Goal: Information Seeking & Learning: Learn about a topic

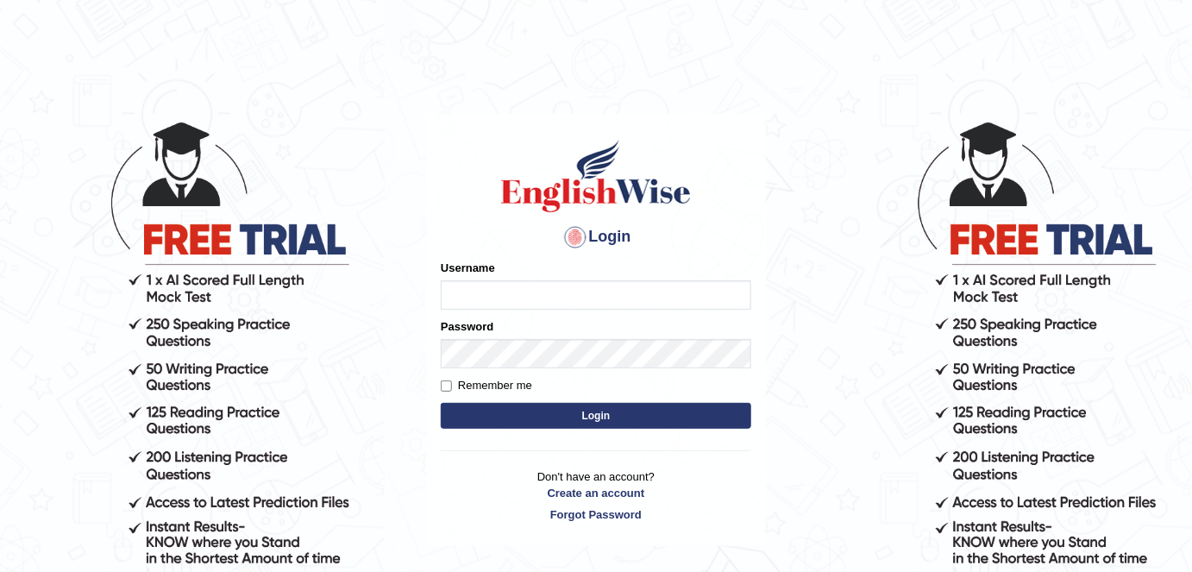
type input "alexa_"
click at [547, 414] on button "Login" at bounding box center [596, 416] width 310 height 26
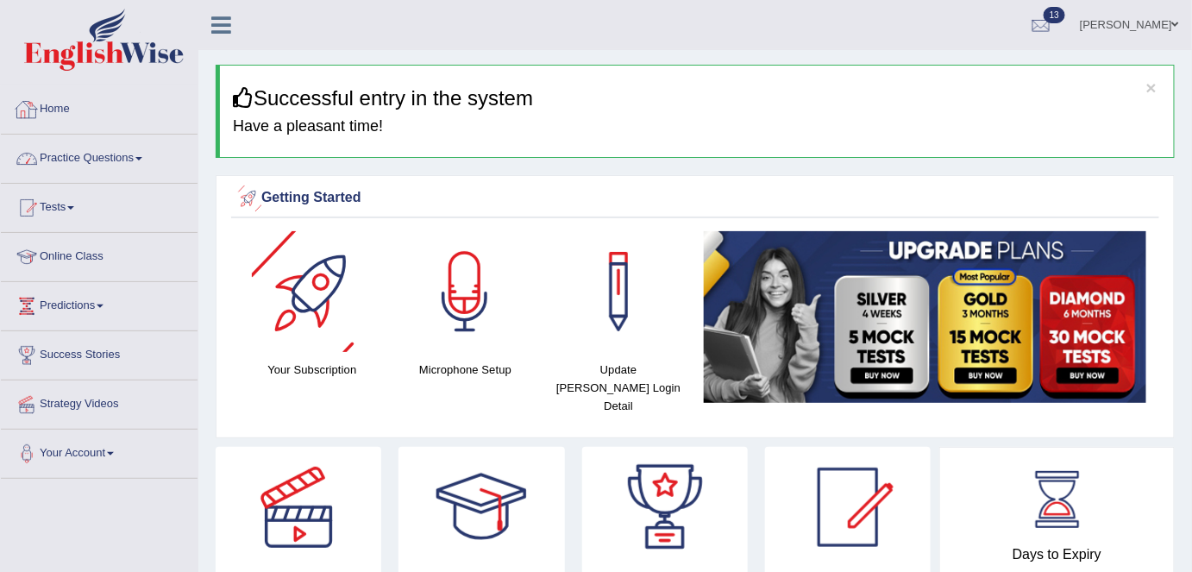
click at [118, 166] on link "Practice Questions" at bounding box center [99, 156] width 197 height 43
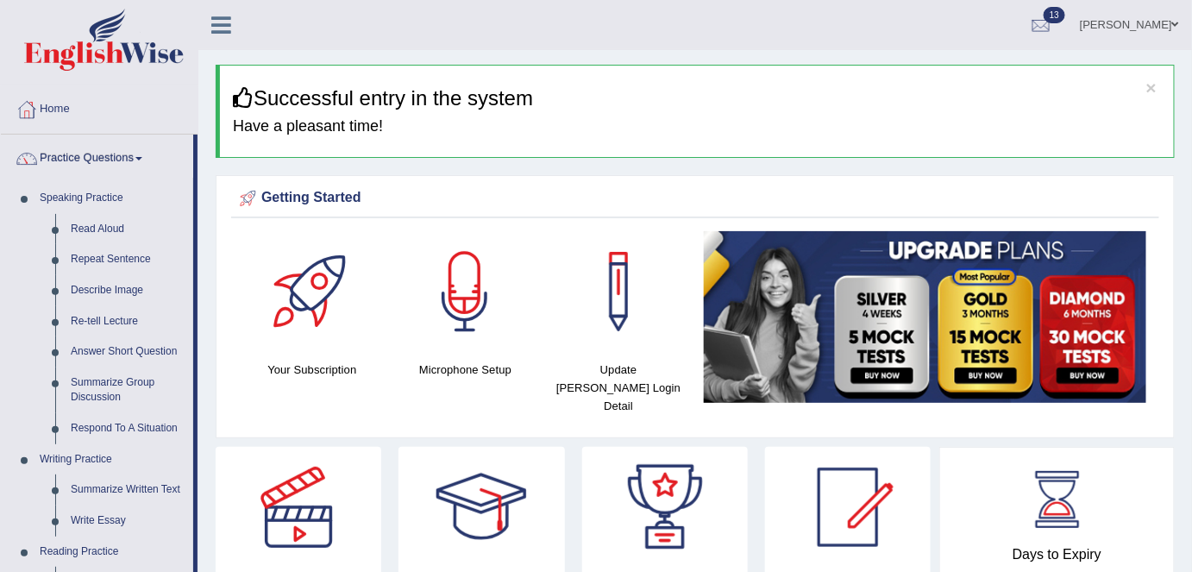
click at [133, 255] on link "Repeat Sentence" at bounding box center [128, 259] width 130 height 31
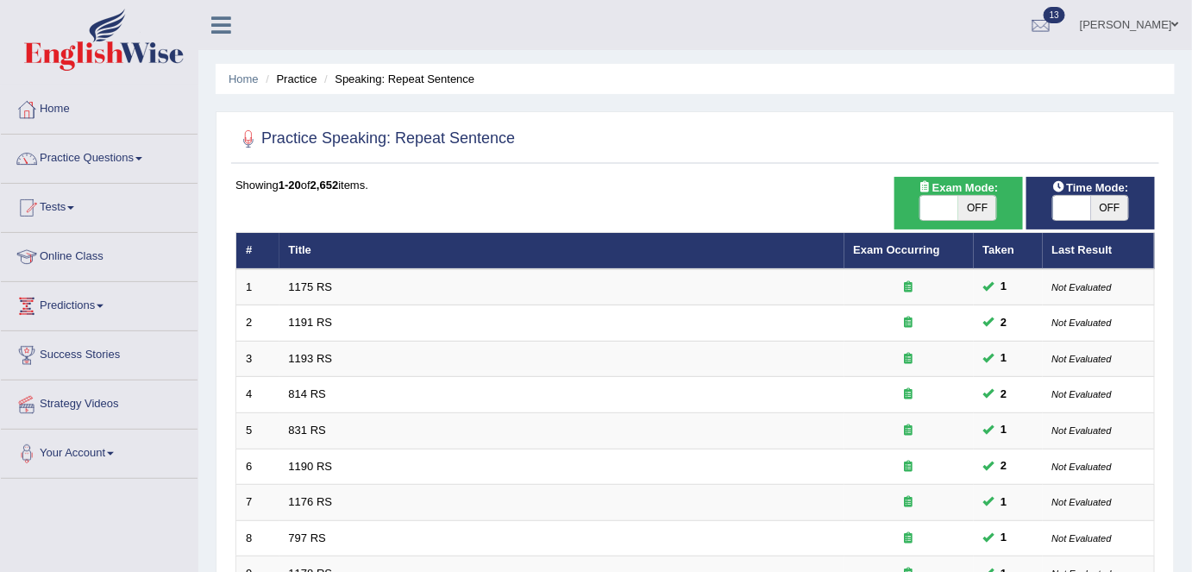
click at [970, 214] on span "OFF" at bounding box center [977, 208] width 38 height 24
checkbox input "true"
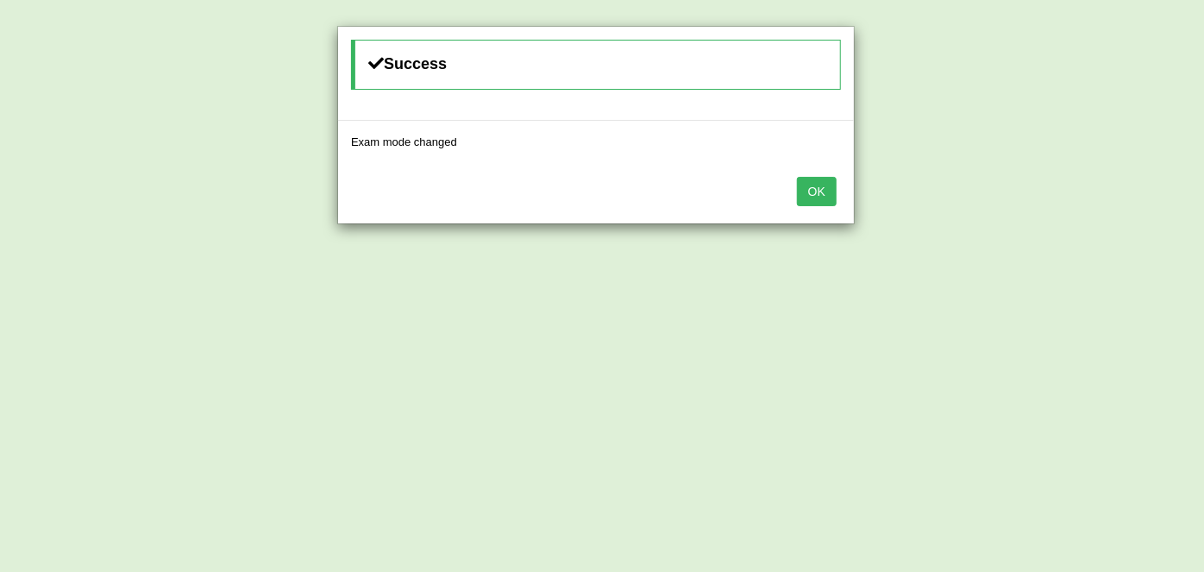
click at [818, 203] on button "OK" at bounding box center [817, 191] width 40 height 29
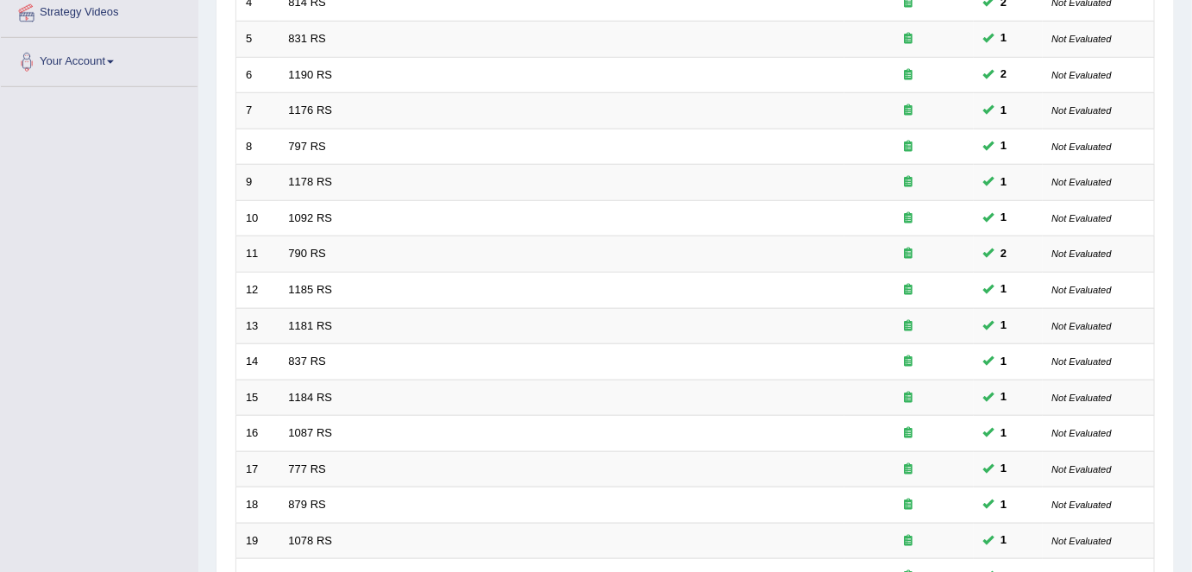
scroll to position [562, 0]
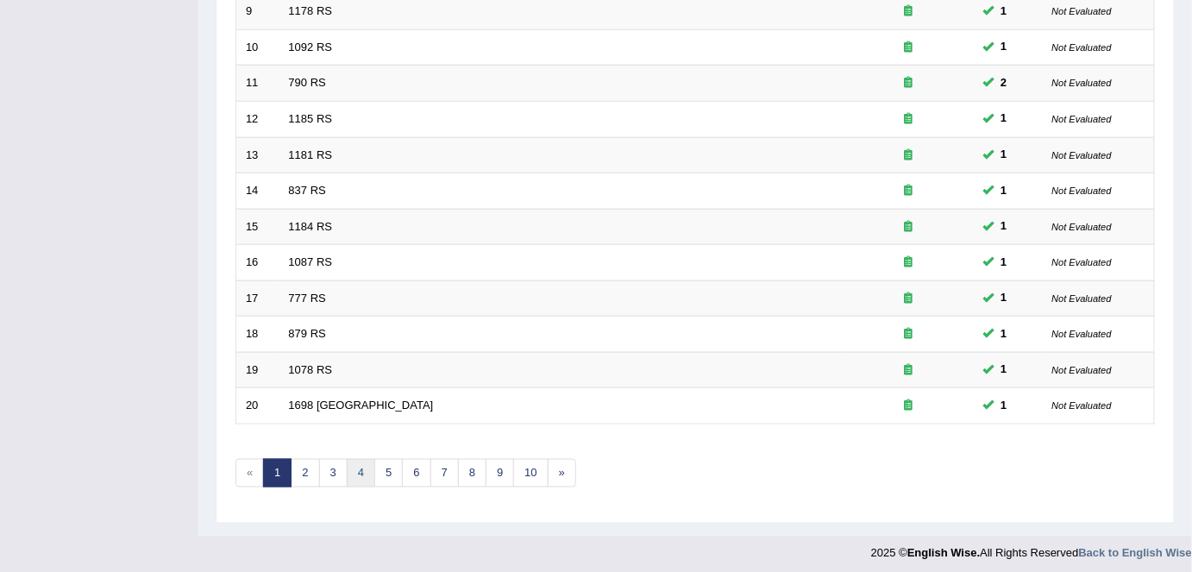
click at [358, 472] on link "4" at bounding box center [361, 473] width 28 height 28
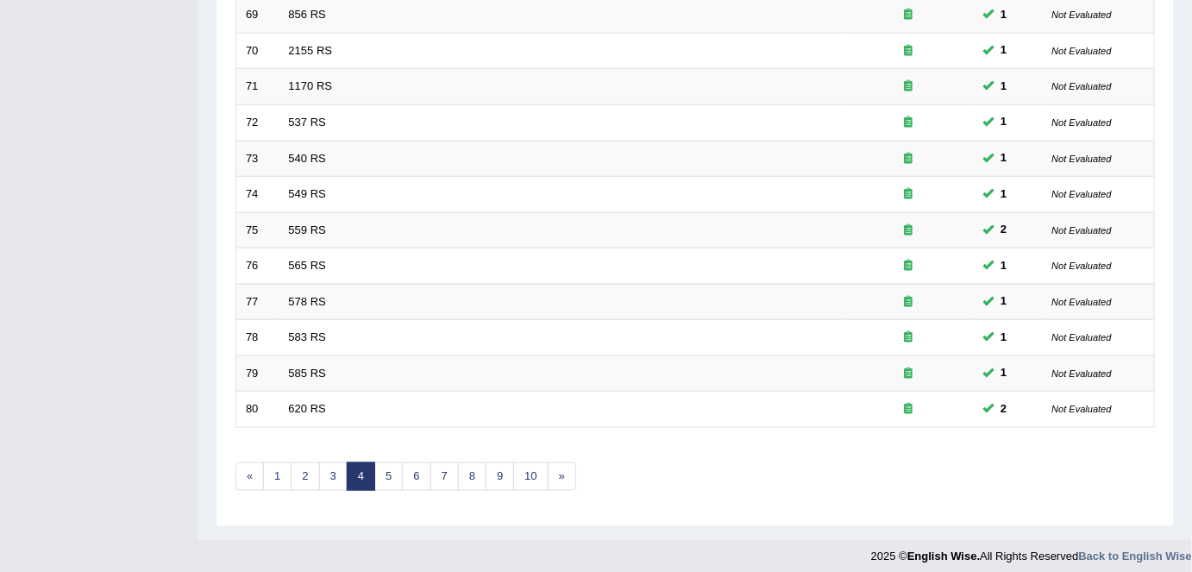
scroll to position [562, 0]
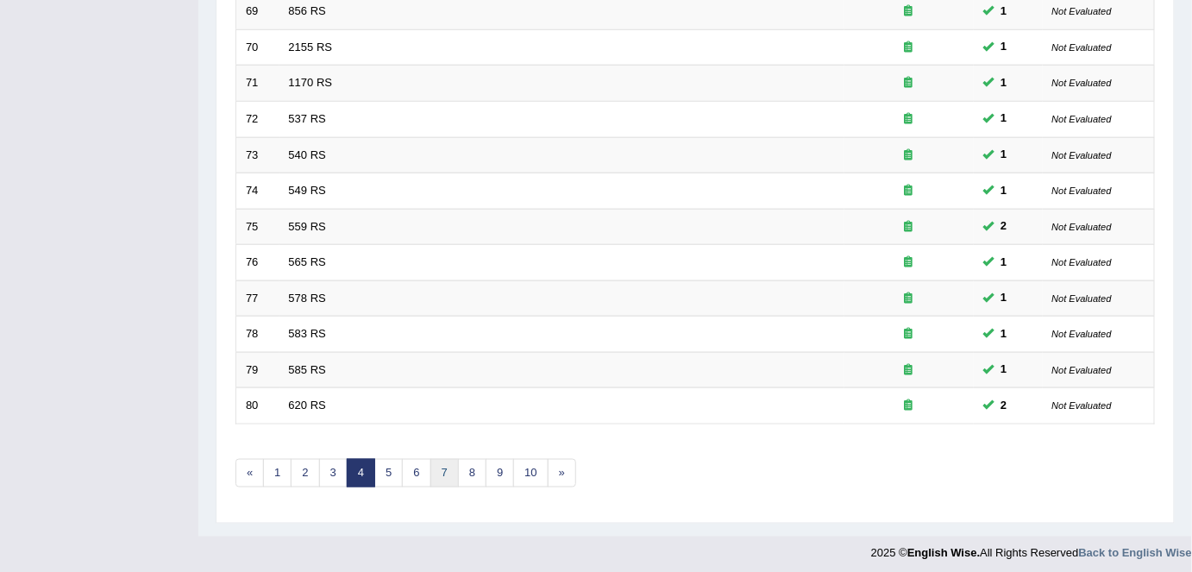
click at [431, 472] on link "7" at bounding box center [444, 473] width 28 height 28
click at [498, 460] on link "10" at bounding box center [503, 473] width 34 height 28
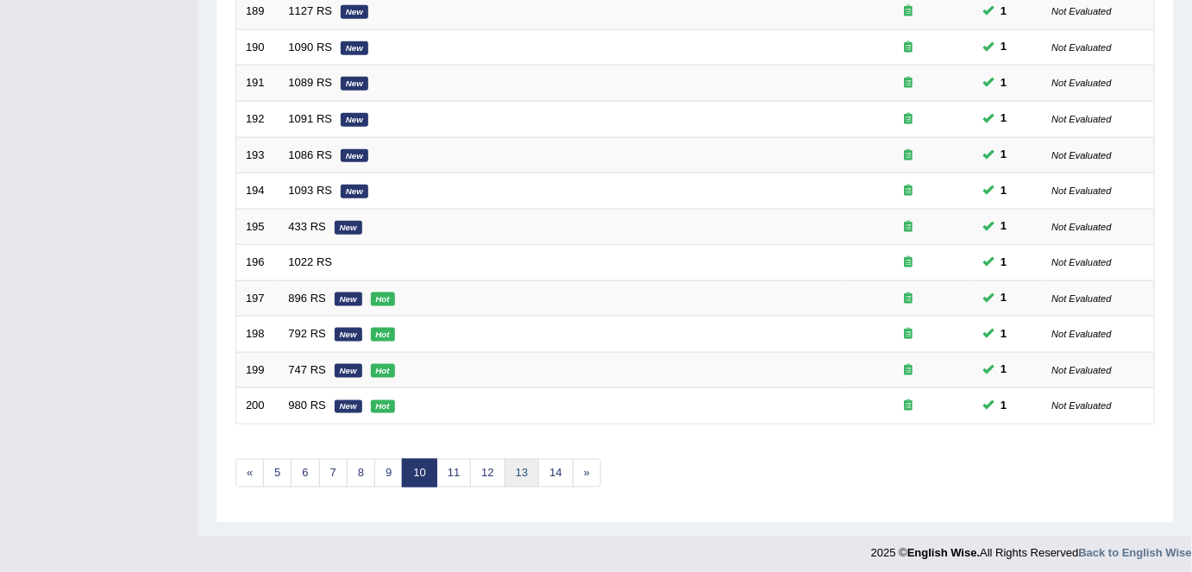
click at [517, 465] on link "13" at bounding box center [521, 473] width 34 height 28
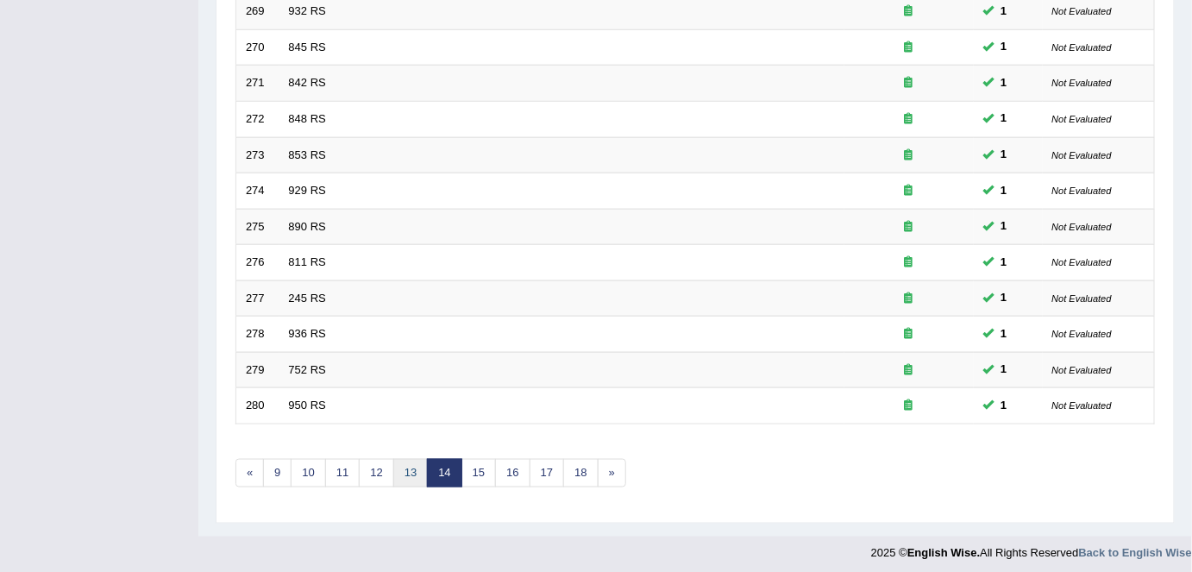
click at [406, 459] on link "13" at bounding box center [410, 473] width 34 height 28
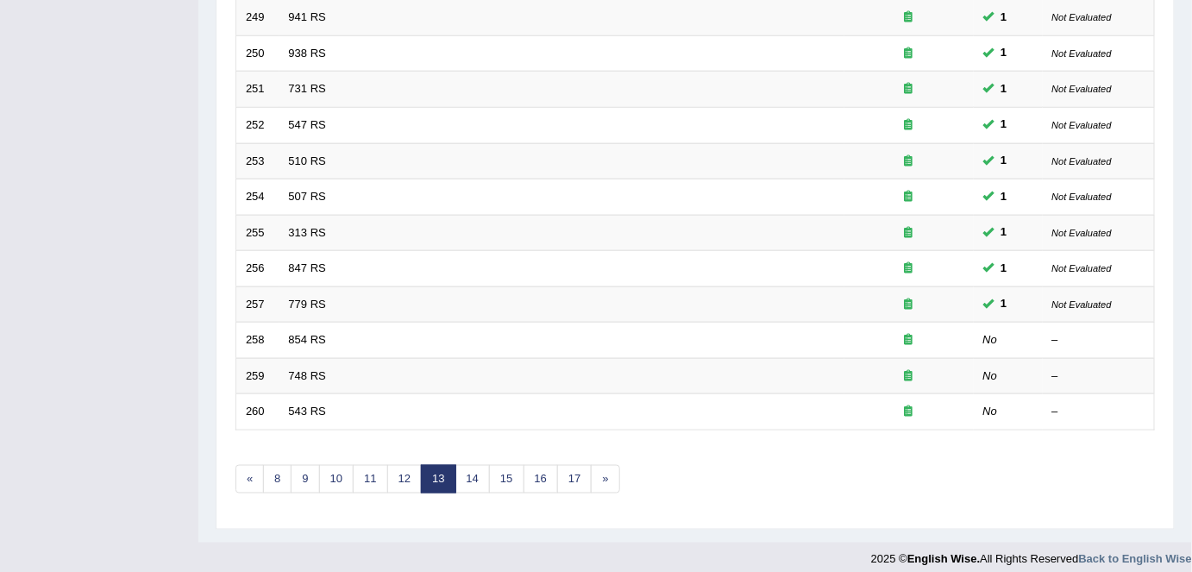
click at [315, 333] on link "854 RS" at bounding box center [307, 339] width 37 height 13
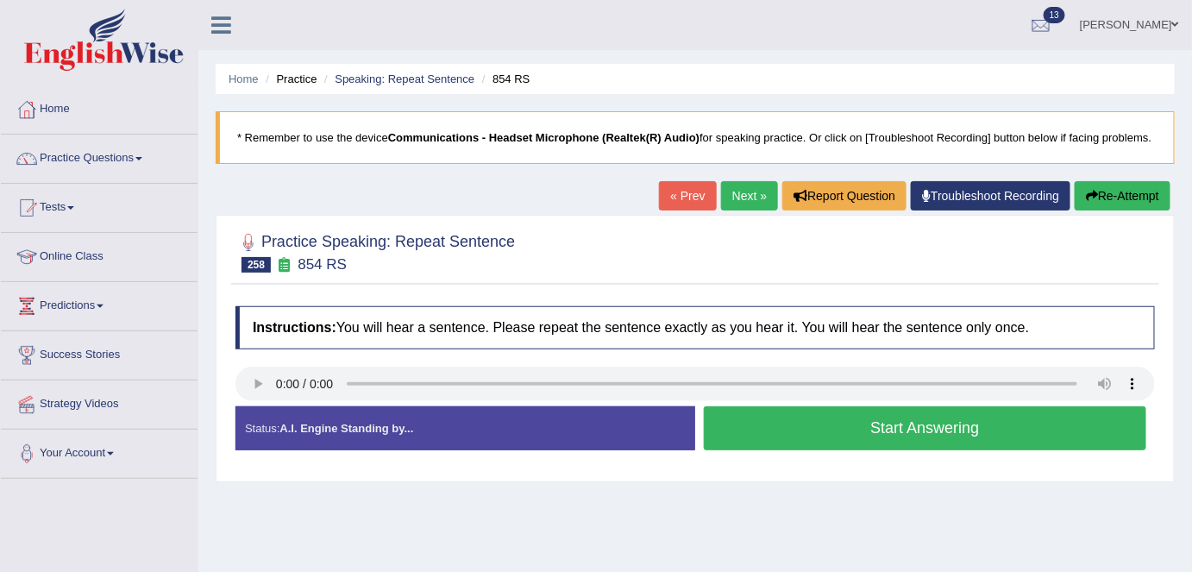
click at [789, 436] on button "Start Answering" at bounding box center [925, 428] width 442 height 44
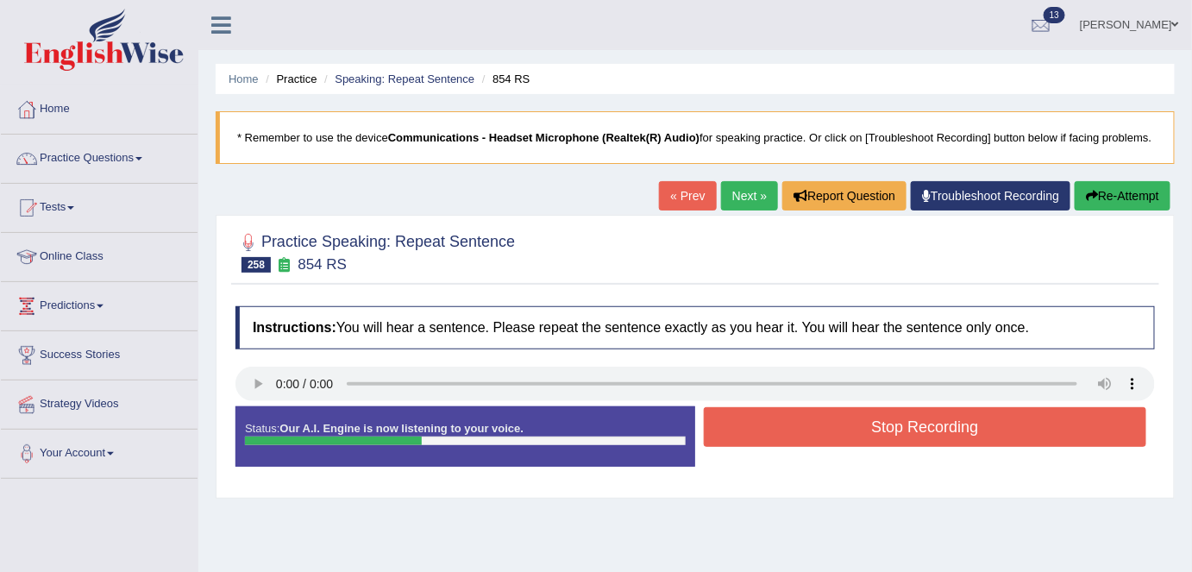
click at [789, 436] on button "Stop Recording" at bounding box center [925, 427] width 442 height 40
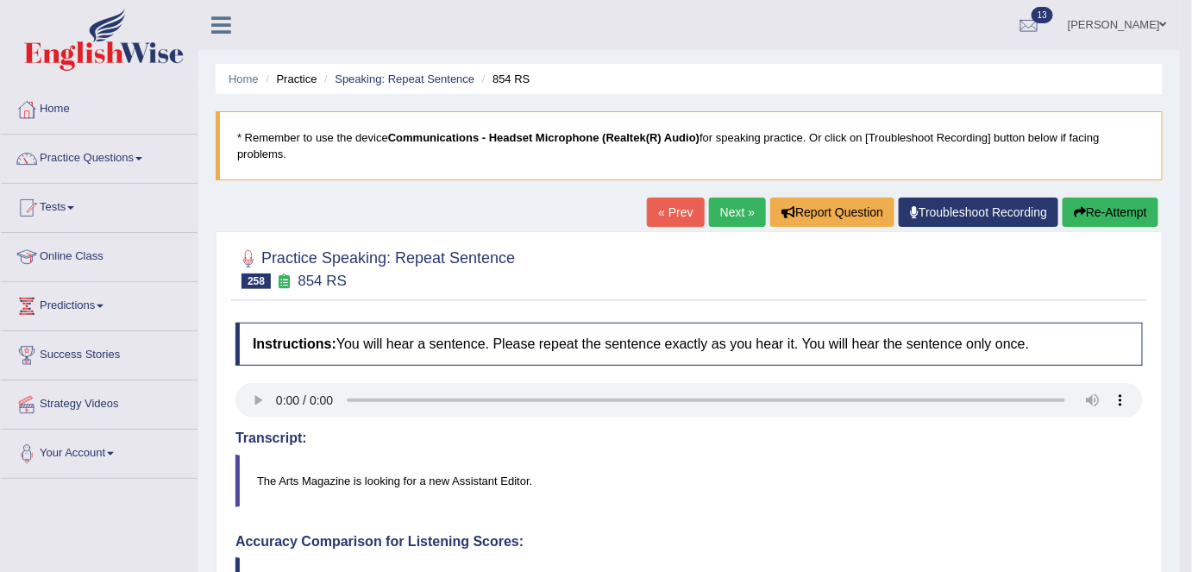
click at [742, 209] on link "Next »" at bounding box center [737, 211] width 57 height 29
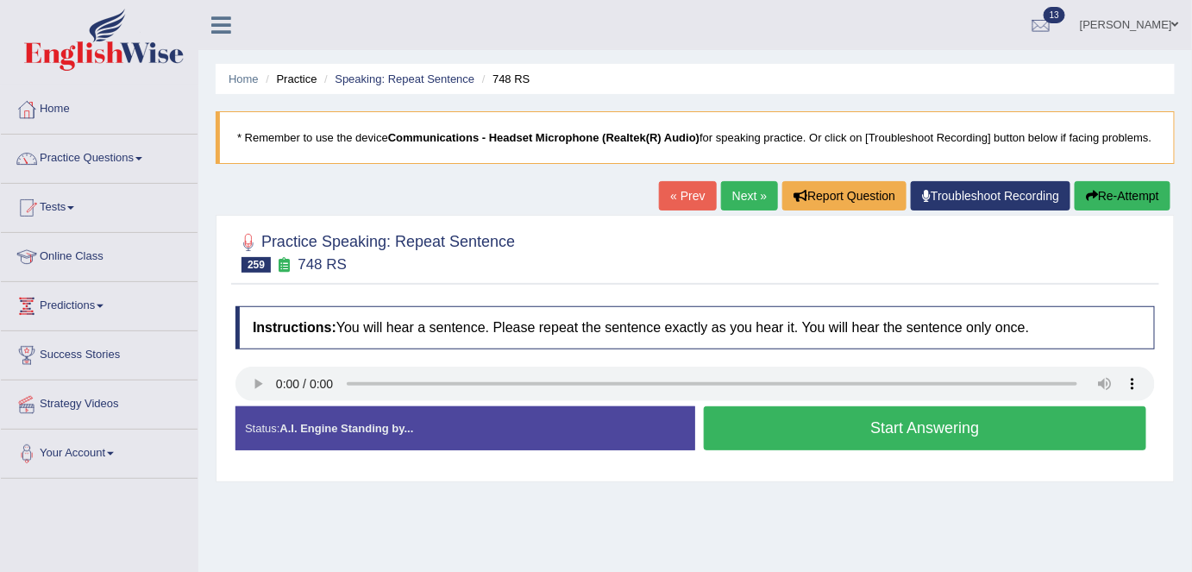
click at [834, 437] on button "Start Answering" at bounding box center [925, 428] width 442 height 44
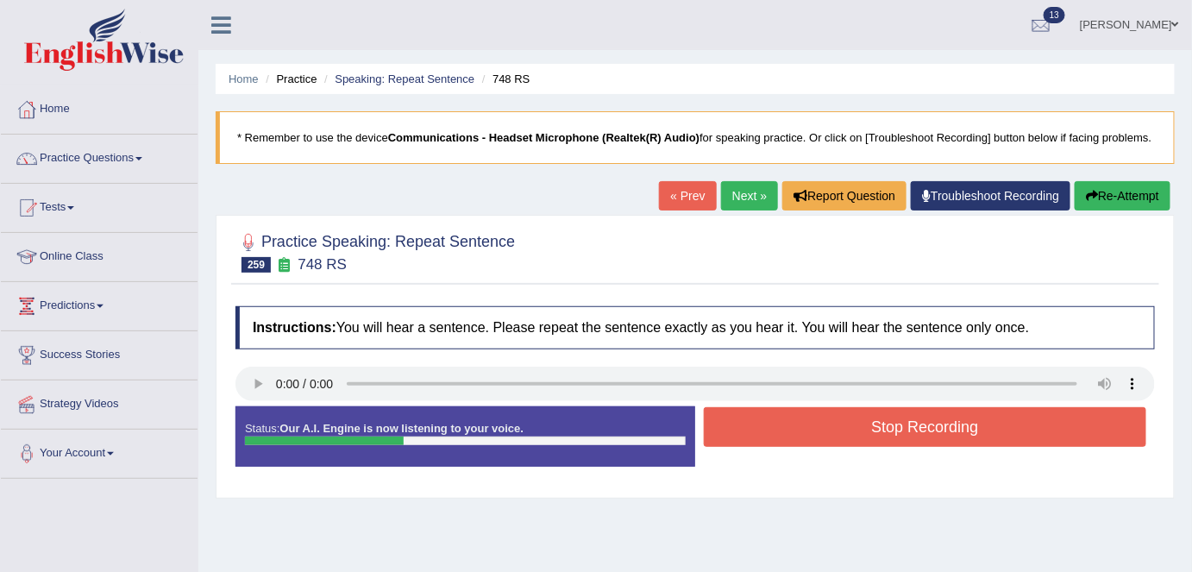
click at [834, 437] on button "Stop Recording" at bounding box center [925, 427] width 442 height 40
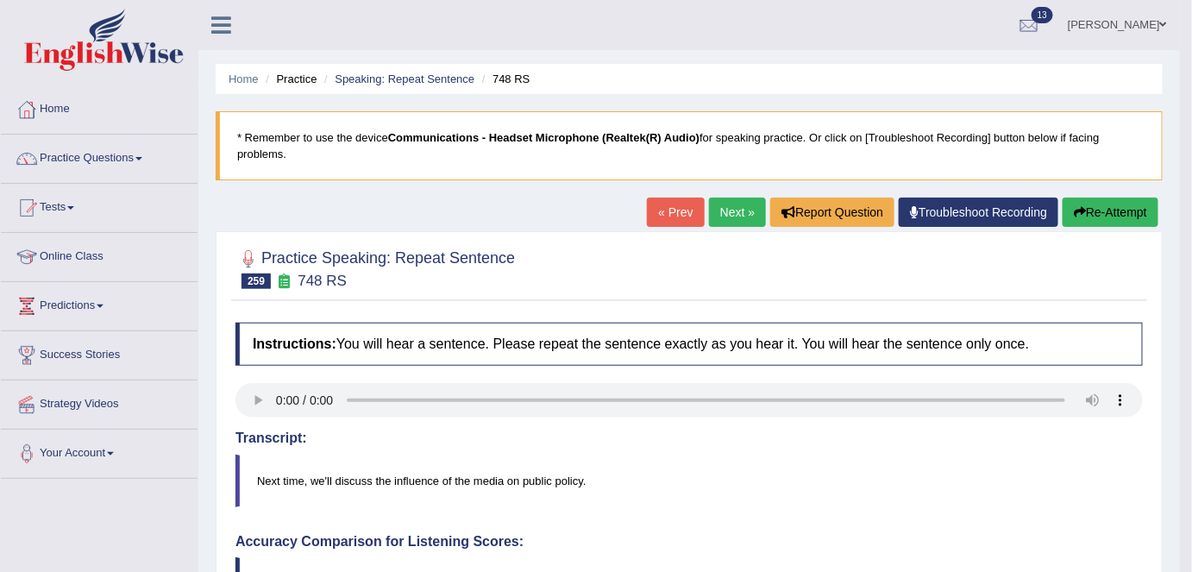
click at [724, 210] on link "Next »" at bounding box center [737, 211] width 57 height 29
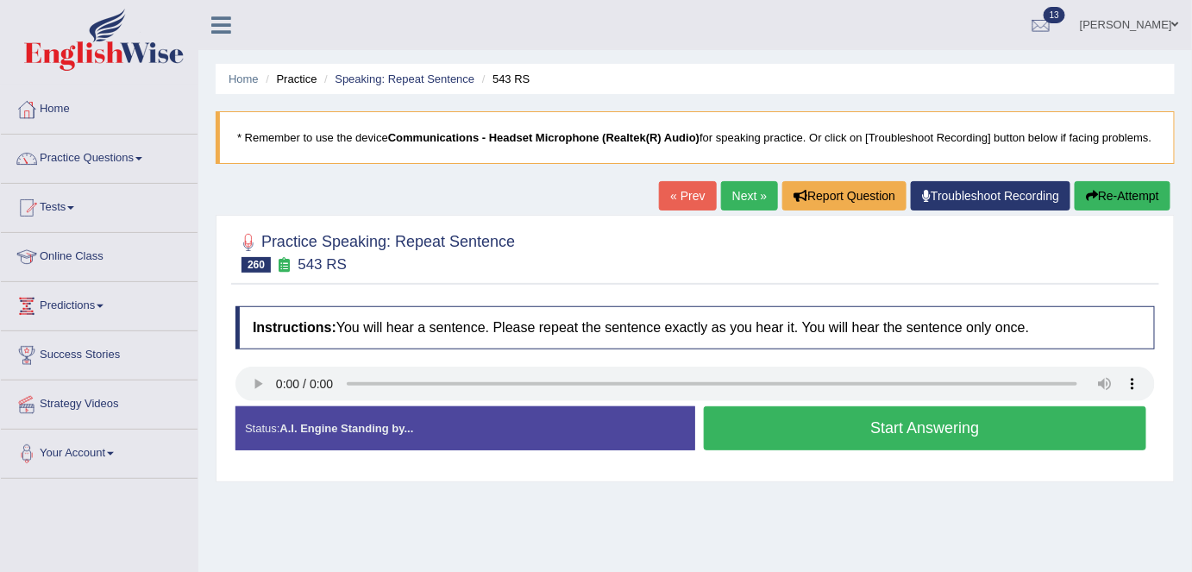
click at [939, 419] on button "Start Answering" at bounding box center [925, 428] width 442 height 44
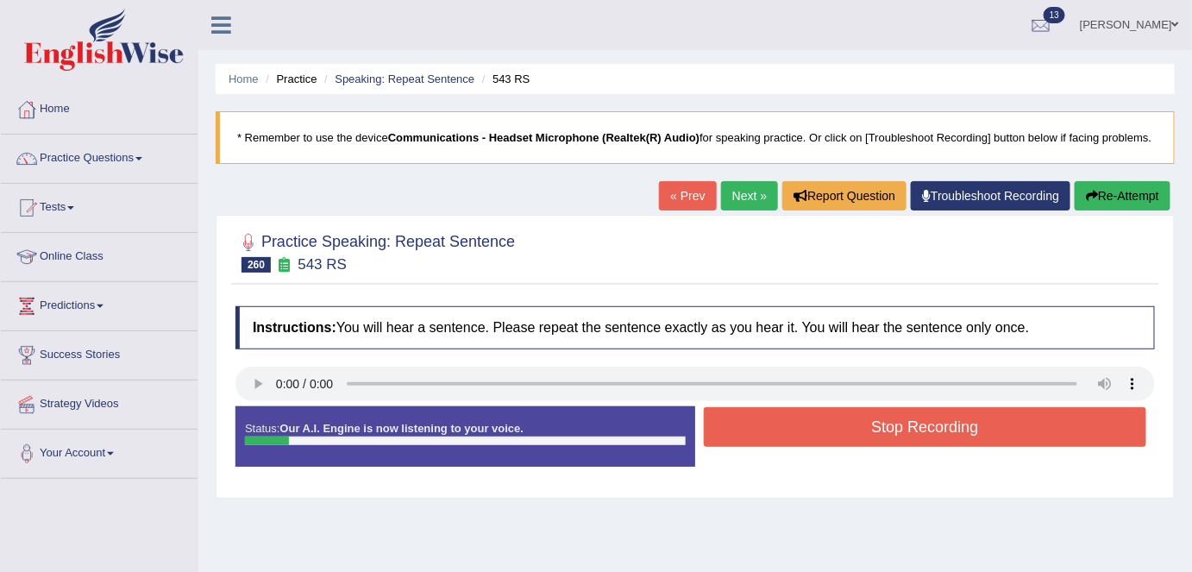
click at [1099, 204] on button "Re-Attempt" at bounding box center [1122, 195] width 96 height 29
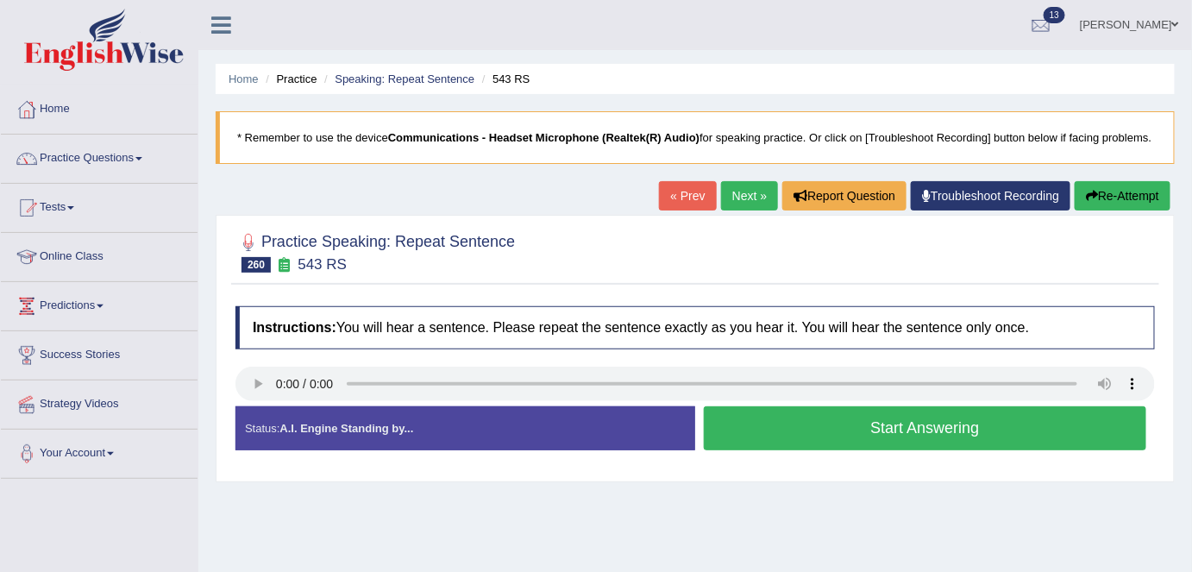
click at [923, 426] on button "Start Answering" at bounding box center [925, 428] width 442 height 44
click at [923, 426] on div "Status: A.I. Engine Standing by... Start Answering Stop Recording" at bounding box center [694, 436] width 919 height 61
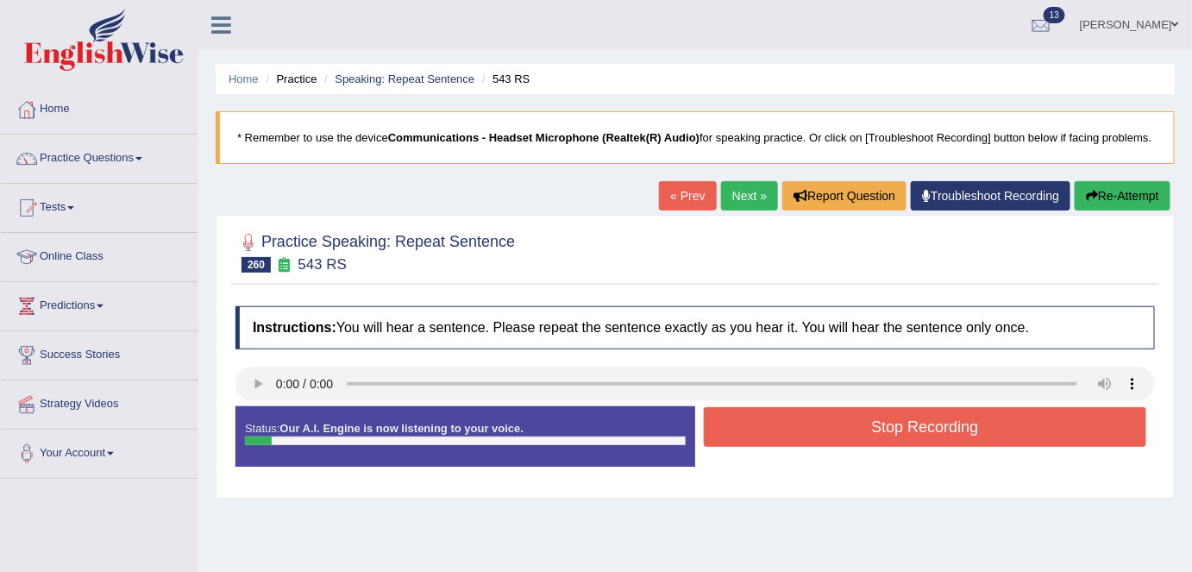
click at [1110, 185] on button "Re-Attempt" at bounding box center [1122, 195] width 96 height 29
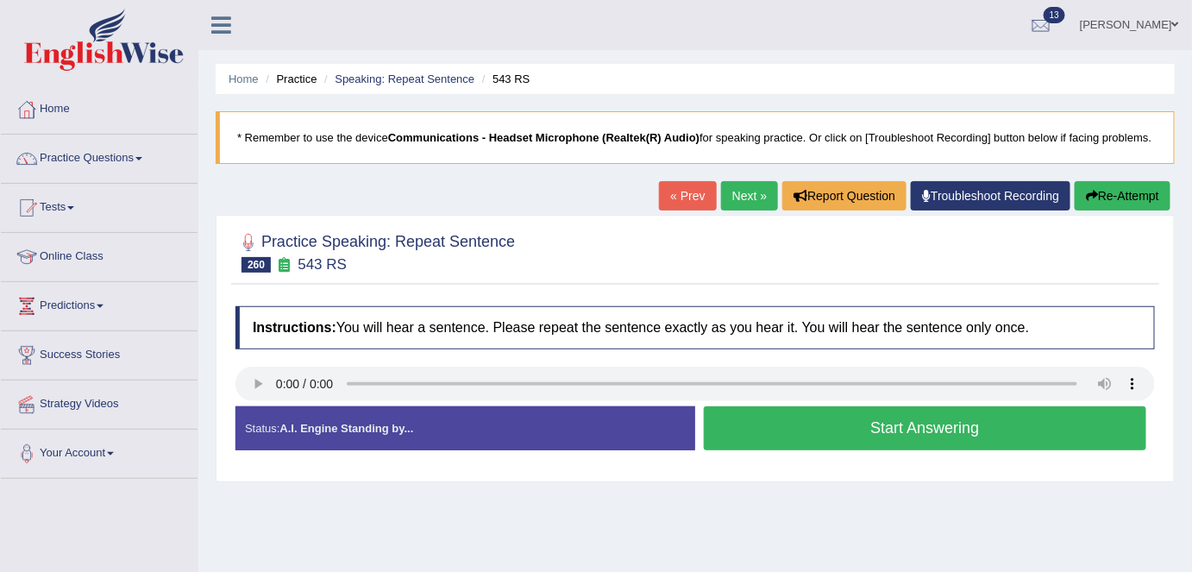
click at [742, 411] on button "Start Answering" at bounding box center [925, 428] width 442 height 44
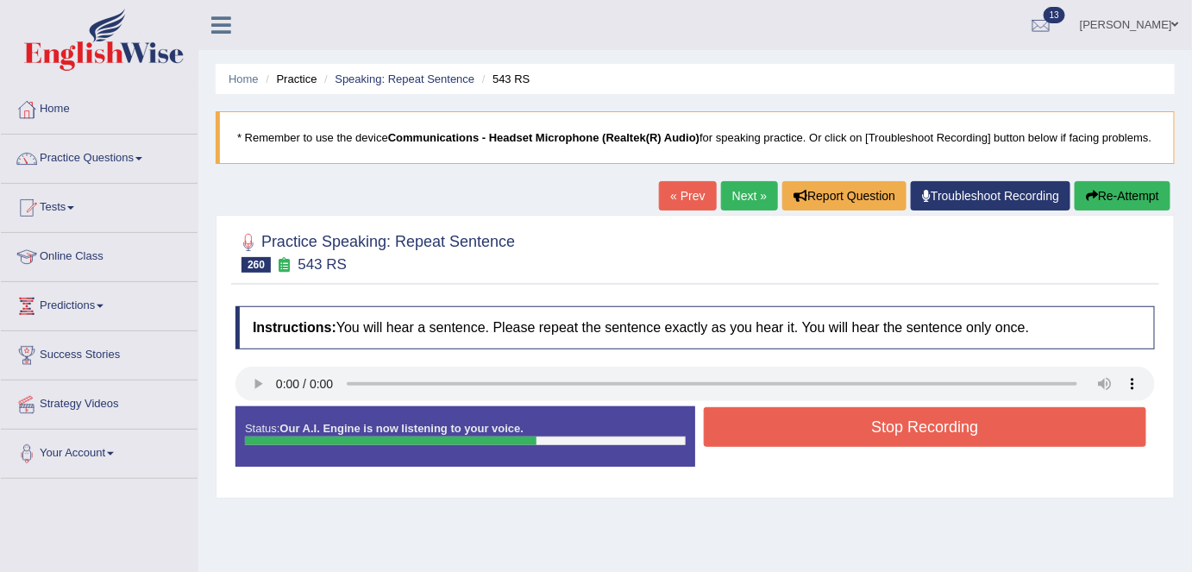
click at [1019, 417] on button "Stop Recording" at bounding box center [925, 427] width 442 height 40
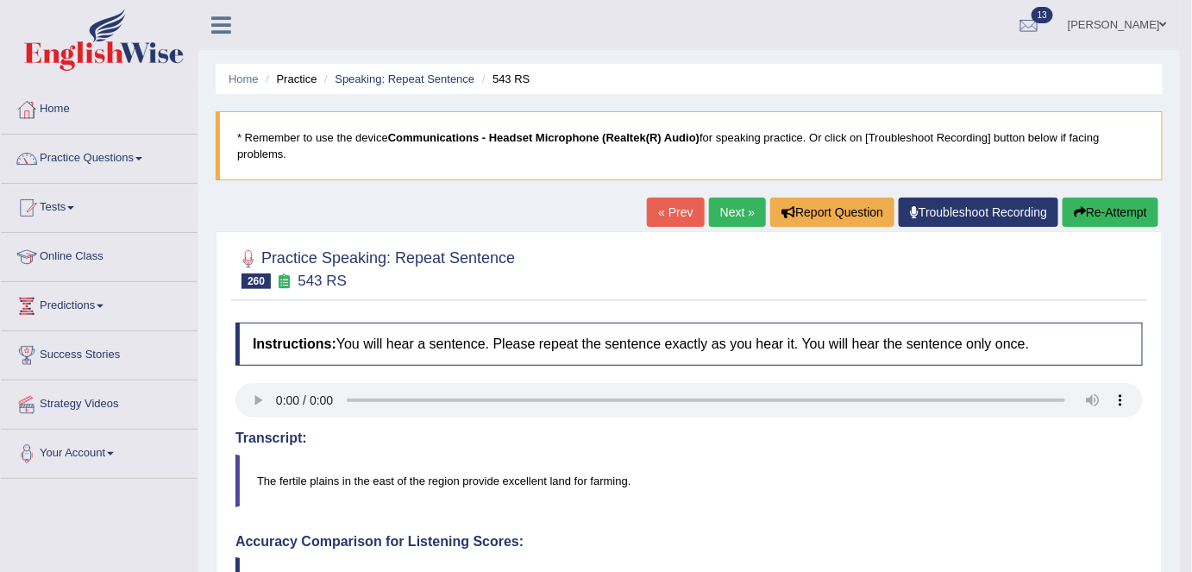
click at [729, 210] on link "Next »" at bounding box center [737, 211] width 57 height 29
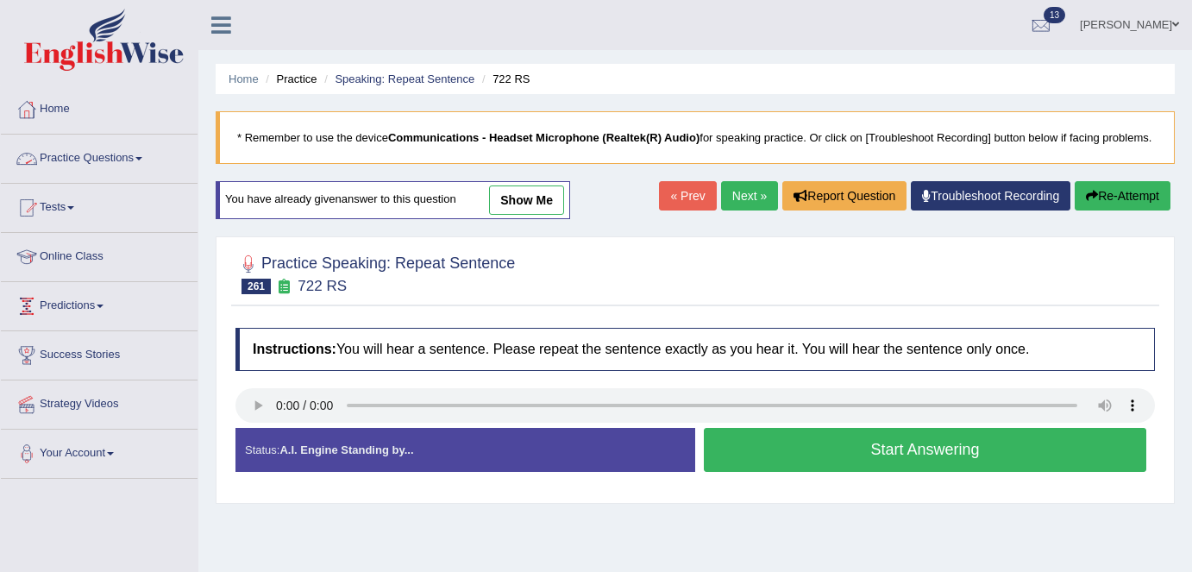
click at [81, 154] on link "Practice Questions" at bounding box center [99, 156] width 197 height 43
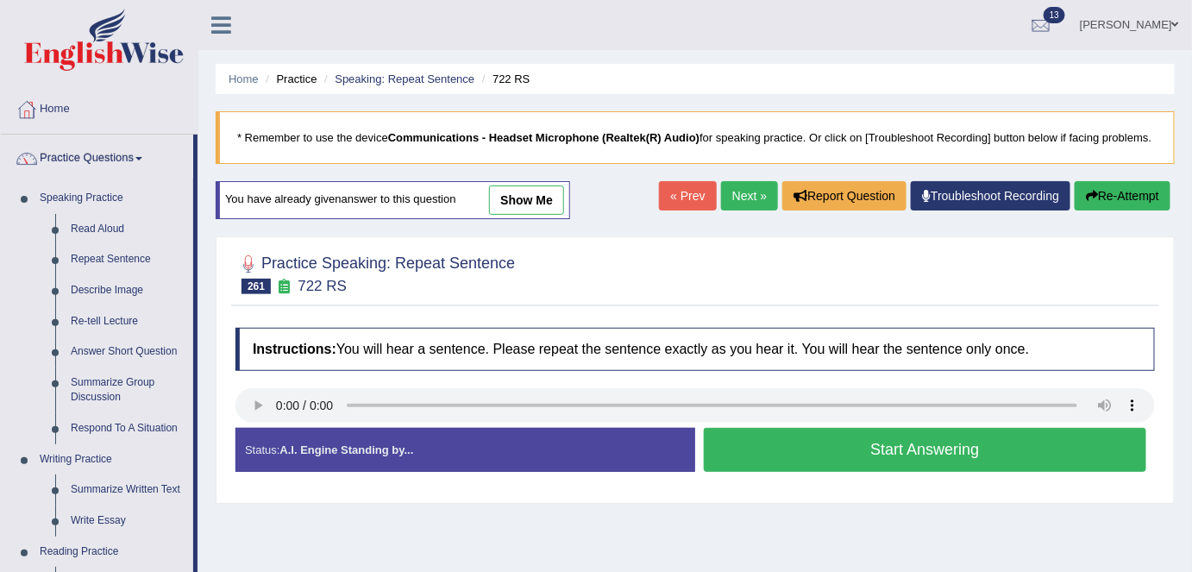
click at [90, 254] on link "Repeat Sentence" at bounding box center [128, 259] width 130 height 31
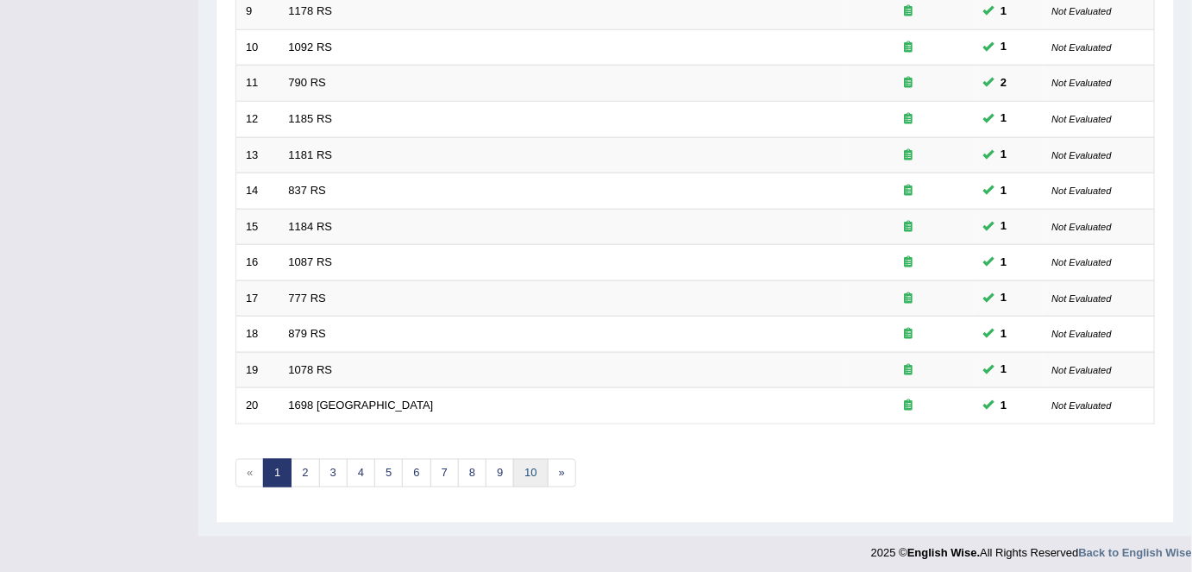
click at [523, 462] on link "10" at bounding box center [530, 473] width 34 height 28
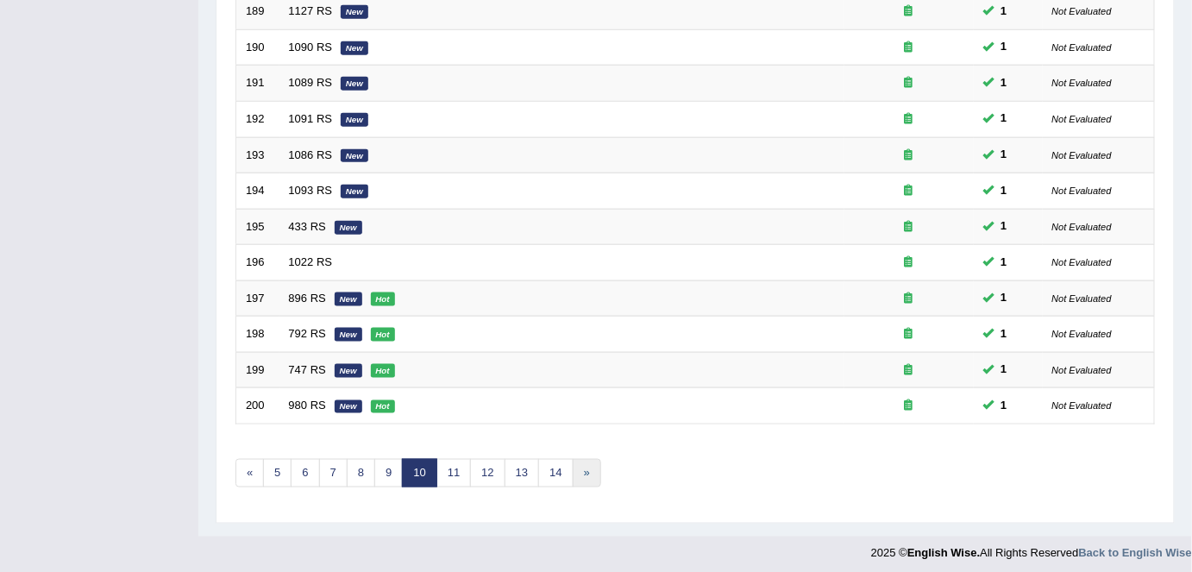
click at [580, 469] on link "»" at bounding box center [587, 473] width 28 height 28
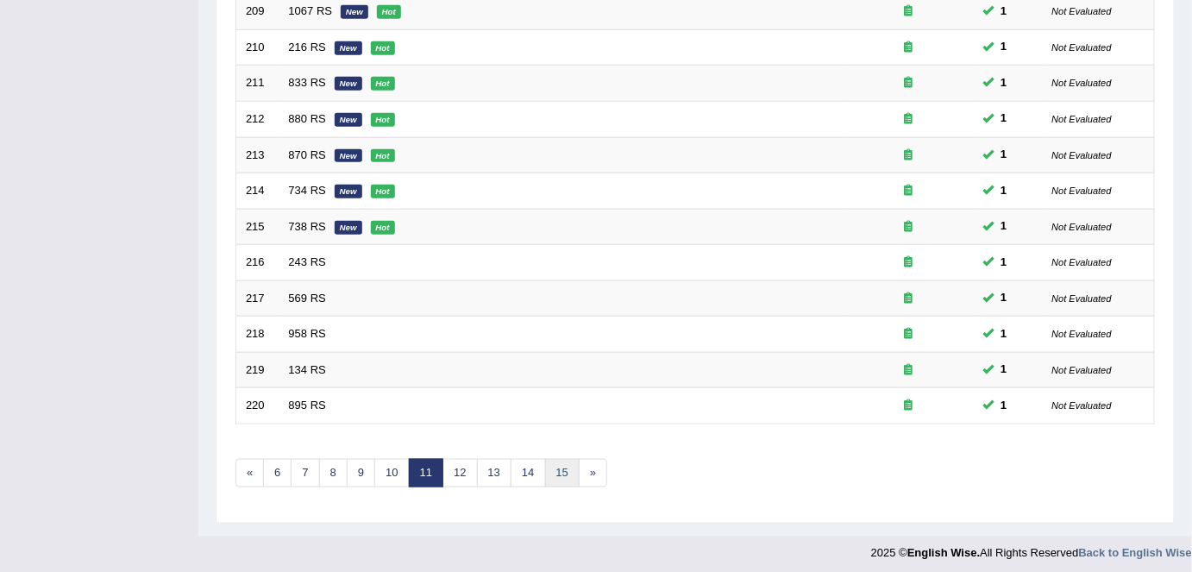
click at [545, 462] on link "15" at bounding box center [562, 473] width 34 height 28
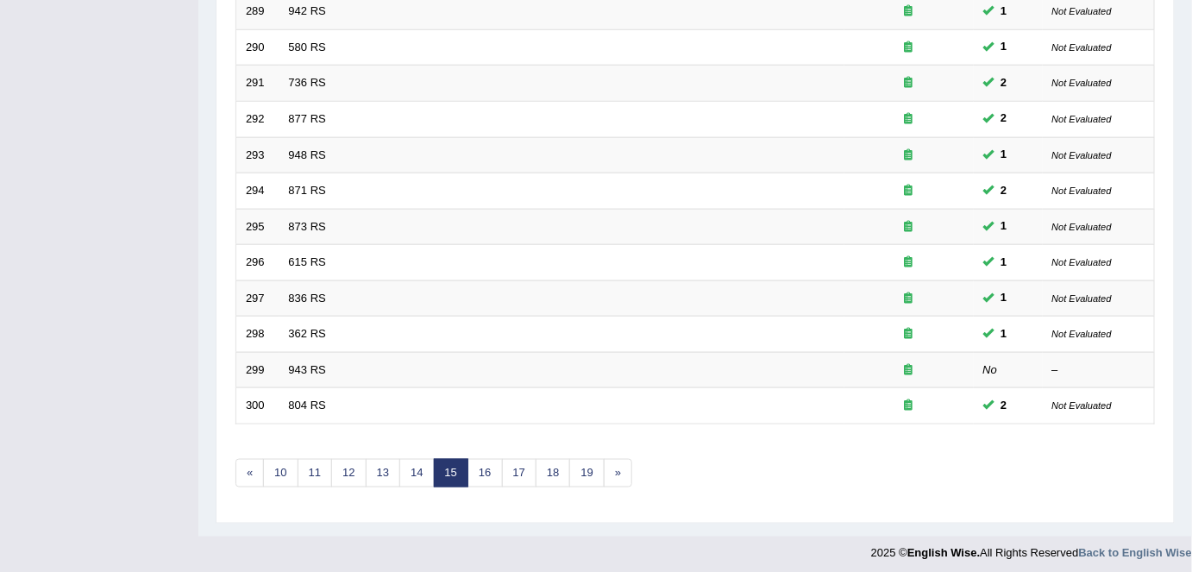
scroll to position [562, 0]
click at [474, 466] on link "16" at bounding box center [484, 473] width 34 height 28
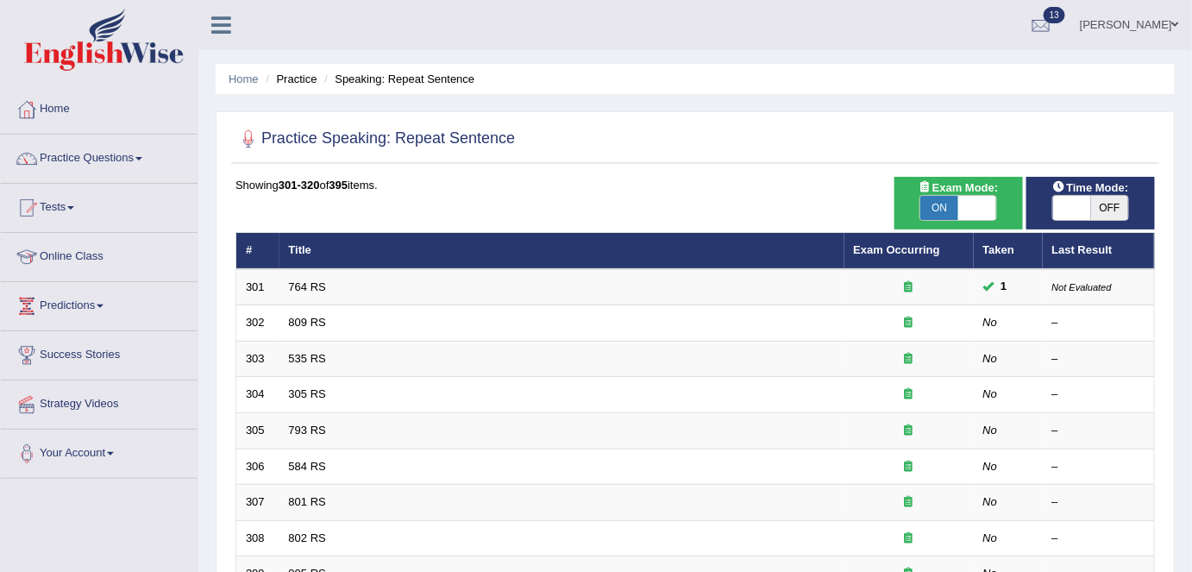
click at [298, 319] on link "809 RS" at bounding box center [307, 322] width 37 height 13
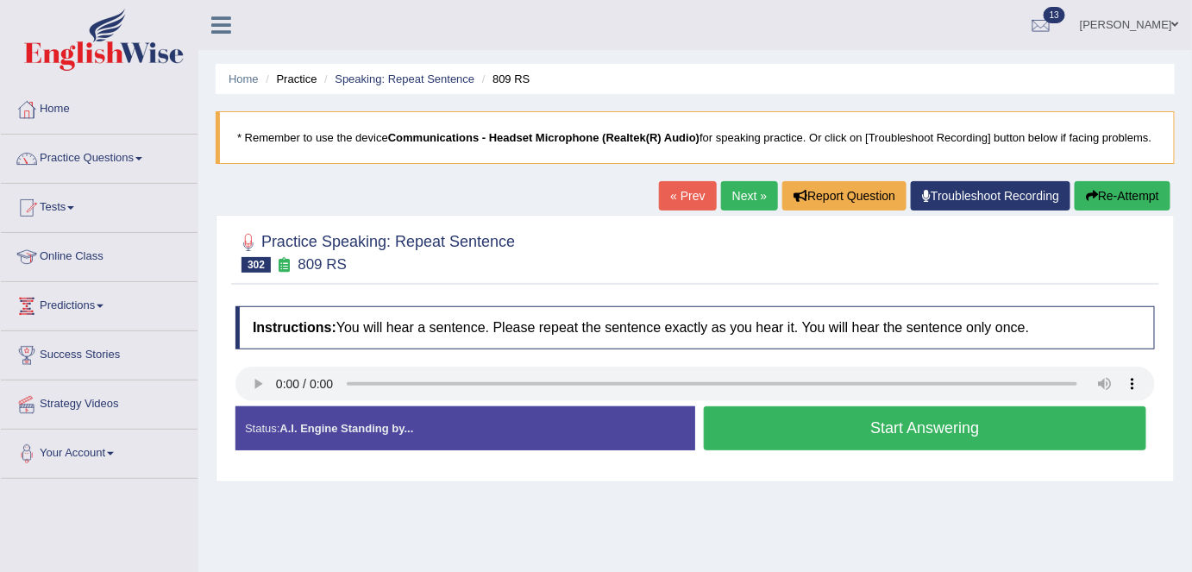
click at [749, 412] on button "Start Answering" at bounding box center [925, 428] width 442 height 44
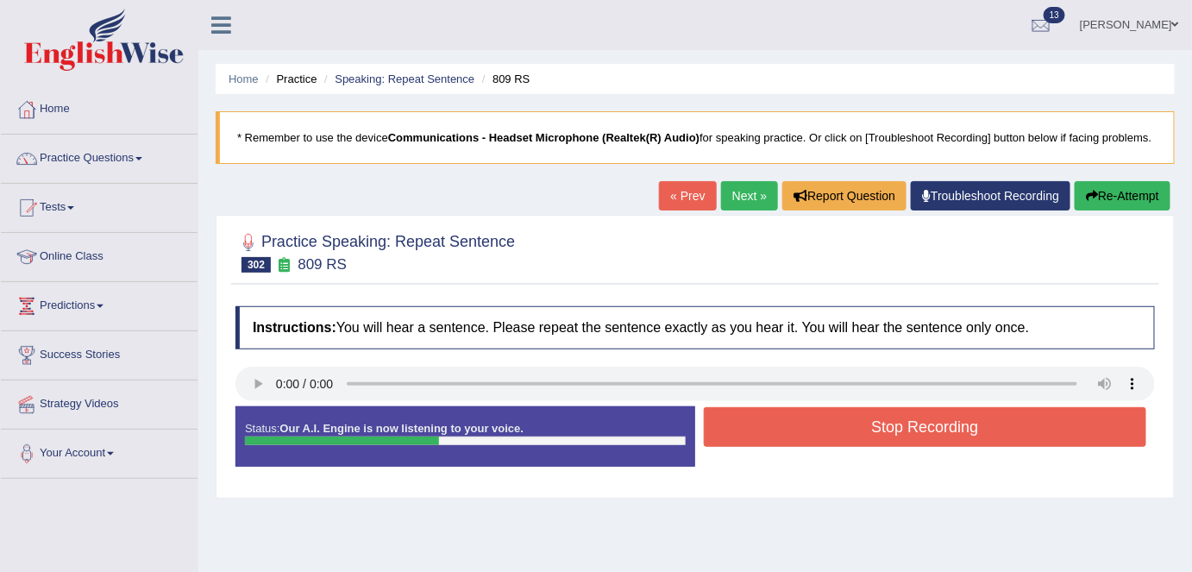
click at [749, 412] on button "Stop Recording" at bounding box center [925, 427] width 442 height 40
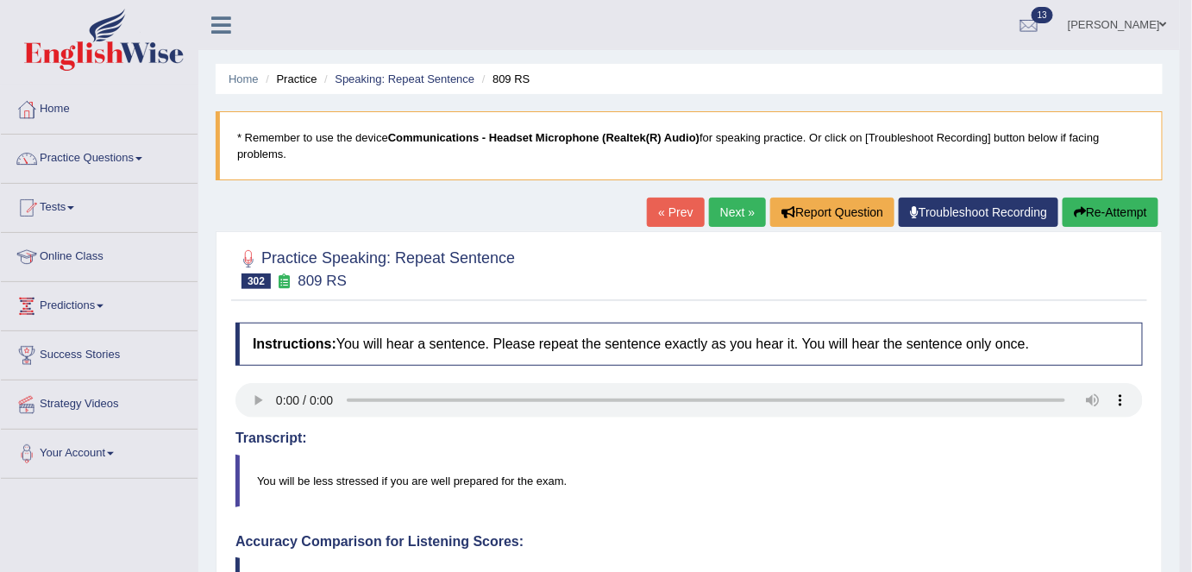
click at [709, 220] on link "Next »" at bounding box center [737, 211] width 57 height 29
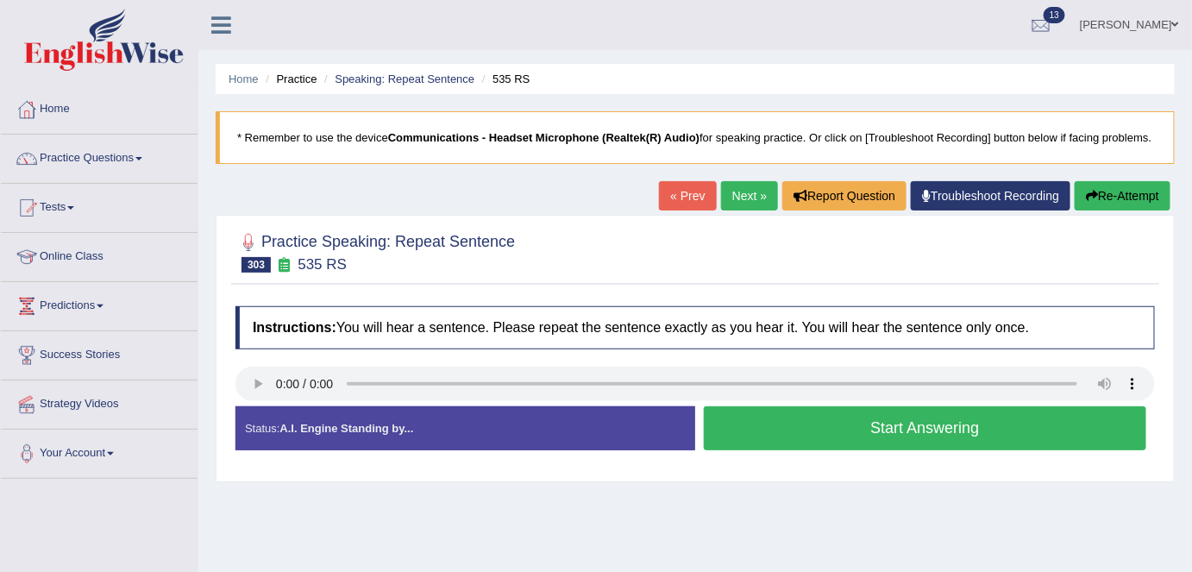
click at [796, 420] on button "Start Answering" at bounding box center [925, 428] width 442 height 44
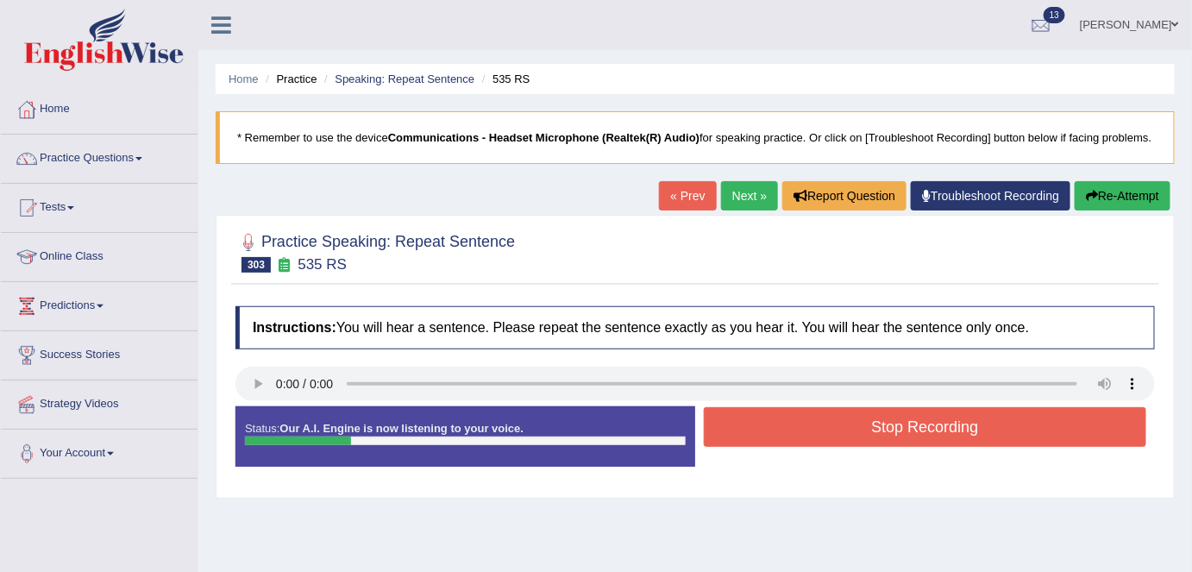
click at [796, 420] on button "Stop Recording" at bounding box center [925, 427] width 442 height 40
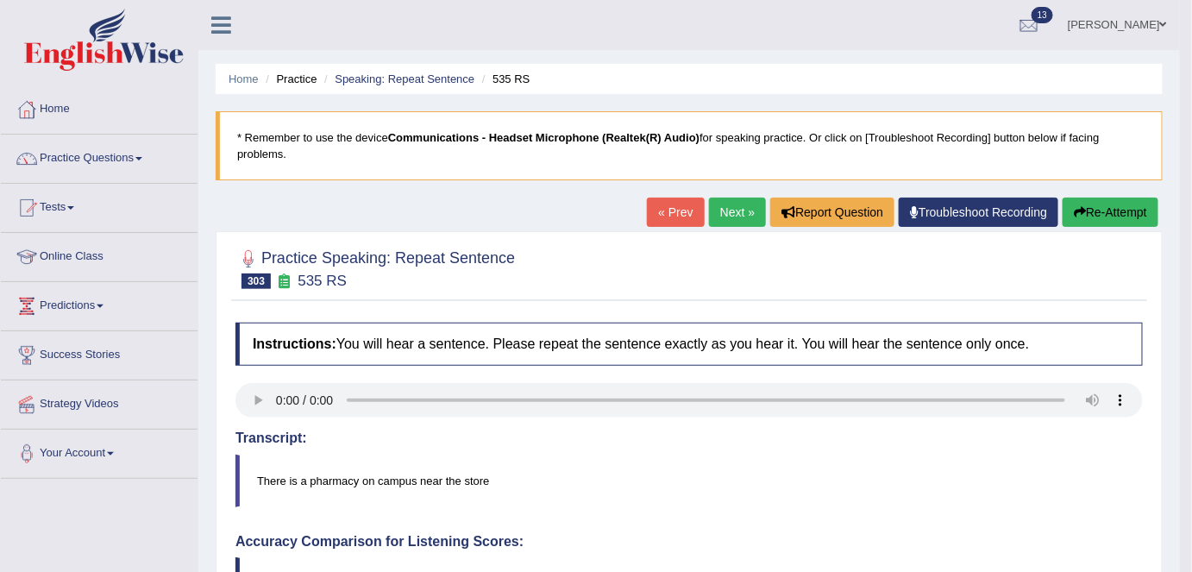
click at [716, 221] on link "Next »" at bounding box center [737, 211] width 57 height 29
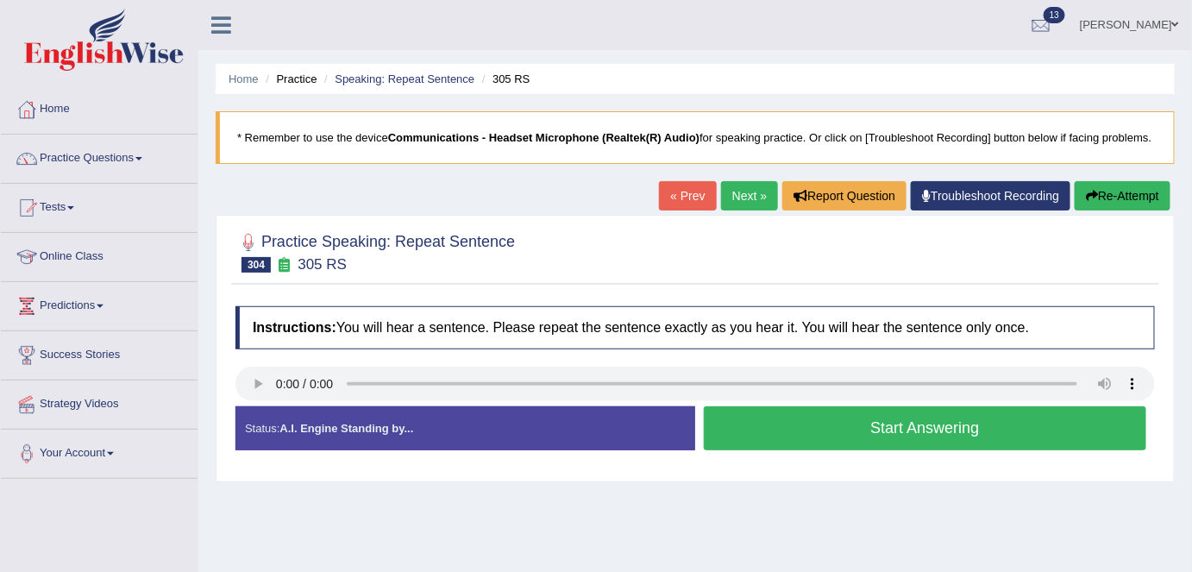
click at [796, 426] on button "Start Answering" at bounding box center [925, 428] width 442 height 44
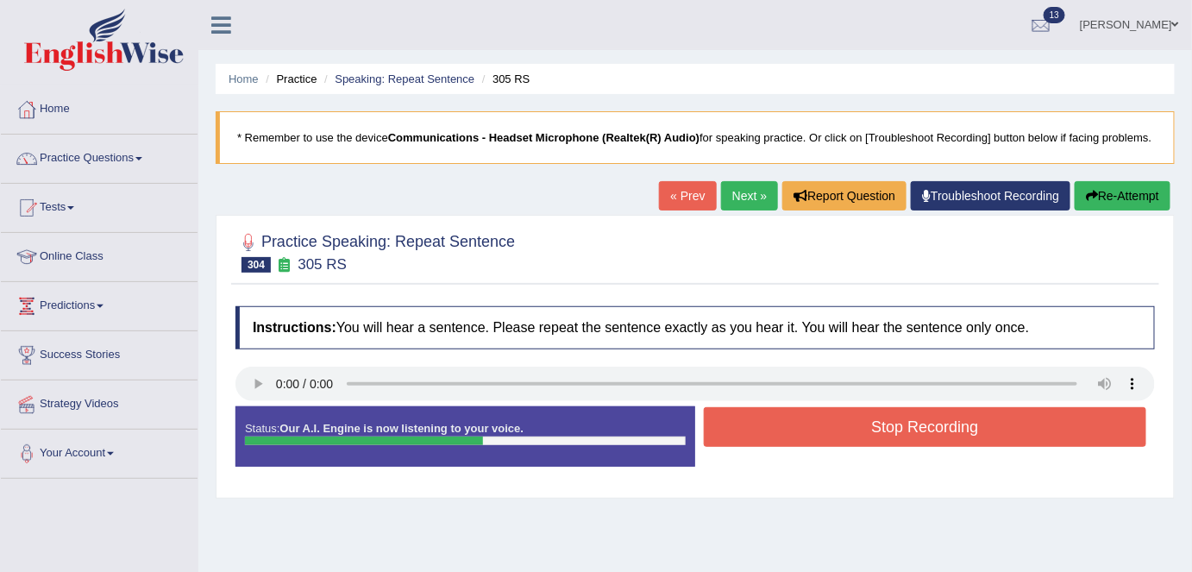
click at [796, 426] on button "Stop Recording" at bounding box center [925, 427] width 442 height 40
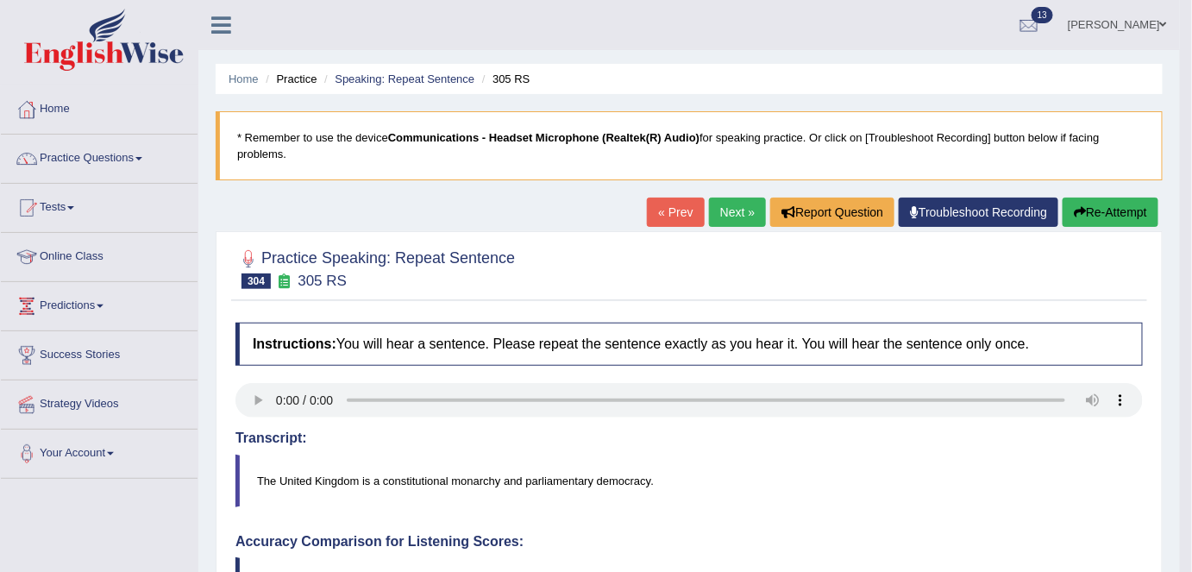
click at [722, 213] on link "Next »" at bounding box center [737, 211] width 57 height 29
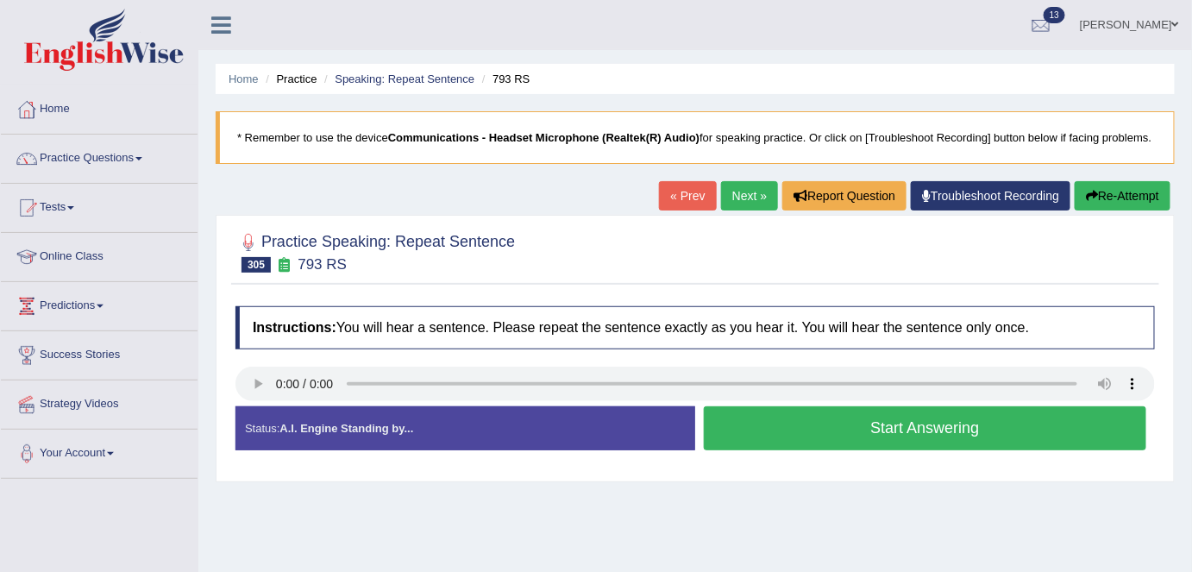
click at [998, 434] on button "Start Answering" at bounding box center [925, 428] width 442 height 44
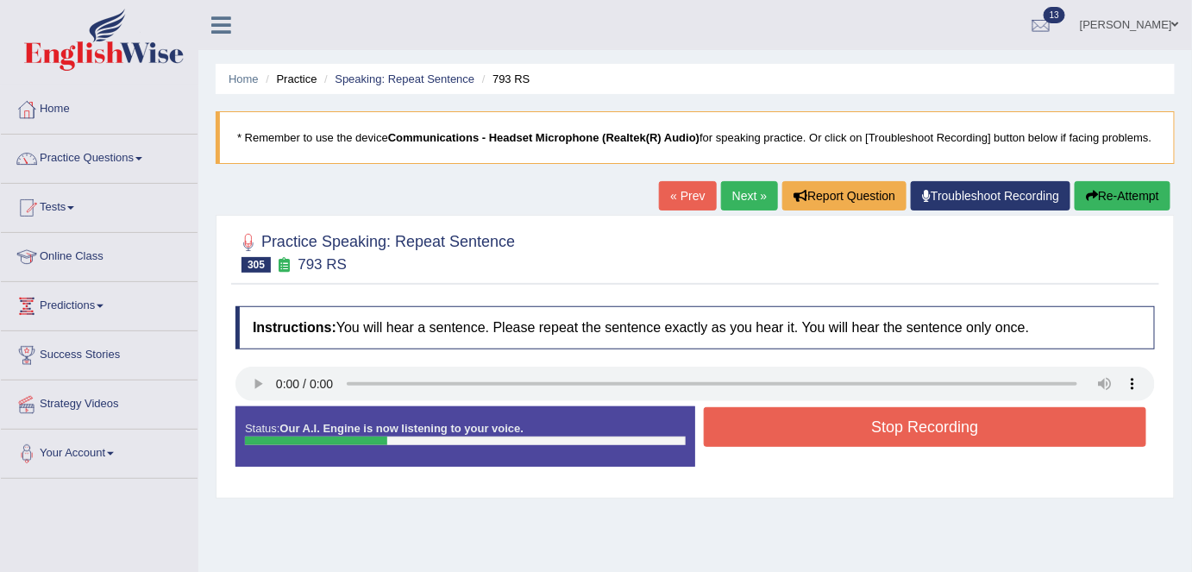
click at [737, 435] on button "Stop Recording" at bounding box center [925, 427] width 442 height 40
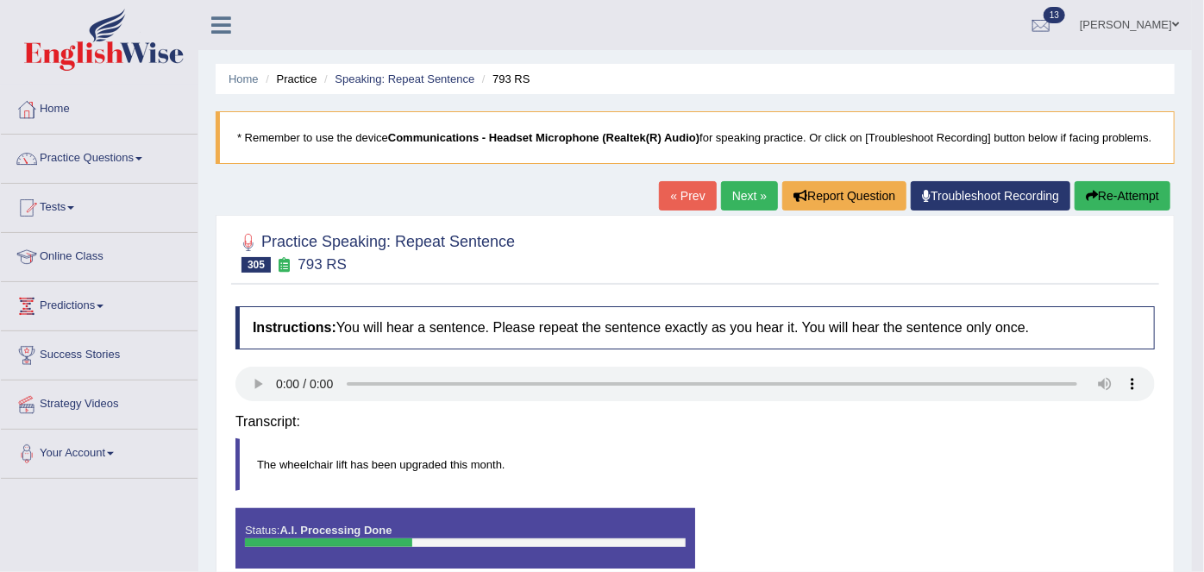
click at [737, 435] on body "Toggle navigation Home Practice Questions Speaking Practice Read Aloud Repeat S…" at bounding box center [602, 286] width 1204 height 572
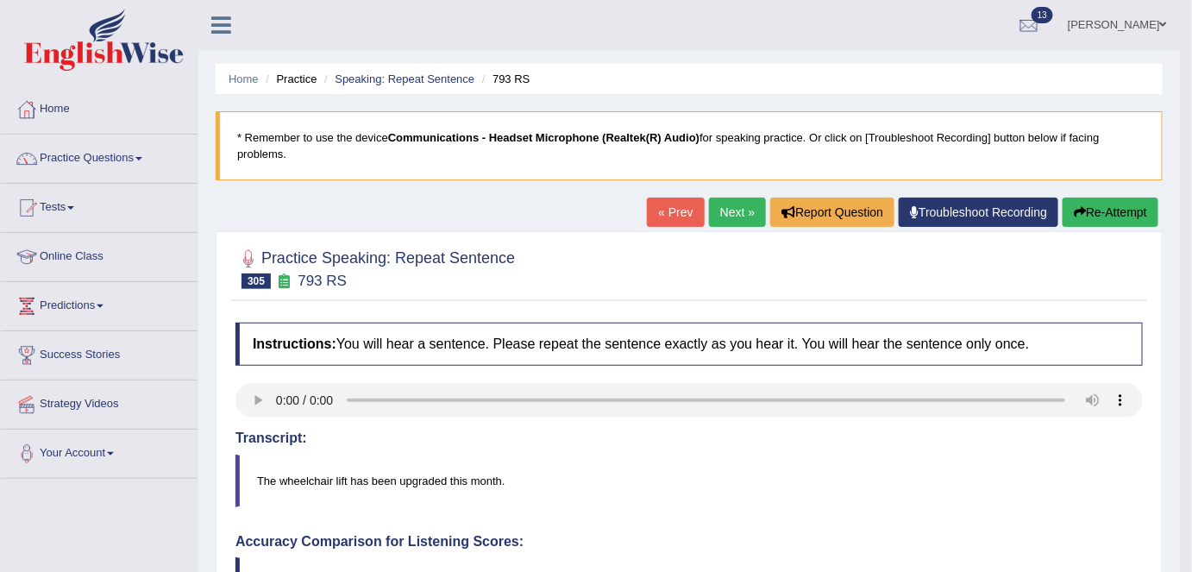
click at [726, 218] on link "Next »" at bounding box center [737, 211] width 57 height 29
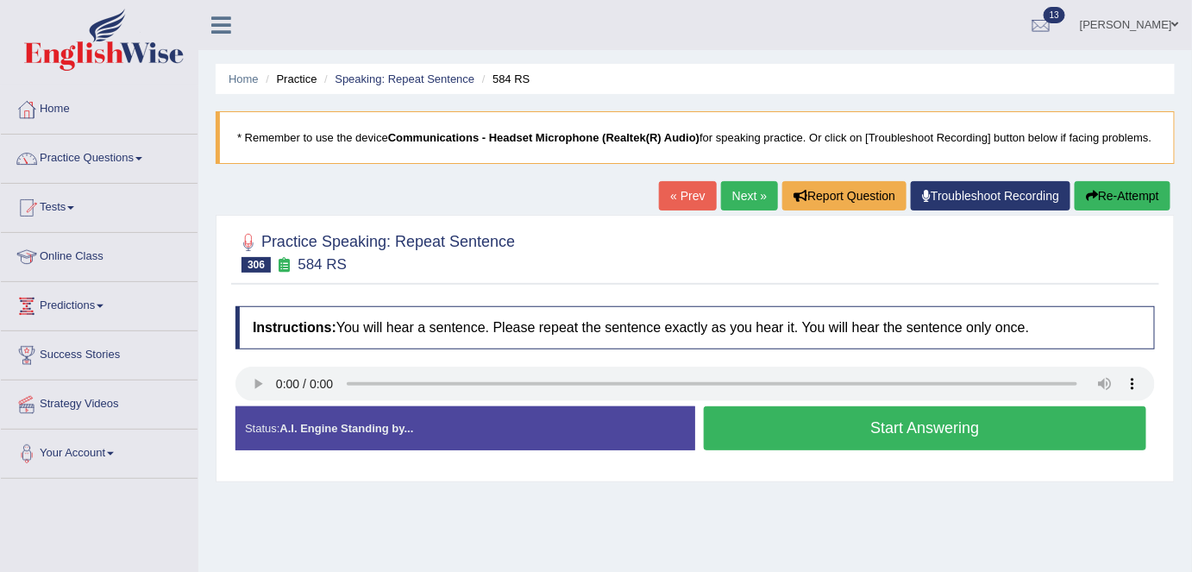
click at [813, 421] on button "Start Answering" at bounding box center [925, 428] width 442 height 44
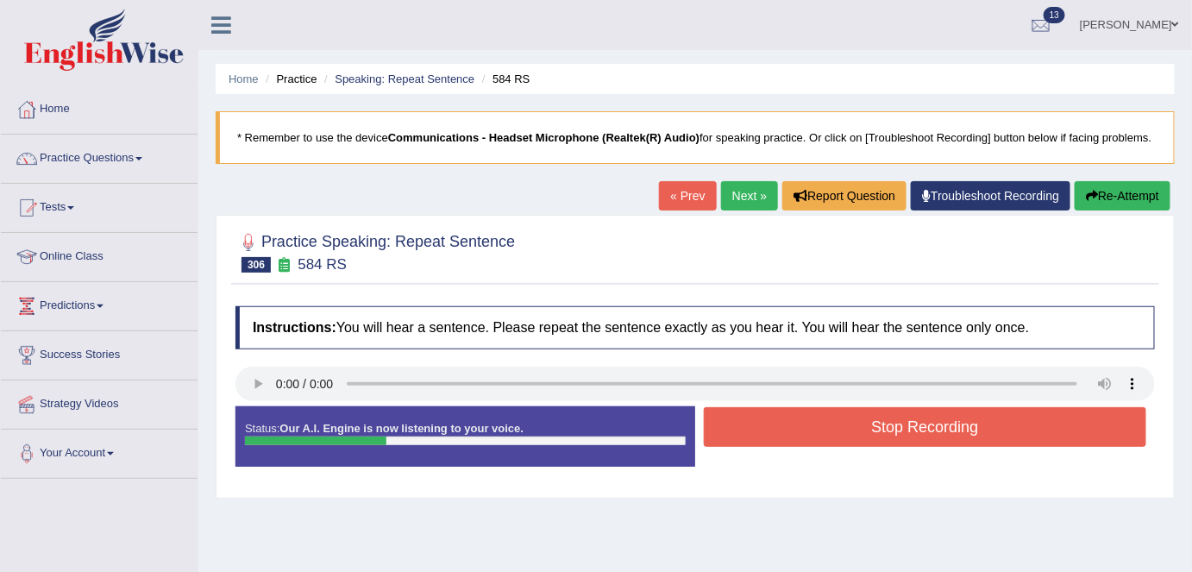
click at [813, 421] on button "Stop Recording" at bounding box center [925, 427] width 442 height 40
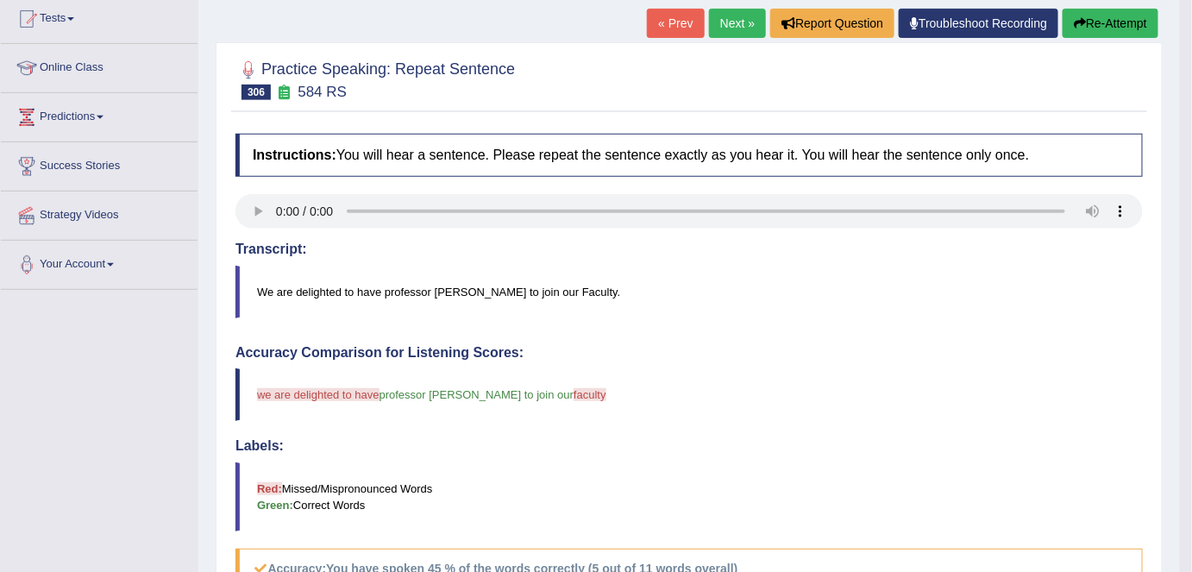
scroll to position [136, 0]
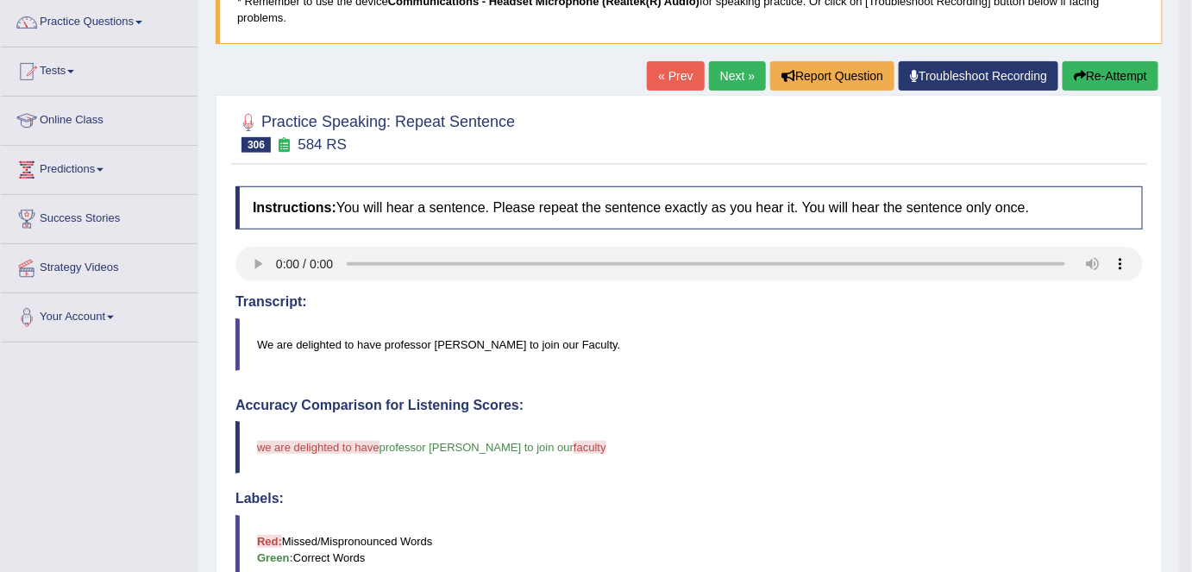
click at [730, 67] on link "Next »" at bounding box center [737, 75] width 57 height 29
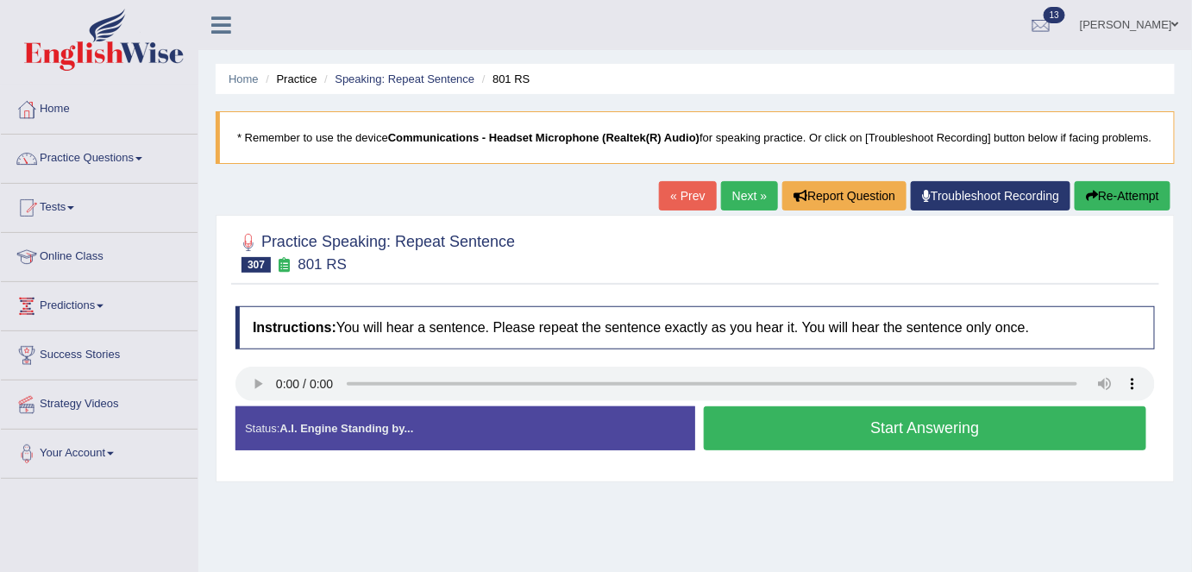
click at [866, 430] on button "Start Answering" at bounding box center [925, 428] width 442 height 44
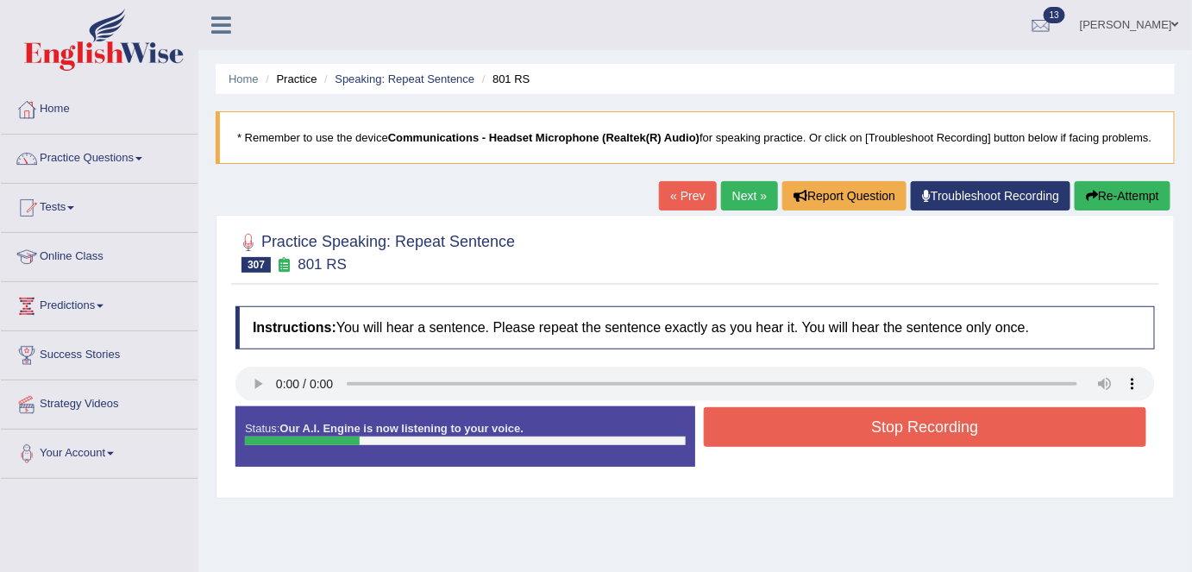
click at [866, 430] on button "Stop Recording" at bounding box center [925, 427] width 442 height 40
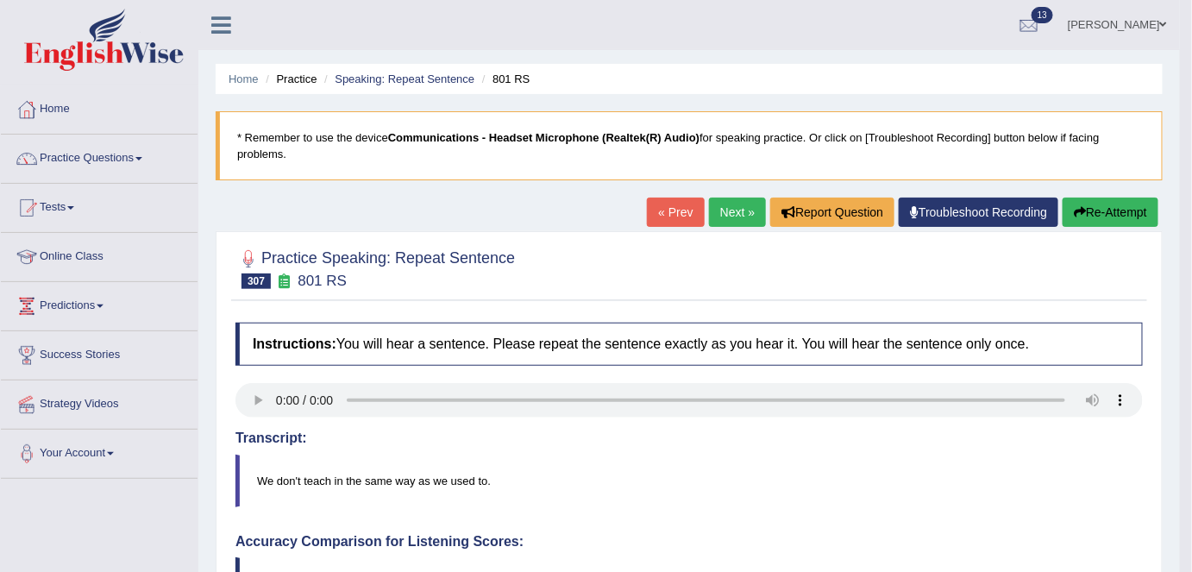
click at [724, 198] on link "Next »" at bounding box center [737, 211] width 57 height 29
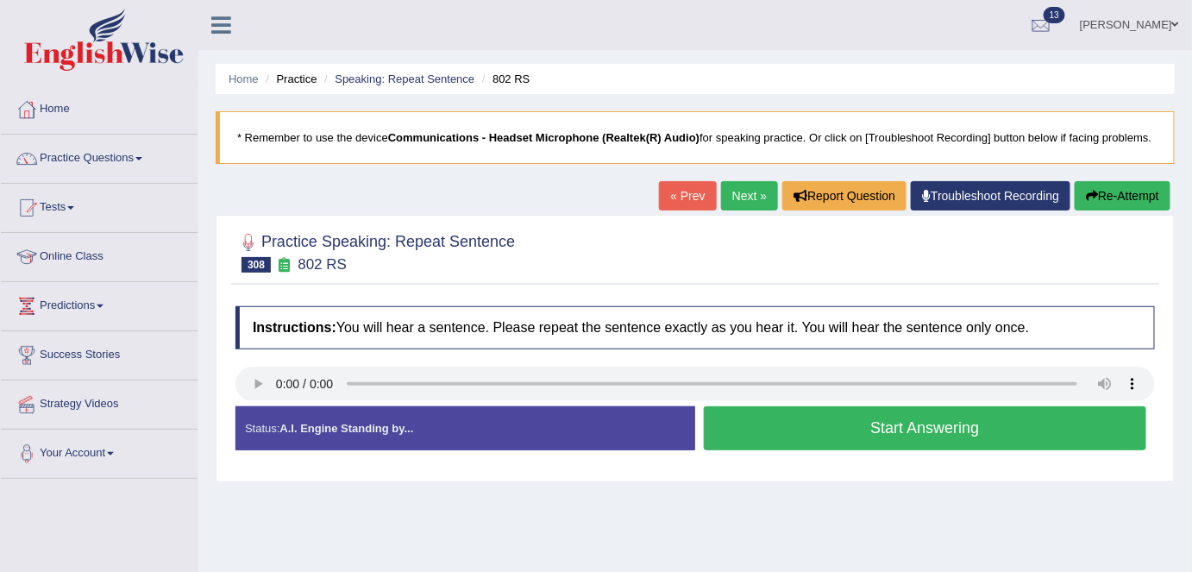
click at [872, 420] on button "Start Answering" at bounding box center [925, 428] width 442 height 44
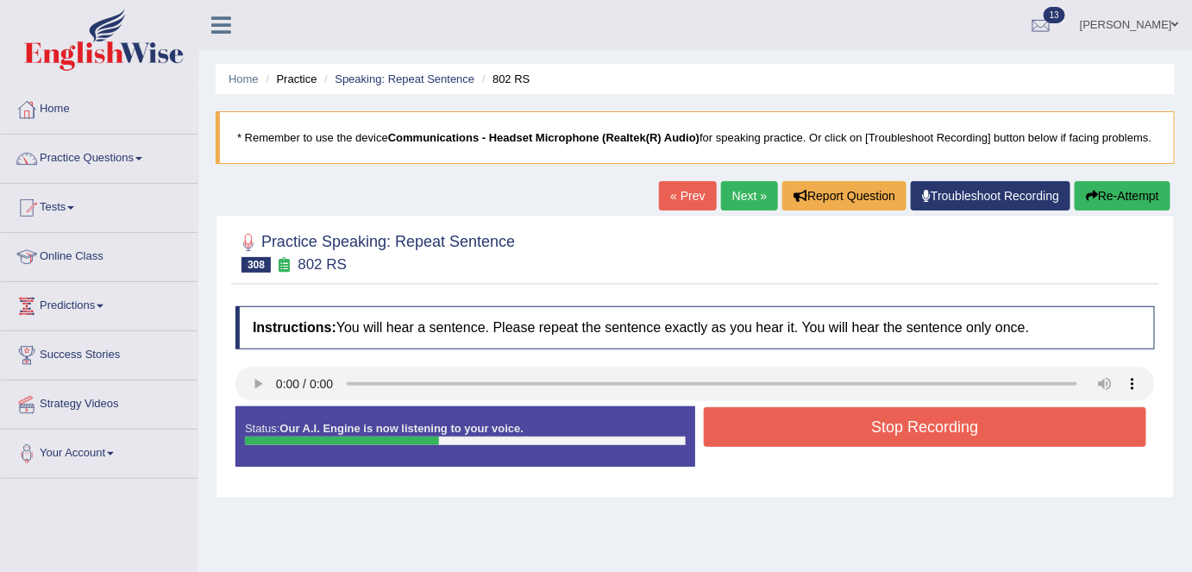
click at [872, 420] on button "Stop Recording" at bounding box center [925, 427] width 442 height 40
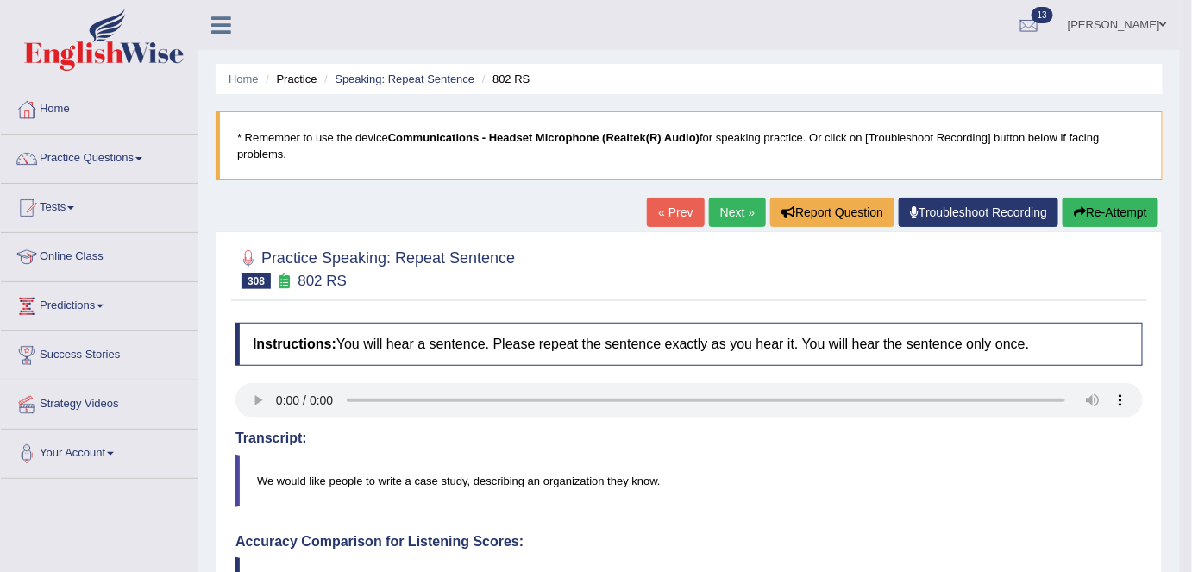
click at [722, 214] on link "Next »" at bounding box center [737, 211] width 57 height 29
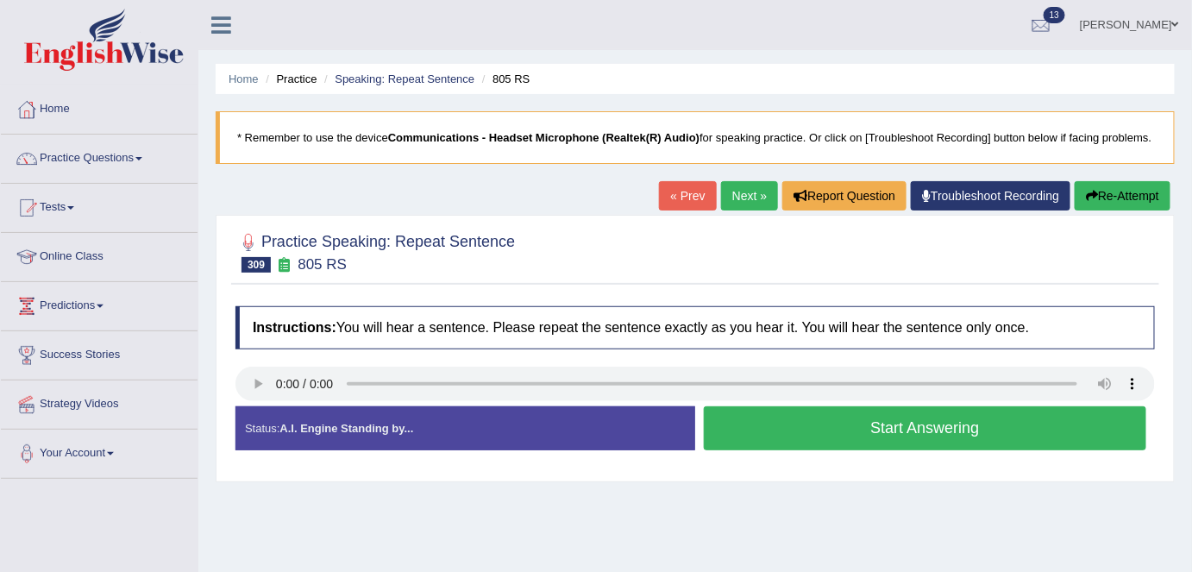
click at [839, 423] on button "Start Answering" at bounding box center [925, 428] width 442 height 44
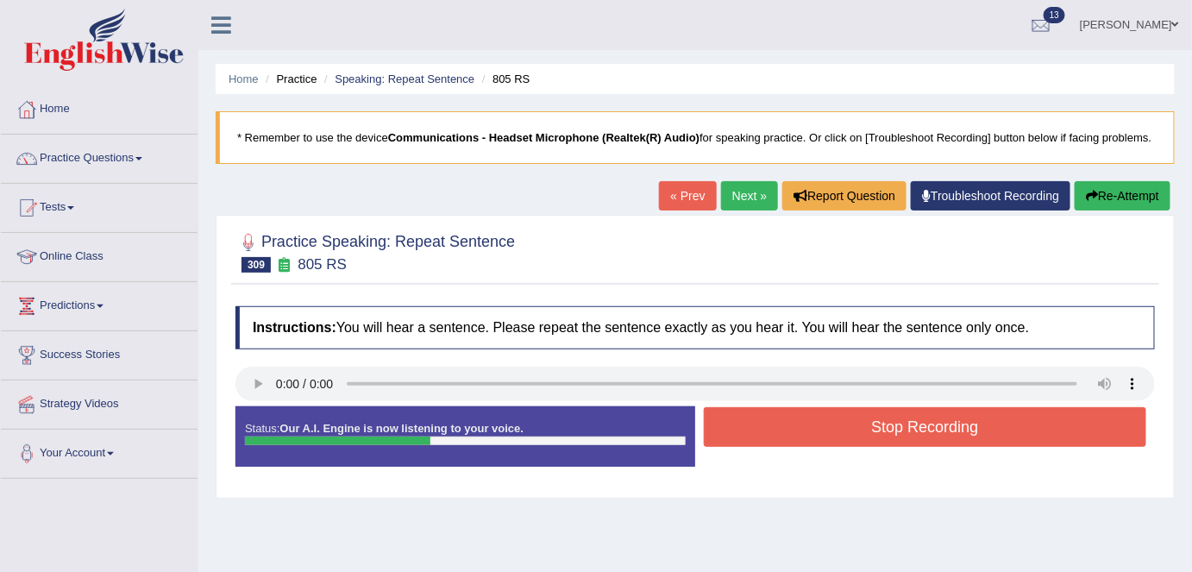
click at [839, 423] on button "Stop Recording" at bounding box center [925, 427] width 442 height 40
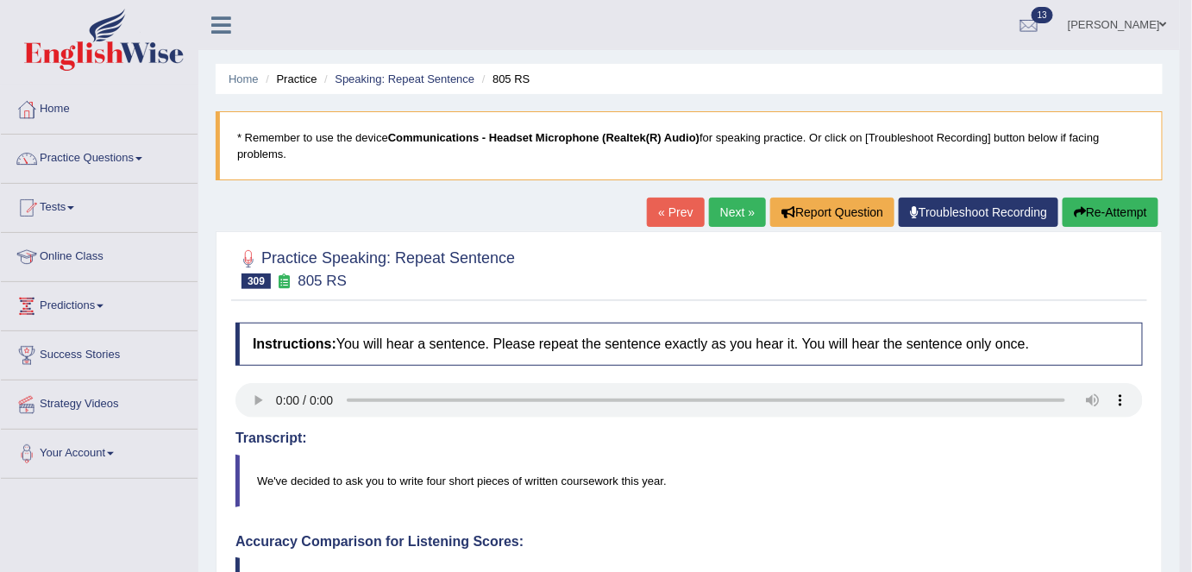
click at [722, 216] on link "Next »" at bounding box center [737, 211] width 57 height 29
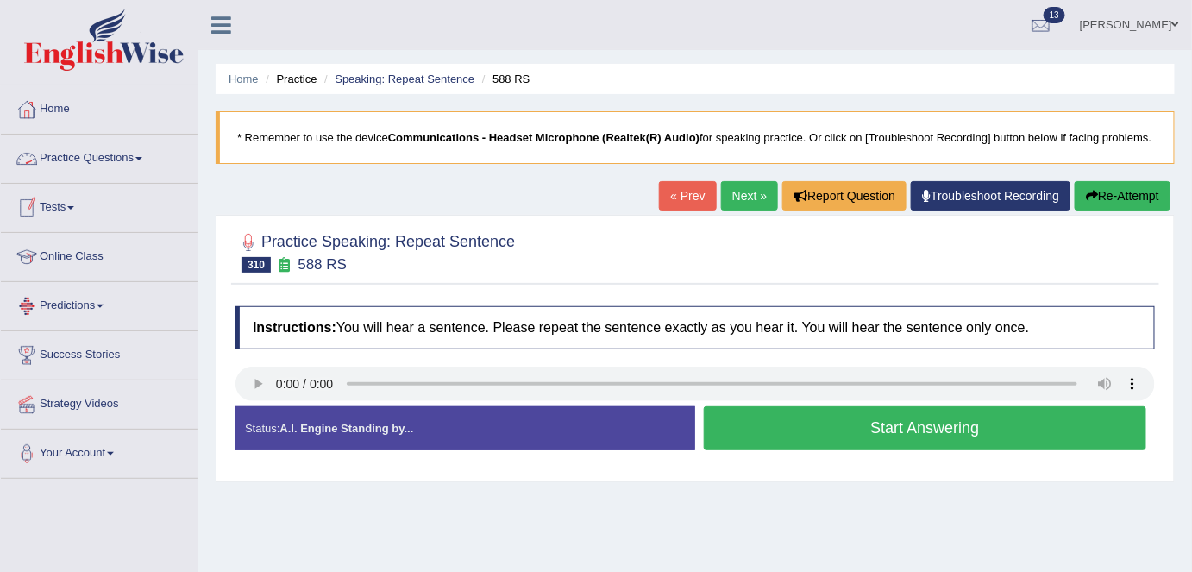
click at [830, 436] on button "Start Answering" at bounding box center [925, 428] width 442 height 44
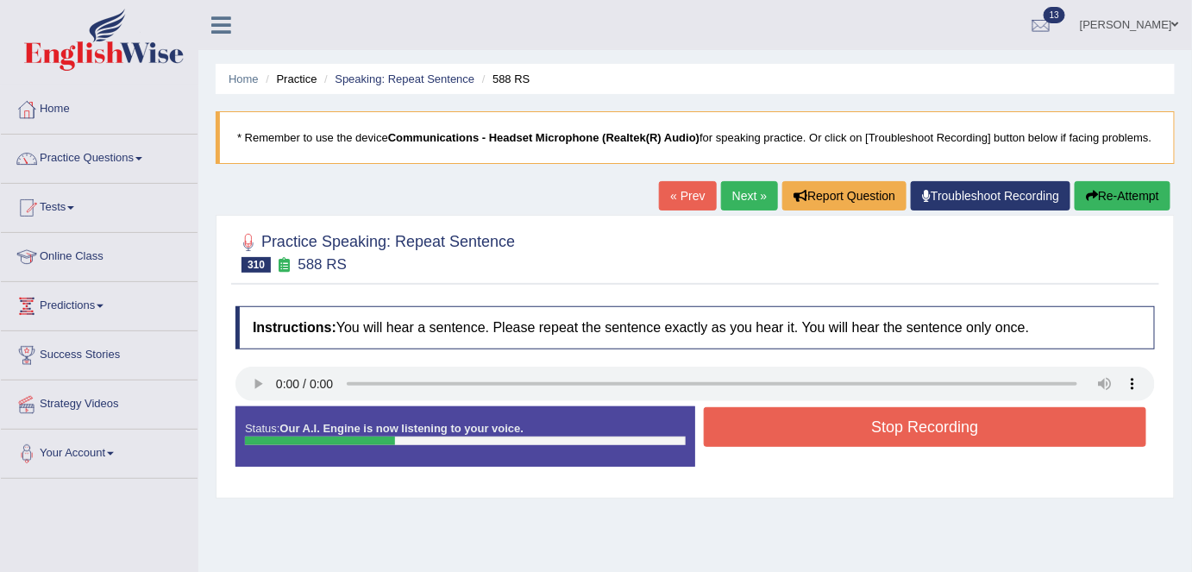
click at [830, 436] on button "Stop Recording" at bounding box center [925, 427] width 442 height 40
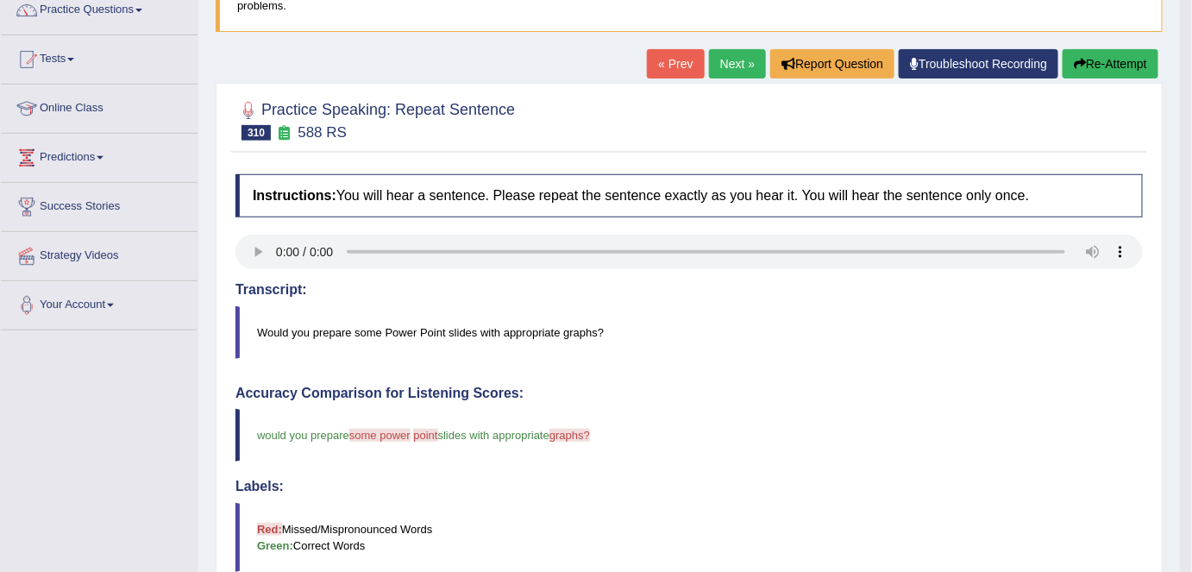
scroll to position [136, 0]
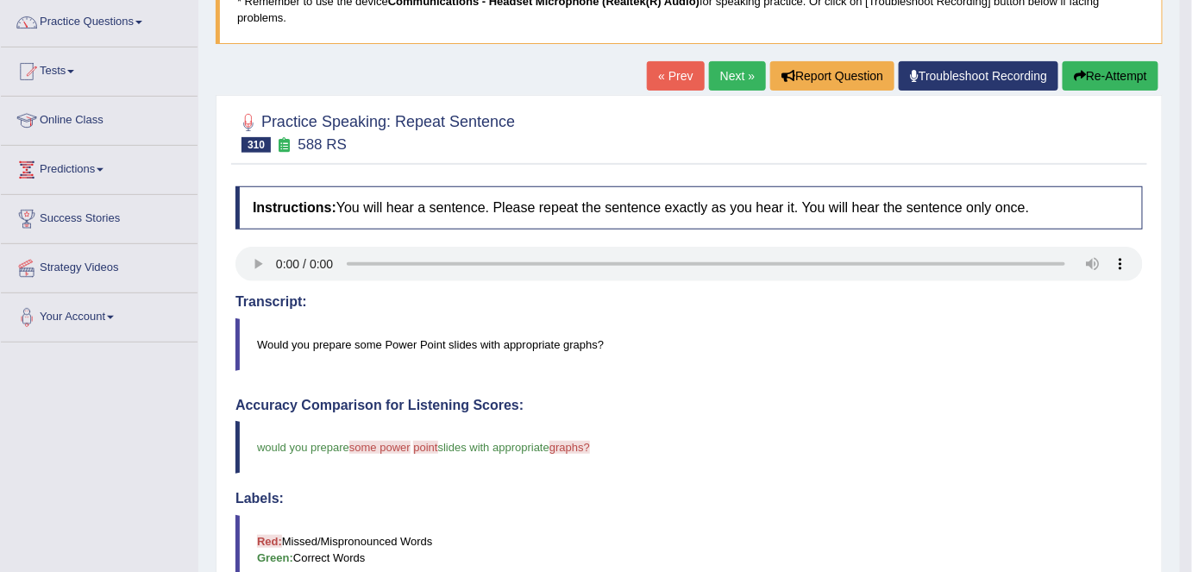
click at [1112, 72] on button "Re-Attempt" at bounding box center [1110, 75] width 96 height 29
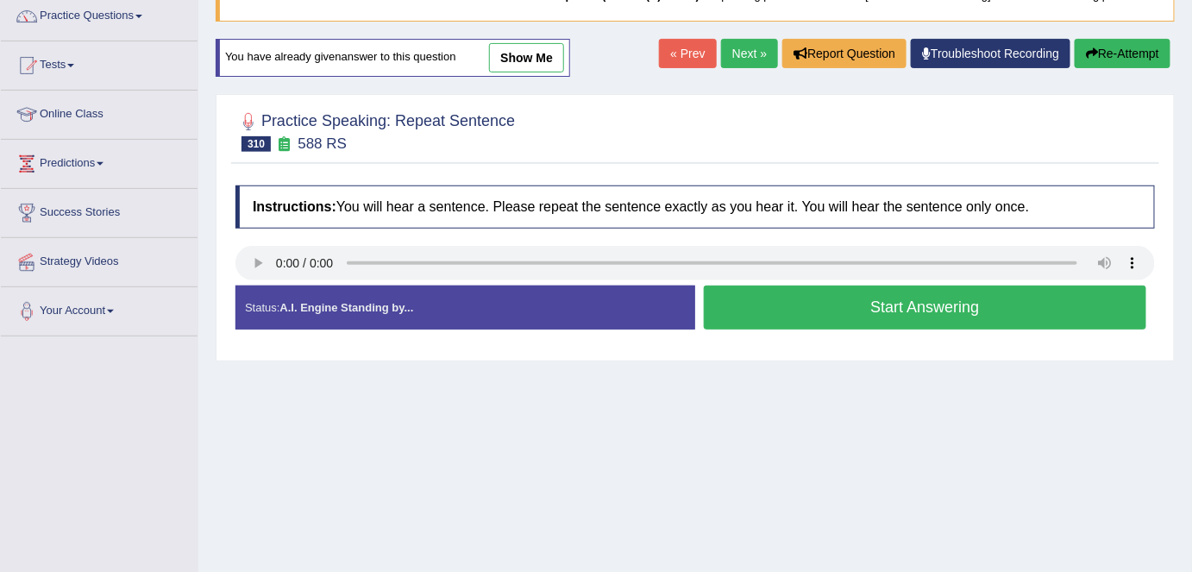
scroll to position [136, 0]
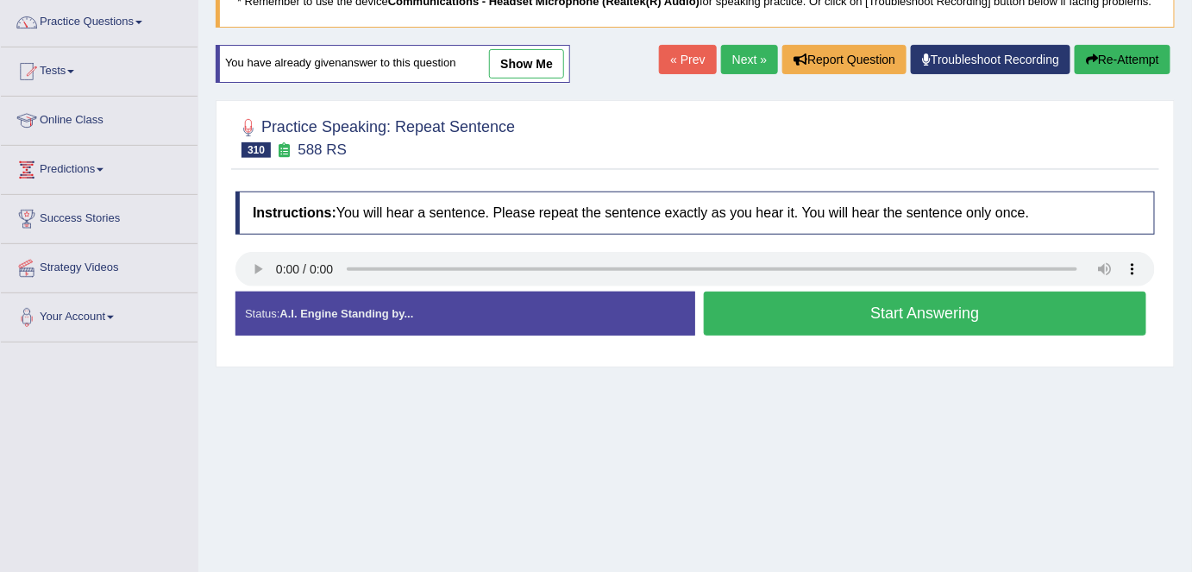
click at [753, 66] on link "Next »" at bounding box center [749, 59] width 57 height 29
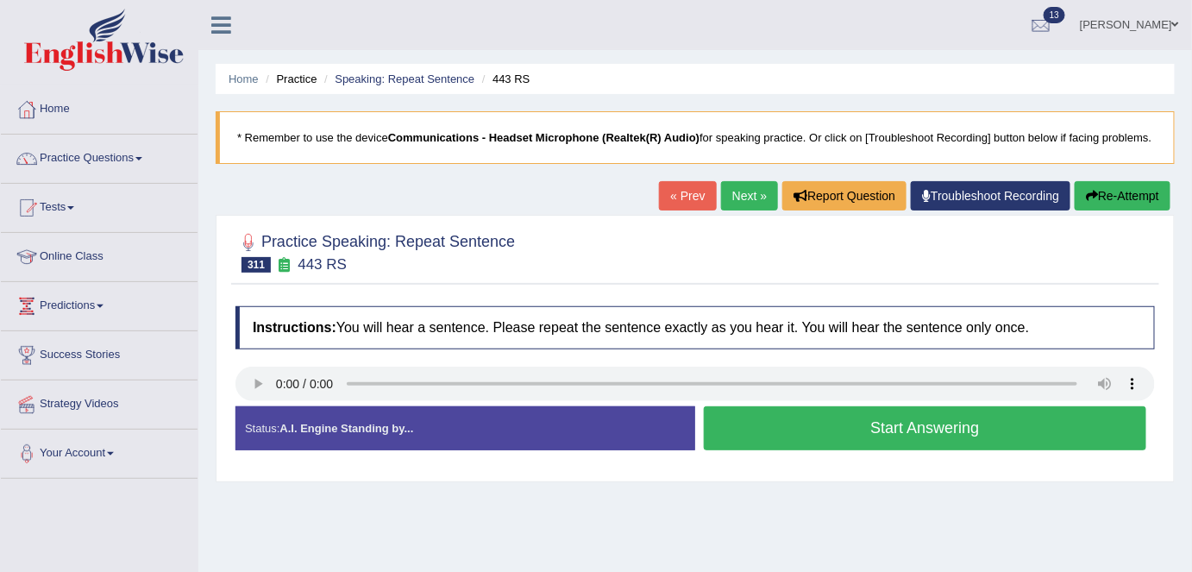
click at [987, 415] on button "Start Answering" at bounding box center [925, 428] width 442 height 44
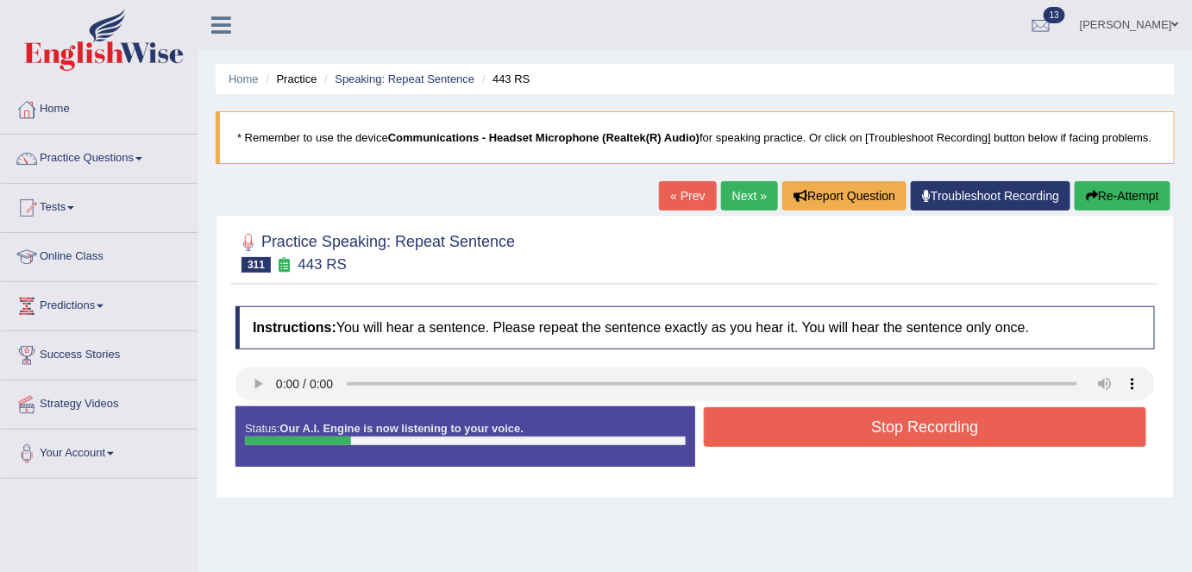
click at [987, 415] on button "Stop Recording" at bounding box center [925, 427] width 442 height 40
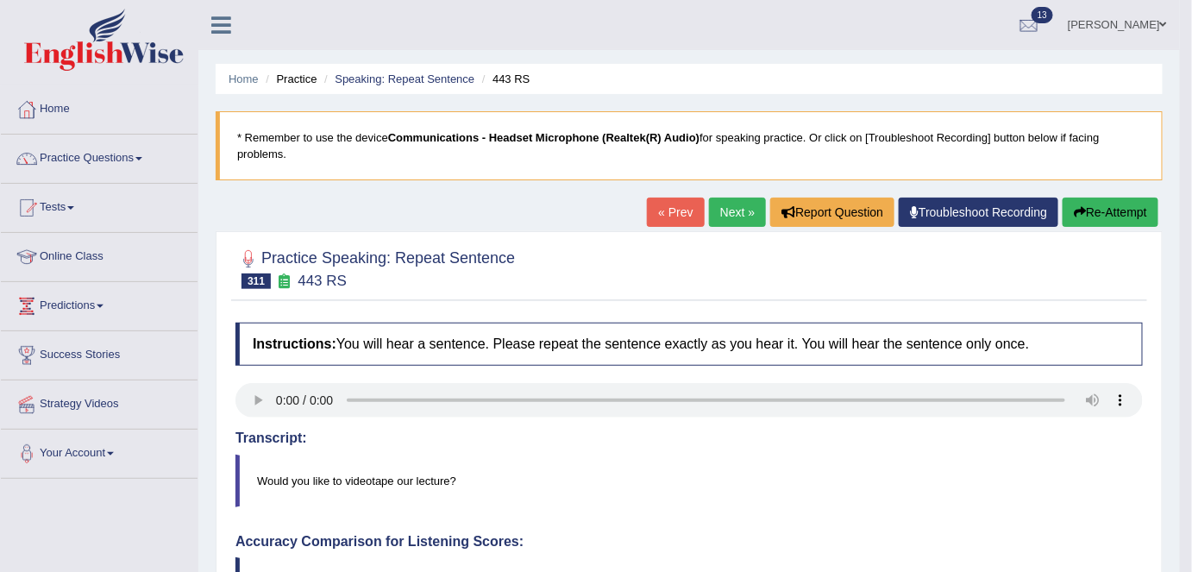
click at [718, 212] on link "Next »" at bounding box center [737, 211] width 57 height 29
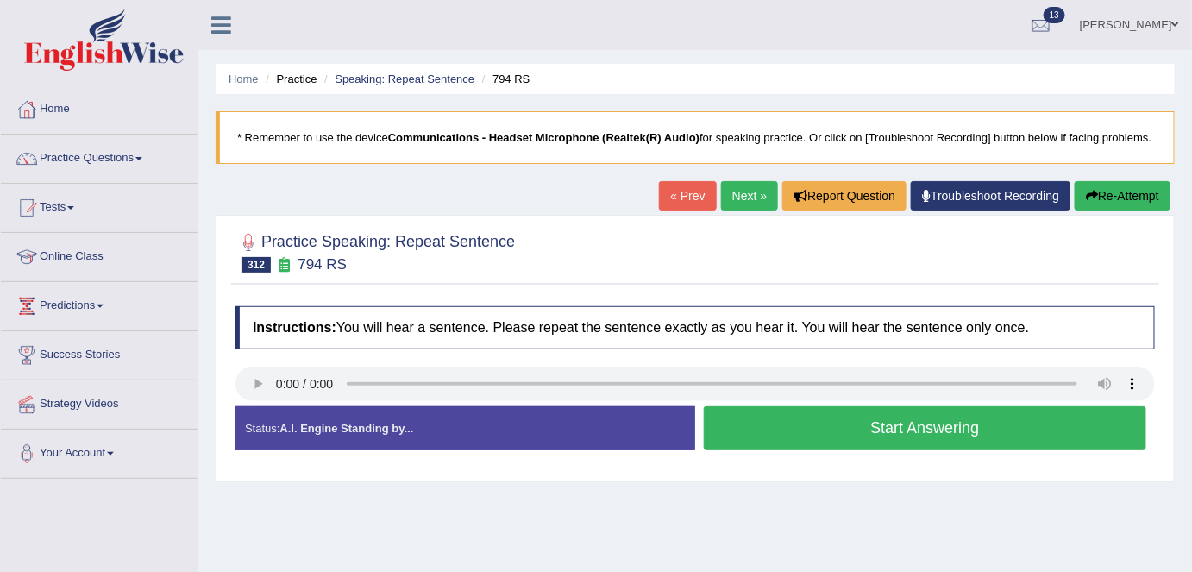
click at [763, 415] on button "Start Answering" at bounding box center [925, 428] width 442 height 44
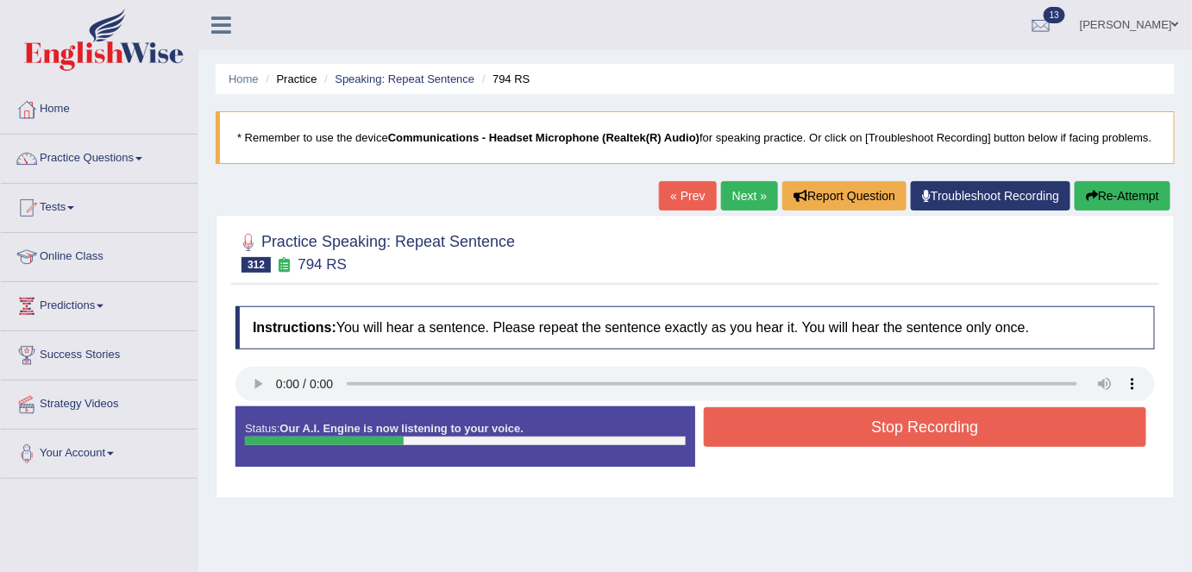
click at [763, 415] on button "Stop Recording" at bounding box center [925, 427] width 442 height 40
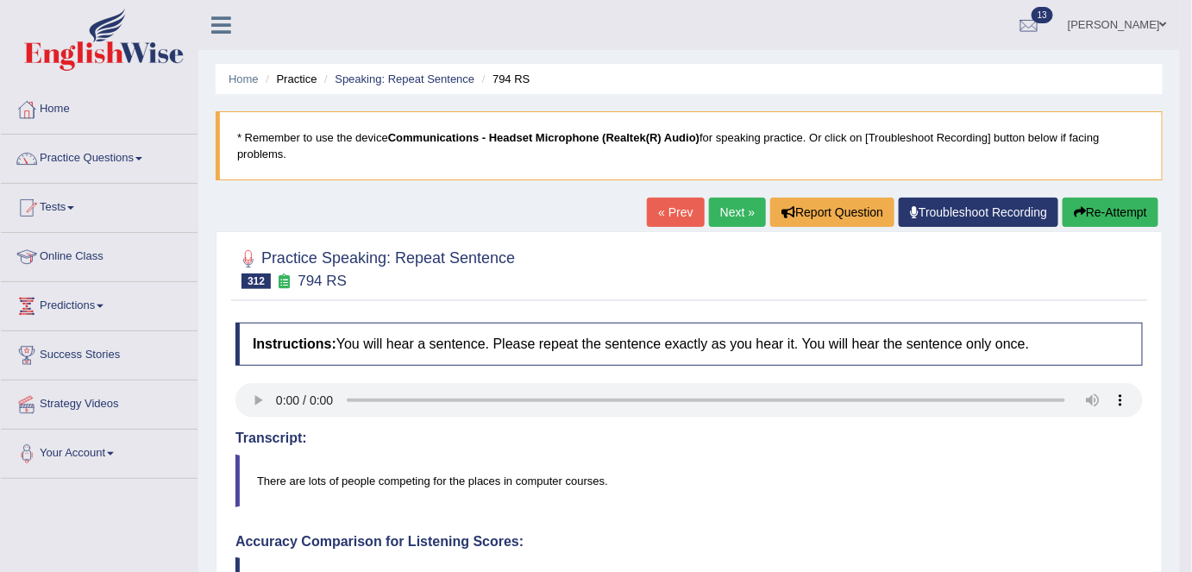
click at [715, 216] on link "Next »" at bounding box center [737, 211] width 57 height 29
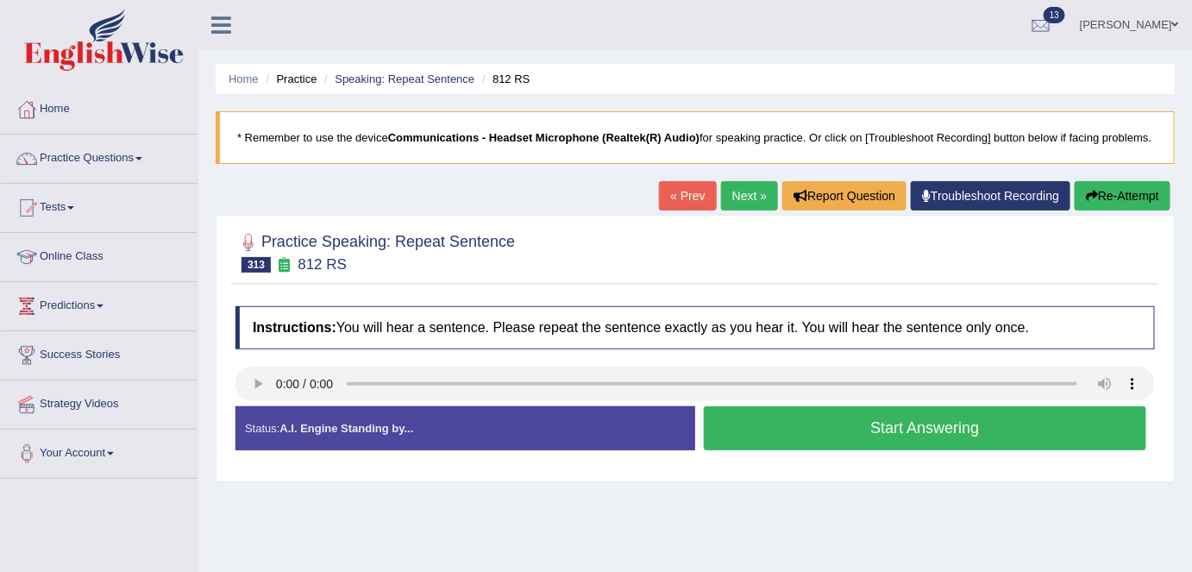
click at [772, 417] on button "Start Answering" at bounding box center [925, 428] width 442 height 44
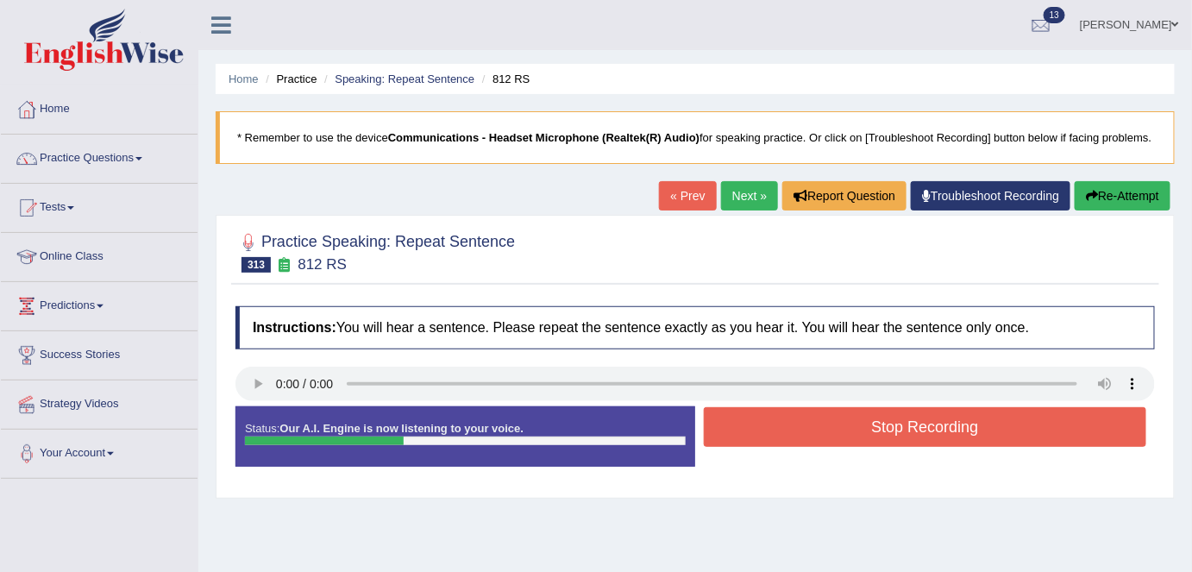
click at [772, 417] on button "Stop Recording" at bounding box center [925, 427] width 442 height 40
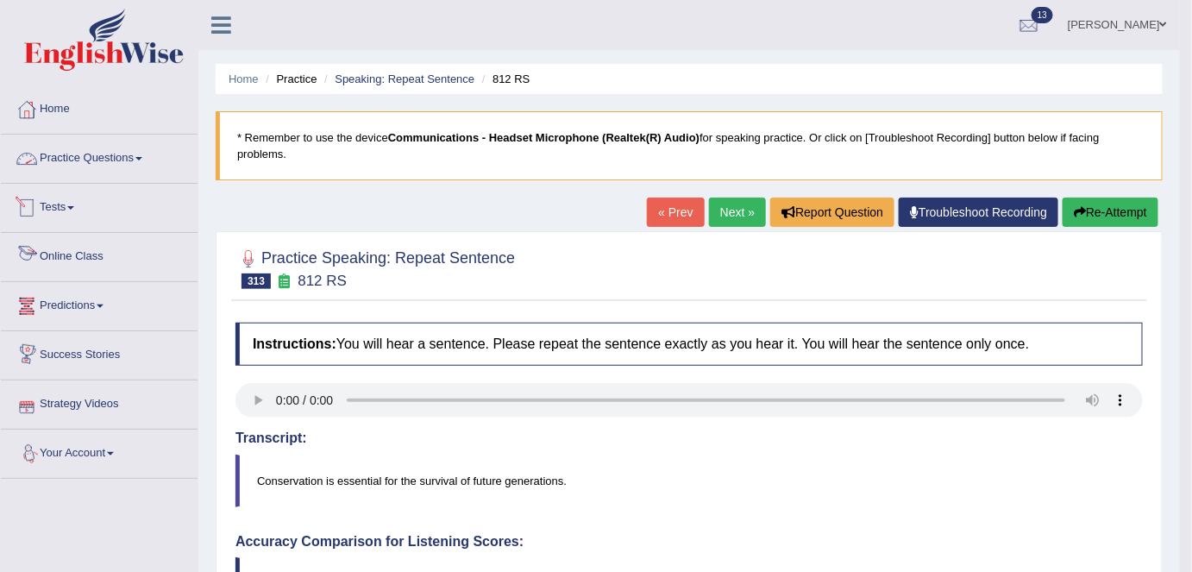
click at [129, 144] on link "Practice Questions" at bounding box center [99, 156] width 197 height 43
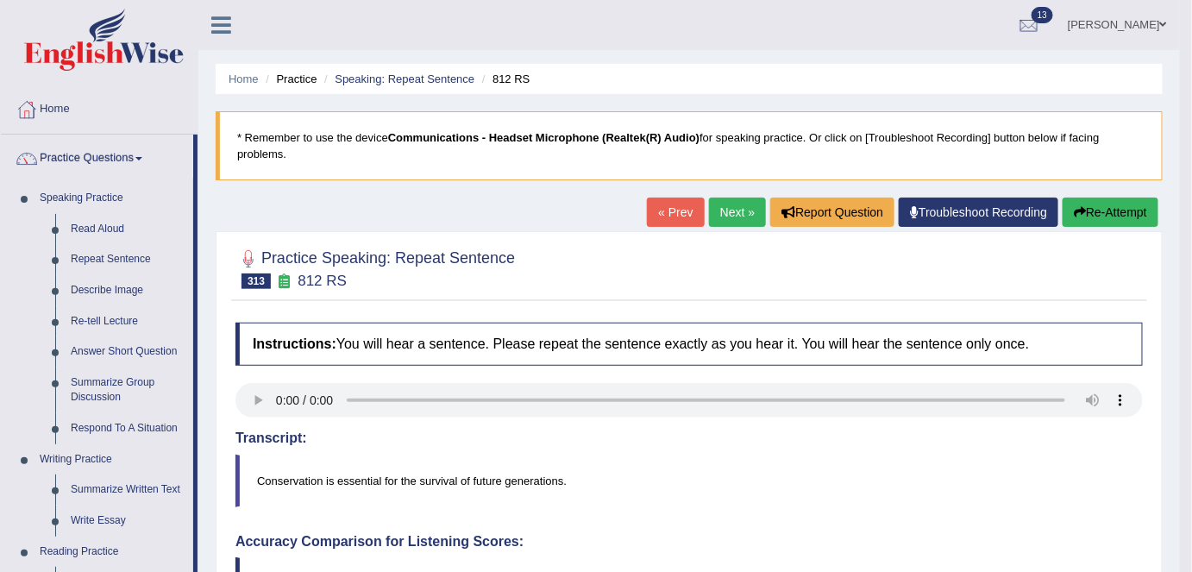
click at [135, 288] on link "Describe Image" at bounding box center [128, 290] width 130 height 31
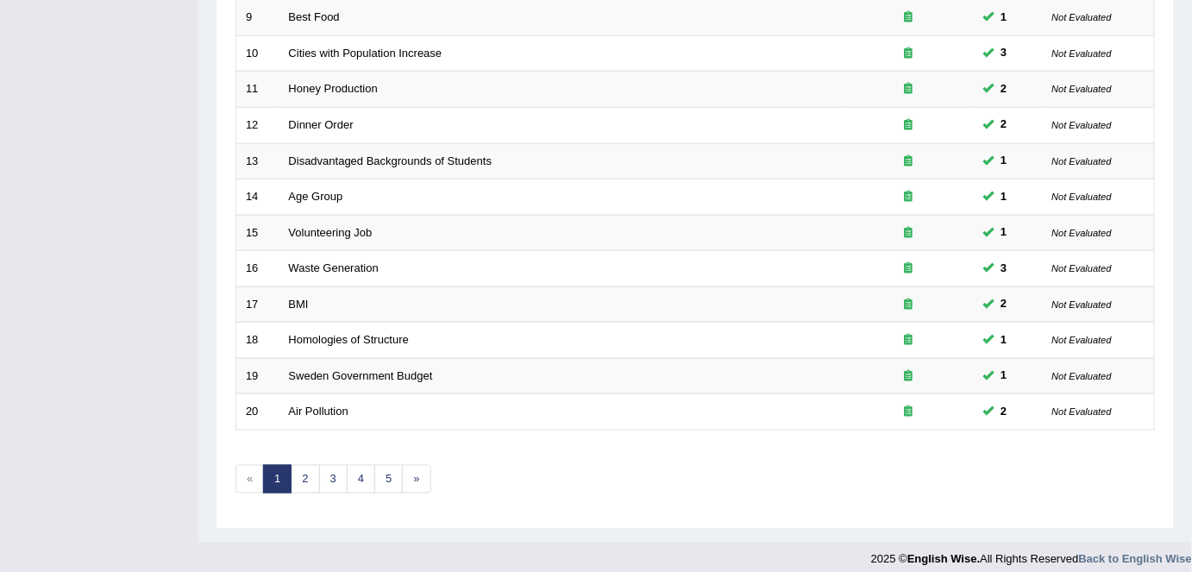
scroll to position [562, 0]
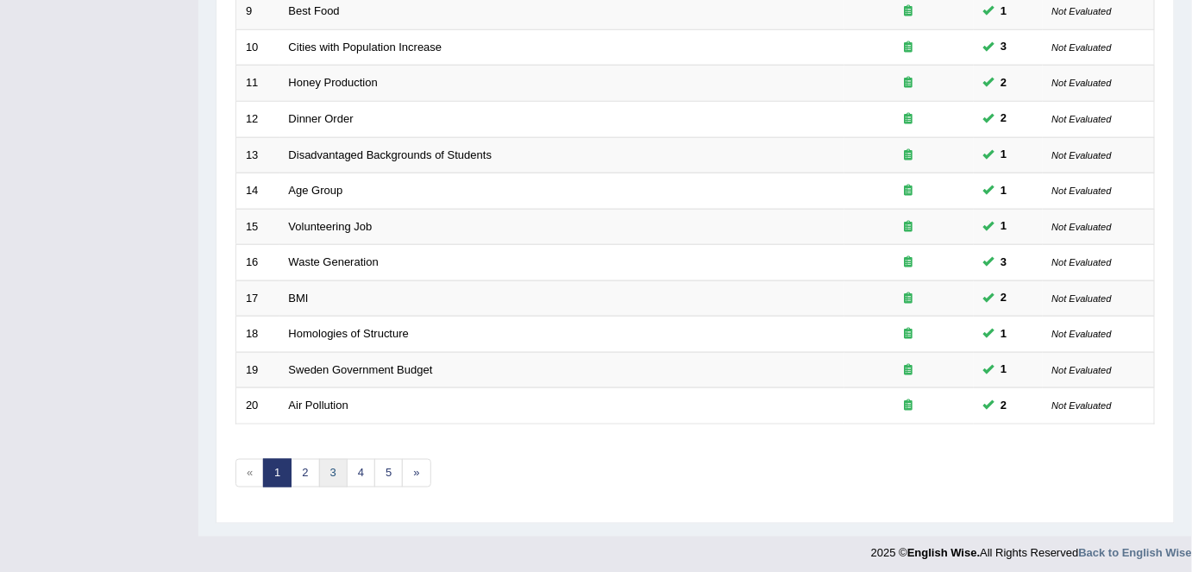
click at [333, 465] on link "3" at bounding box center [333, 473] width 28 height 28
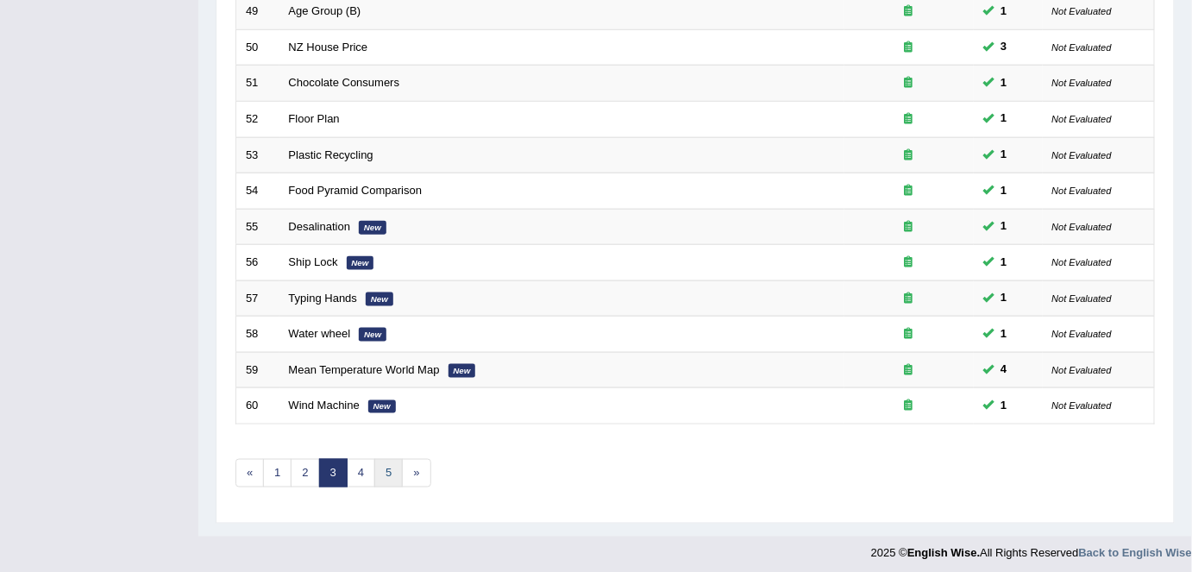
click at [377, 474] on link "5" at bounding box center [388, 473] width 28 height 28
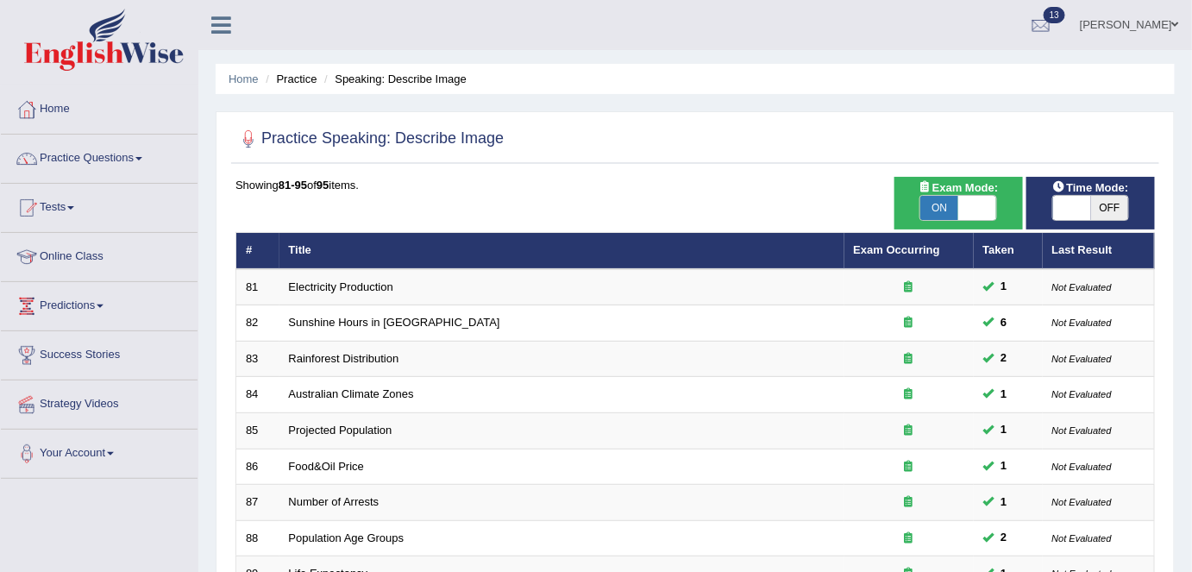
scroll to position [384, 0]
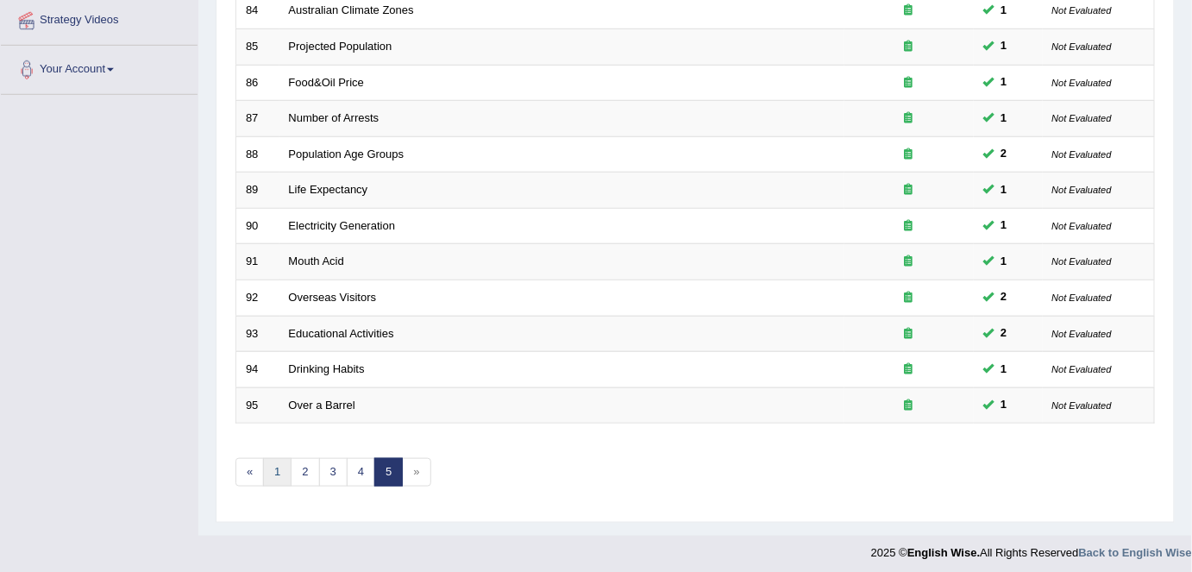
click at [283, 462] on link "1" at bounding box center [277, 472] width 28 height 28
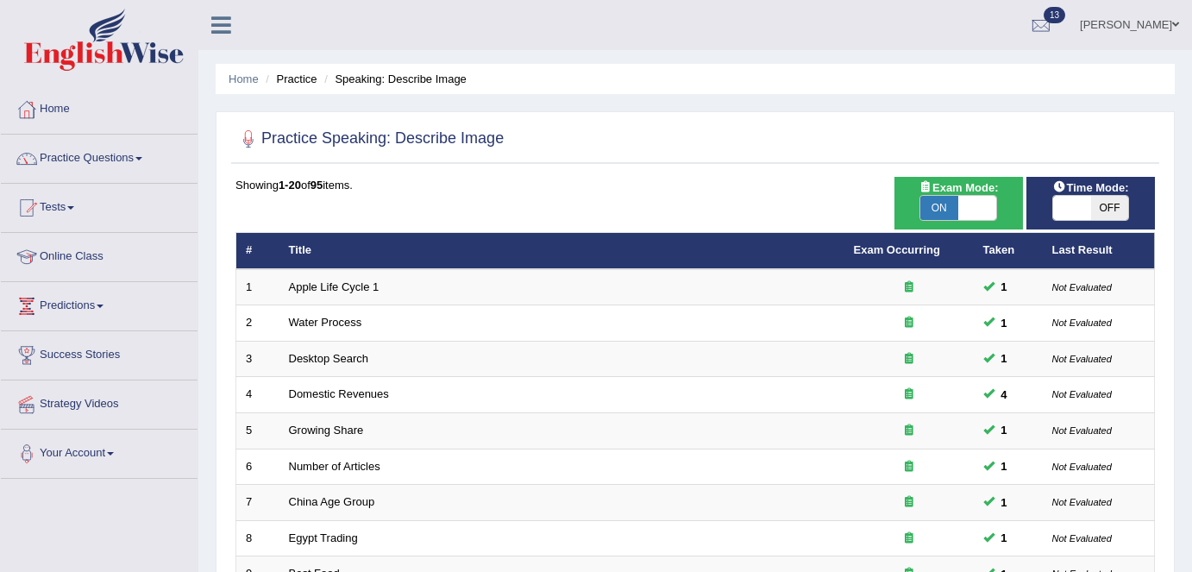
scroll to position [562, 0]
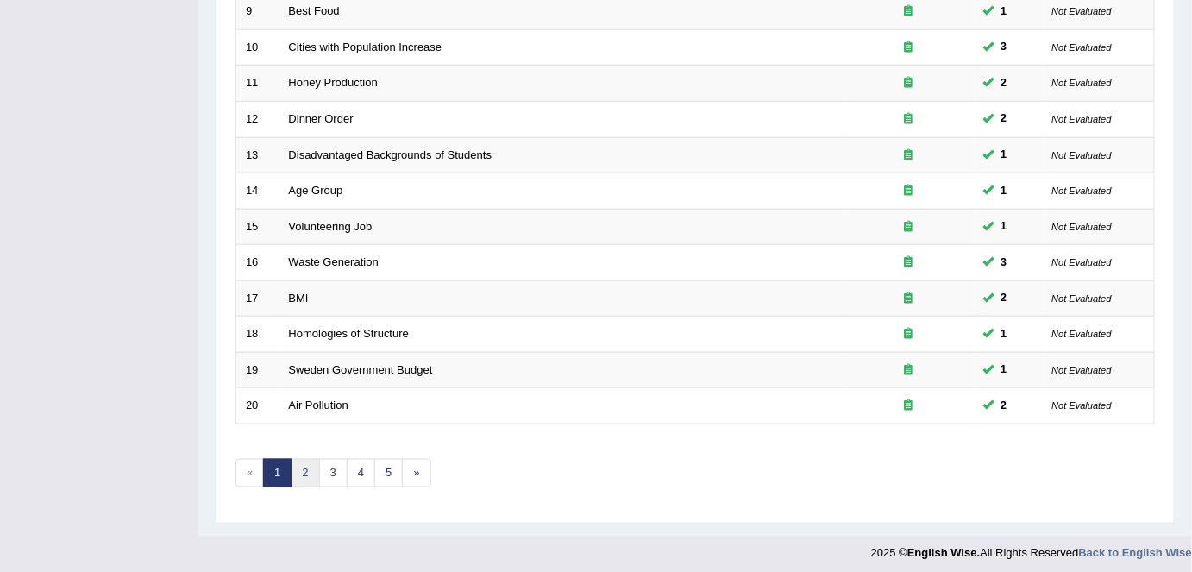
click at [310, 473] on link "2" at bounding box center [305, 473] width 28 height 28
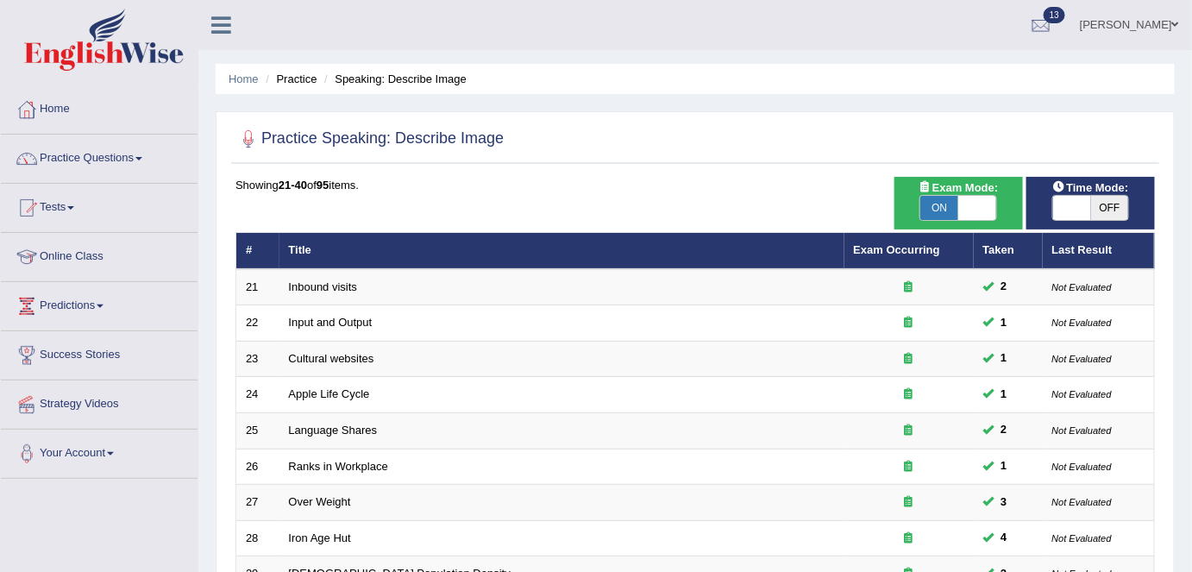
scroll to position [562, 0]
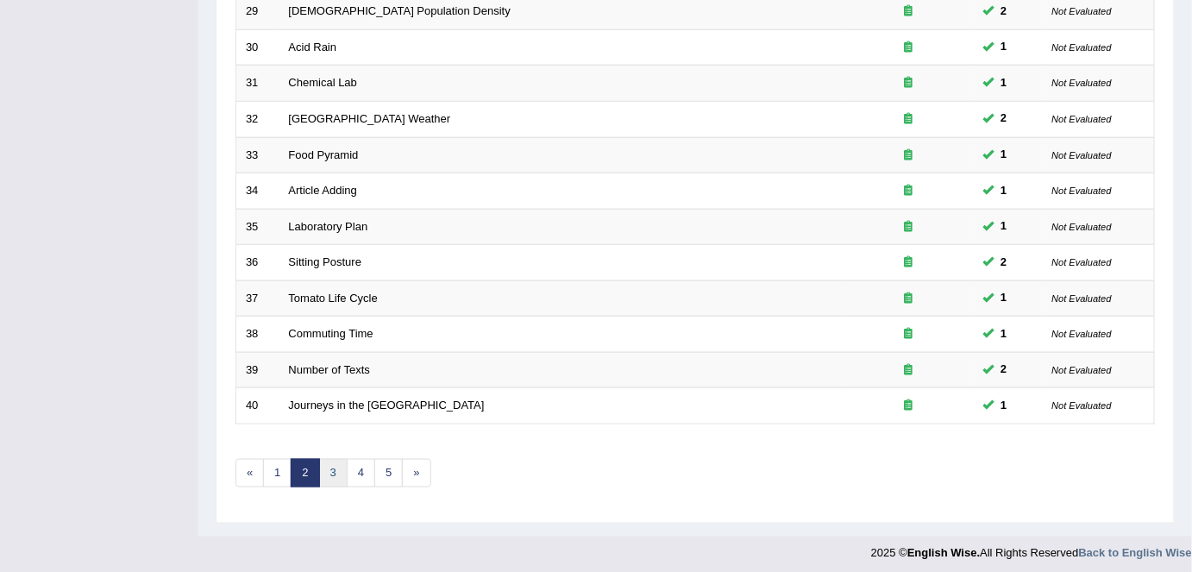
click at [326, 467] on link "3" at bounding box center [333, 473] width 28 height 28
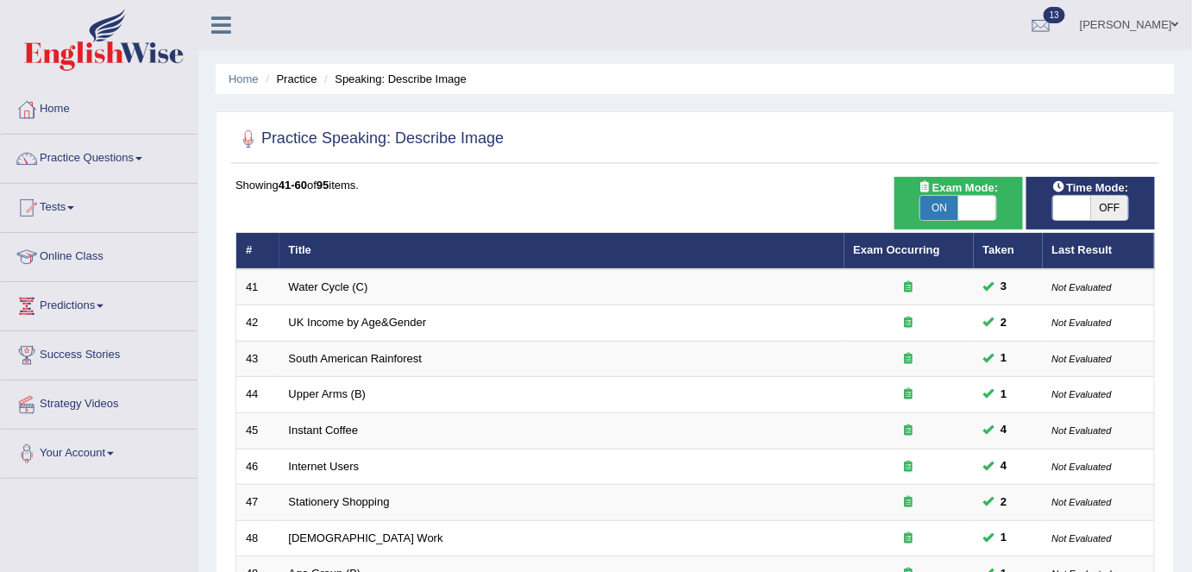
click at [939, 200] on span "ON" at bounding box center [939, 208] width 38 height 24
checkbox input "false"
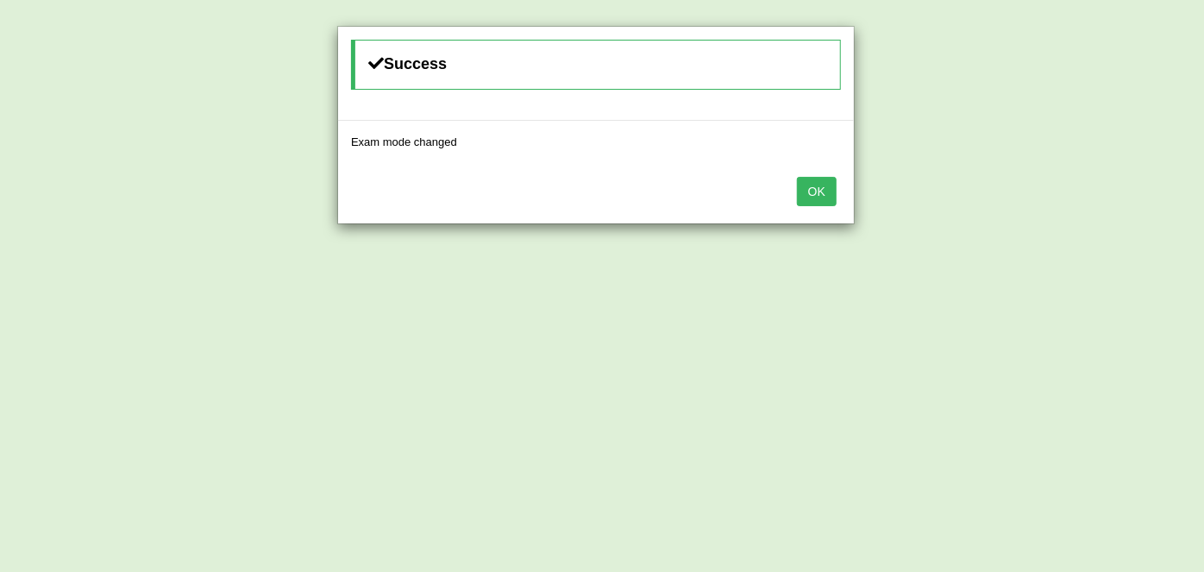
click at [830, 200] on button "OK" at bounding box center [817, 191] width 40 height 29
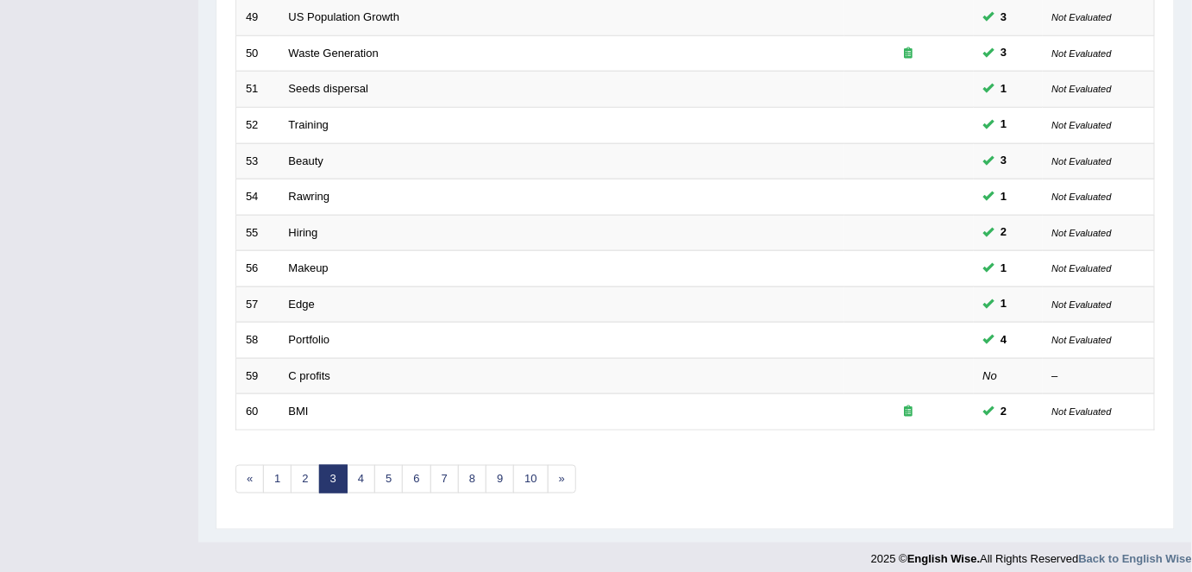
scroll to position [562, 0]
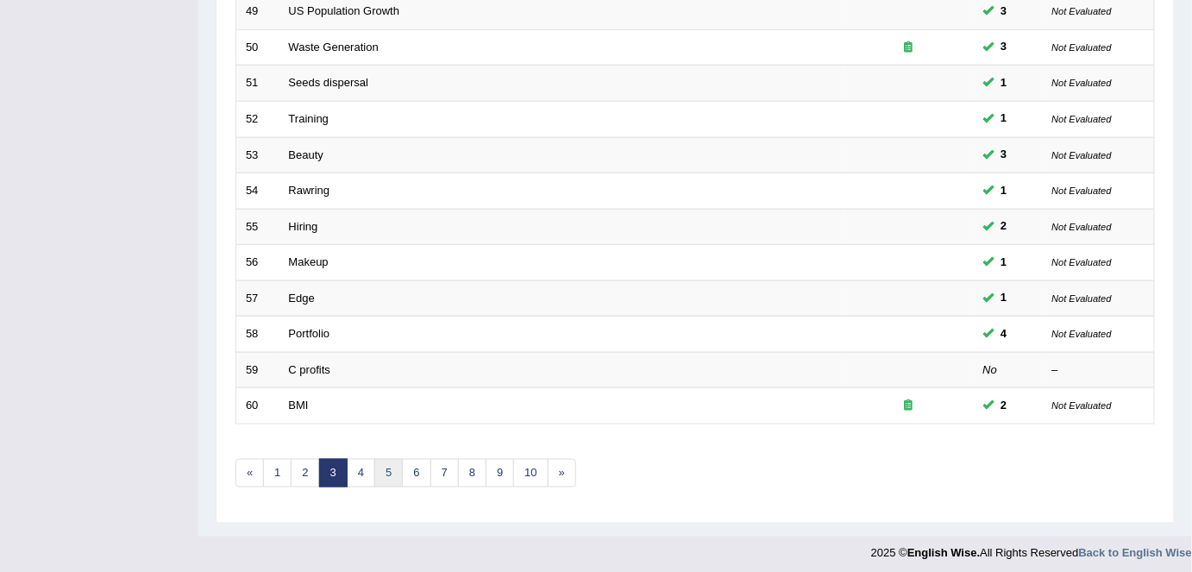
click at [377, 459] on link "5" at bounding box center [388, 473] width 28 height 28
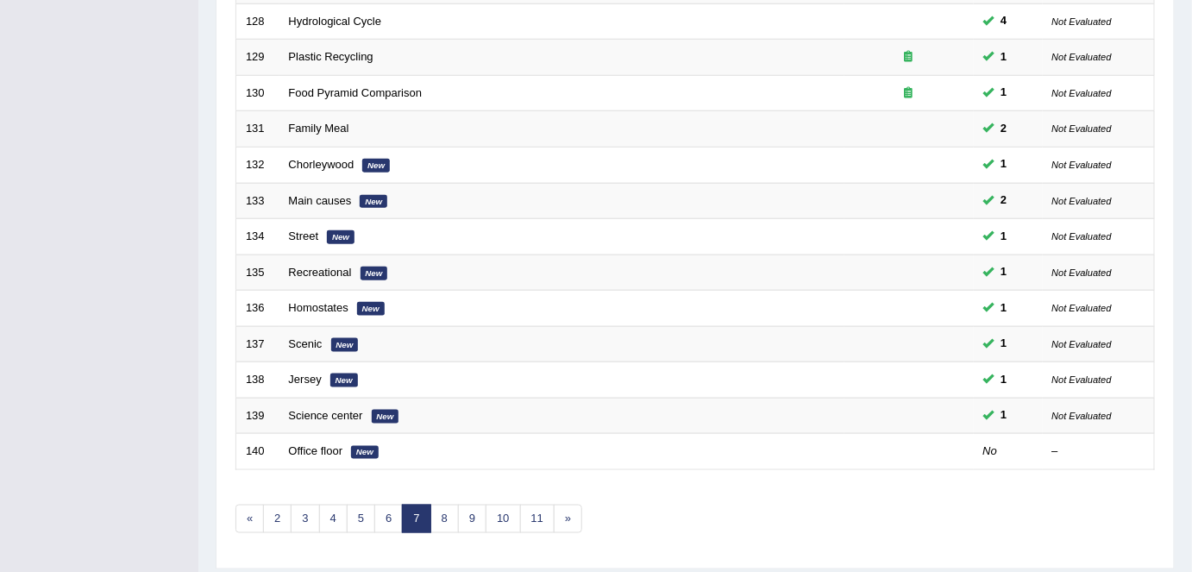
scroll to position [562, 0]
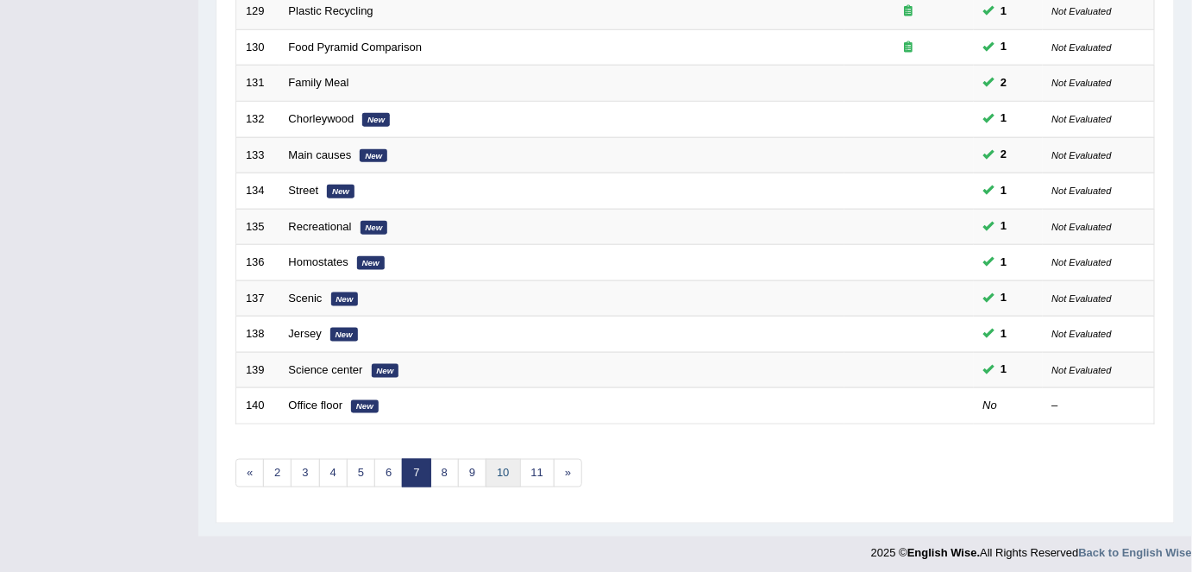
click at [487, 467] on link "10" at bounding box center [503, 473] width 34 height 28
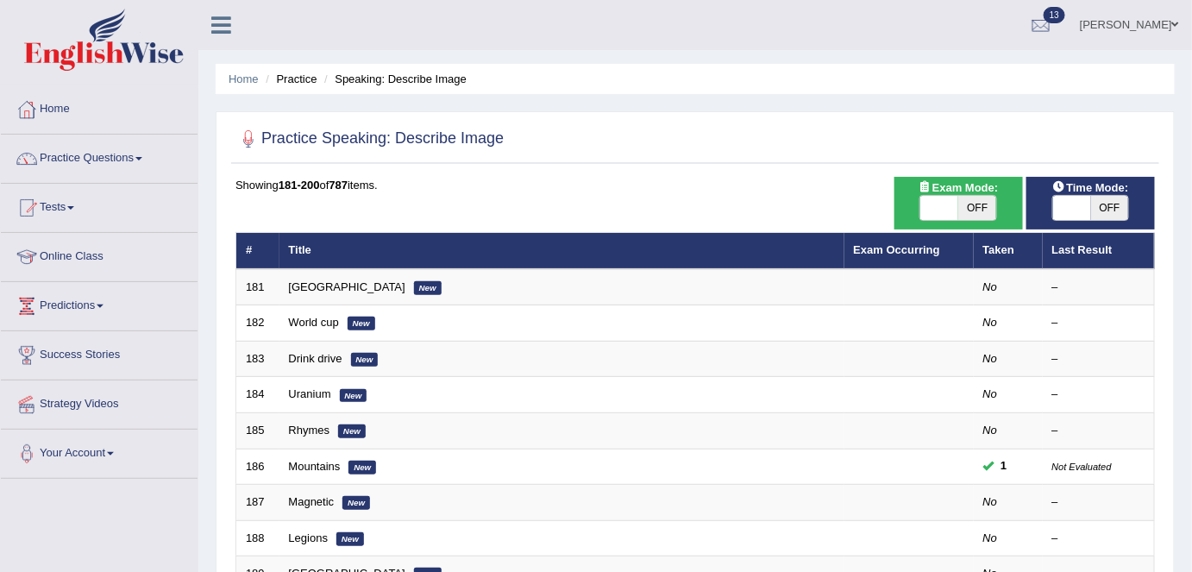
click at [308, 285] on link "[GEOGRAPHIC_DATA]" at bounding box center [347, 286] width 116 height 13
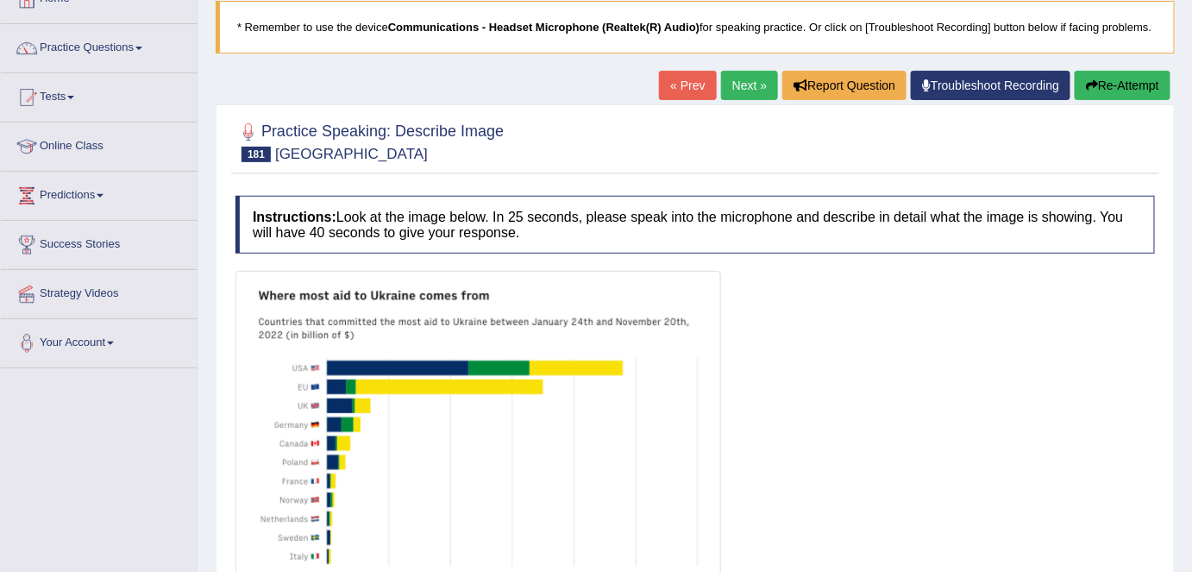
scroll to position [98, 0]
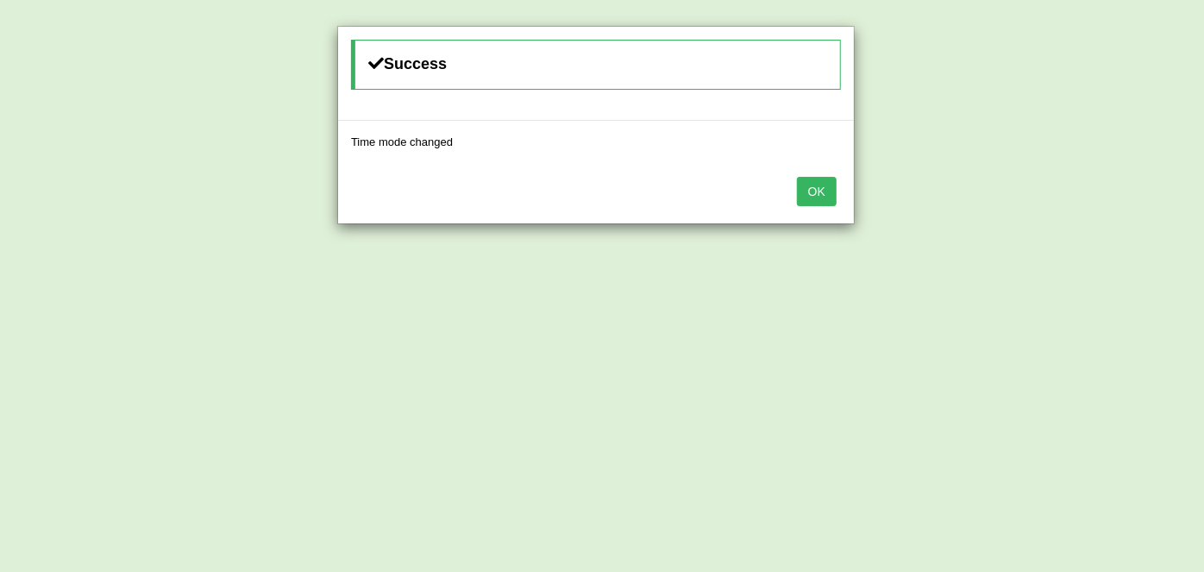
click at [801, 179] on button "OK" at bounding box center [817, 191] width 40 height 29
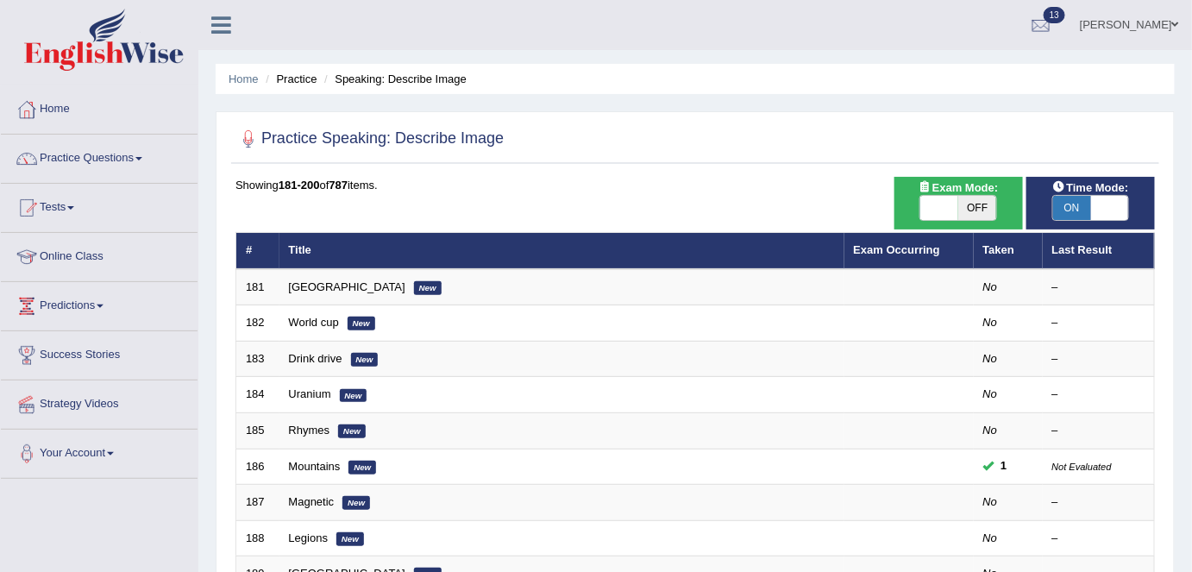
click at [291, 287] on link "[GEOGRAPHIC_DATA]" at bounding box center [347, 286] width 116 height 13
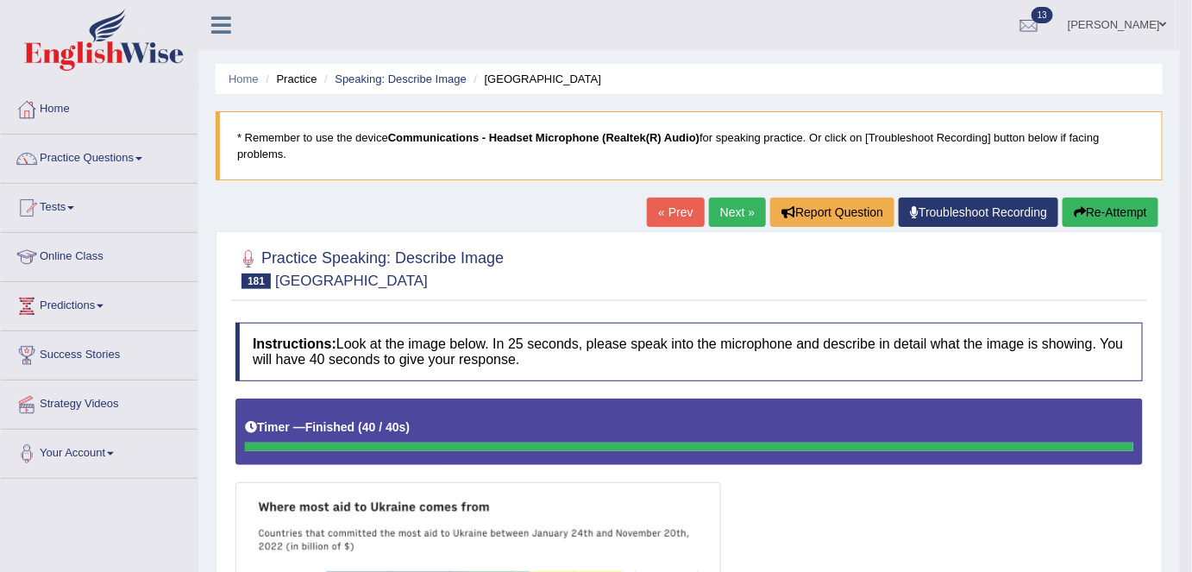
click at [740, 205] on link "Next »" at bounding box center [737, 211] width 57 height 29
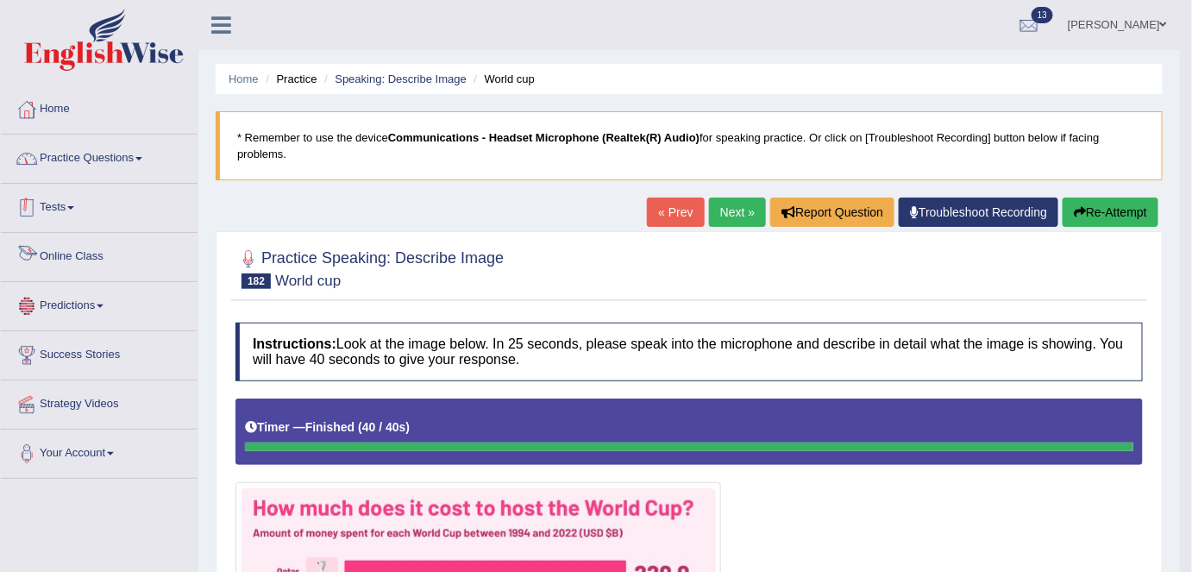
click at [123, 147] on link "Practice Questions" at bounding box center [99, 156] width 197 height 43
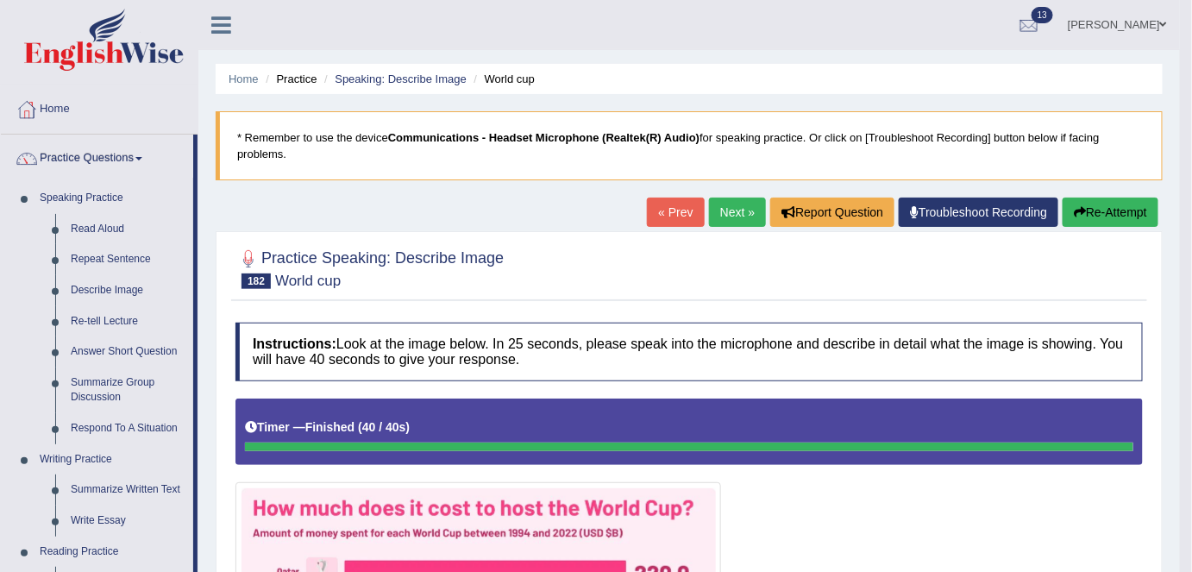
click at [142, 425] on link "Respond To A Situation" at bounding box center [128, 428] width 130 height 31
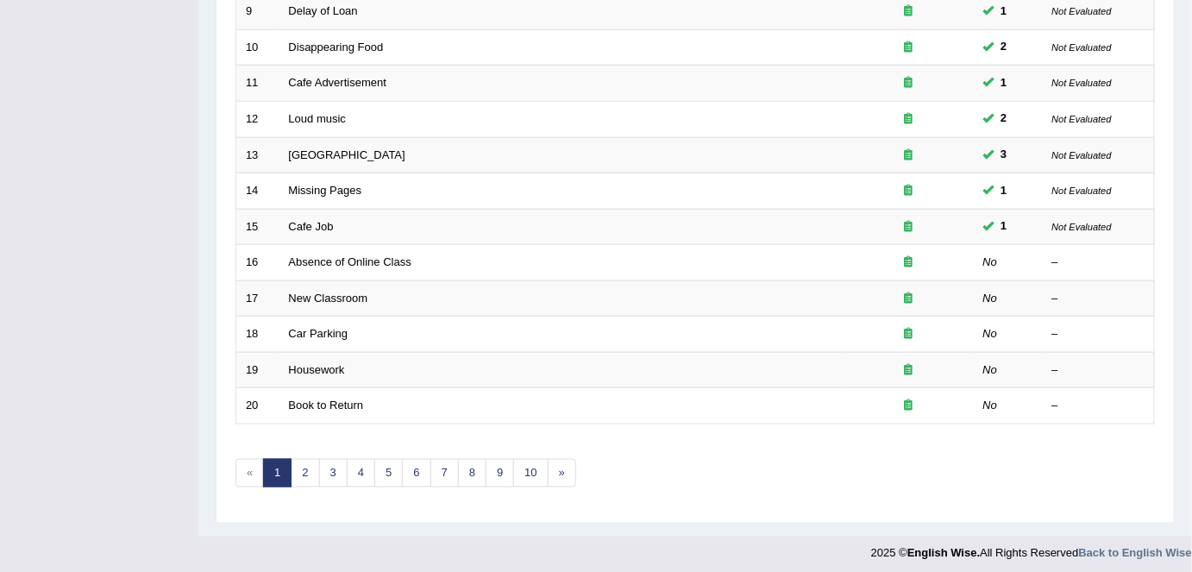
click at [326, 255] on link "Absence of Online Class" at bounding box center [350, 261] width 122 height 13
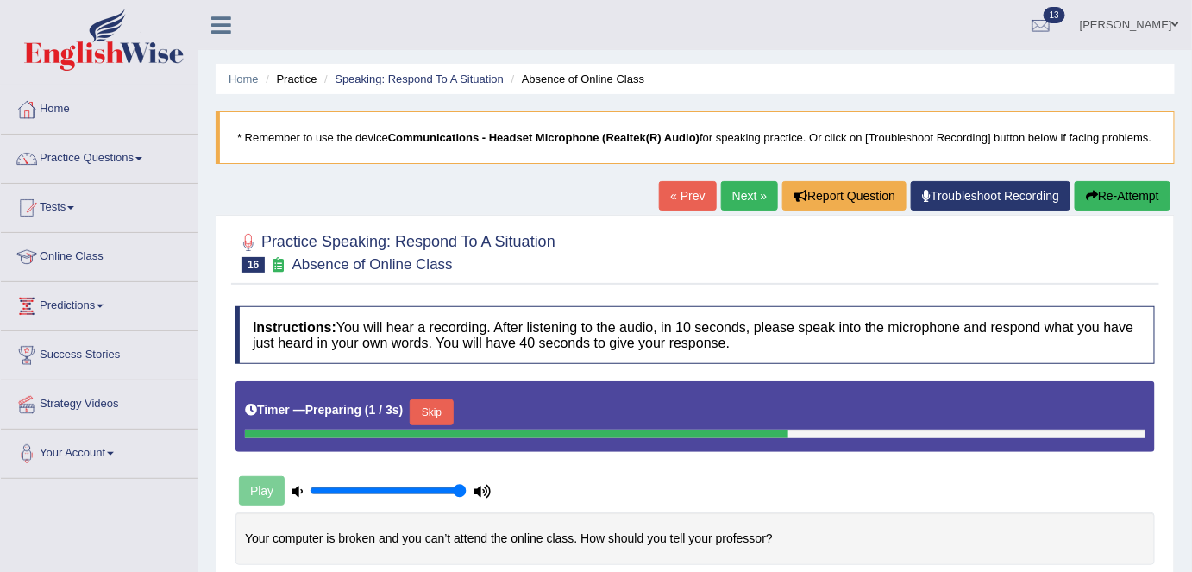
click at [446, 419] on button "Skip" at bounding box center [431, 412] width 43 height 26
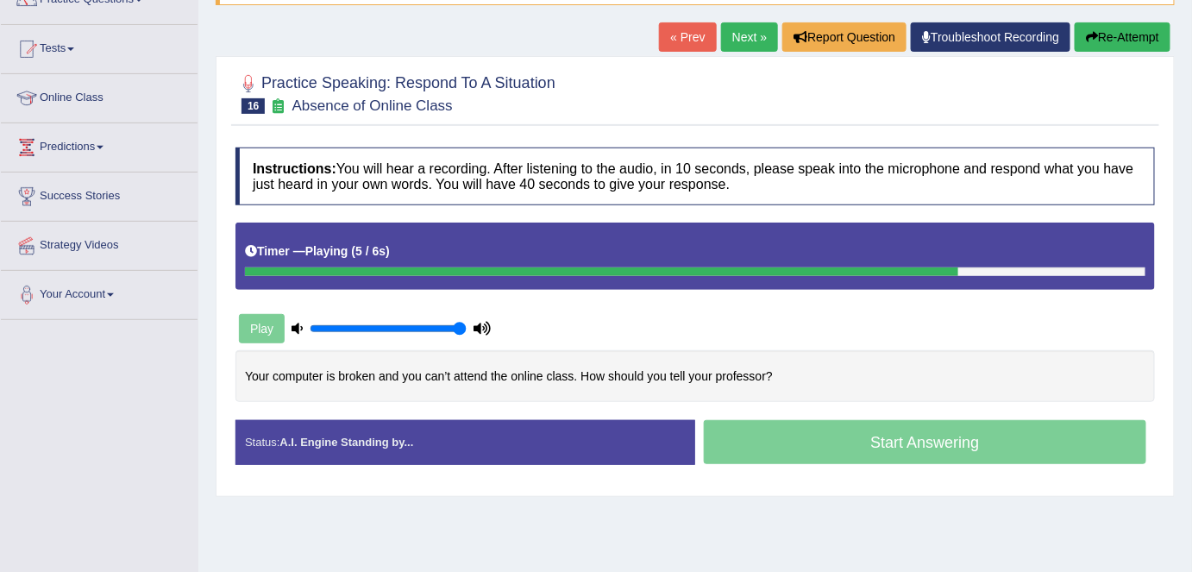
scroll to position [174, 0]
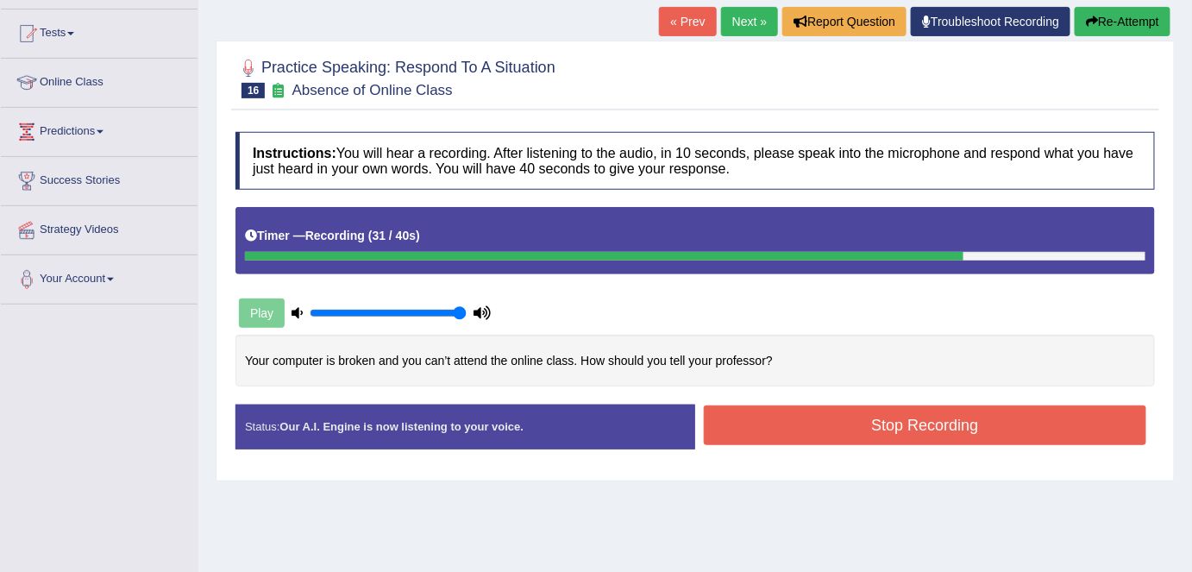
click at [954, 423] on button "Stop Recording" at bounding box center [925, 425] width 442 height 40
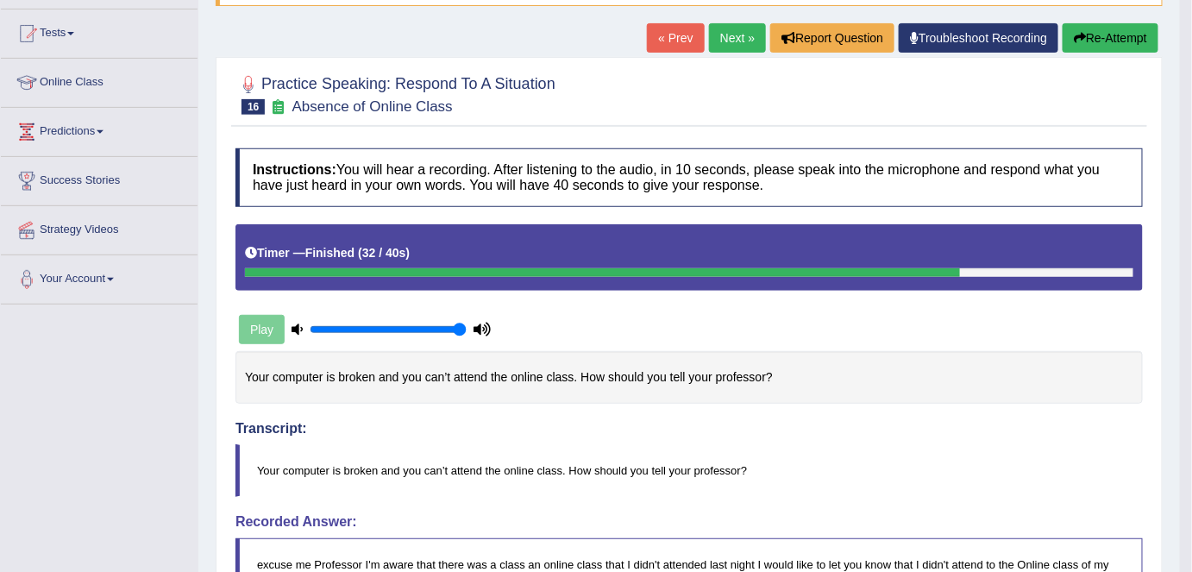
click at [720, 45] on link "Next »" at bounding box center [737, 37] width 57 height 29
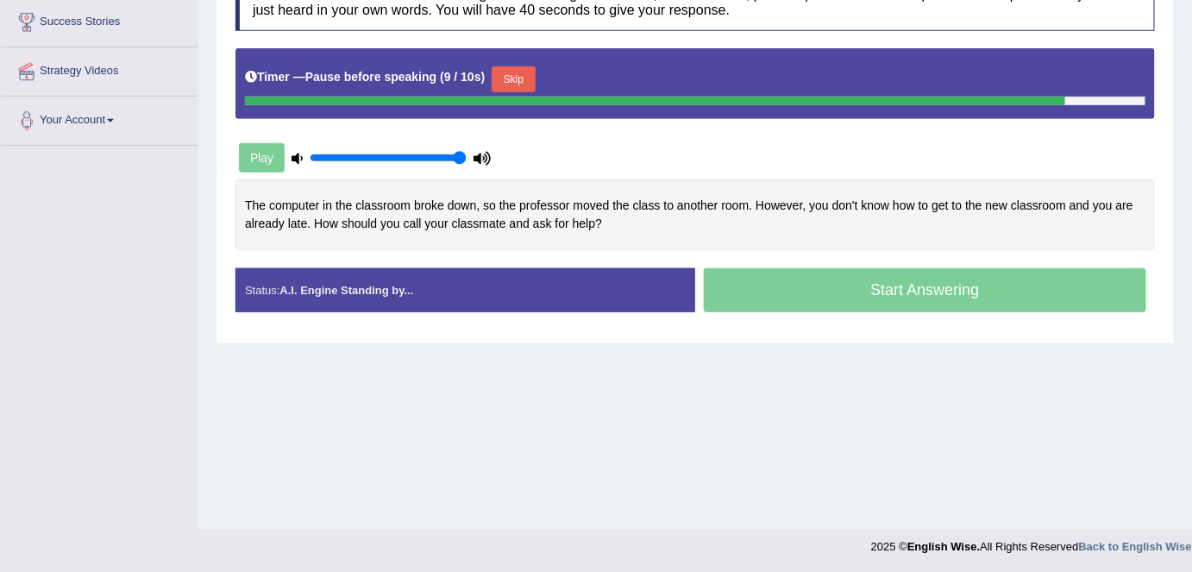
click at [520, 68] on button "Skip" at bounding box center [513, 79] width 43 height 26
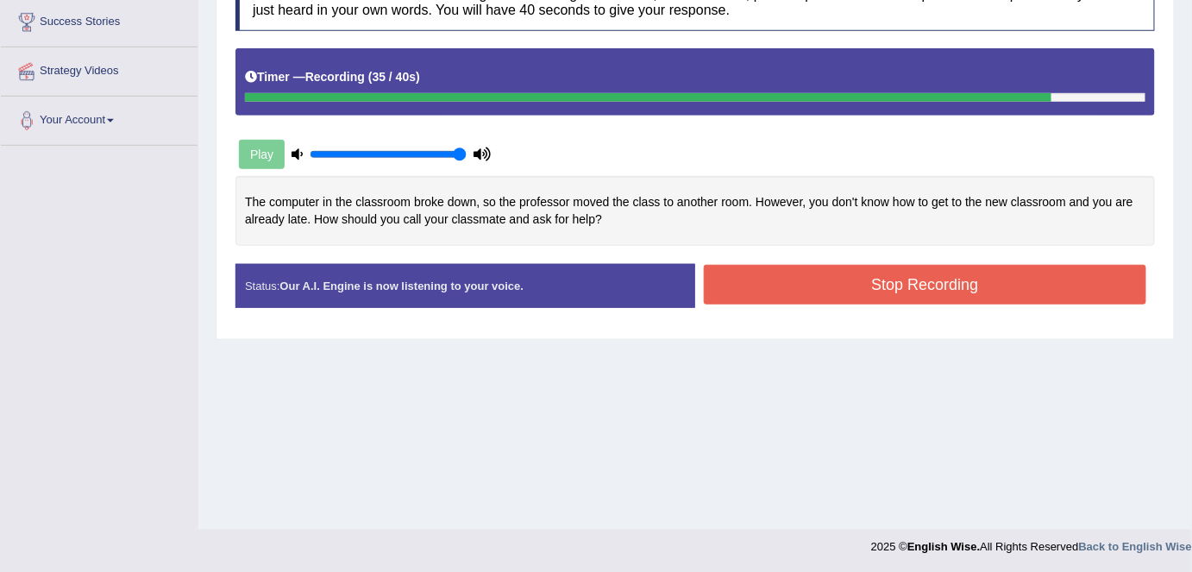
click at [811, 279] on button "Stop Recording" at bounding box center [925, 285] width 442 height 40
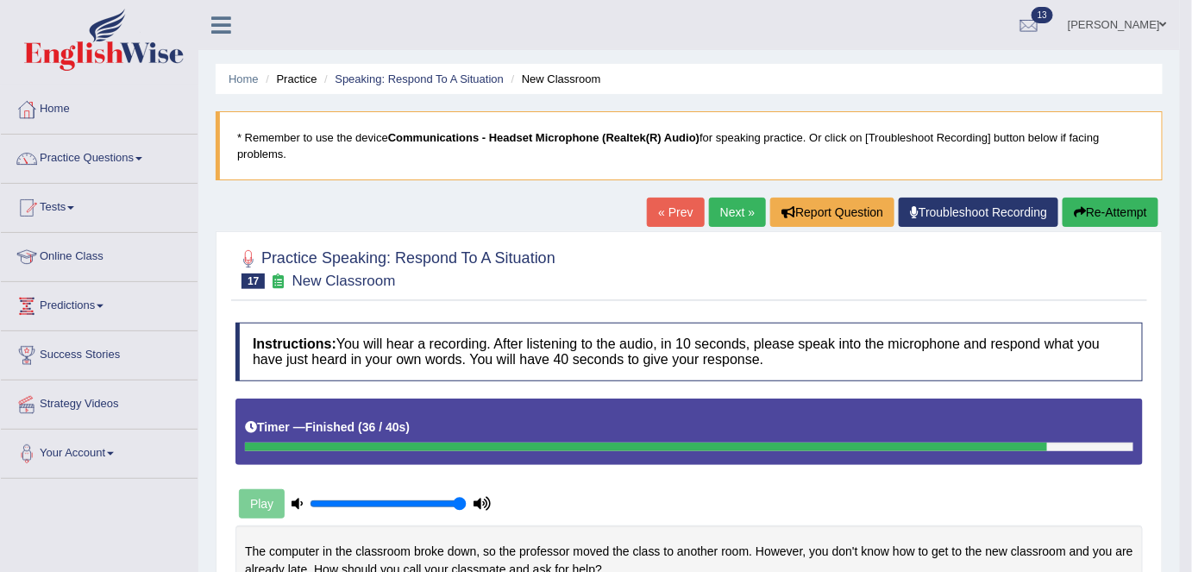
click at [114, 157] on link "Practice Questions" at bounding box center [99, 156] width 197 height 43
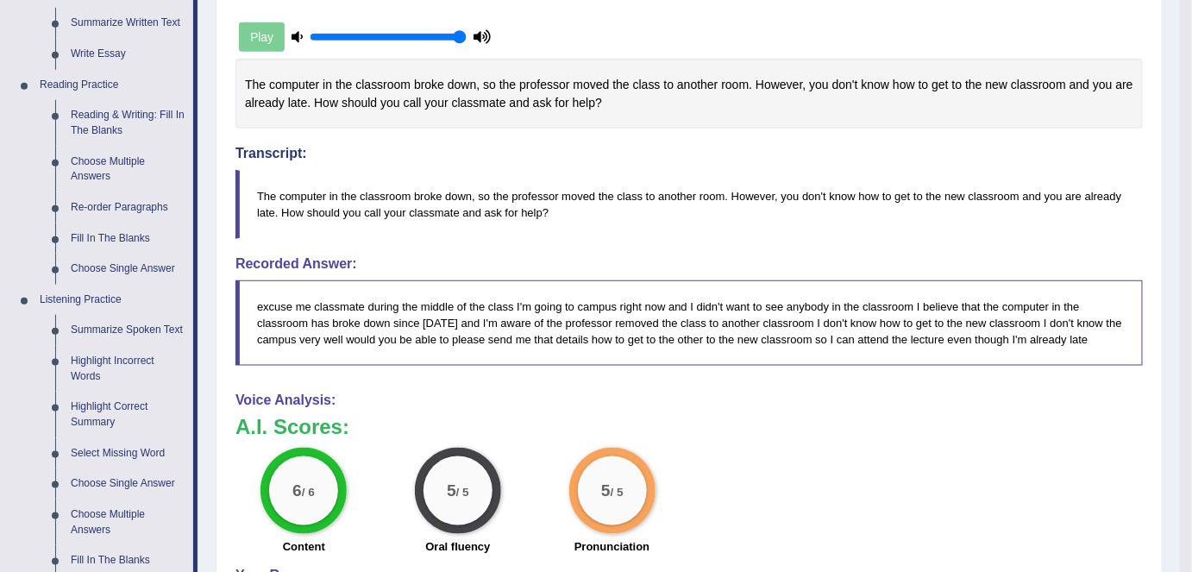
scroll to position [470, 0]
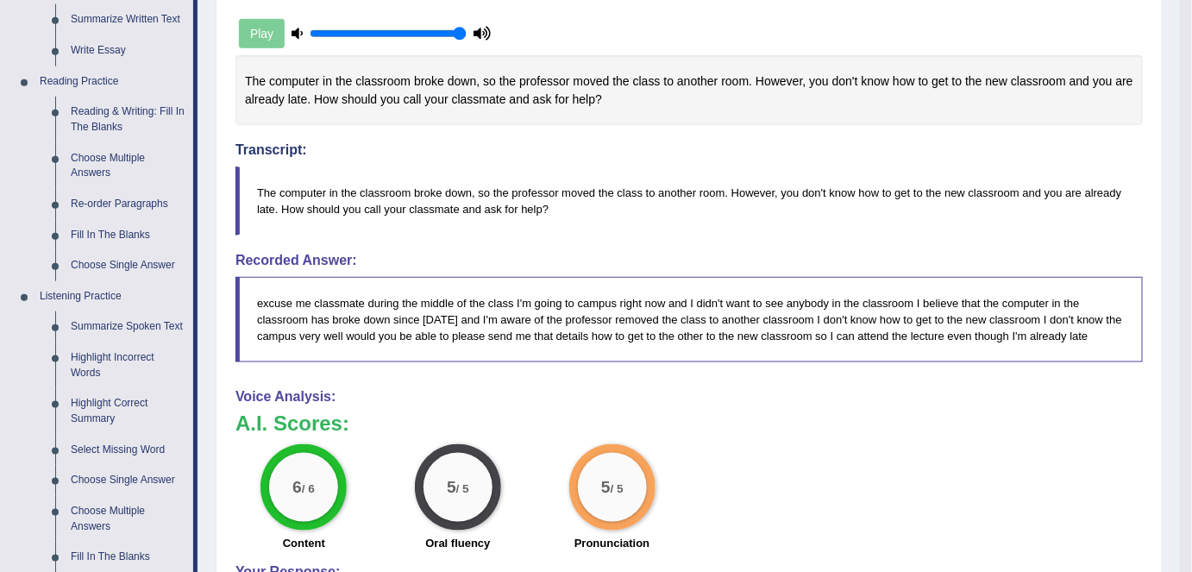
click at [131, 326] on link "Summarize Spoken Text" at bounding box center [128, 326] width 130 height 31
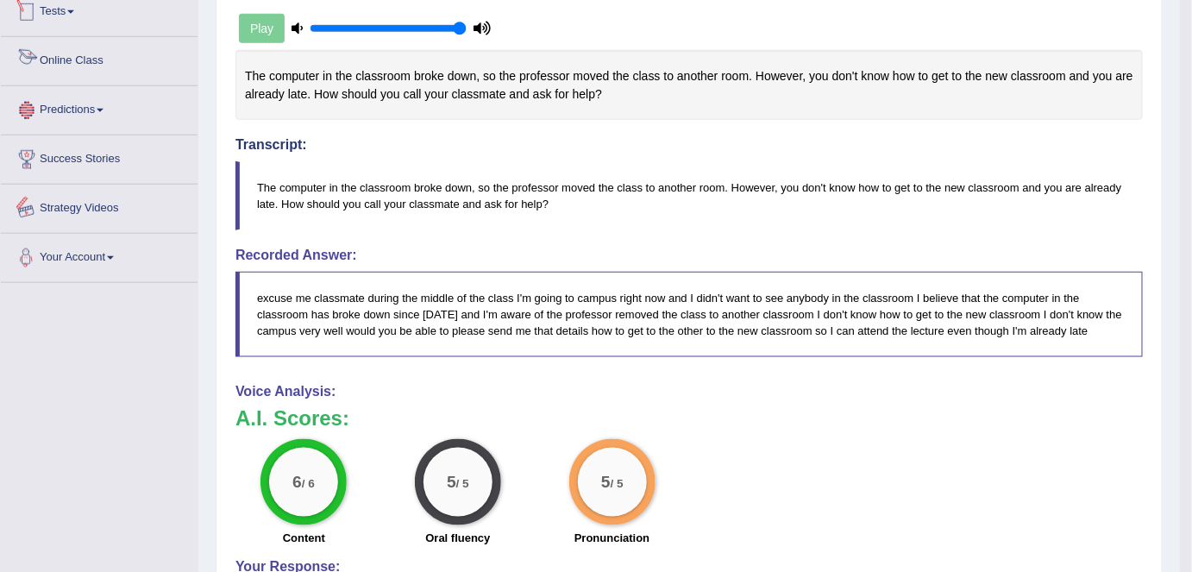
scroll to position [640, 0]
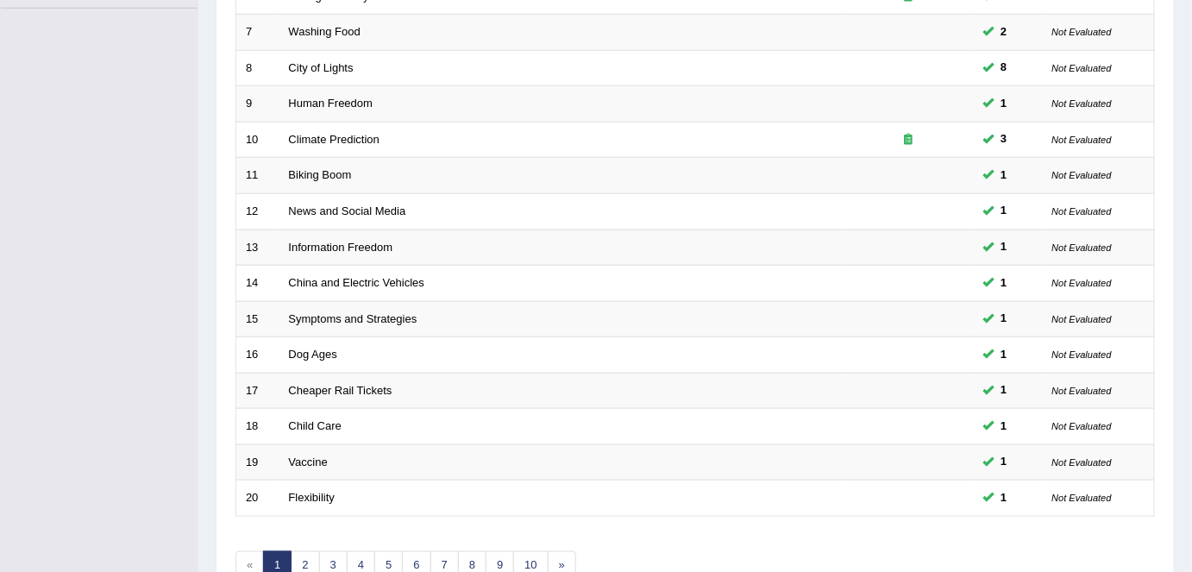
scroll to position [562, 0]
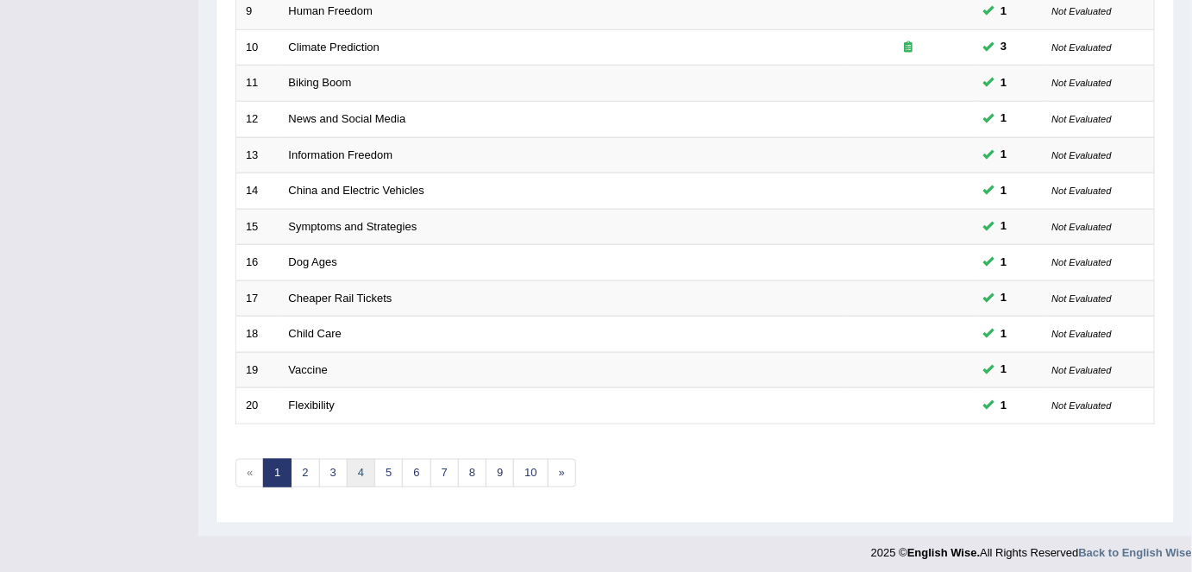
click at [347, 474] on link "4" at bounding box center [361, 473] width 28 height 28
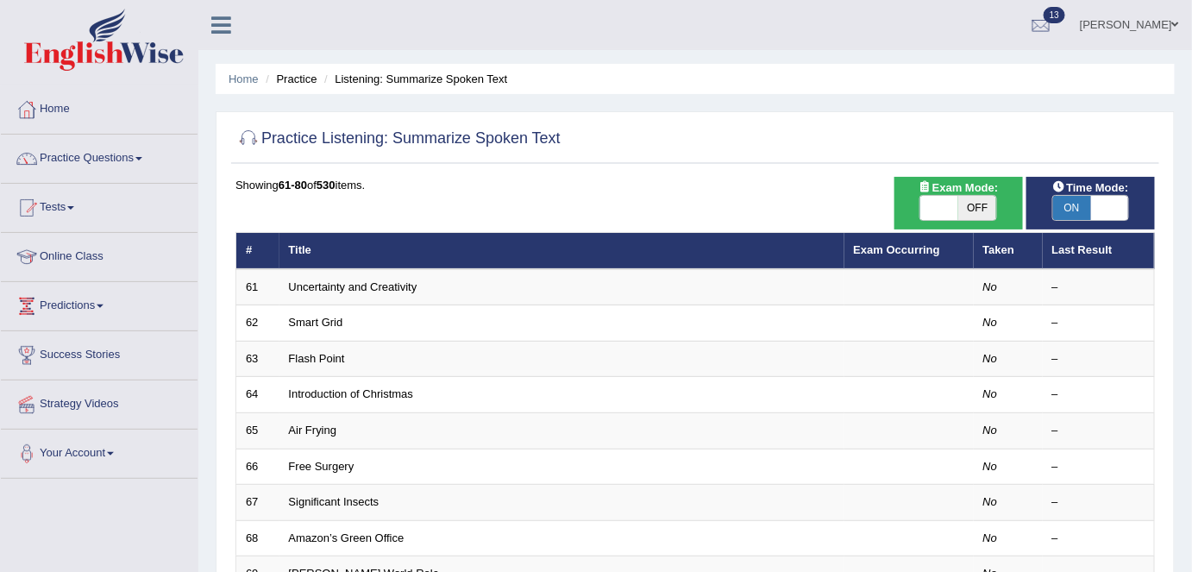
click at [973, 203] on span "OFF" at bounding box center [977, 208] width 38 height 24
checkbox input "true"
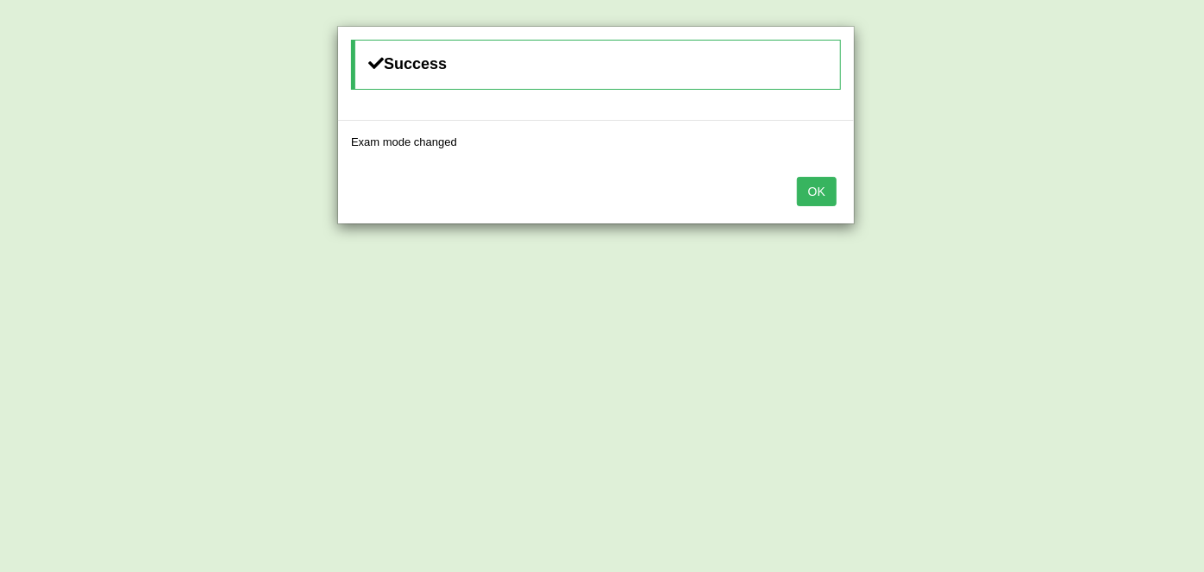
click at [824, 189] on button "OK" at bounding box center [817, 191] width 40 height 29
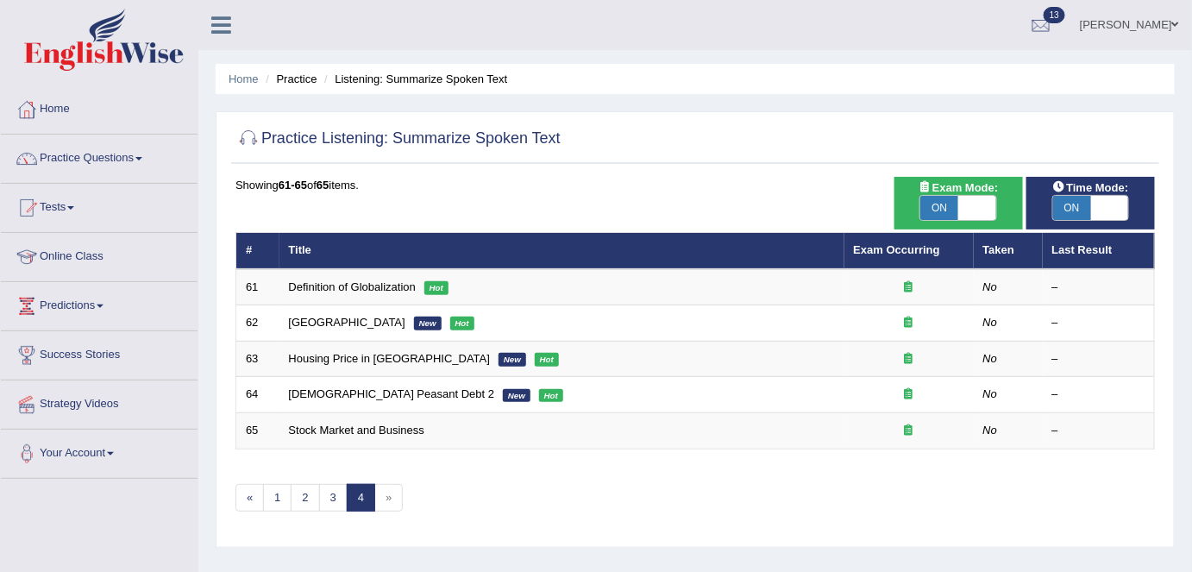
click at [345, 288] on link "Definition of Globalization" at bounding box center [352, 286] width 127 height 13
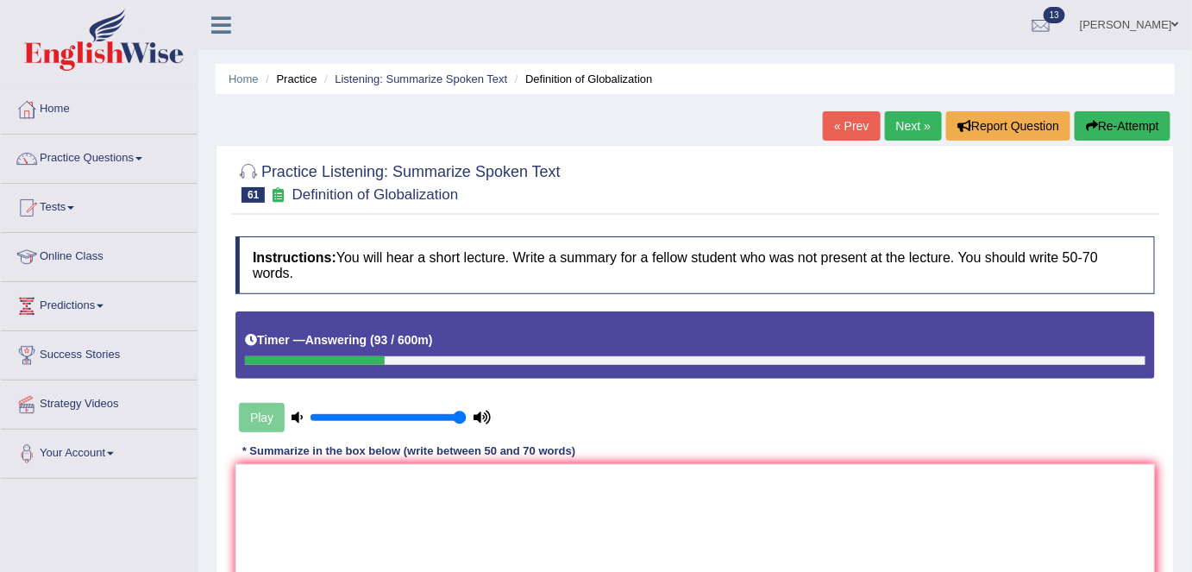
click at [1101, 136] on button "Re-Attempt" at bounding box center [1122, 125] width 96 height 29
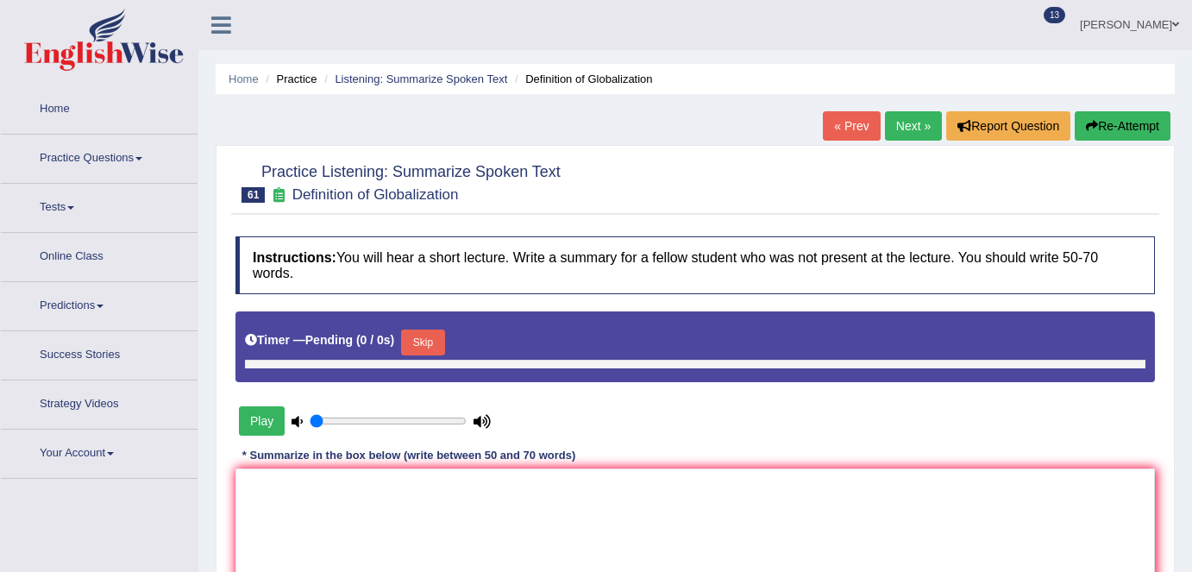
type input "1"
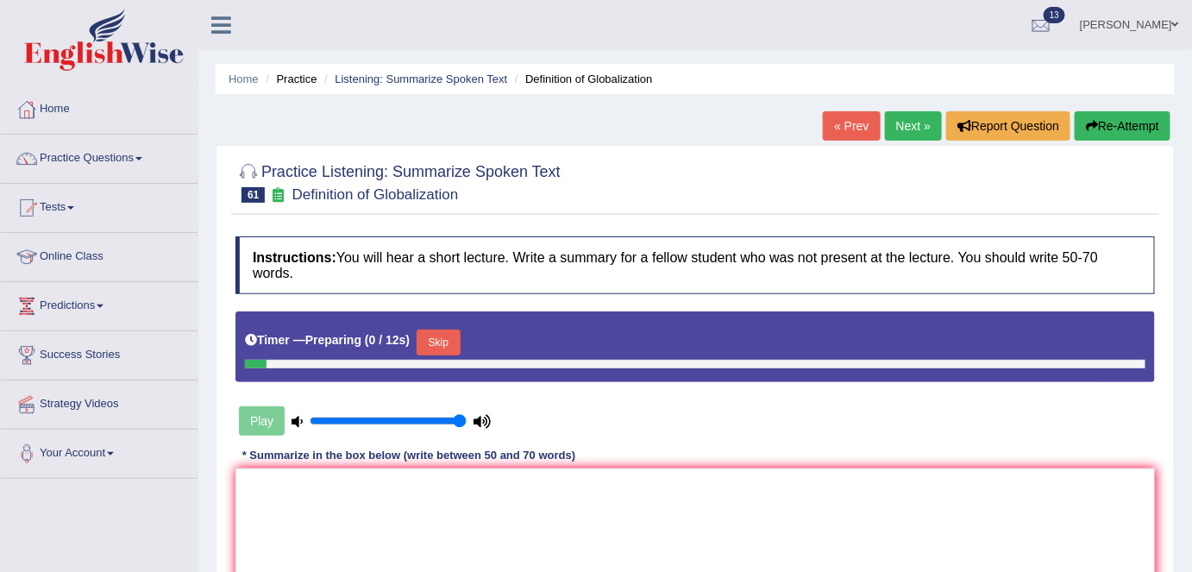
click at [423, 335] on button "Skip" at bounding box center [438, 342] width 43 height 26
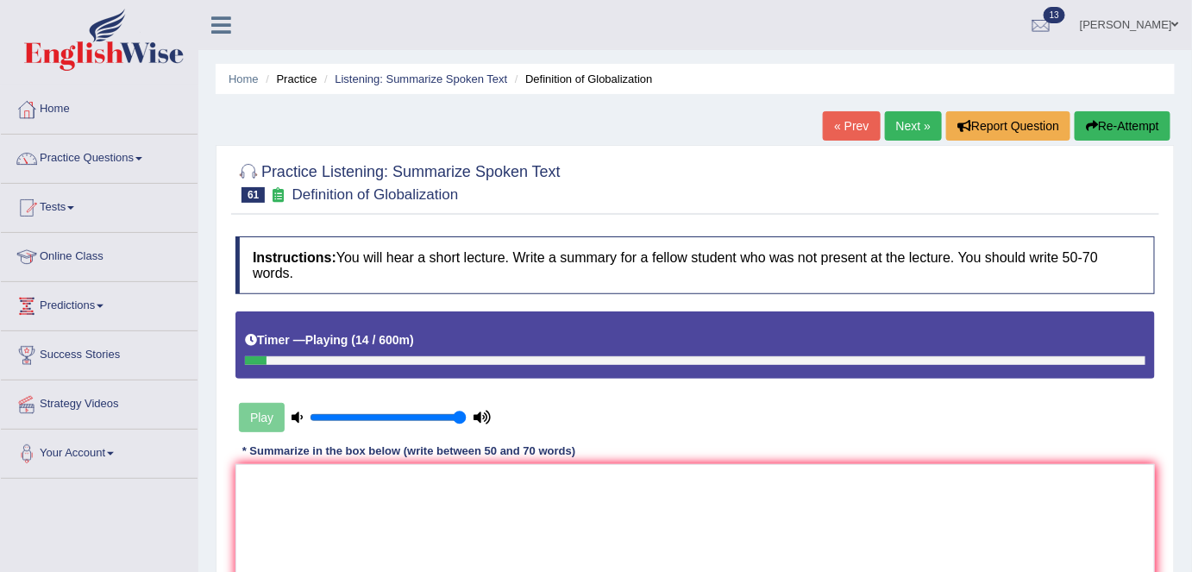
click at [1115, 131] on button "Re-Attempt" at bounding box center [1122, 125] width 96 height 29
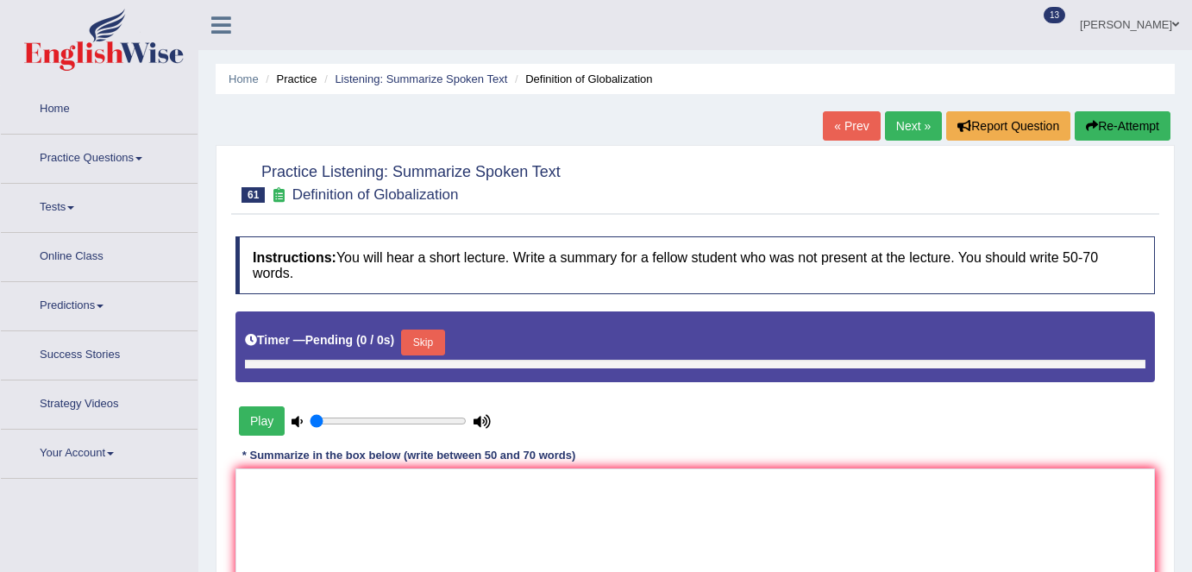
type input "1"
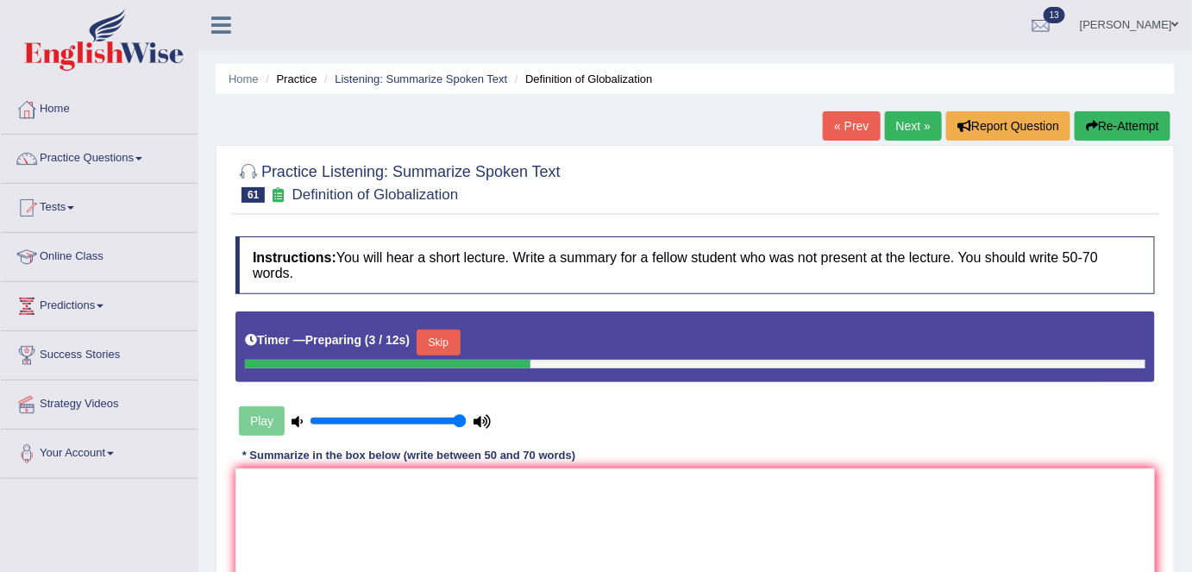
click at [460, 333] on button "Skip" at bounding box center [438, 342] width 43 height 26
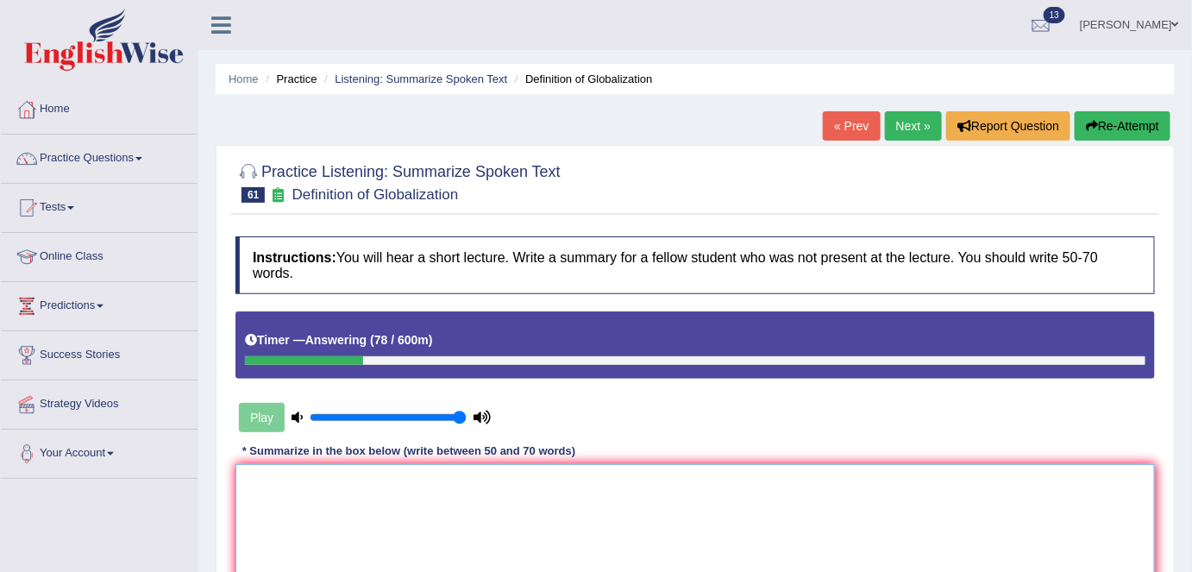
click at [961, 538] on textarea at bounding box center [694, 547] width 919 height 167
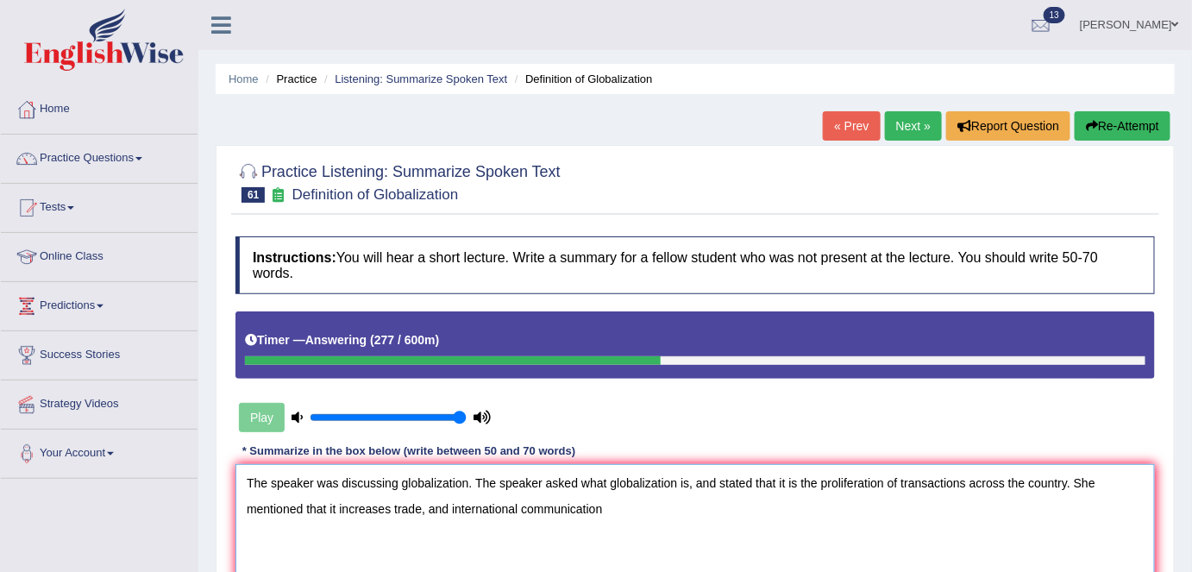
click at [422, 506] on textarea "The speaker was discussing globalization. The speaker asked what globalization …" at bounding box center [694, 547] width 919 height 167
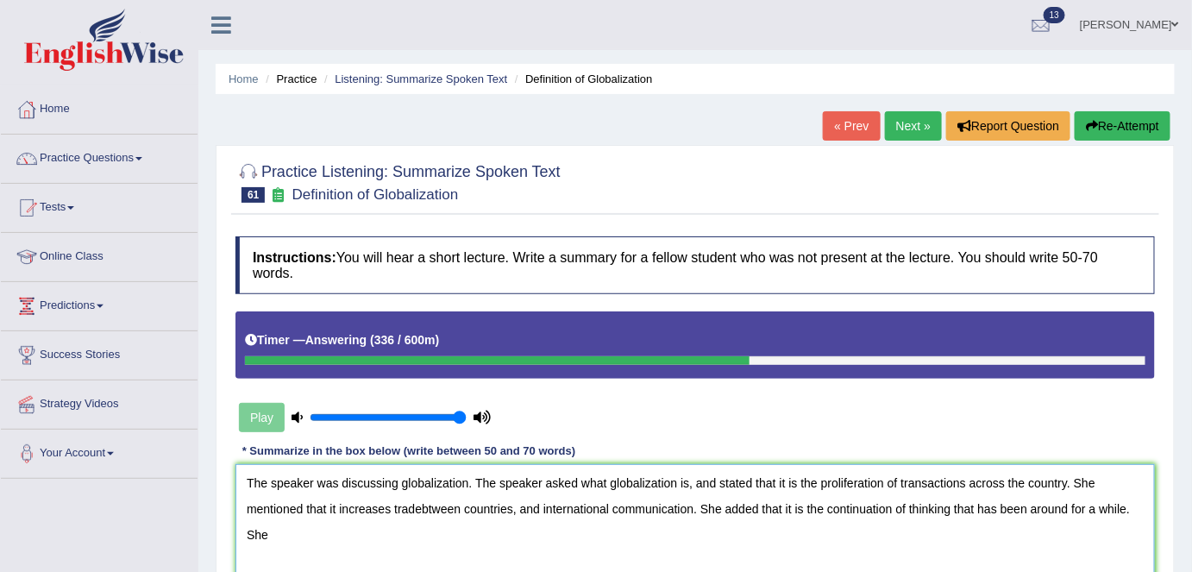
scroll to position [177, 0]
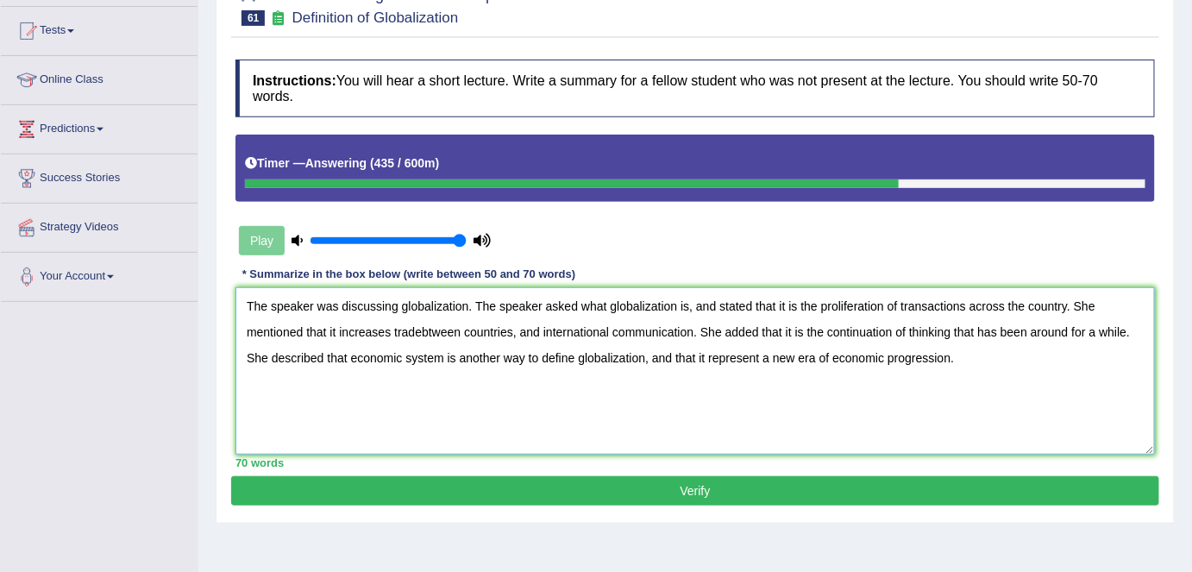
click at [785, 307] on textarea "The speaker was discussing globalization. The speaker asked what globalization …" at bounding box center [694, 370] width 919 height 167
drag, startPoint x: 422, startPoint y: 329, endPoint x: 504, endPoint y: 363, distance: 88.6
click at [423, 331] on textarea "The speaker was discussing globalization. The speaker asked what globalization …" at bounding box center [694, 370] width 919 height 167
drag, startPoint x: 434, startPoint y: 329, endPoint x: 515, endPoint y: 372, distance: 91.4
click at [457, 338] on textarea "The speaker was discussing globalization. The speaker asked what globalization …" at bounding box center [694, 370] width 919 height 167
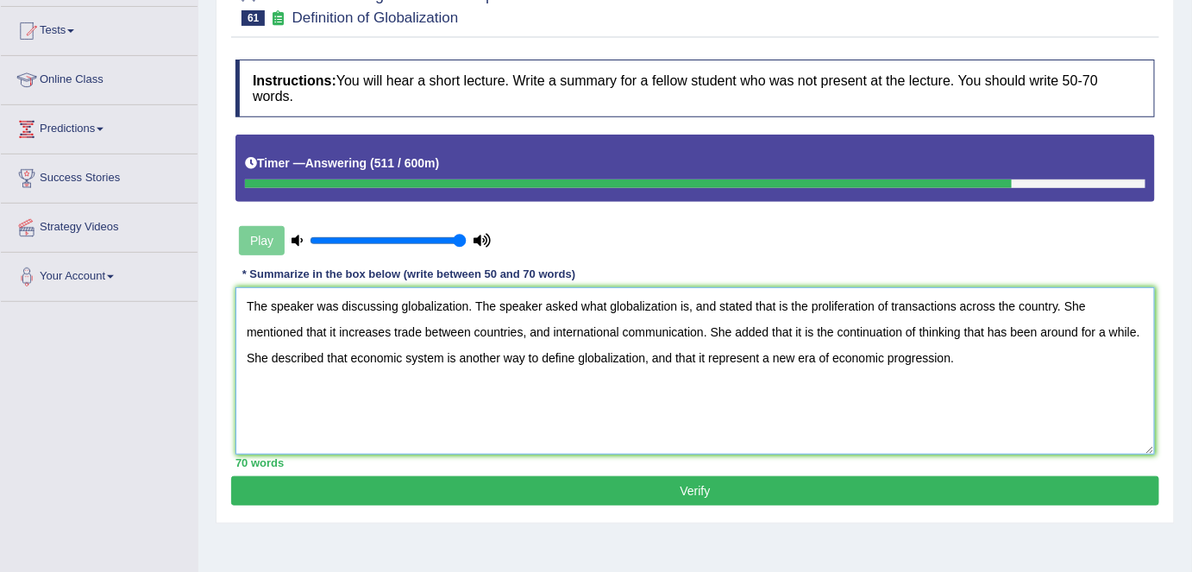
click at [760, 360] on textarea "The speaker was discussing globalization. The speaker asked what globalization …" at bounding box center [694, 370] width 919 height 167
type textarea "The speaker was discussing globalization. The speaker asked what globalization …"
click at [744, 478] on button "Verify" at bounding box center [695, 490] width 928 height 29
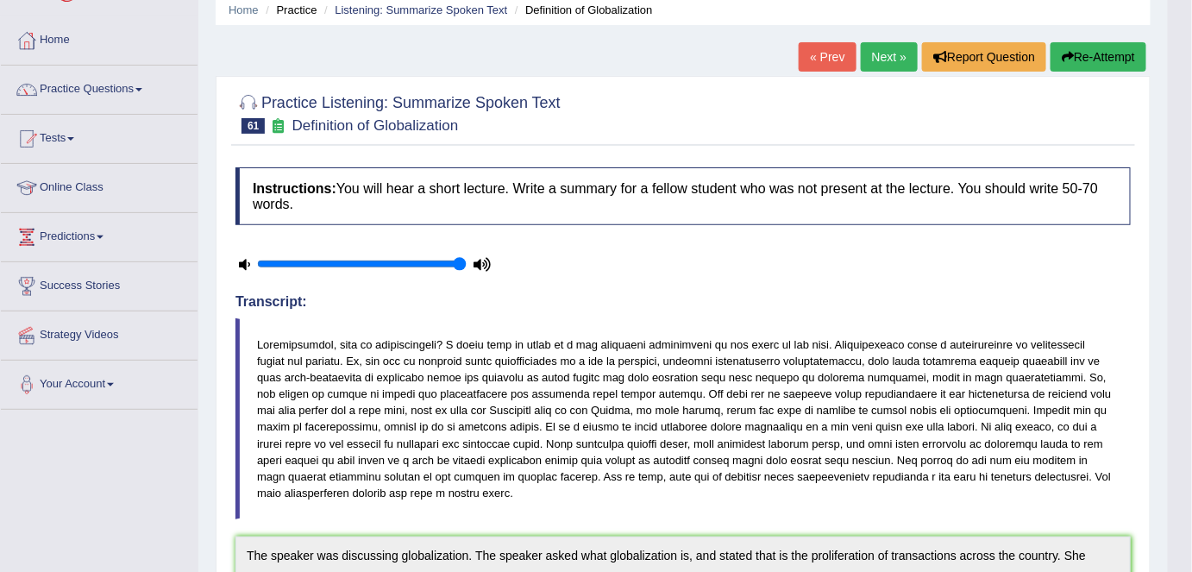
scroll to position [0, 0]
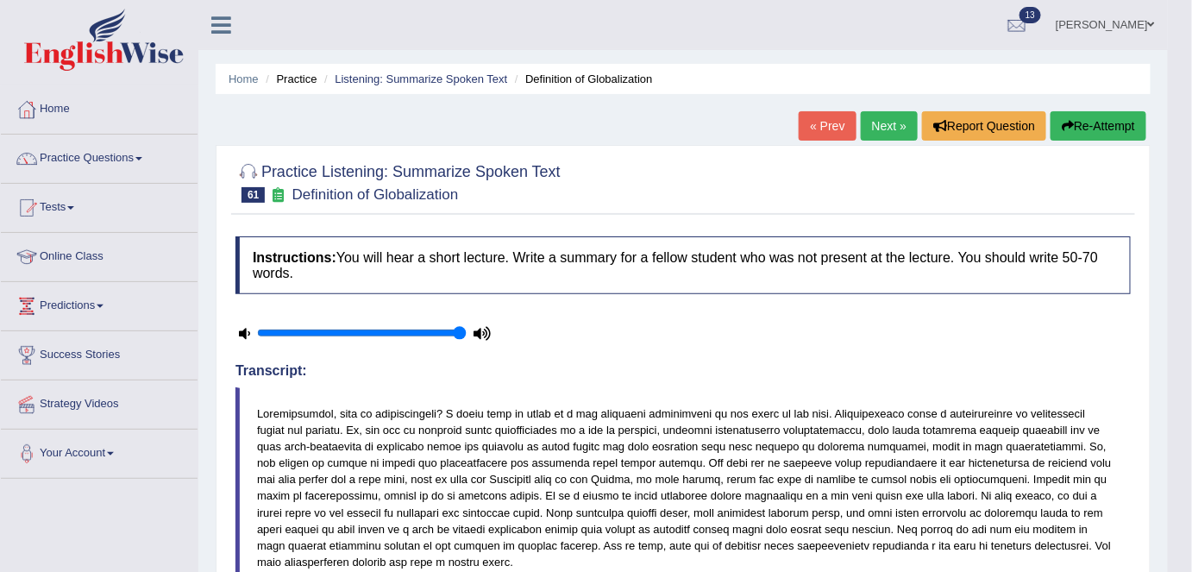
click at [701, 175] on div at bounding box center [682, 181] width 895 height 53
click at [873, 135] on link "Next »" at bounding box center [889, 125] width 57 height 29
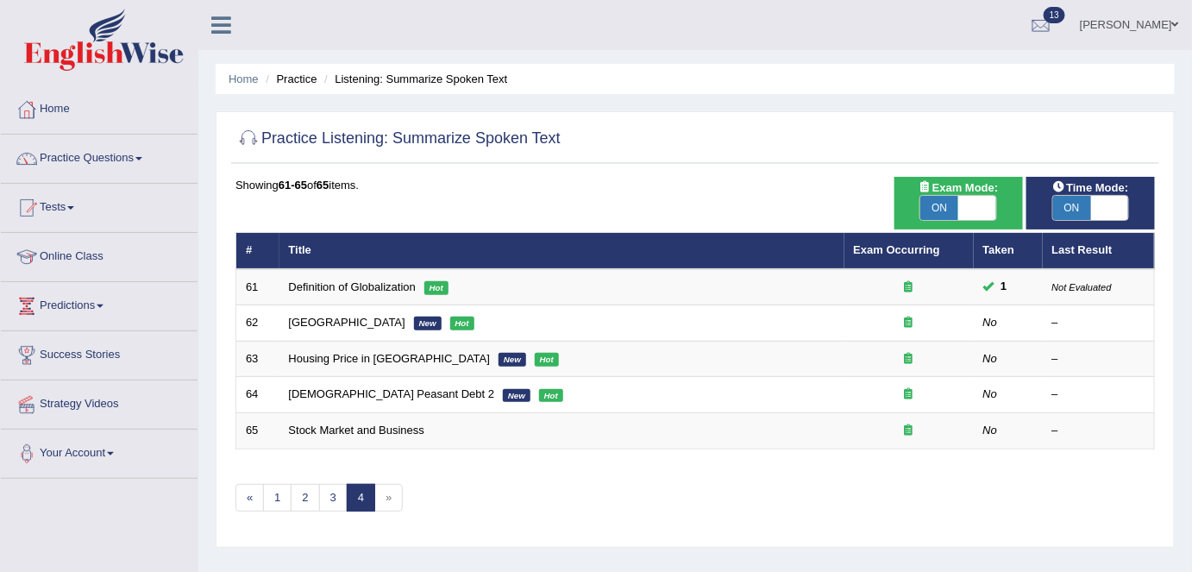
click at [1071, 200] on span "ON" at bounding box center [1072, 208] width 38 height 24
checkbox input "false"
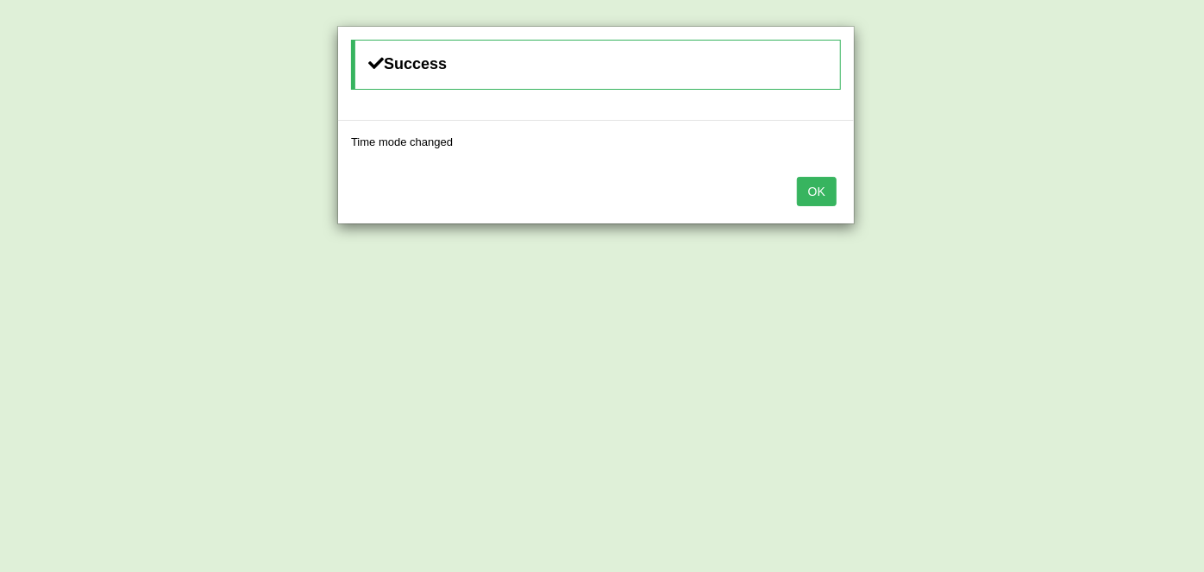
click at [825, 193] on button "OK" at bounding box center [817, 191] width 40 height 29
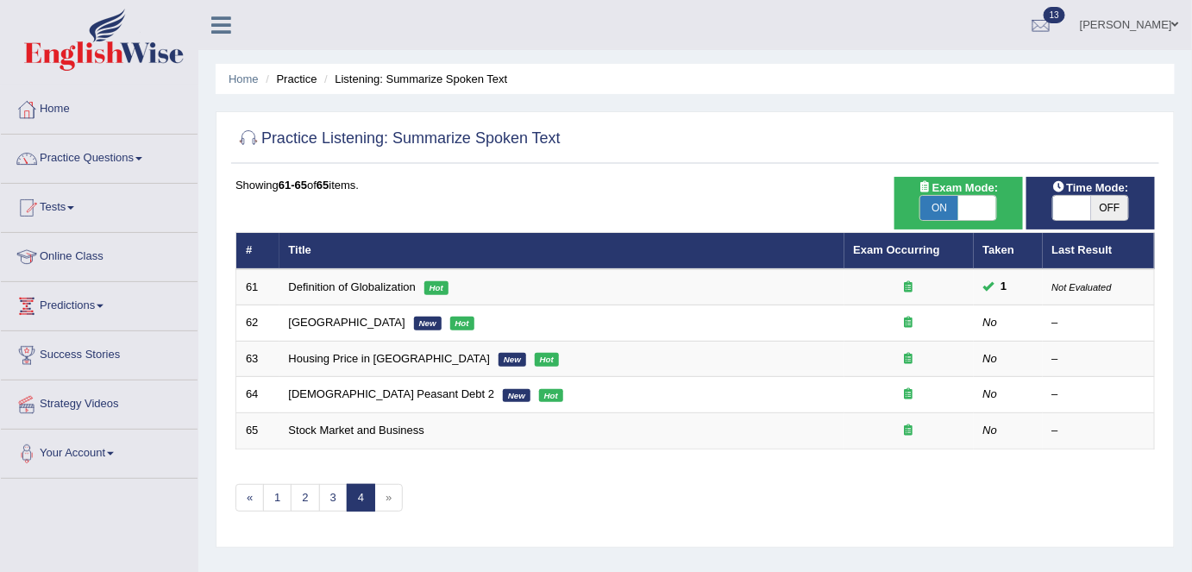
click at [342, 321] on link "[GEOGRAPHIC_DATA]" at bounding box center [347, 322] width 116 height 13
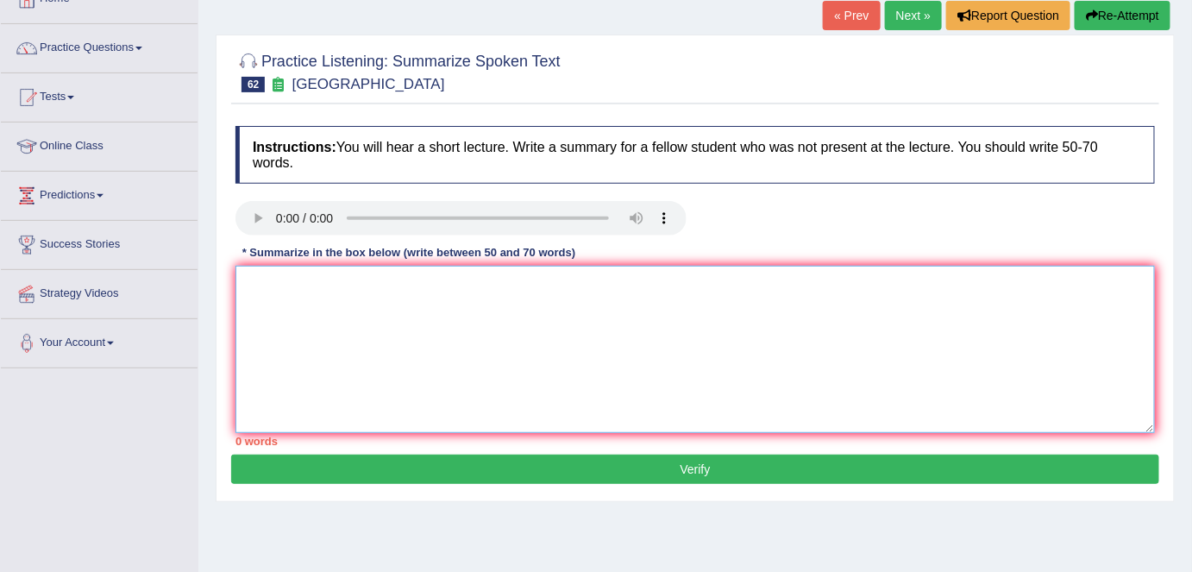
click at [327, 309] on textarea at bounding box center [694, 349] width 919 height 167
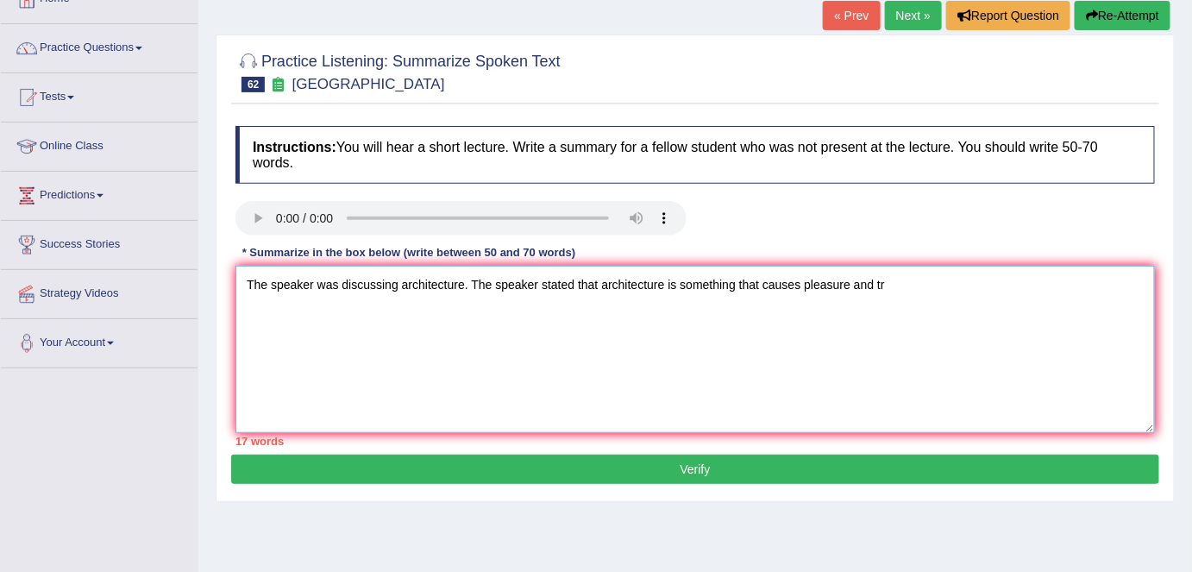
click at [906, 289] on textarea "The speaker was discussing architecture. The speaker stated that architecture i…" at bounding box center [694, 349] width 919 height 167
click at [932, 281] on textarea "The speaker was discussing architecture. The speaker stated that architecture i…" at bounding box center [694, 349] width 919 height 167
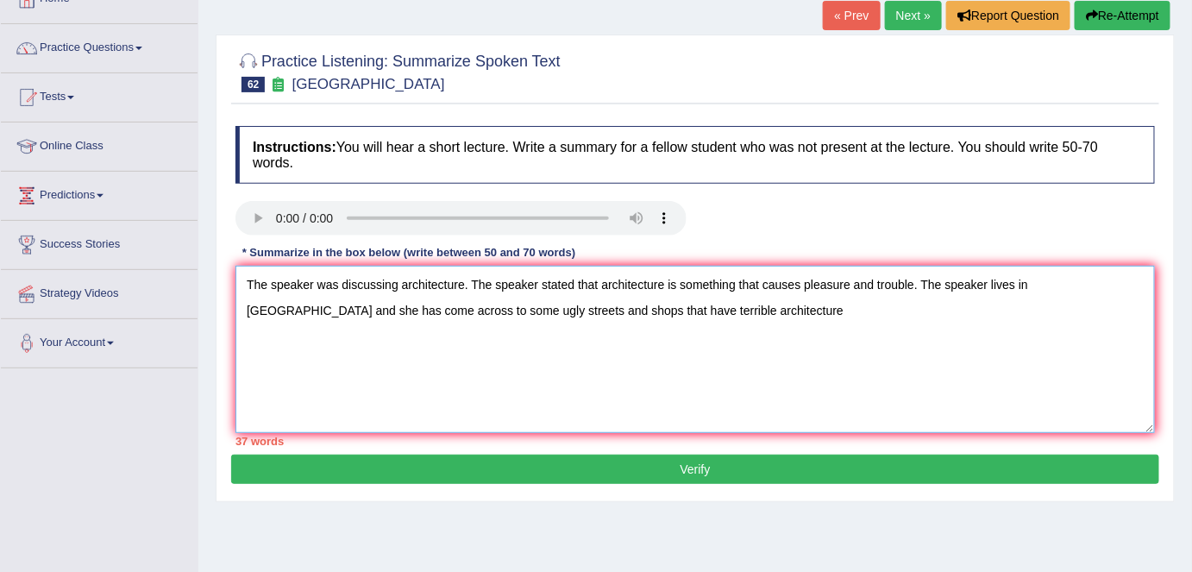
click at [486, 308] on textarea "The speaker was discussing architecture. The speaker stated that architecture i…" at bounding box center [694, 349] width 919 height 167
click at [711, 310] on textarea "The speaker was discussing architecture. The speaker stated that architecture i…" at bounding box center [694, 349] width 919 height 167
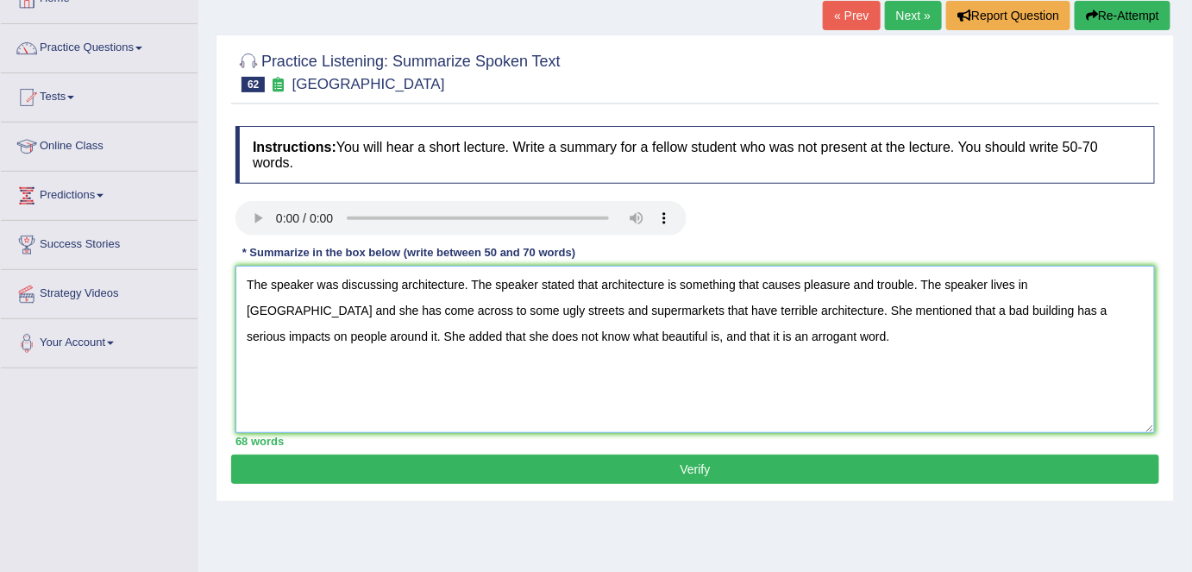
click at [330, 313] on textarea "The speaker was discussing architecture. The speaker stated that architecture i…" at bounding box center [694, 349] width 919 height 167
click at [981, 314] on textarea "The speaker was discussing architecture. The speaker stated that architecture i…" at bounding box center [694, 349] width 919 height 167
type textarea "The speaker was discussing architecture. The speaker stated that architecture i…"
click at [670, 463] on button "Verify" at bounding box center [695, 468] width 928 height 29
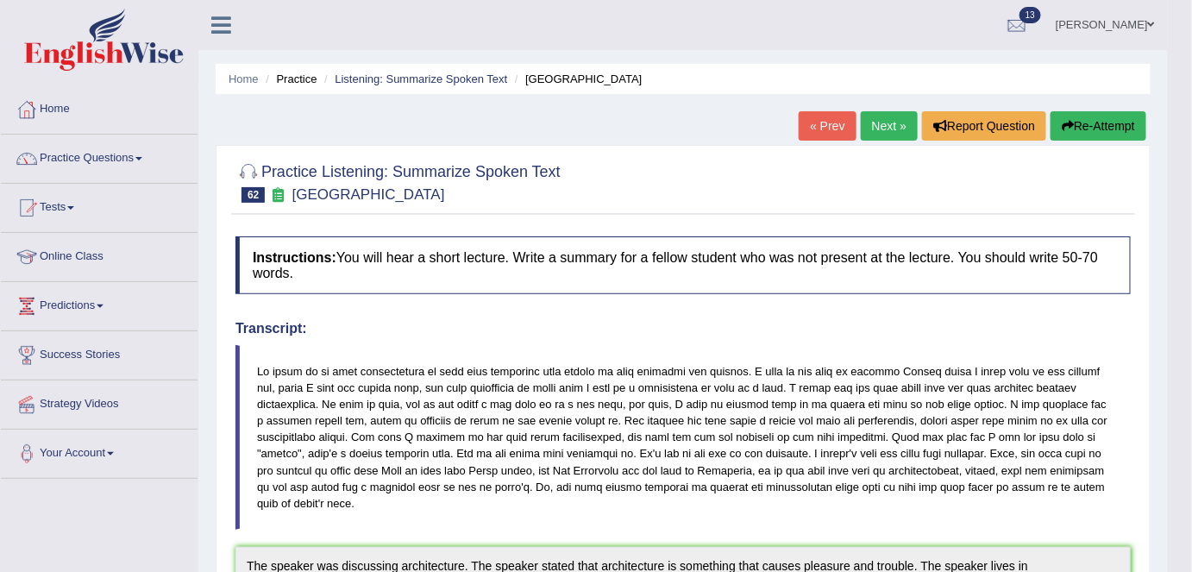
click at [1076, 127] on button "Re-Attempt" at bounding box center [1098, 125] width 96 height 29
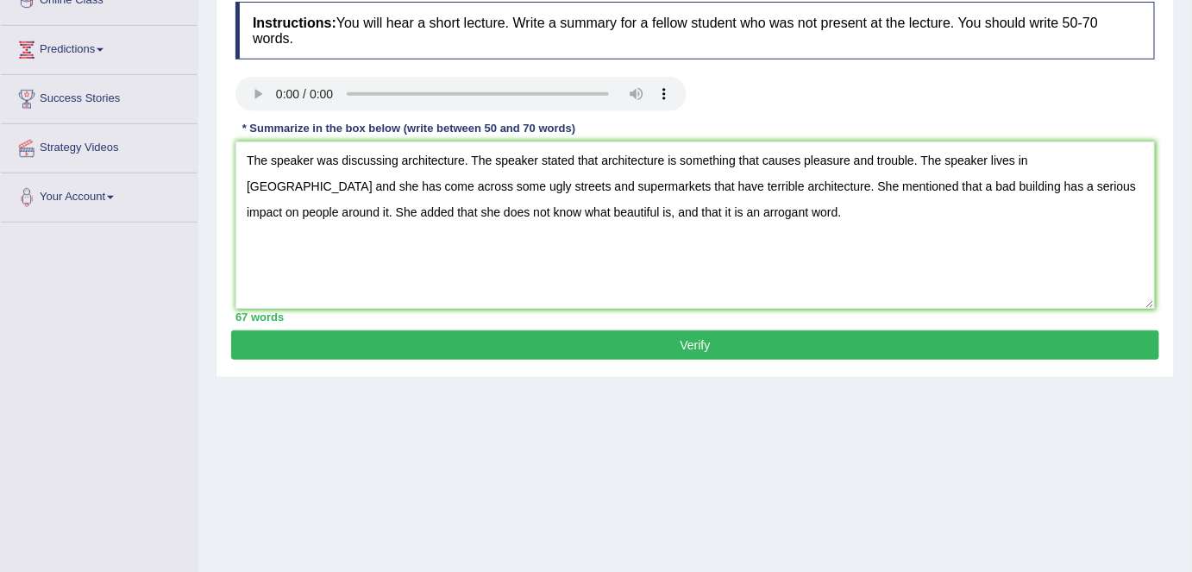
click at [1071, 156] on textarea "The speaker was discussing architecture. The speaker stated that architecture i…" at bounding box center [694, 224] width 919 height 167
type textarea "The speaker was discussing architecture. The speaker stated that architecture i…"
click at [882, 350] on button "Verify" at bounding box center [695, 344] width 928 height 29
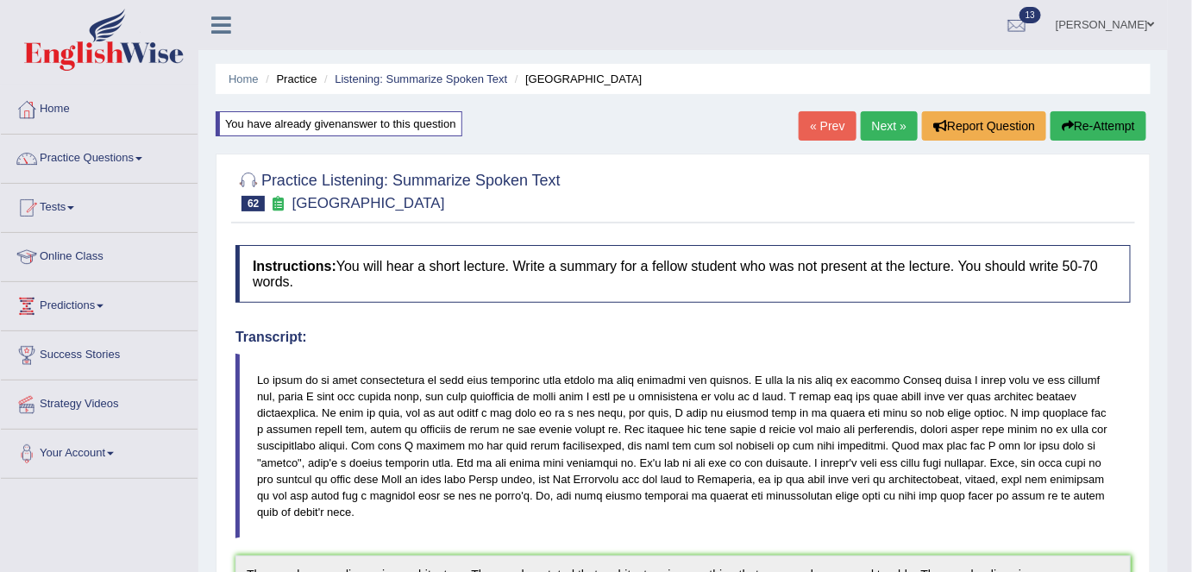
click at [878, 130] on link "Next »" at bounding box center [889, 125] width 57 height 29
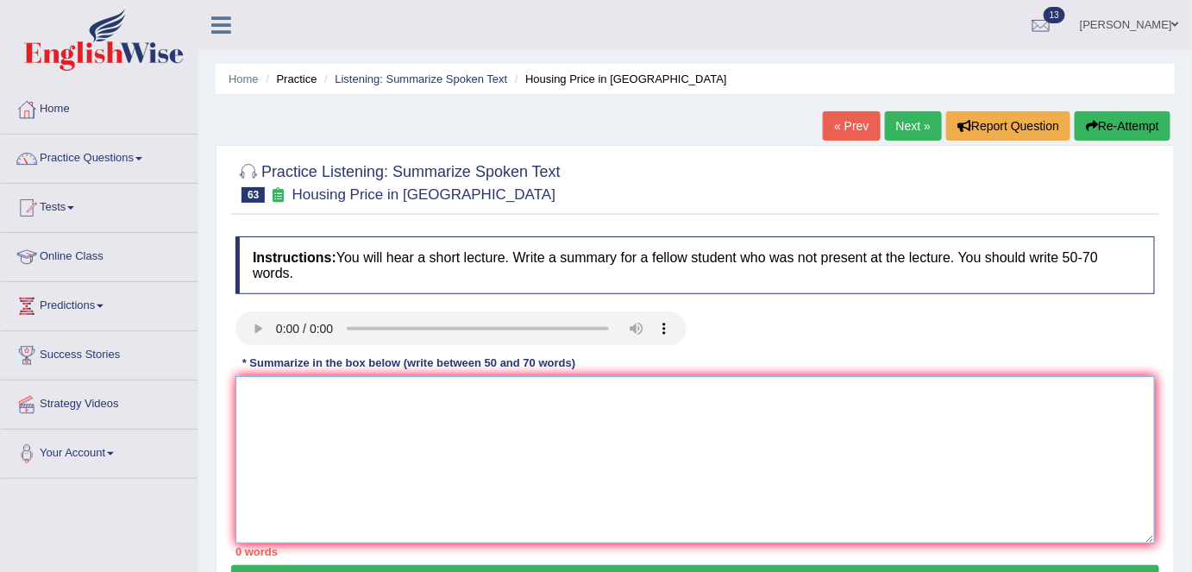
click at [388, 431] on textarea at bounding box center [694, 459] width 919 height 167
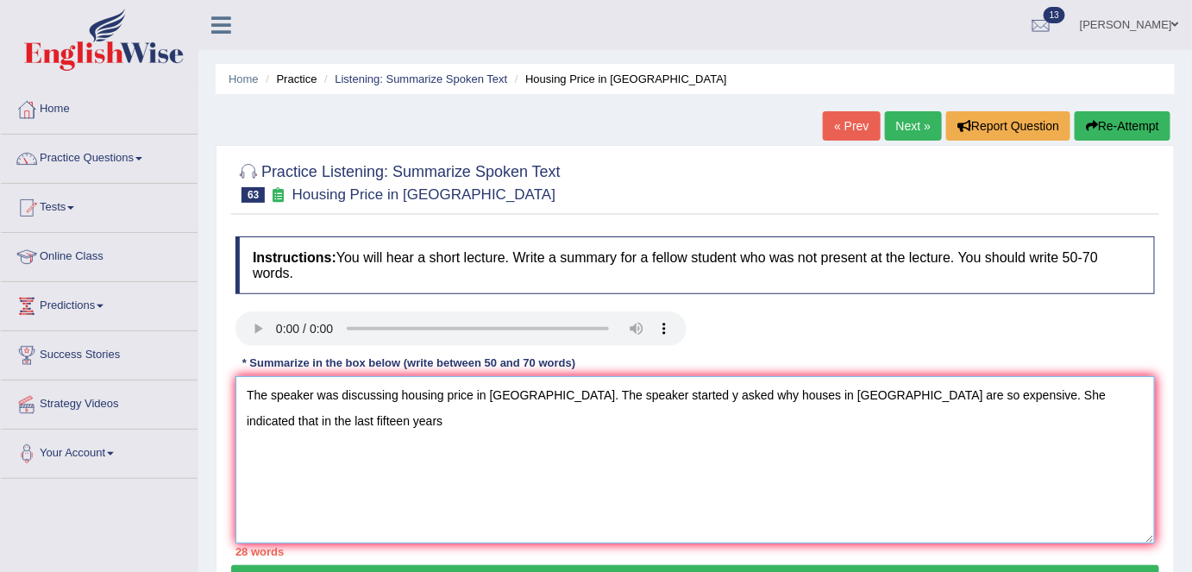
click at [301, 429] on textarea "The speaker was discussing housing price in [GEOGRAPHIC_DATA]. The speaker star…" at bounding box center [694, 459] width 919 height 167
click at [310, 422] on textarea "The speaker was discussing housing price in [GEOGRAPHIC_DATA]. The speaker star…" at bounding box center [694, 459] width 919 height 167
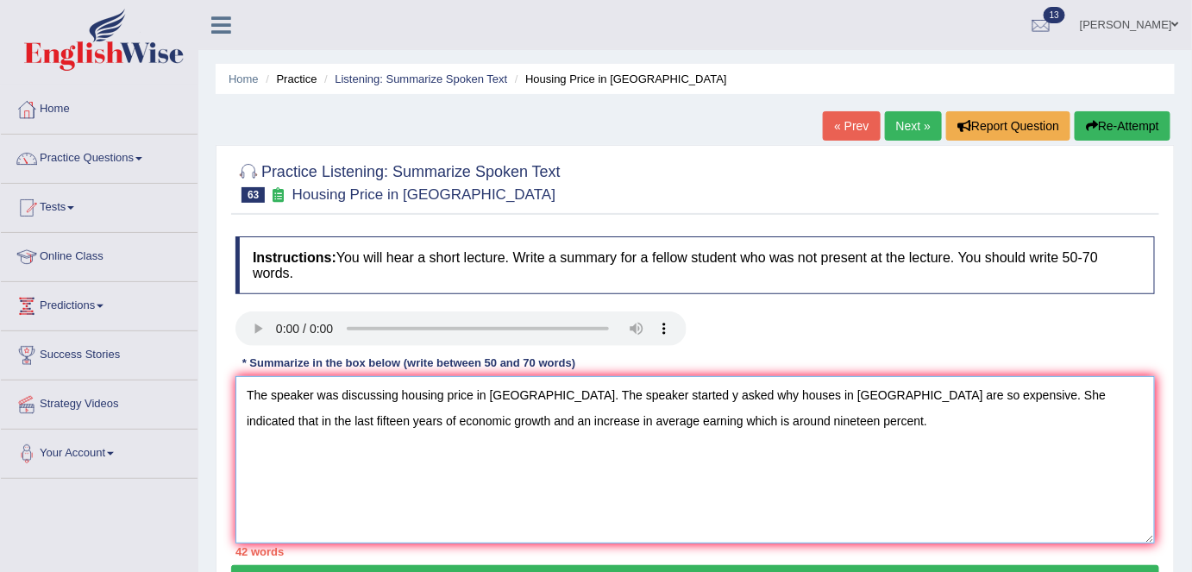
click at [384, 422] on textarea "The speaker was discussing housing price in [GEOGRAPHIC_DATA]. The speaker star…" at bounding box center [694, 459] width 919 height 167
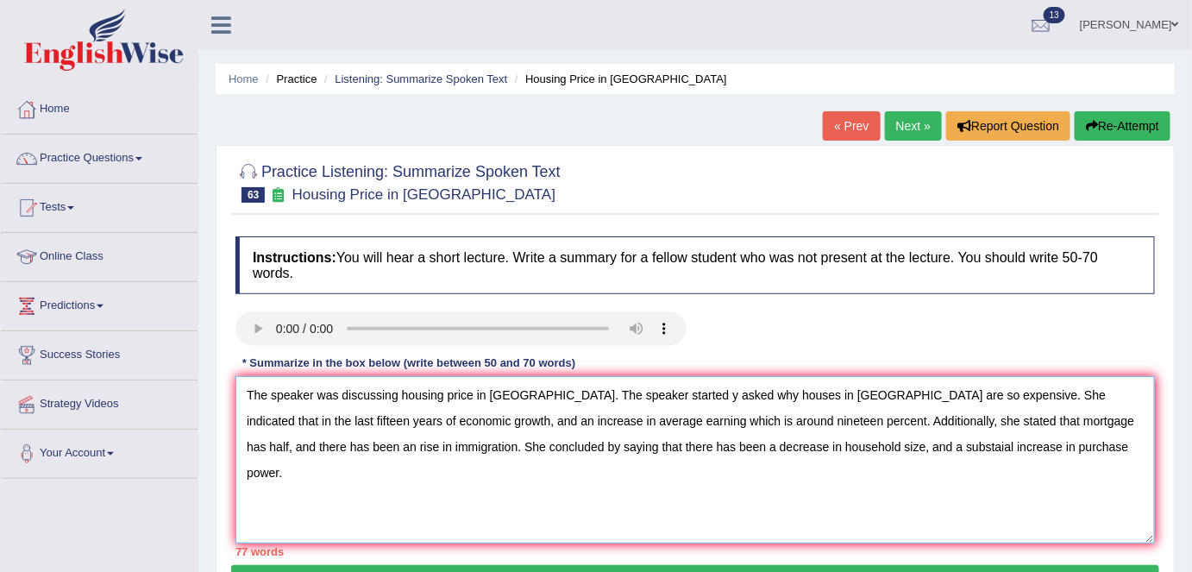
click at [831, 417] on textarea "The speaker was discussing housing price in [GEOGRAPHIC_DATA]. The speaker star…" at bounding box center [694, 459] width 919 height 167
click at [476, 393] on textarea "The speaker was discussing housing price in [GEOGRAPHIC_DATA]. The speaker star…" at bounding box center [694, 459] width 919 height 167
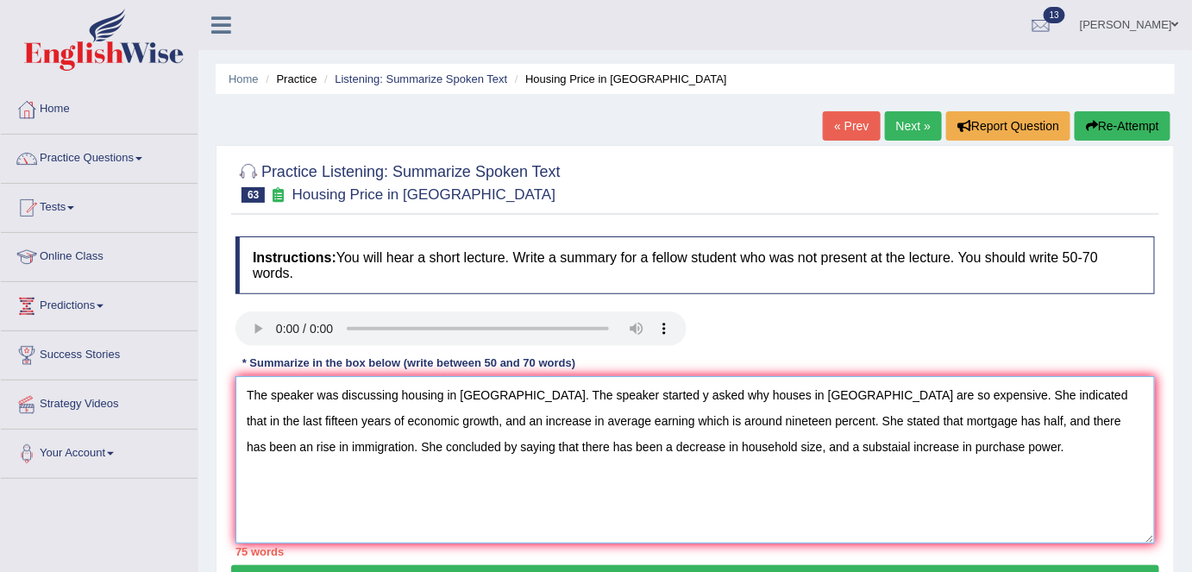
click at [622, 394] on textarea "The speaker was discussing housing in [GEOGRAPHIC_DATA]. The speaker started y …" at bounding box center [694, 459] width 919 height 167
click at [635, 393] on textarea "The speaker was discussing housing in [GEOGRAPHIC_DATA]. The speaker started by…" at bounding box center [694, 459] width 919 height 167
click at [696, 393] on textarea "The speaker was discussing housing in [GEOGRAPHIC_DATA]. The speaker asked why …" at bounding box center [694, 459] width 919 height 167
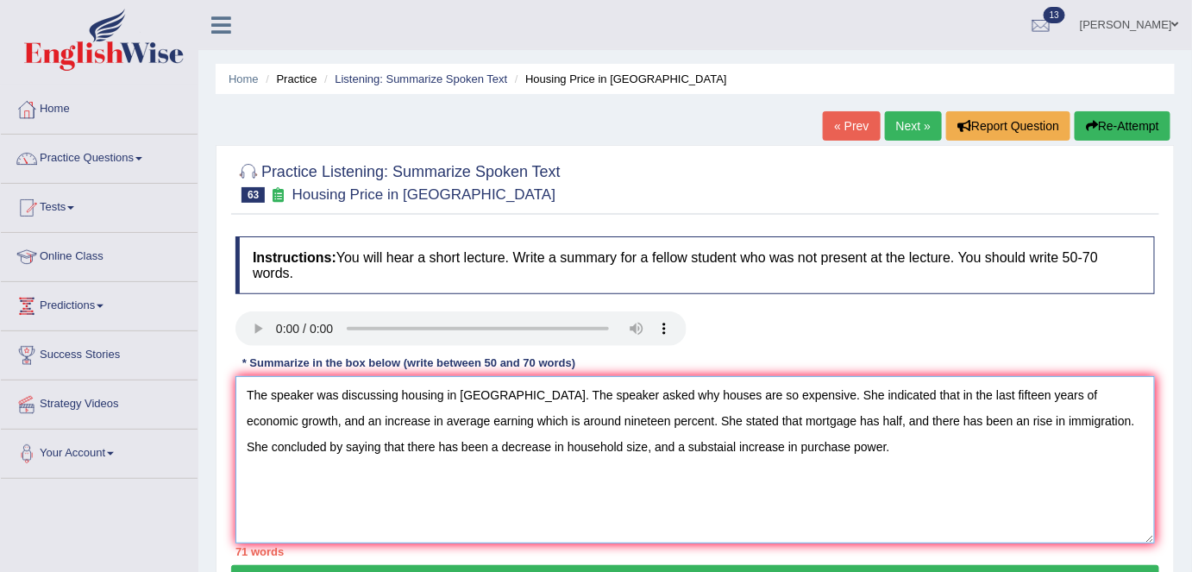
click at [933, 394] on textarea "The speaker was discussing housing in [GEOGRAPHIC_DATA]. The speaker asked why …" at bounding box center [694, 459] width 919 height 167
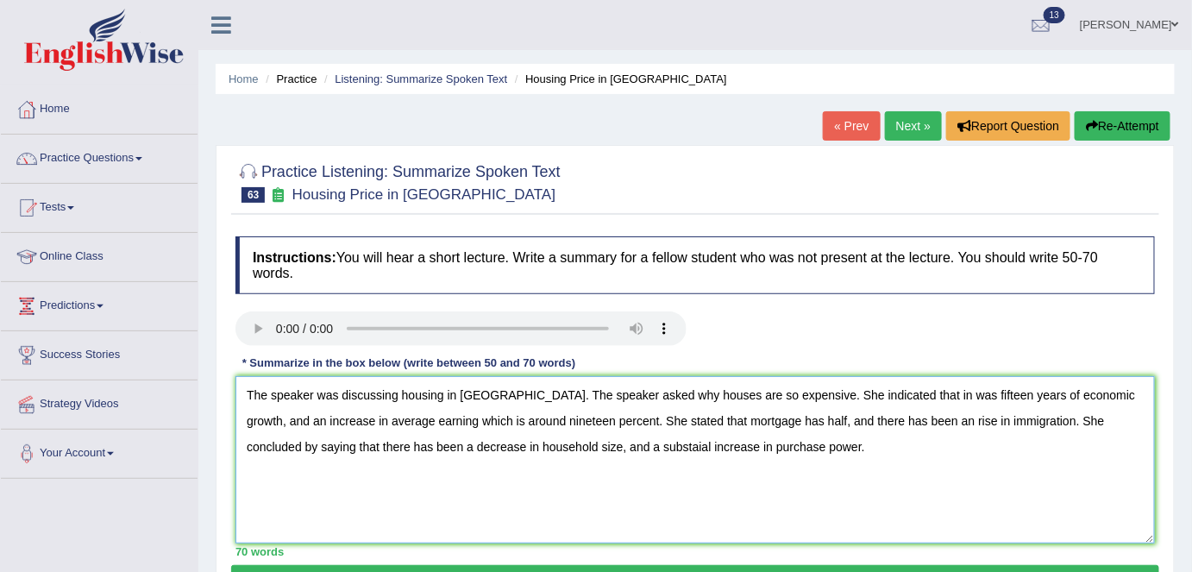
click at [895, 392] on textarea "The speaker was discussing housing in [GEOGRAPHIC_DATA]. The speaker asked why …" at bounding box center [694, 459] width 919 height 167
click at [780, 418] on textarea "The speaker was discussing housing in [GEOGRAPHIC_DATA]. The speaker asked why …" at bounding box center [694, 459] width 919 height 167
click at [921, 423] on textarea "The speaker was discussing housing in [GEOGRAPHIC_DATA]. The speaker asked why …" at bounding box center [694, 459] width 919 height 167
click at [636, 444] on textarea "The speaker was discussing housing in [GEOGRAPHIC_DATA]. The speaker asked why …" at bounding box center [694, 459] width 919 height 167
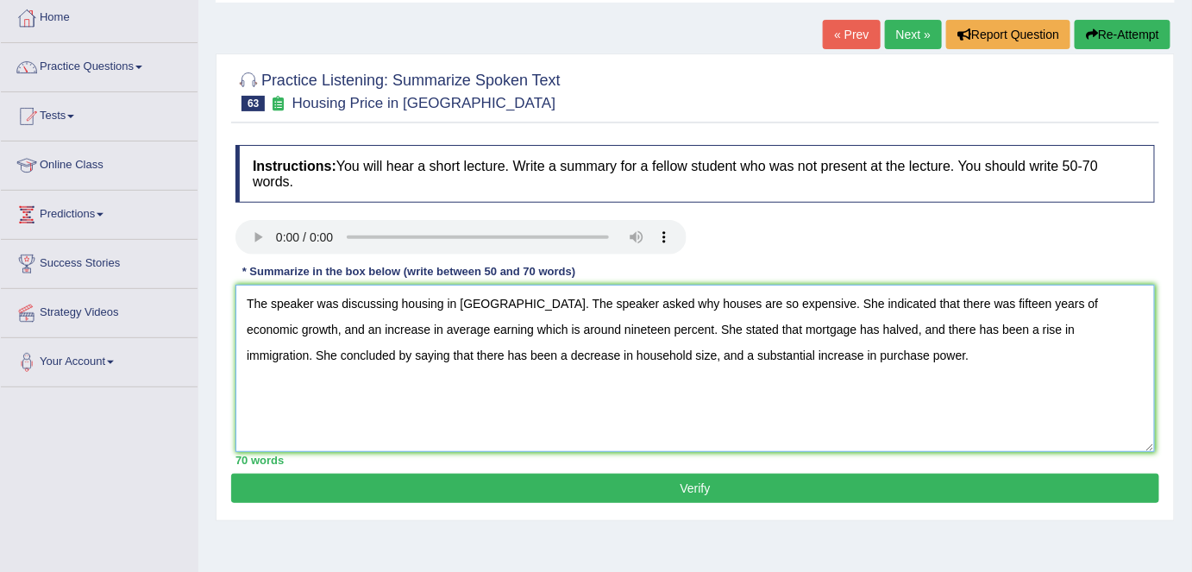
scroll to position [102, 0]
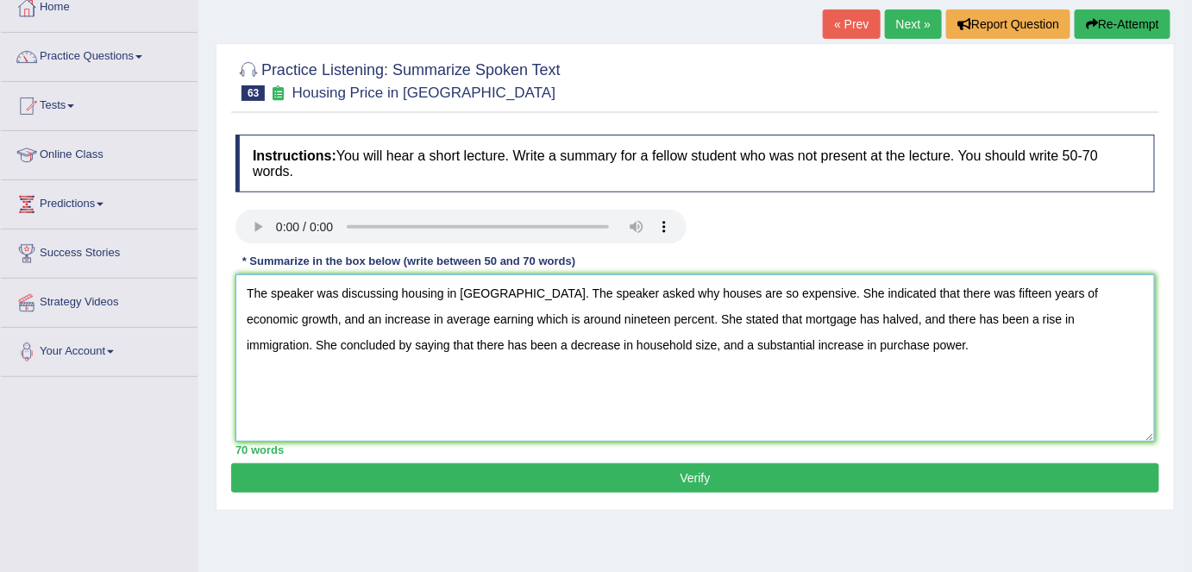
type textarea "The speaker was discussing housing in [GEOGRAPHIC_DATA]. The speaker asked why …"
click at [717, 469] on button "Verify" at bounding box center [695, 477] width 928 height 29
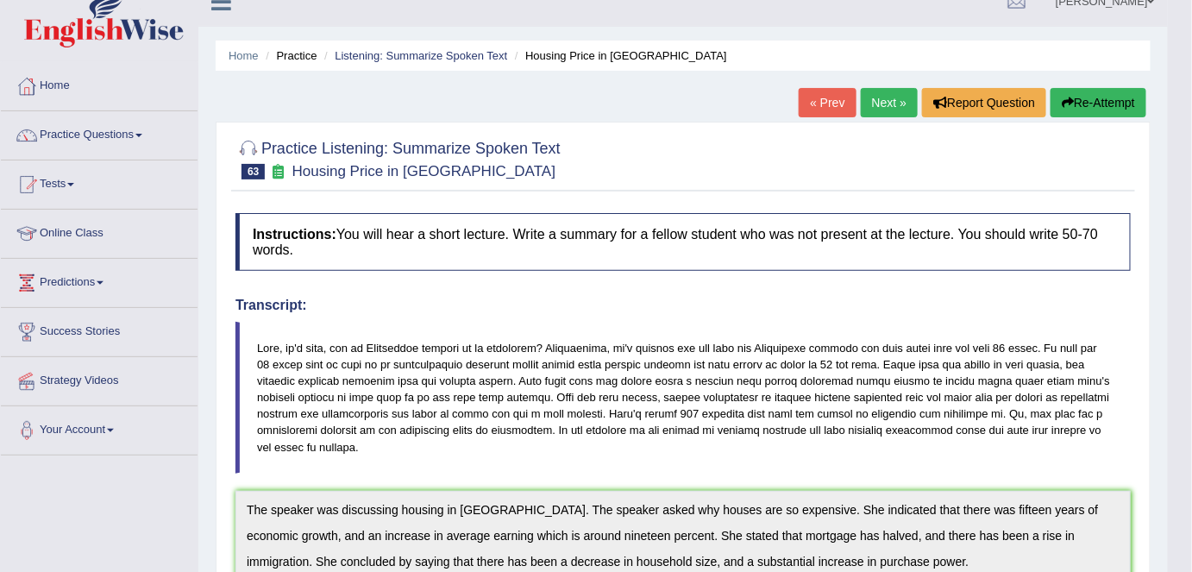
scroll to position [0, 0]
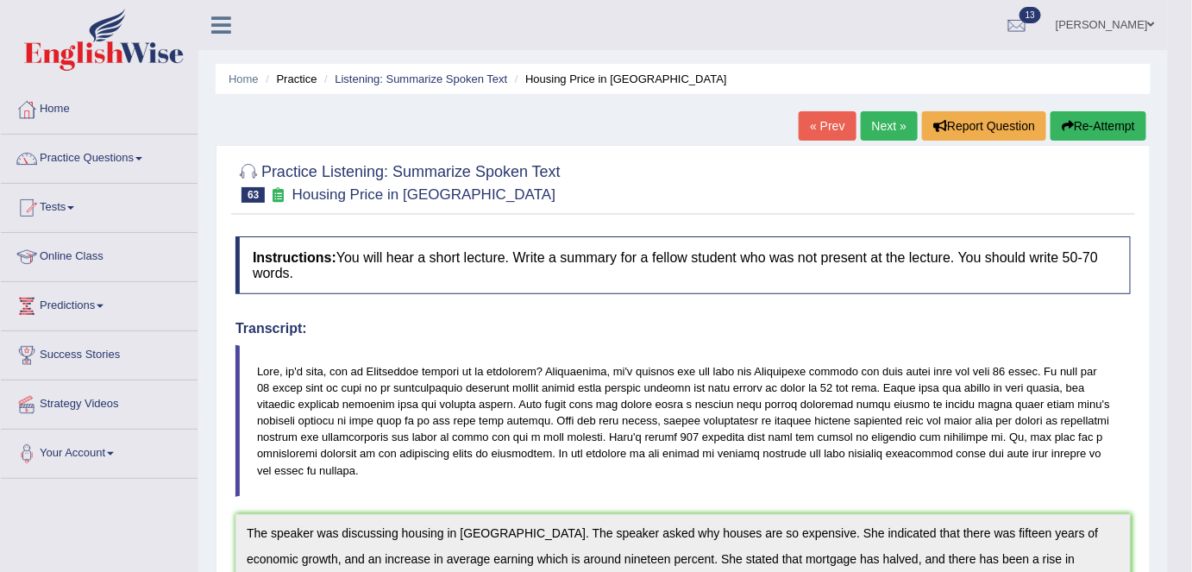
click at [126, 160] on link "Practice Questions" at bounding box center [99, 156] width 197 height 43
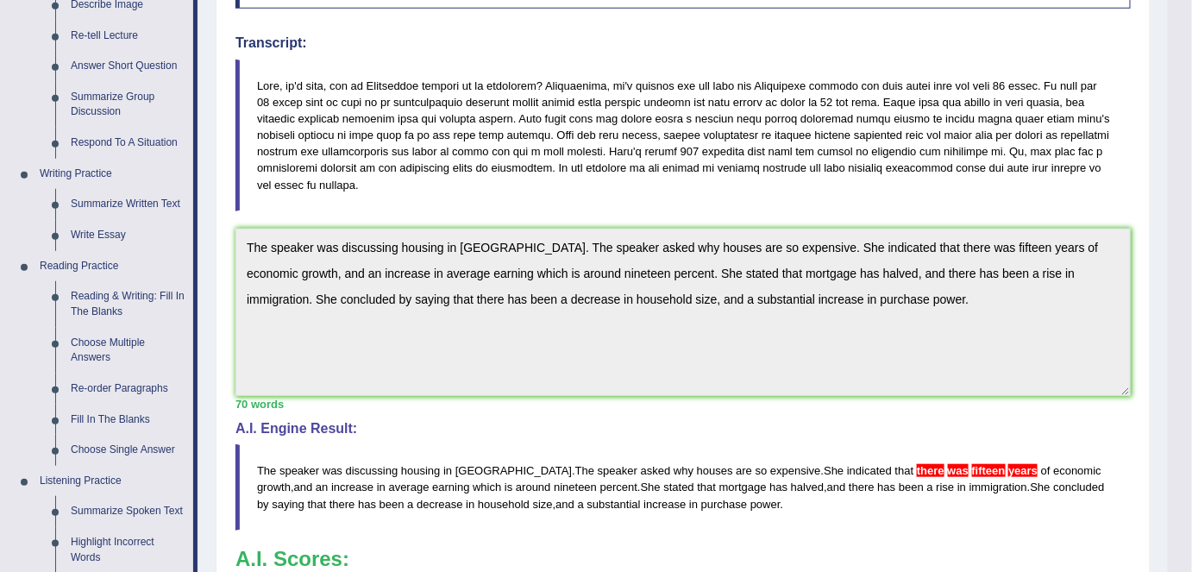
scroll to position [287, 0]
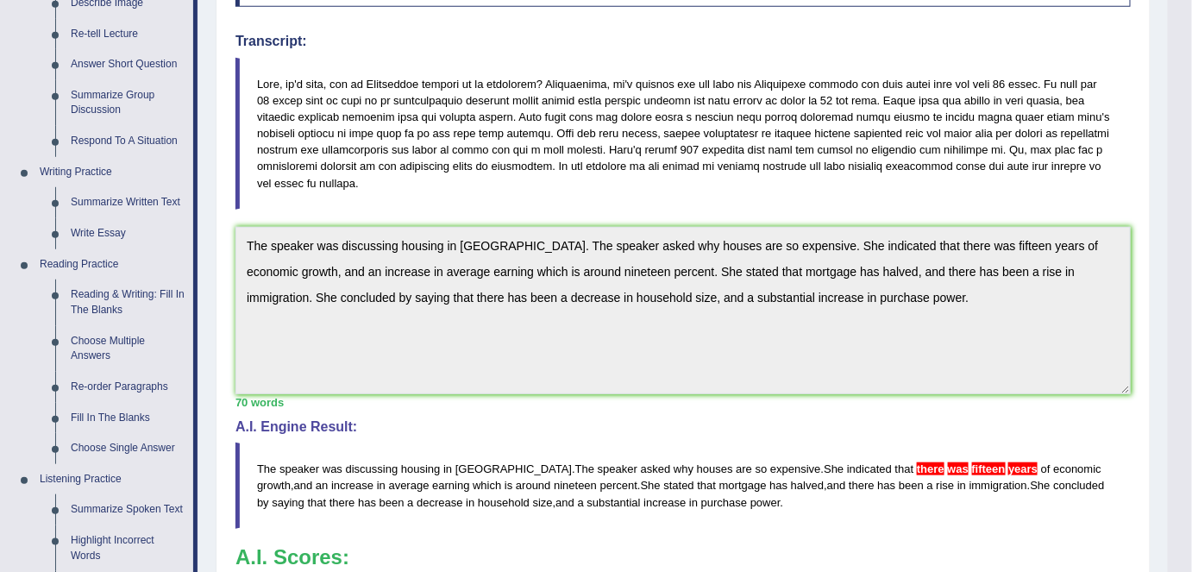
click at [160, 200] on link "Summarize Written Text" at bounding box center [128, 202] width 130 height 31
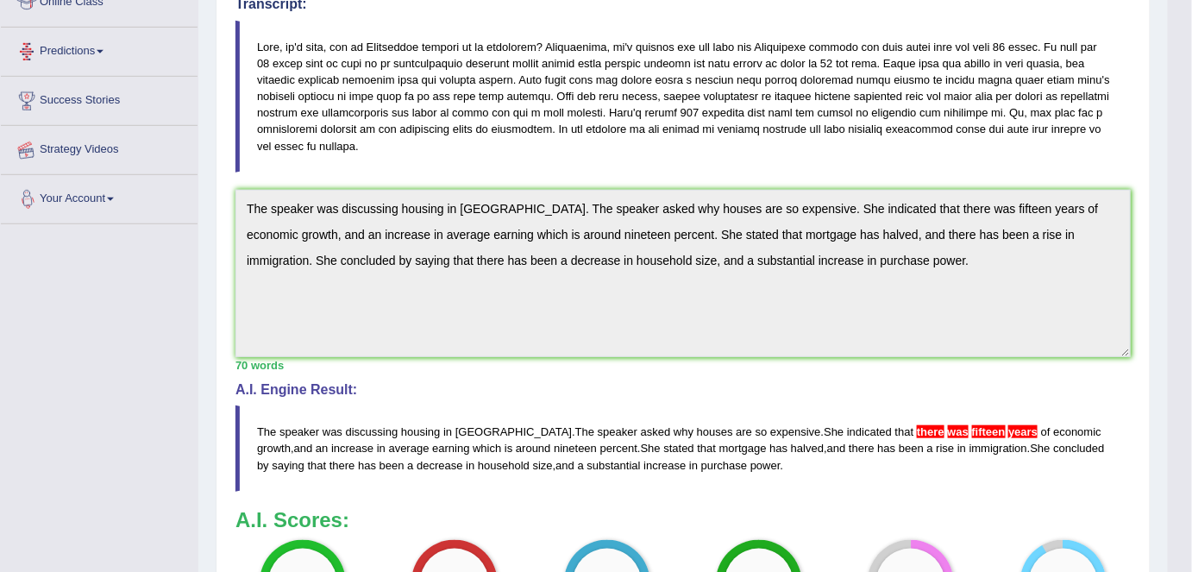
scroll to position [393, 0]
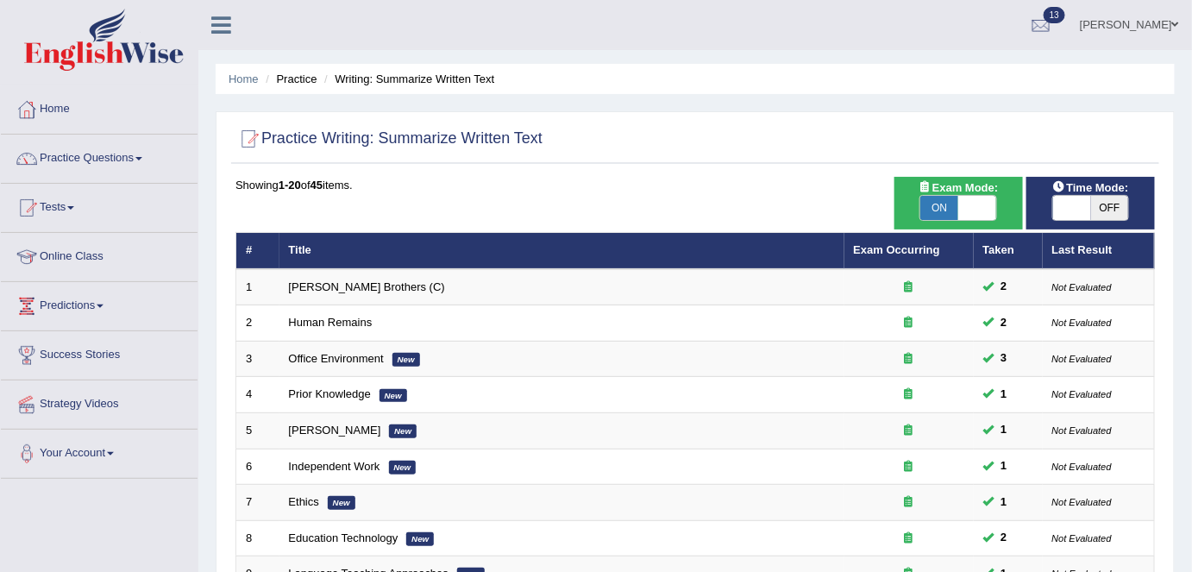
click at [1122, 205] on span "OFF" at bounding box center [1110, 208] width 38 height 24
checkbox input "true"
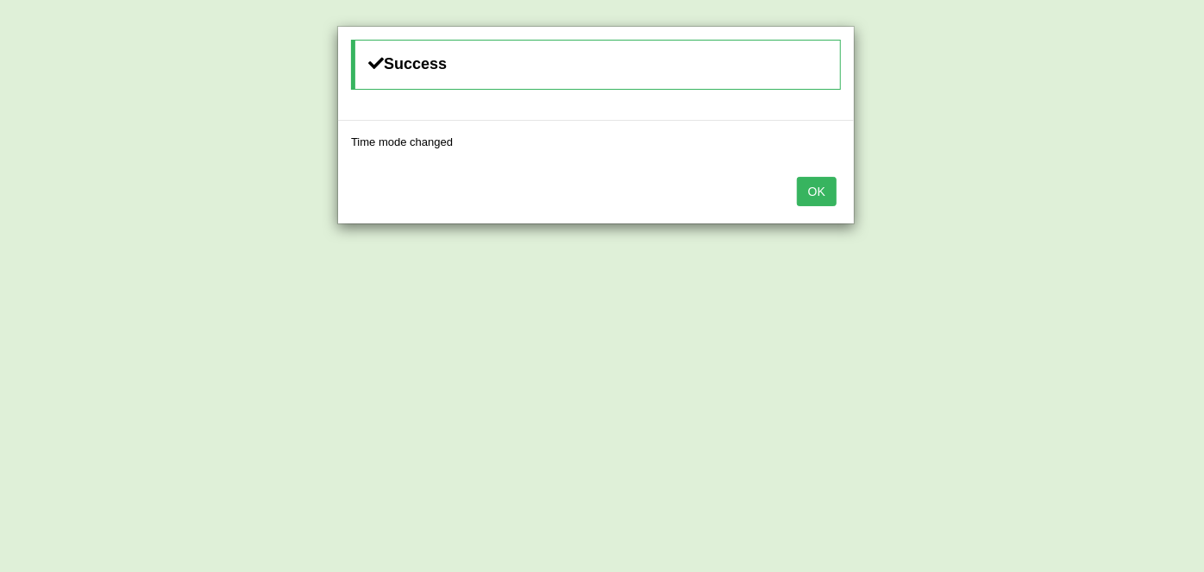
click at [800, 186] on button "OK" at bounding box center [817, 191] width 40 height 29
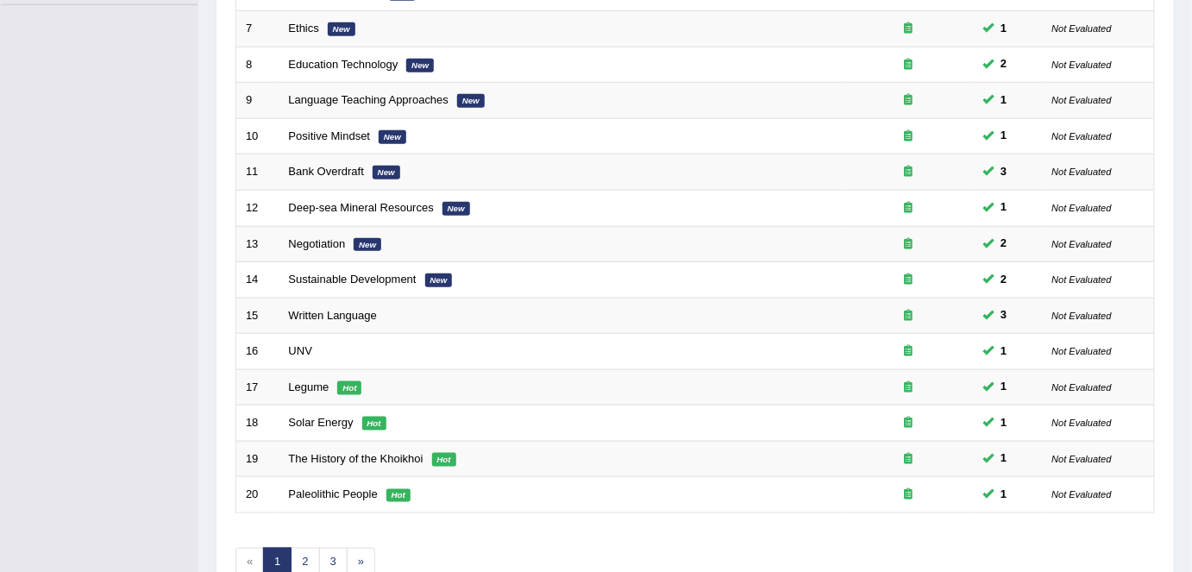
scroll to position [562, 0]
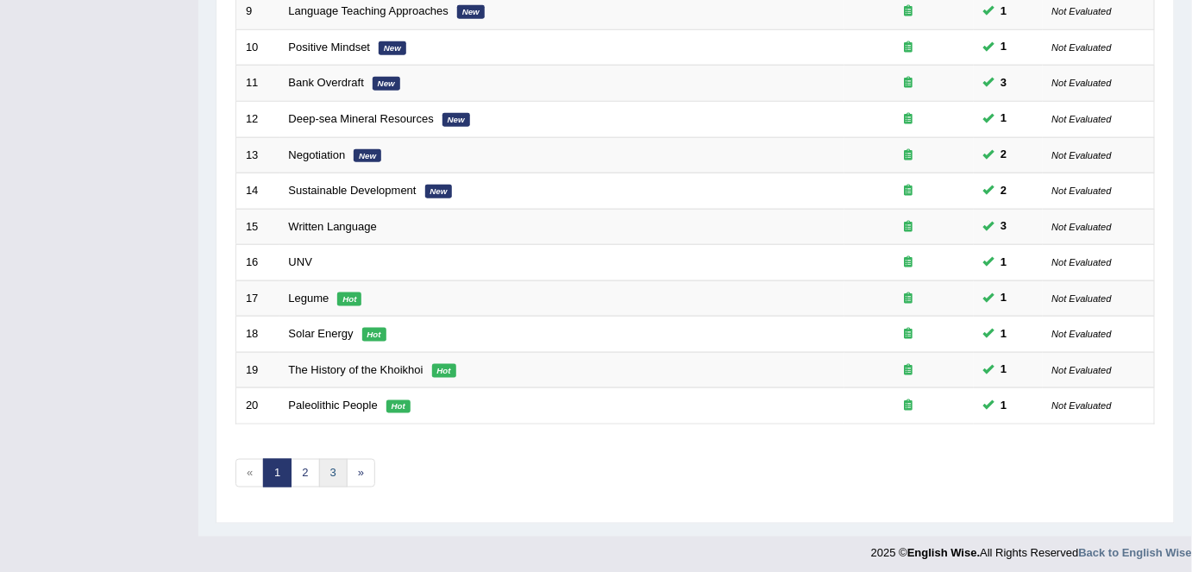
click at [333, 460] on link "3" at bounding box center [333, 473] width 28 height 28
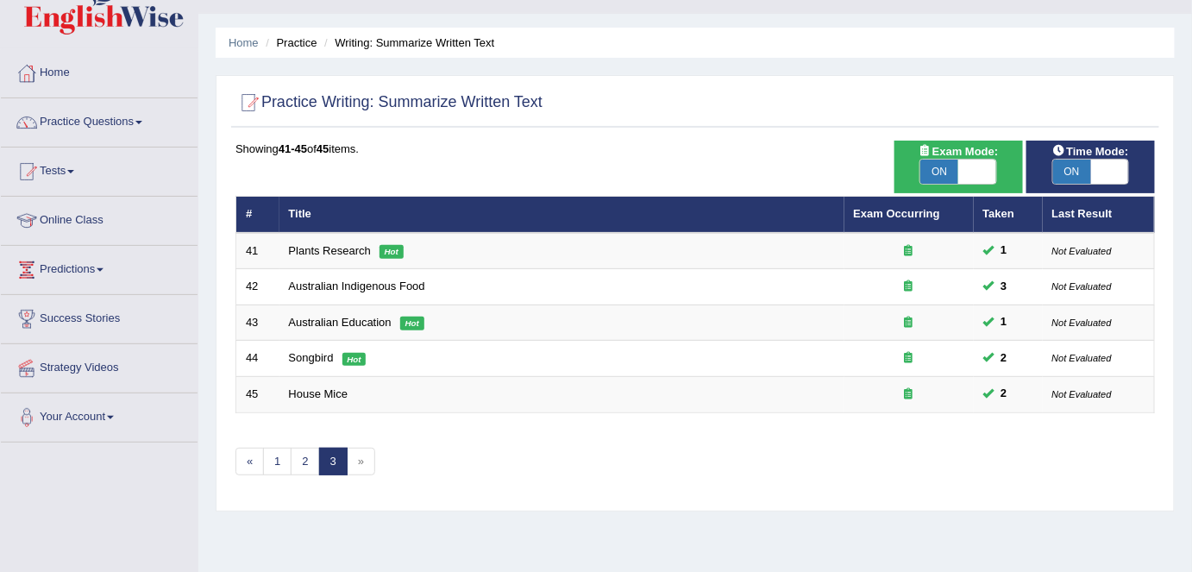
scroll to position [38, 0]
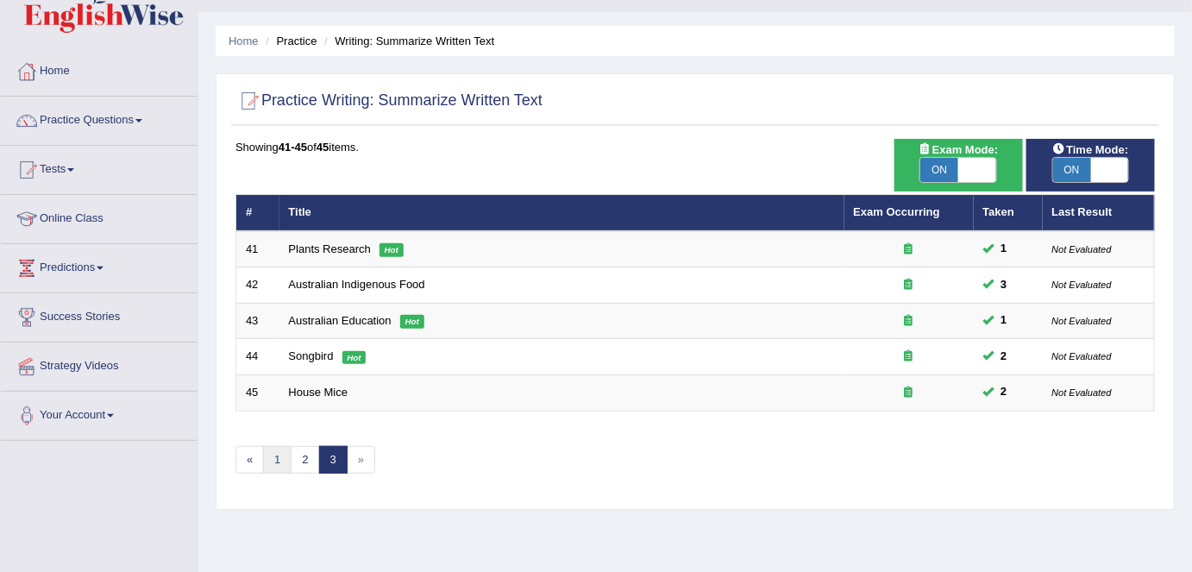
click at [277, 464] on link "1" at bounding box center [277, 460] width 28 height 28
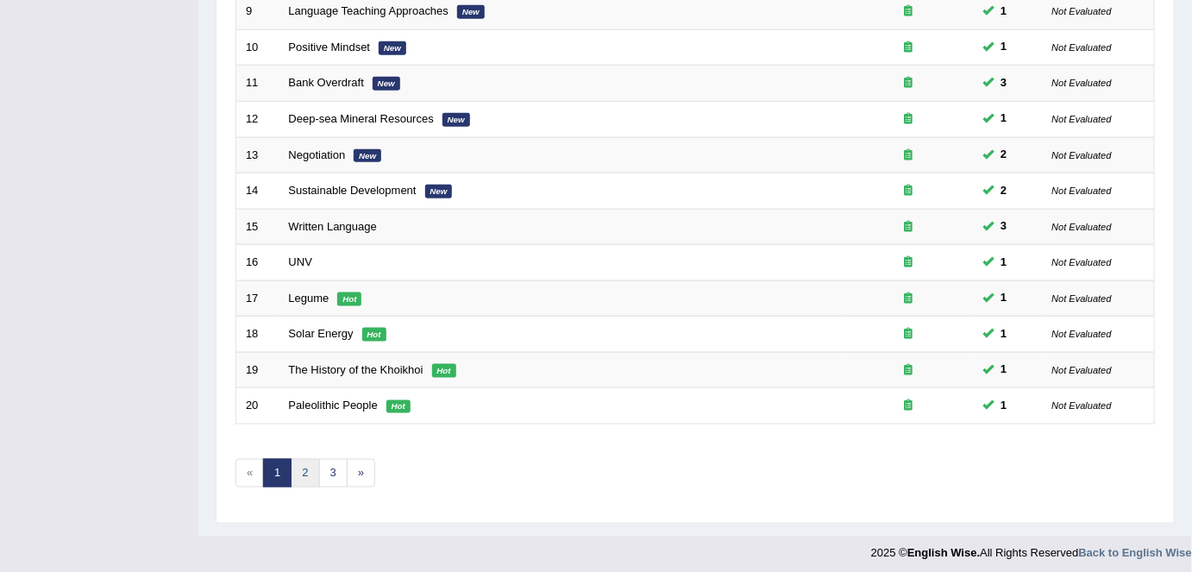
click at [313, 460] on link "2" at bounding box center [305, 473] width 28 height 28
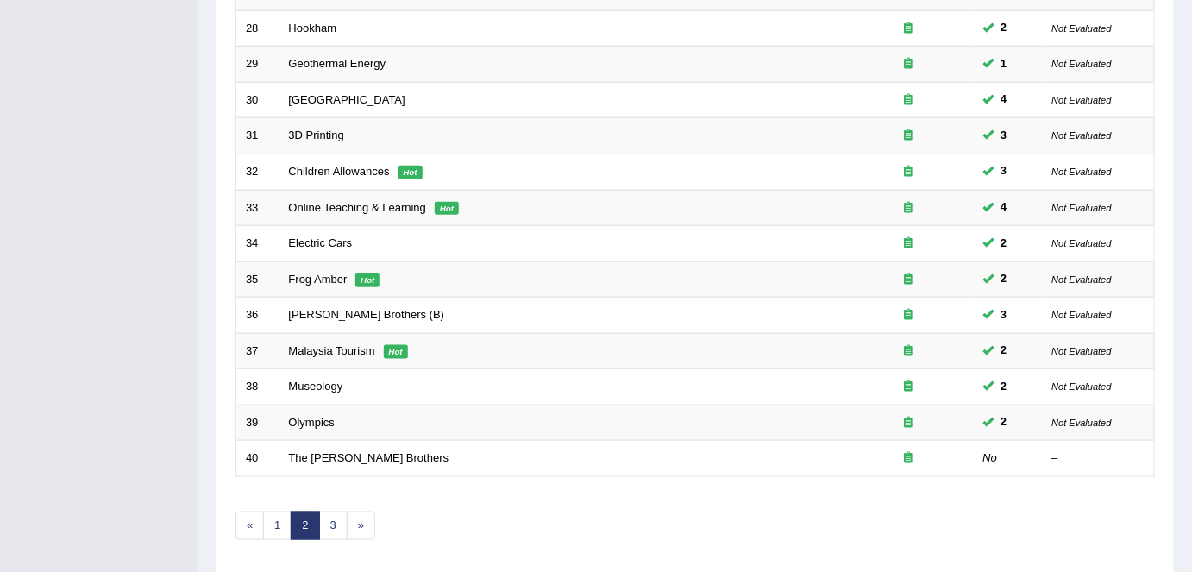
scroll to position [511, 0]
click at [312, 236] on link "Electric Cars" at bounding box center [321, 241] width 64 height 13
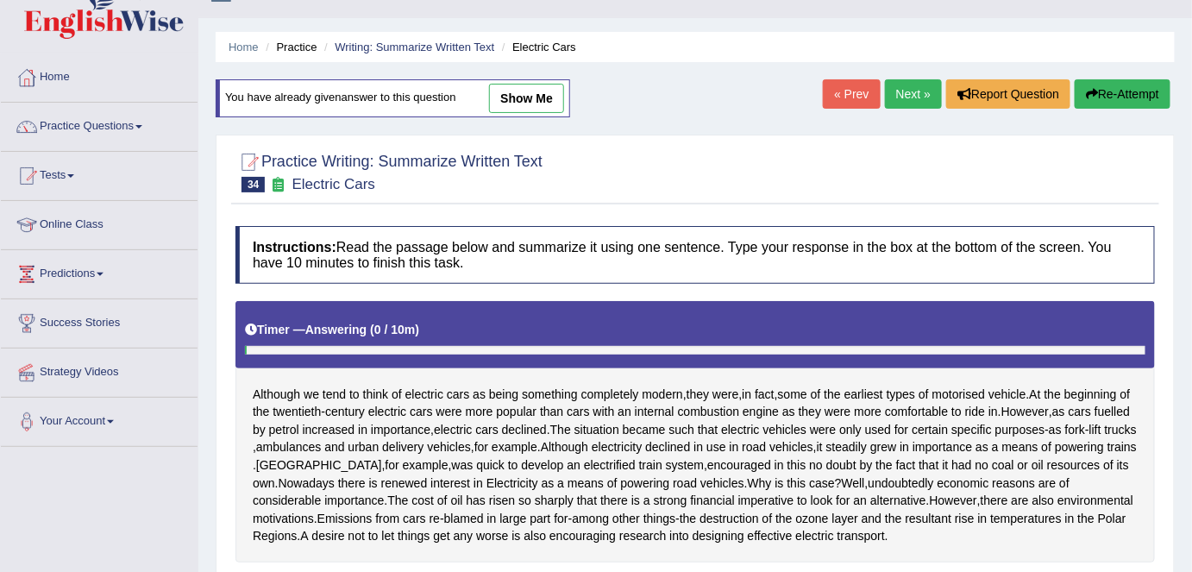
click at [531, 100] on link "show me" at bounding box center [526, 98] width 75 height 29
type textarea "Electric cars were the earliest types of motorised vehicles at the beginning of…"
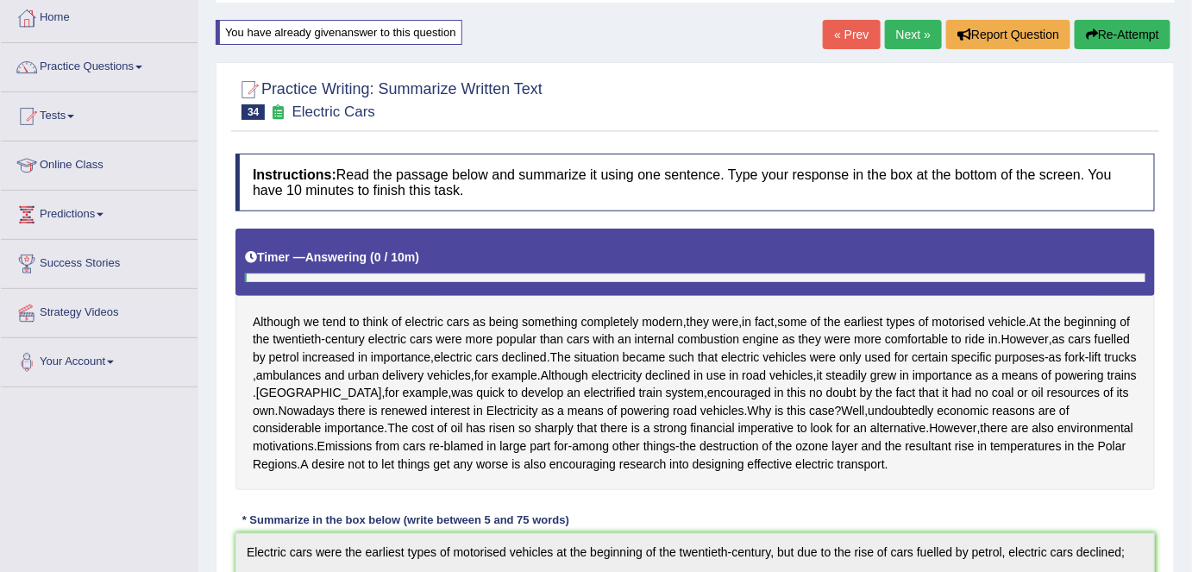
scroll to position [81, 0]
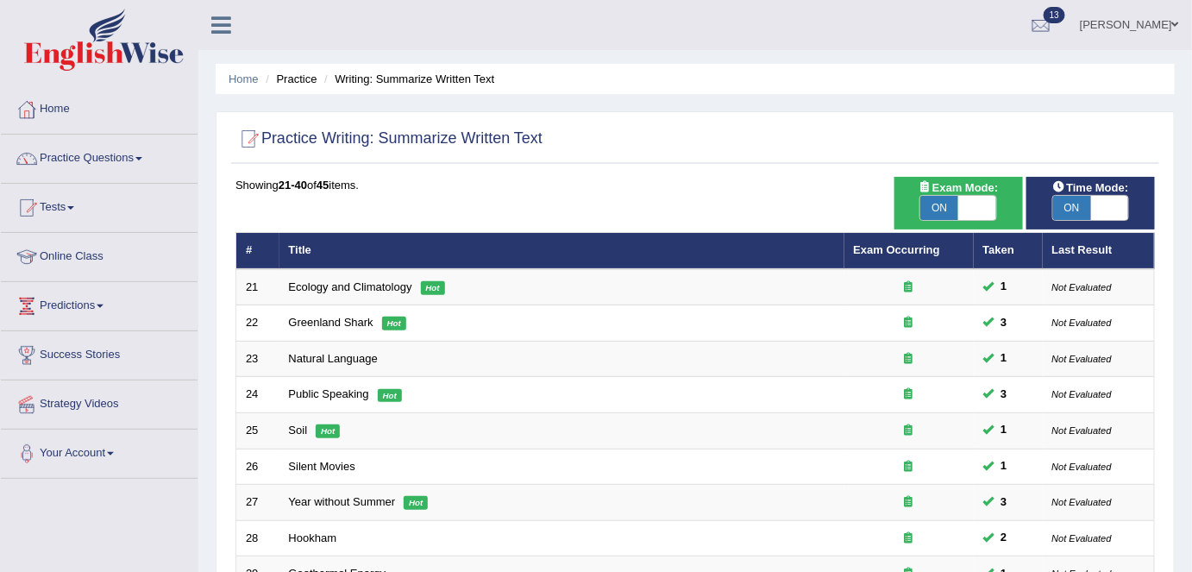
click at [956, 199] on span "ON" at bounding box center [939, 208] width 38 height 24
checkbox input "false"
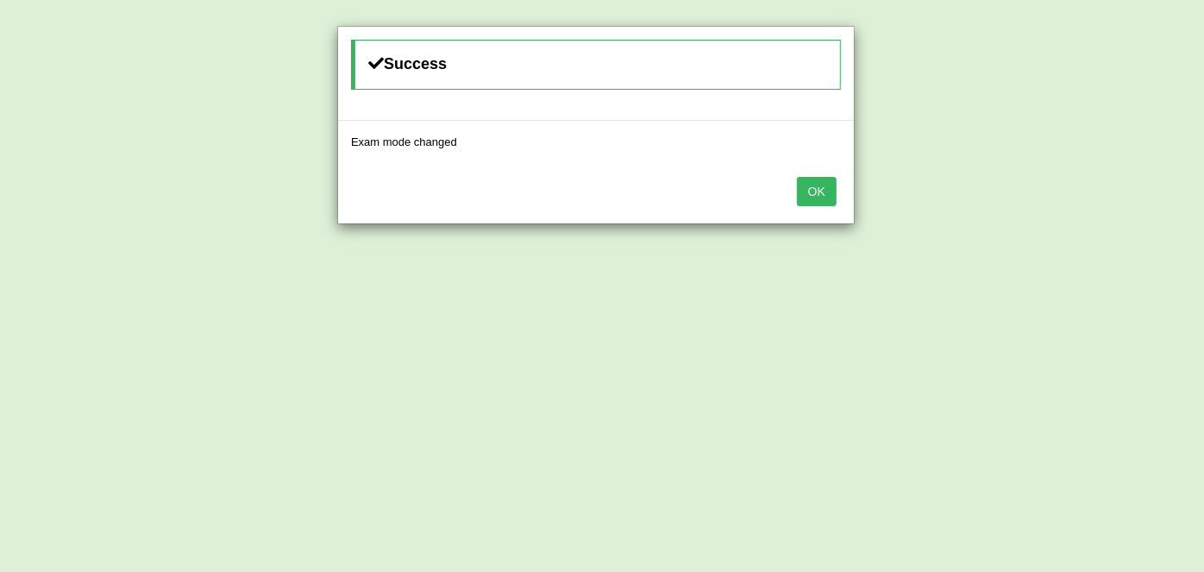
click at [815, 185] on button "OK" at bounding box center [817, 191] width 40 height 29
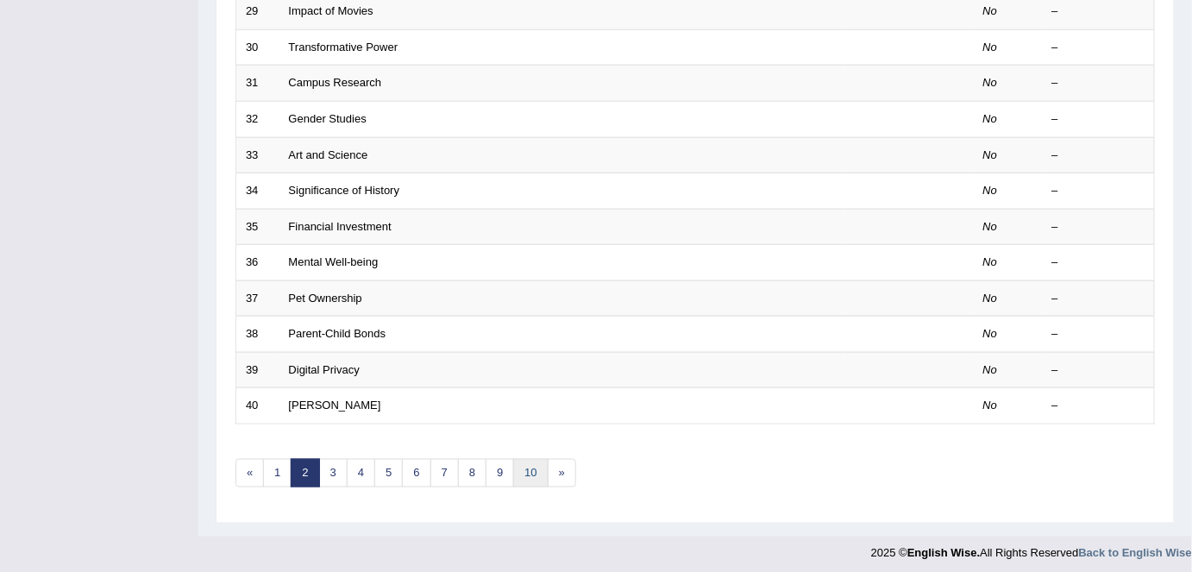
click at [525, 472] on link "10" at bounding box center [530, 473] width 34 height 28
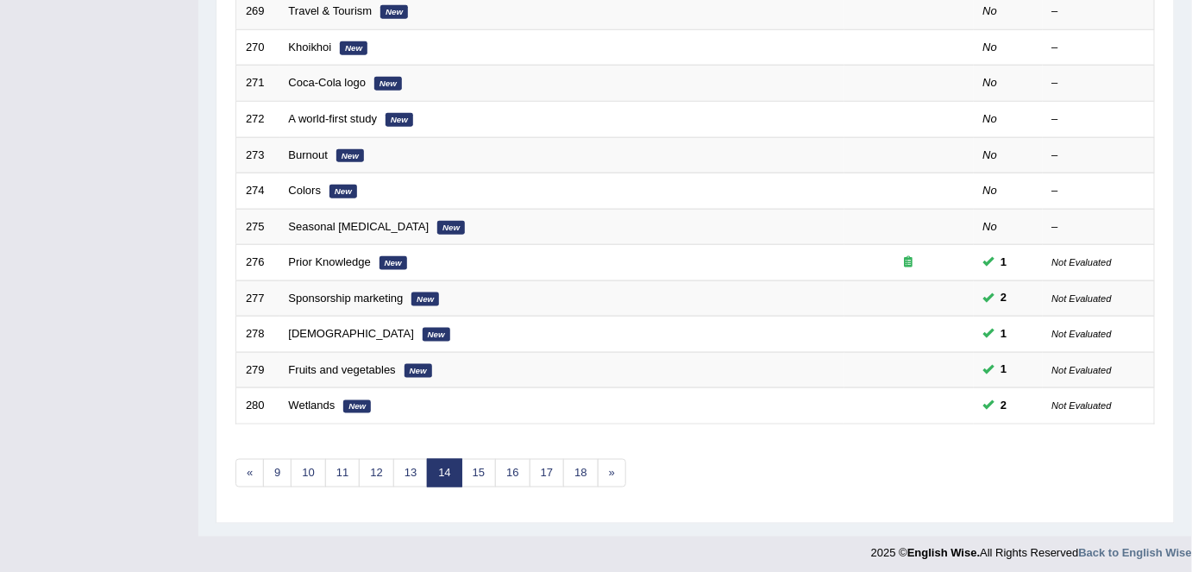
scroll to position [562, 0]
click at [495, 465] on link "16" at bounding box center [512, 473] width 34 height 28
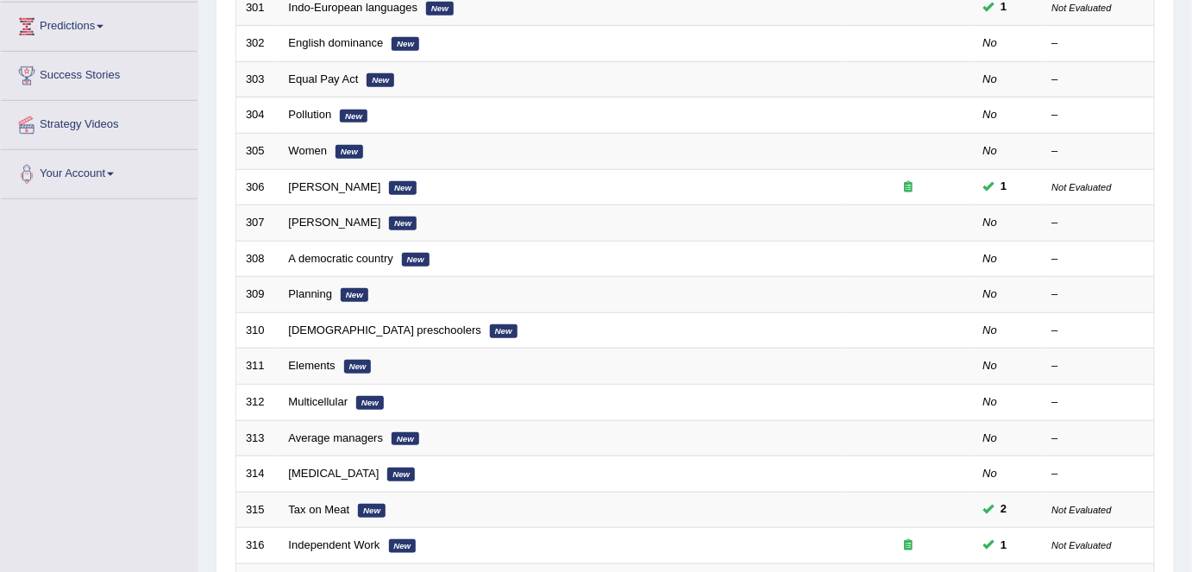
click at [302, 221] on link "[PERSON_NAME]" at bounding box center [335, 222] width 92 height 13
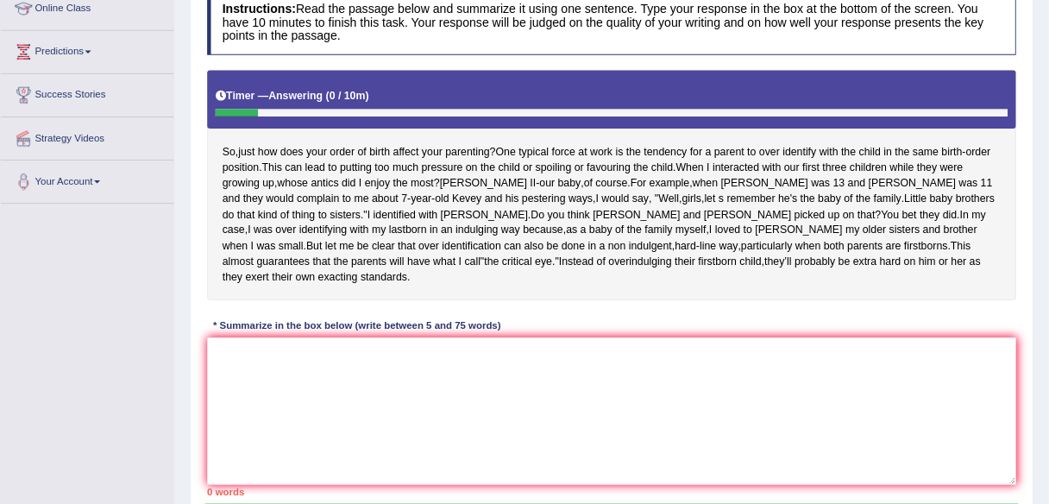
scroll to position [247, 0]
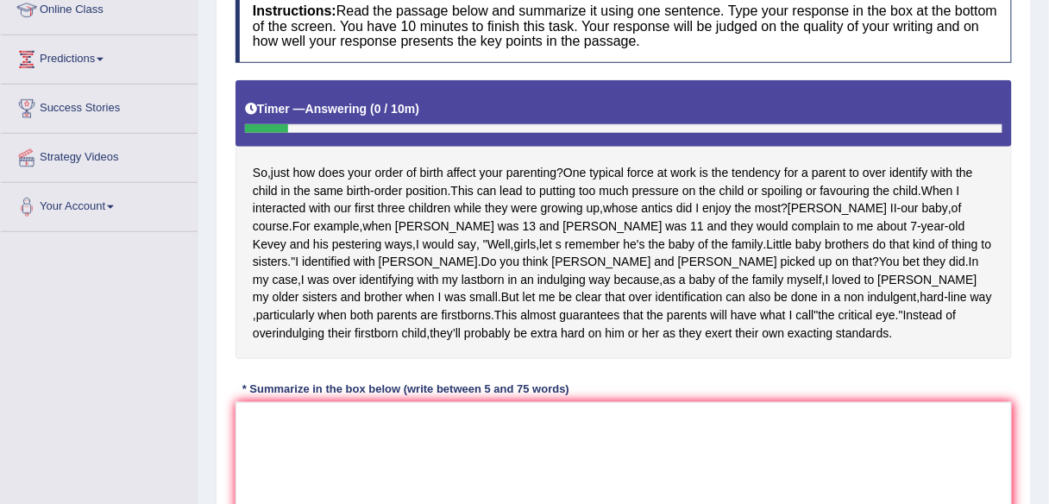
click at [147, 348] on div "Toggle navigation Home Practice Questions Speaking Practice Read Aloud Repeat S…" at bounding box center [524, 219] width 1049 height 932
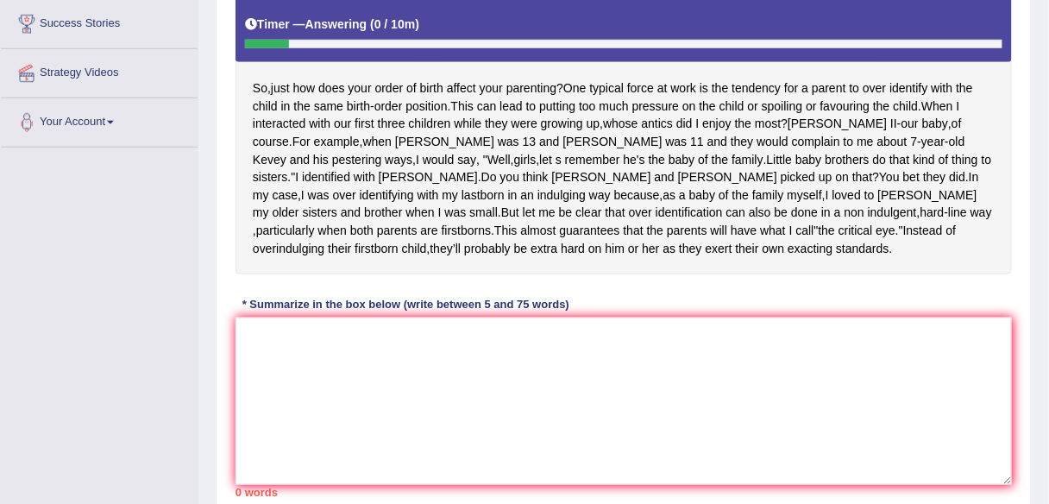
scroll to position [344, 0]
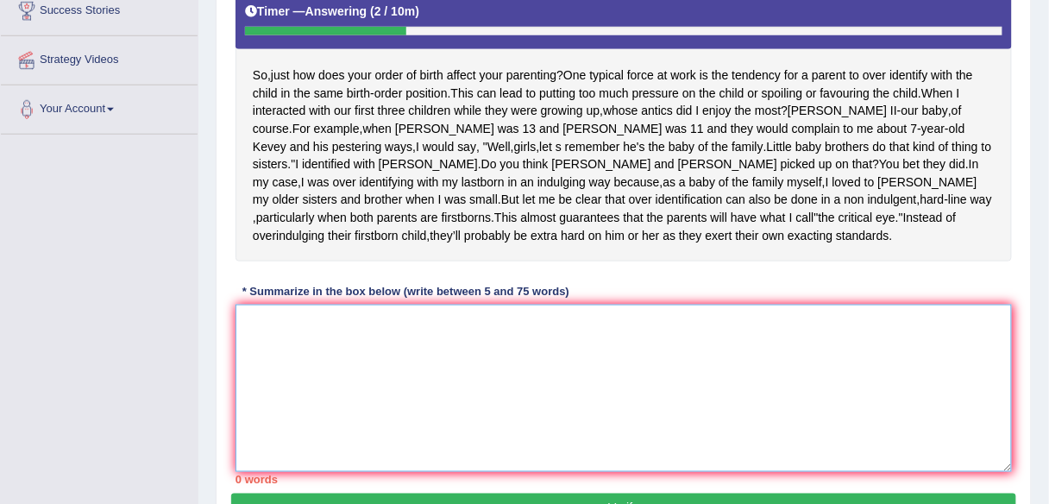
click at [617, 379] on textarea at bounding box center [623, 387] width 776 height 167
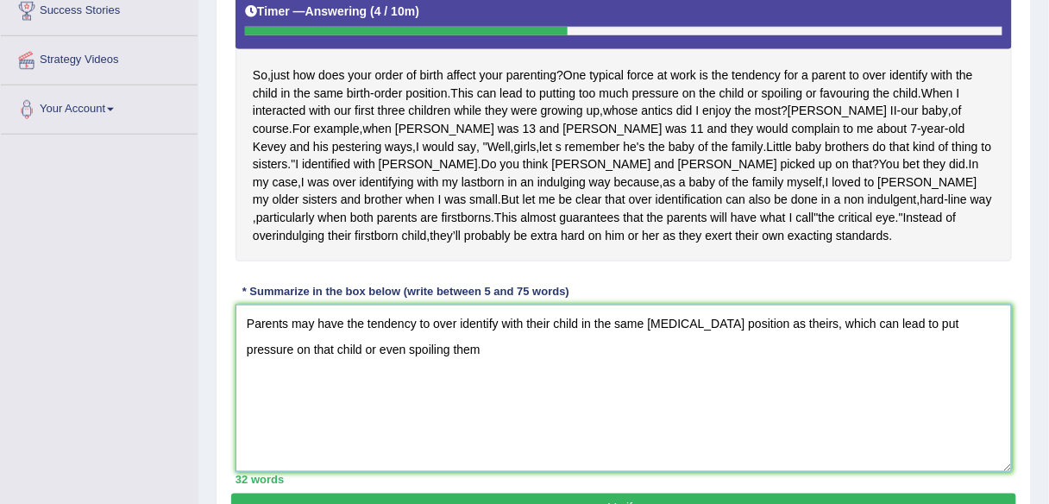
click at [919, 322] on textarea "Parents may have the tendency to over identify with their child in the same bir…" at bounding box center [623, 387] width 776 height 167
click at [943, 320] on textarea "Parents may have the tendency to over identify with their child in the same bir…" at bounding box center [623, 387] width 776 height 167
click at [781, 338] on textarea "Parents may have the tendency to over identify with their child in the same bir…" at bounding box center [623, 387] width 776 height 167
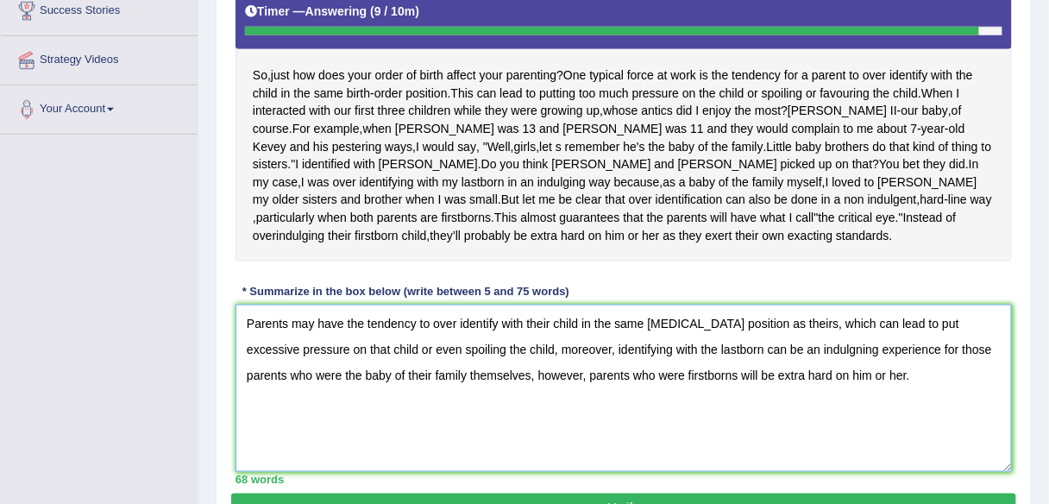
scroll to position [350, 0]
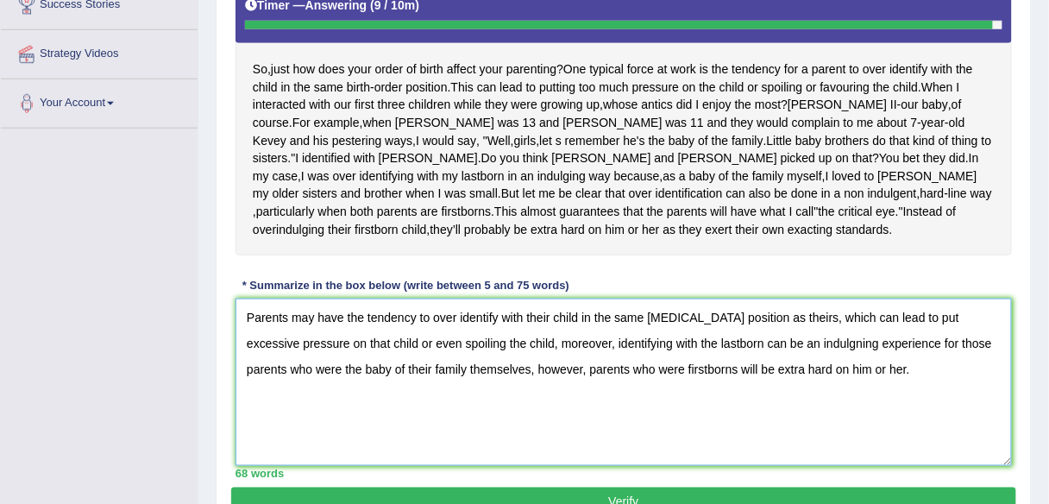
click at [805, 342] on textarea "Parents may have the tendency to over identify with their child in the same bir…" at bounding box center [623, 381] width 776 height 167
type textarea "Parents may have the tendency to over identify with their child in the same bir…"
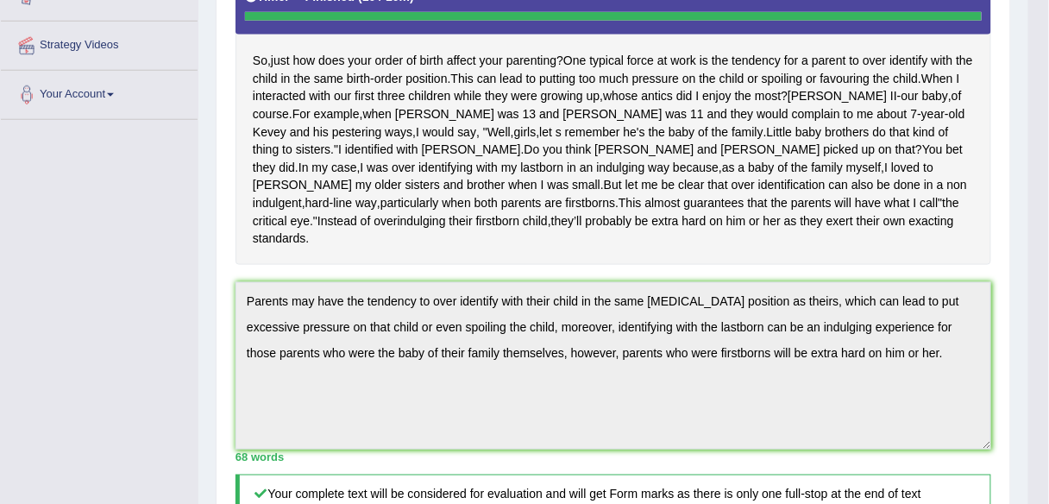
scroll to position [0, 0]
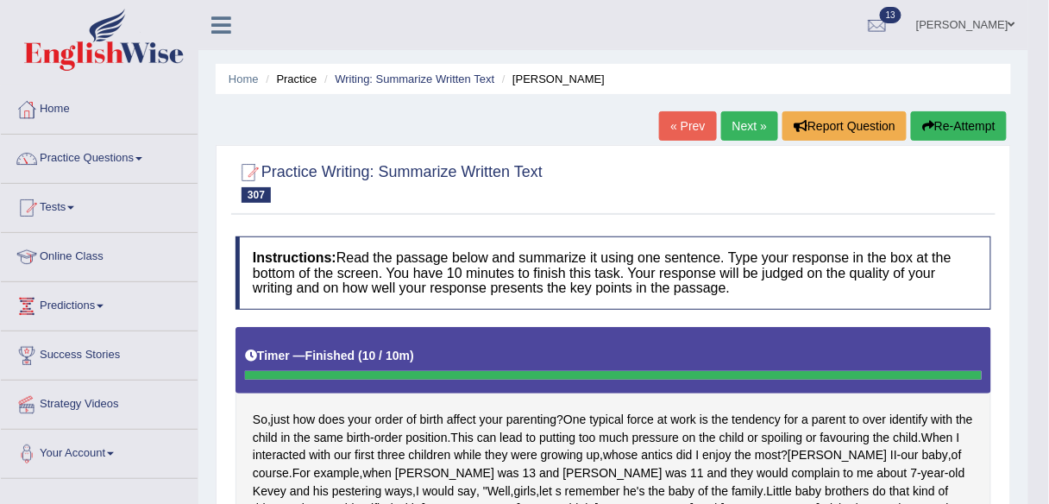
click at [978, 126] on button "Re-Attempt" at bounding box center [959, 125] width 96 height 29
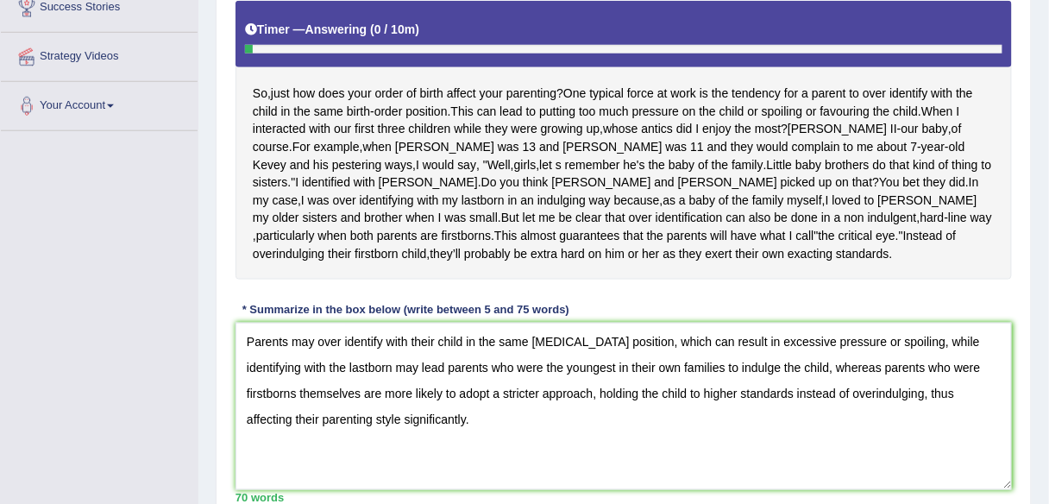
scroll to position [455, 0]
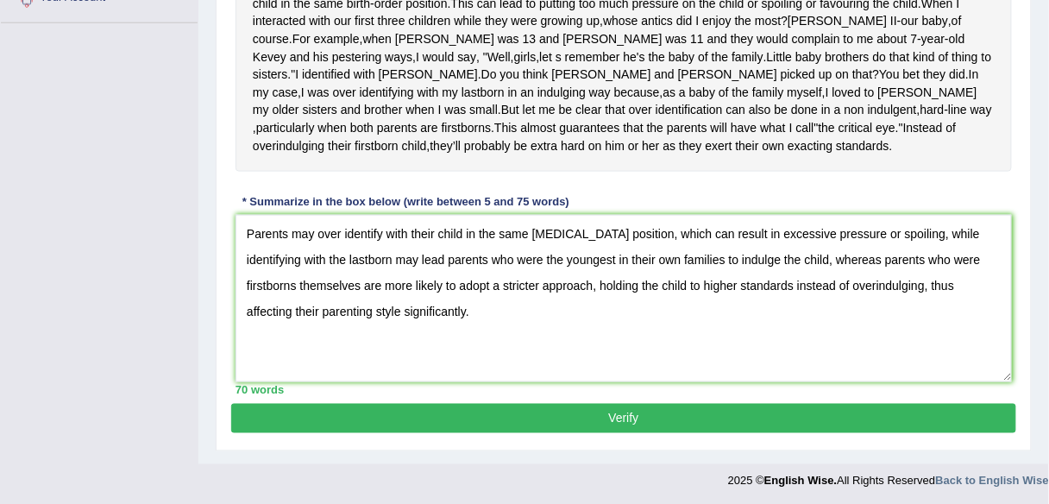
type textarea "Parents may over identify with their child in the same [MEDICAL_DATA] position,…"
click at [682, 419] on button "Verify" at bounding box center [623, 418] width 785 height 29
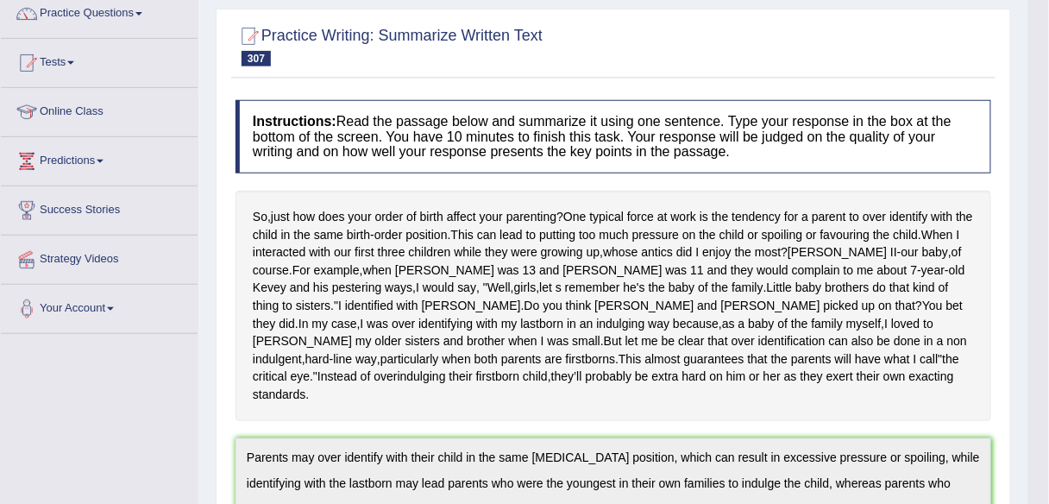
scroll to position [0, 0]
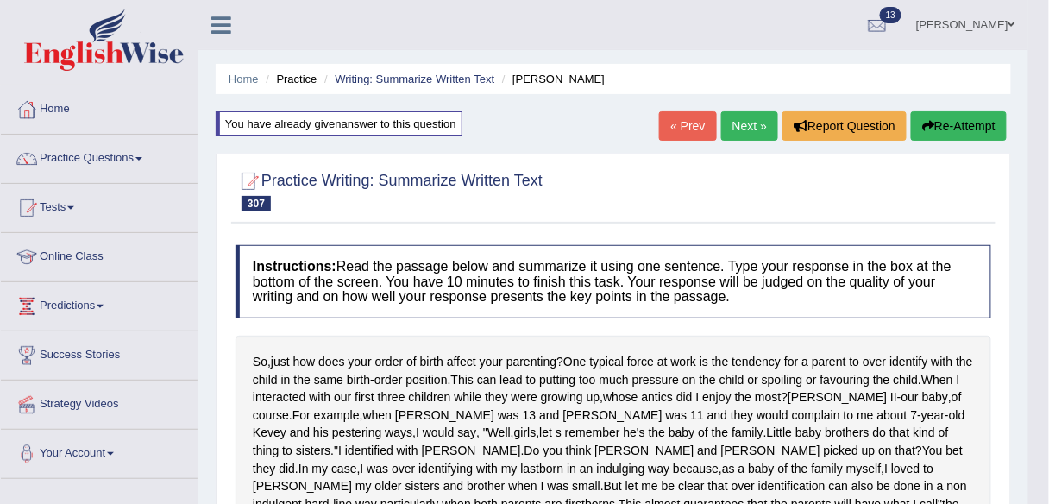
click at [923, 111] on button "Re-Attempt" at bounding box center [959, 125] width 96 height 29
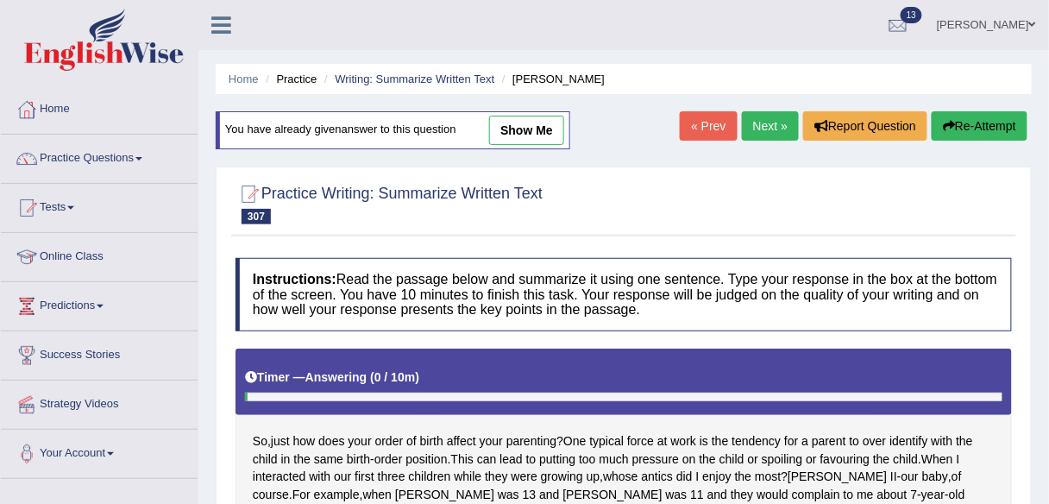
click at [554, 122] on link "show me" at bounding box center [526, 130] width 75 height 29
type textarea "Parents may over identify with their child in the same birth-order position, wh…"
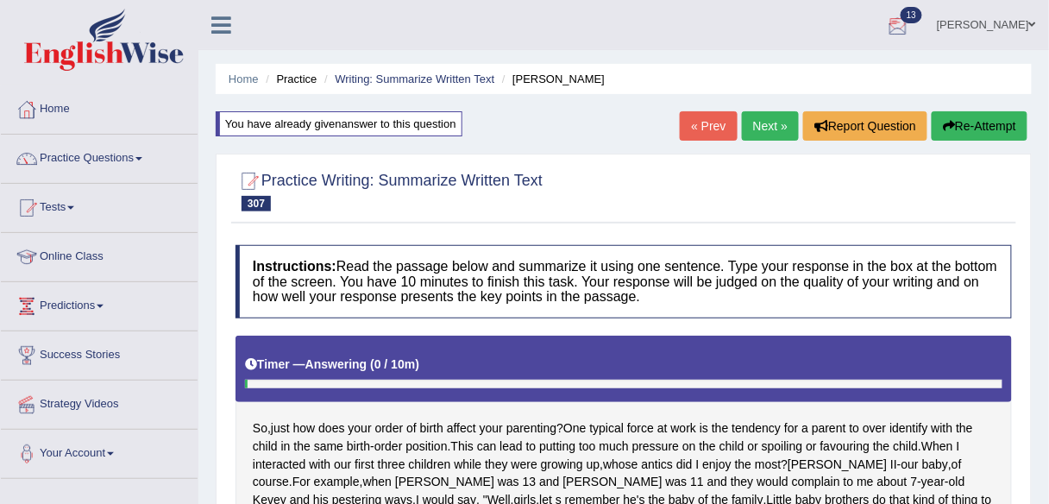
click at [999, 116] on button "Re-Attempt" at bounding box center [979, 125] width 96 height 29
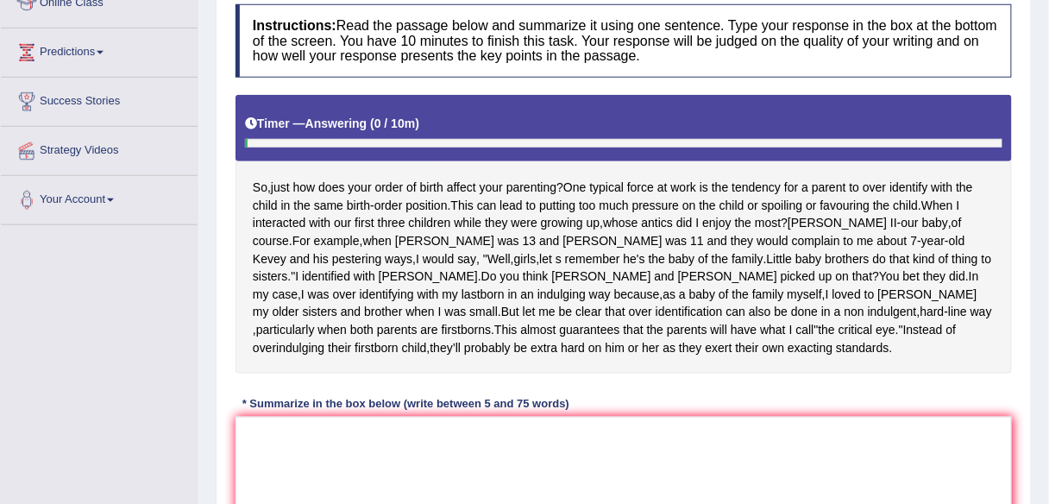
scroll to position [343, 0]
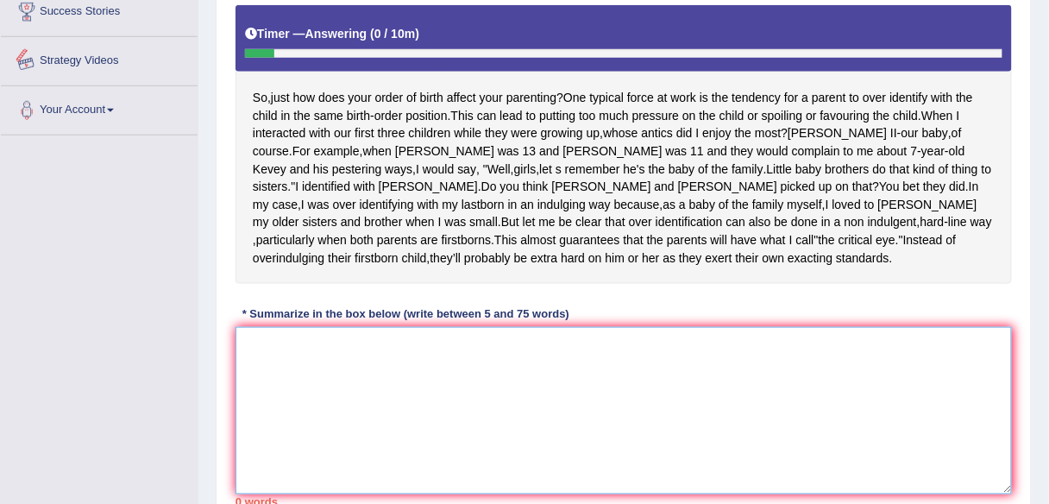
click at [311, 342] on textarea at bounding box center [623, 410] width 776 height 167
paste textarea ""Parents may have the tendency to over identify with their child in the same [M…"
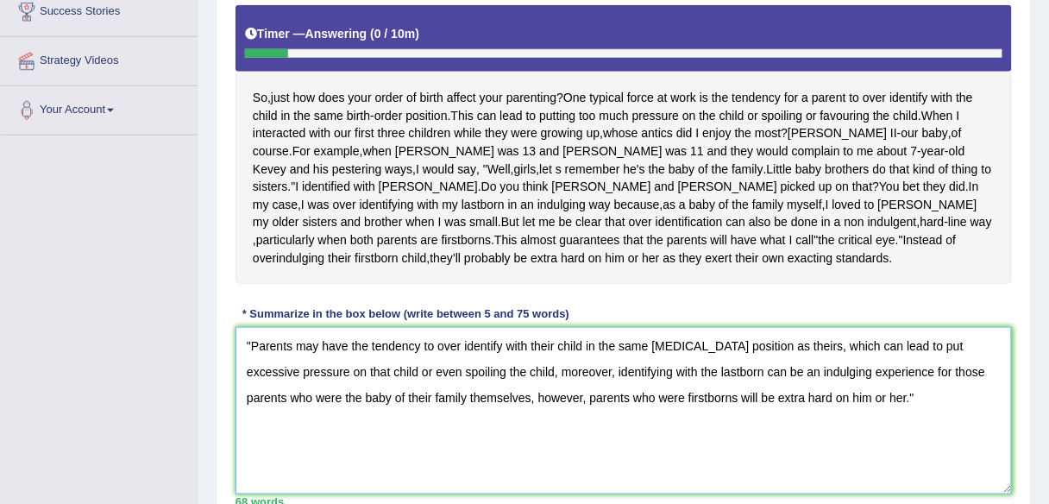
click at [419, 341] on textarea ""Parents may have the tendency to over identify with their child in the same [M…" at bounding box center [623, 410] width 776 height 167
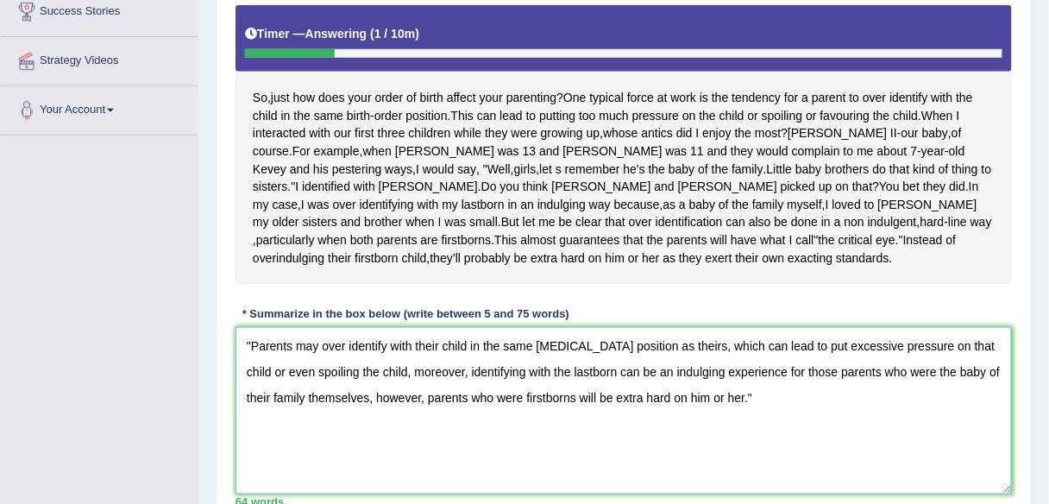
click at [804, 341] on textarea ""Parents may over identify with their child in the same [MEDICAL_DATA] position…" at bounding box center [623, 410] width 776 height 167
click at [738, 391] on textarea ""Parents may over identify with their child in the same [MEDICAL_DATA] position…" at bounding box center [623, 410] width 776 height 167
click at [251, 337] on textarea ""Parents may over identify with their child in the same [MEDICAL_DATA] position…" at bounding box center [623, 410] width 776 height 167
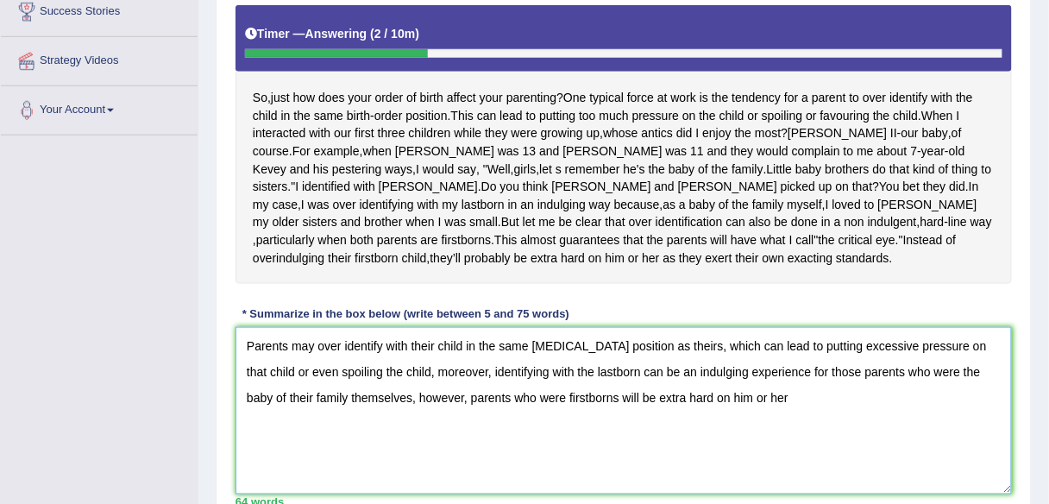
click at [811, 366] on textarea "Parents may over identify with their child in the same [MEDICAL_DATA] position …" at bounding box center [623, 410] width 776 height 167
click at [719, 388] on textarea "Parents may over identify with their child in the same birth-order position as …" at bounding box center [623, 410] width 776 height 167
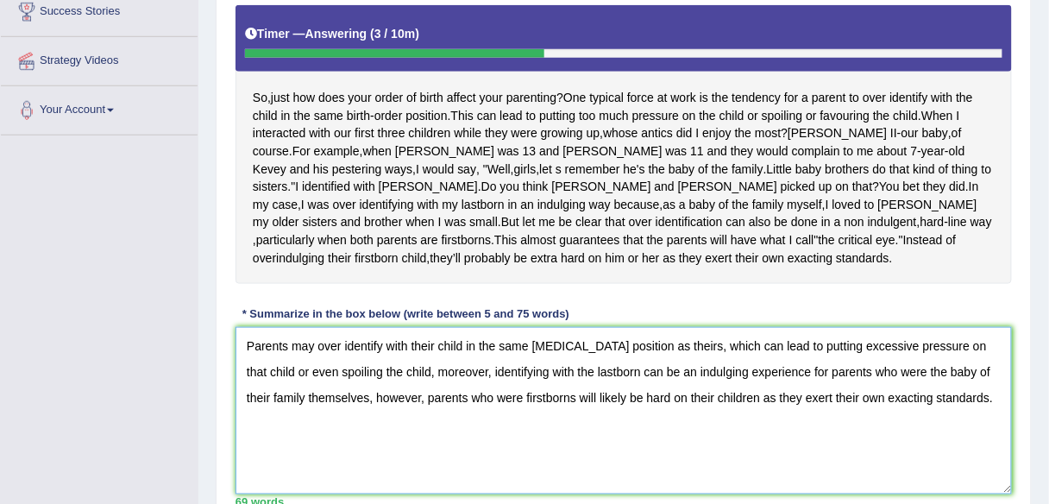
type textarea "Parents may over identify with their child in the same birth-order position as …"
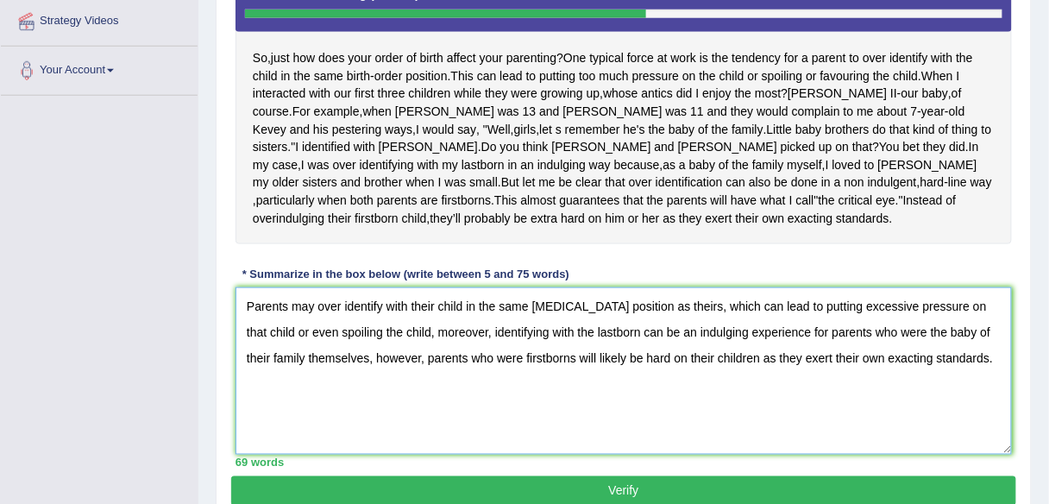
scroll to position [391, 0]
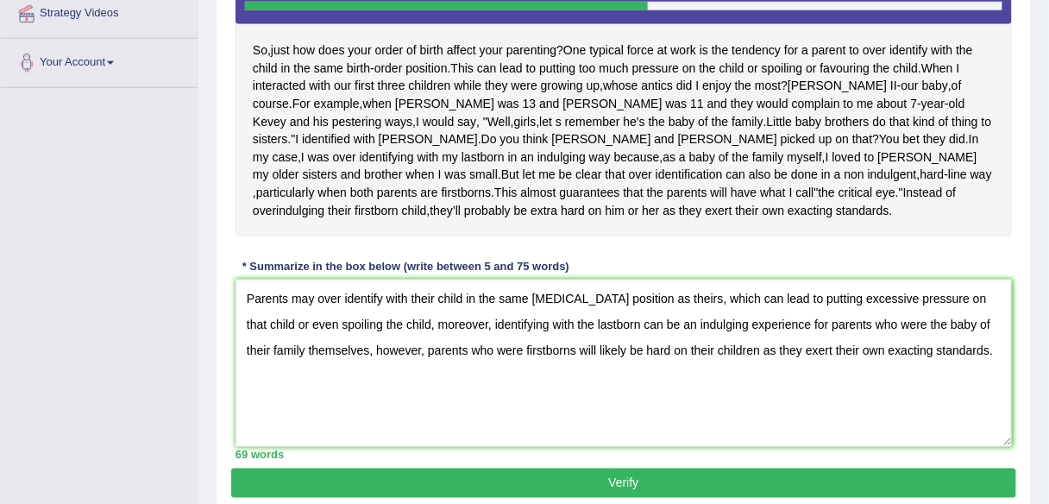
click at [585, 473] on button "Verify" at bounding box center [623, 482] width 785 height 29
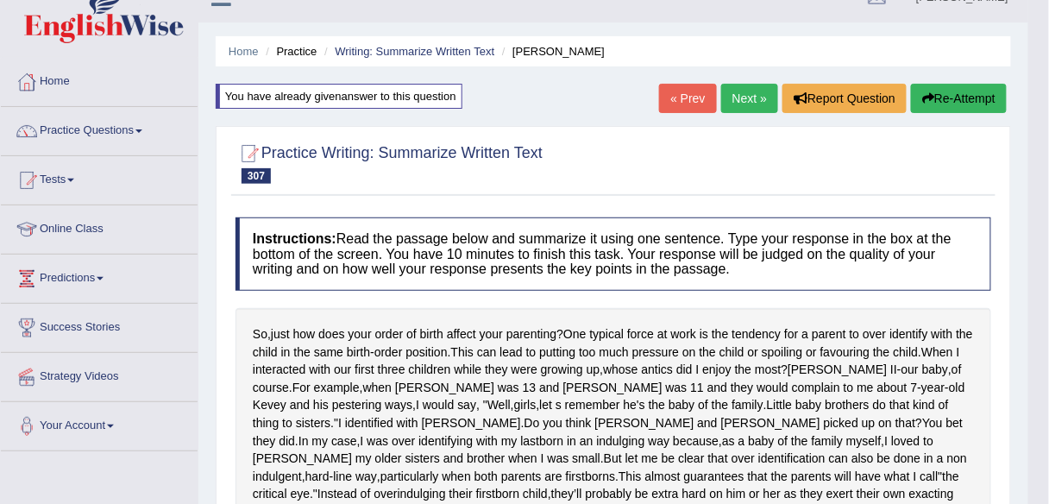
scroll to position [0, 0]
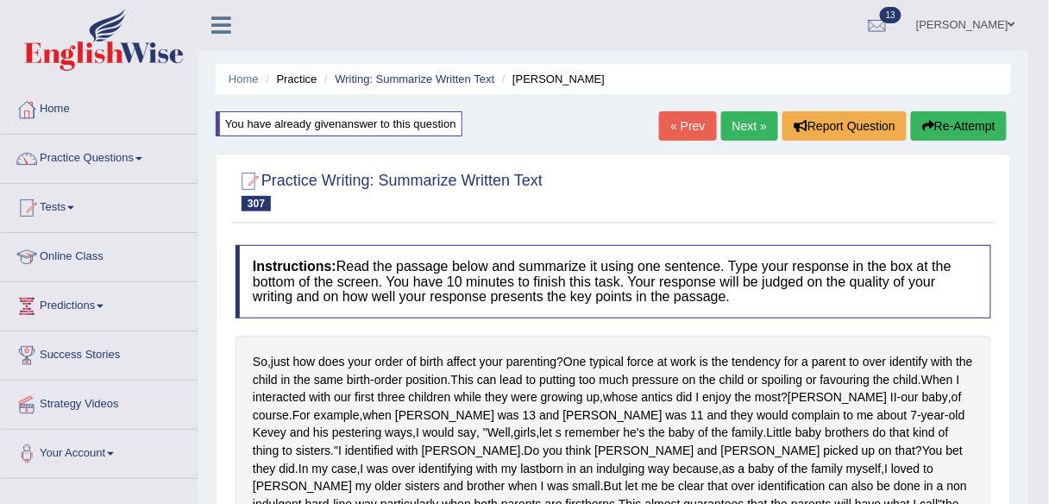
click at [759, 125] on link "Next »" at bounding box center [749, 125] width 57 height 29
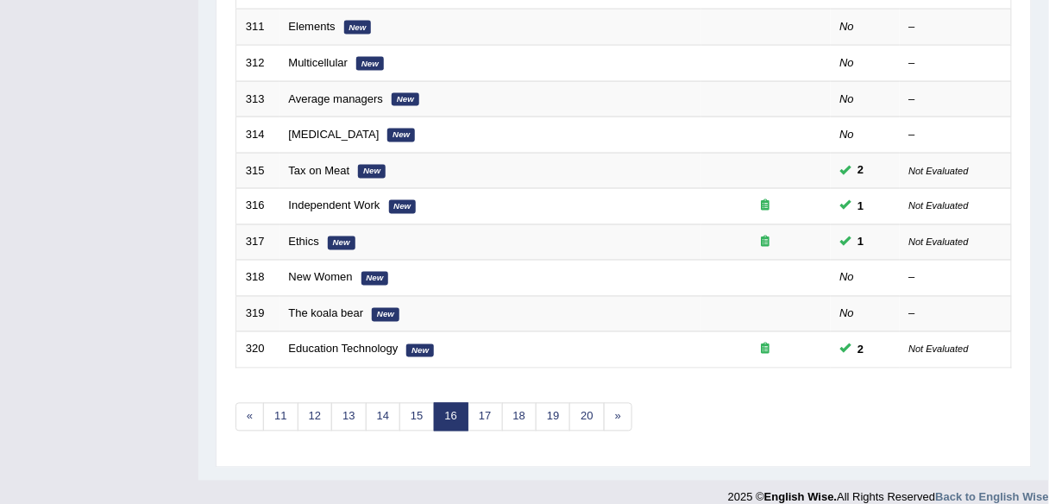
scroll to position [630, 0]
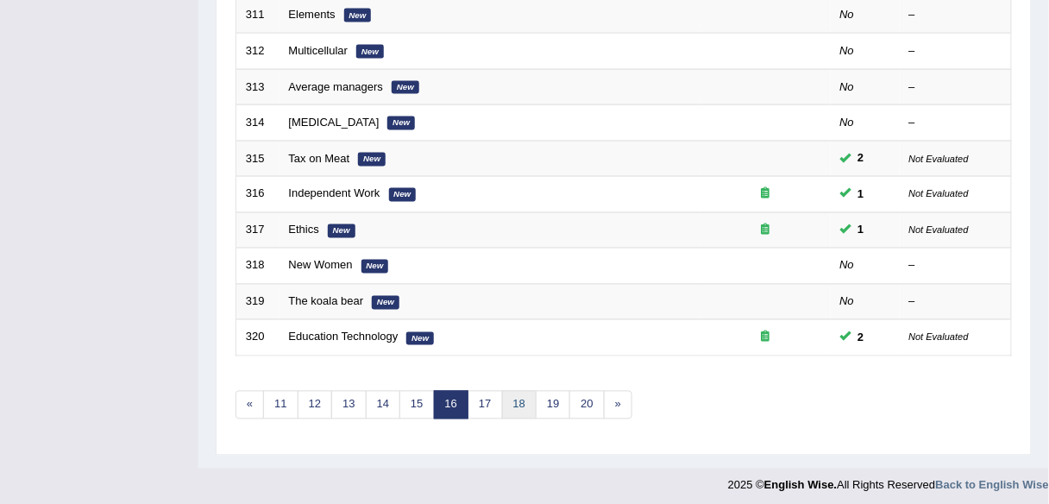
click at [518, 397] on link "18" at bounding box center [519, 405] width 34 height 28
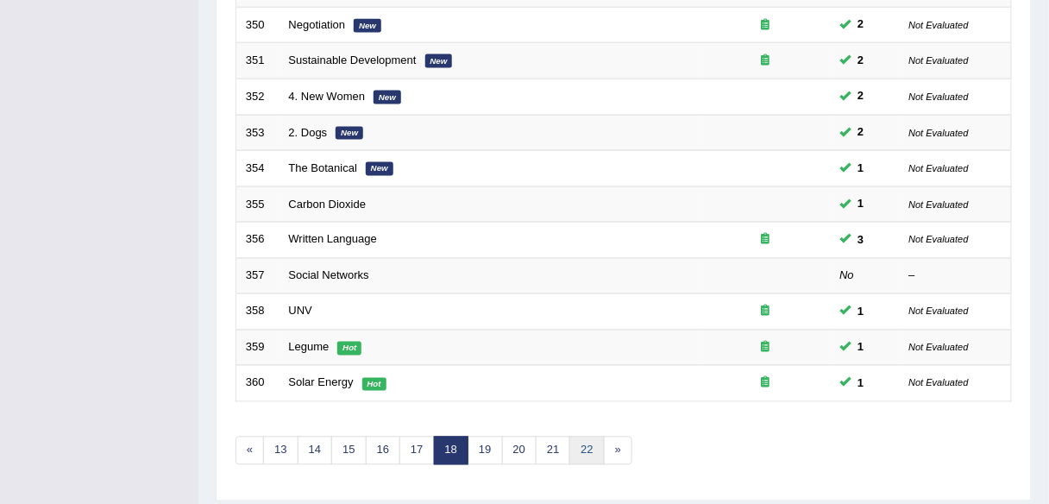
click at [579, 446] on link "22" at bounding box center [586, 450] width 34 height 28
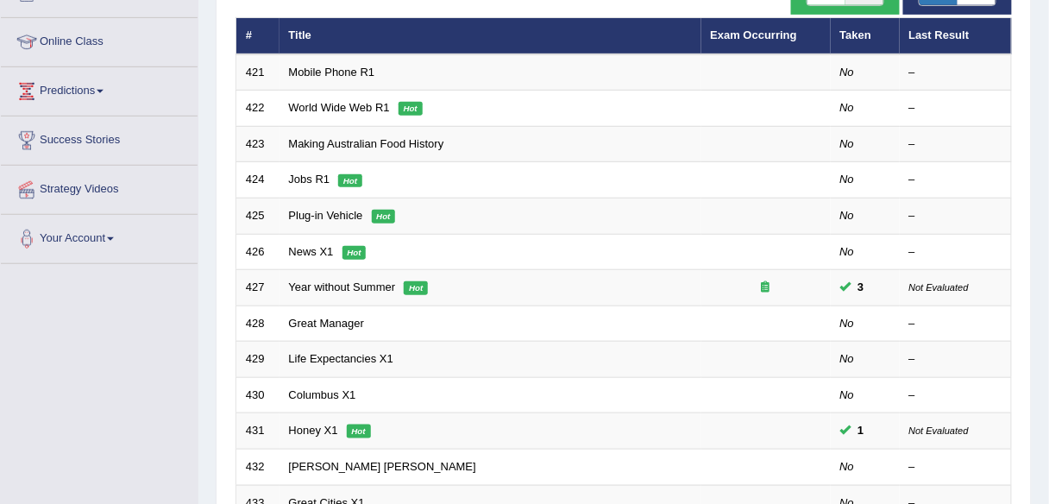
click at [324, 103] on link "World Wide Web R1" at bounding box center [339, 107] width 101 height 13
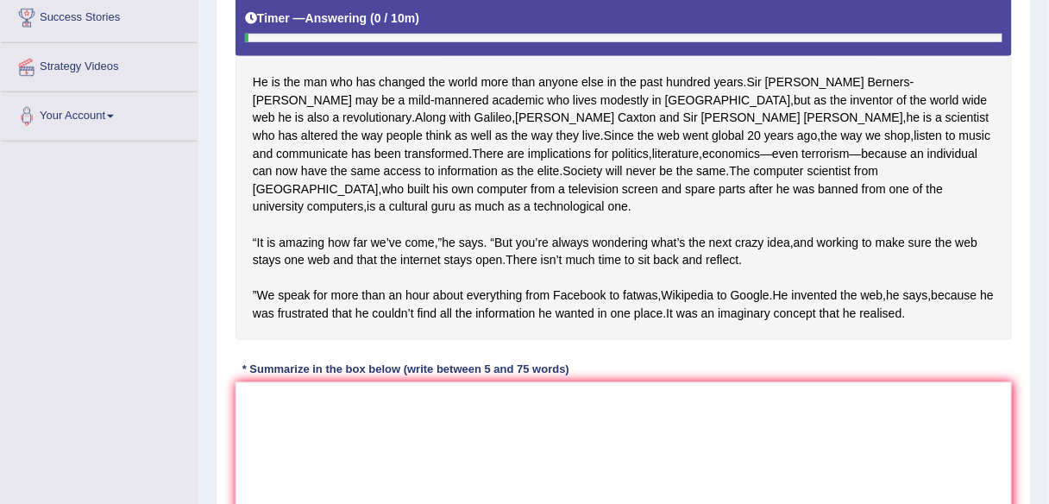
scroll to position [335, 0]
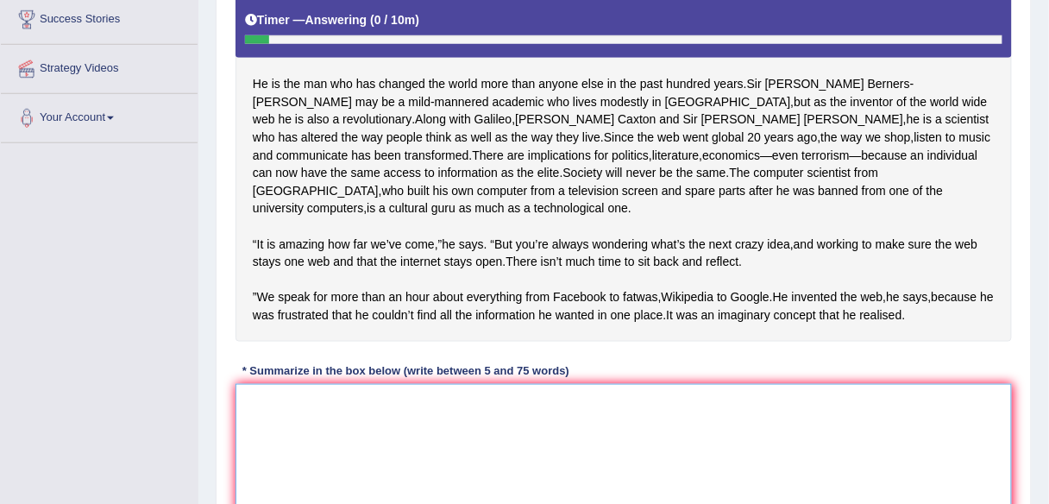
click at [338, 449] on textarea at bounding box center [623, 467] width 776 height 167
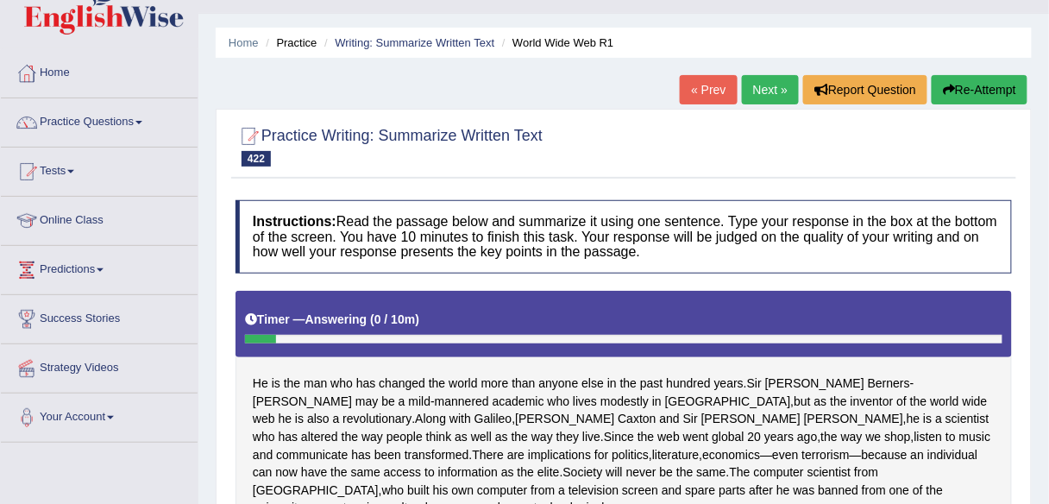
scroll to position [33, 0]
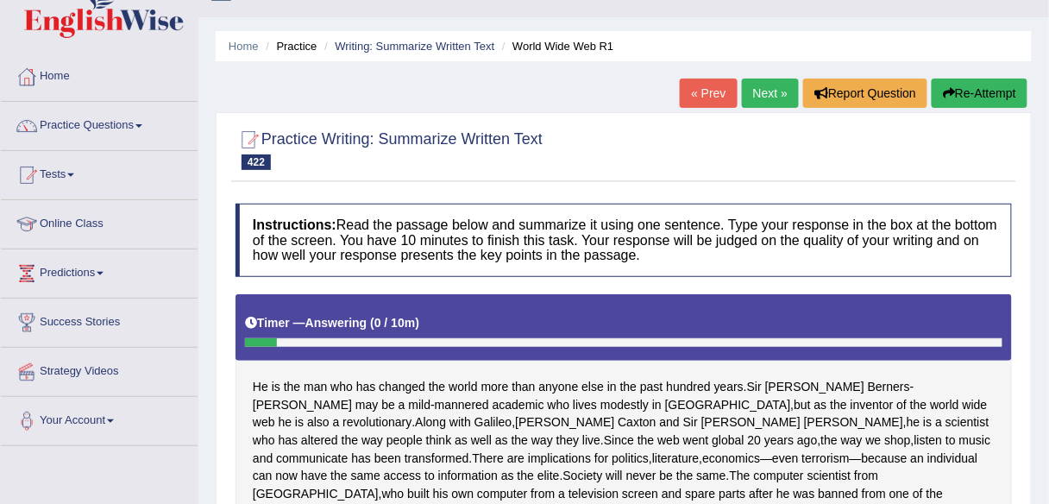
click at [775, 93] on link "Next »" at bounding box center [770, 92] width 57 height 29
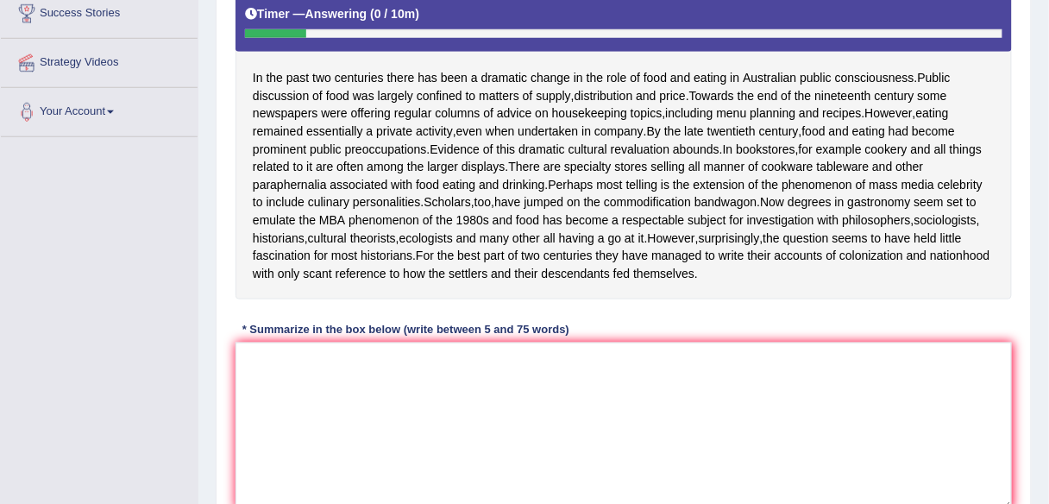
scroll to position [342, 0]
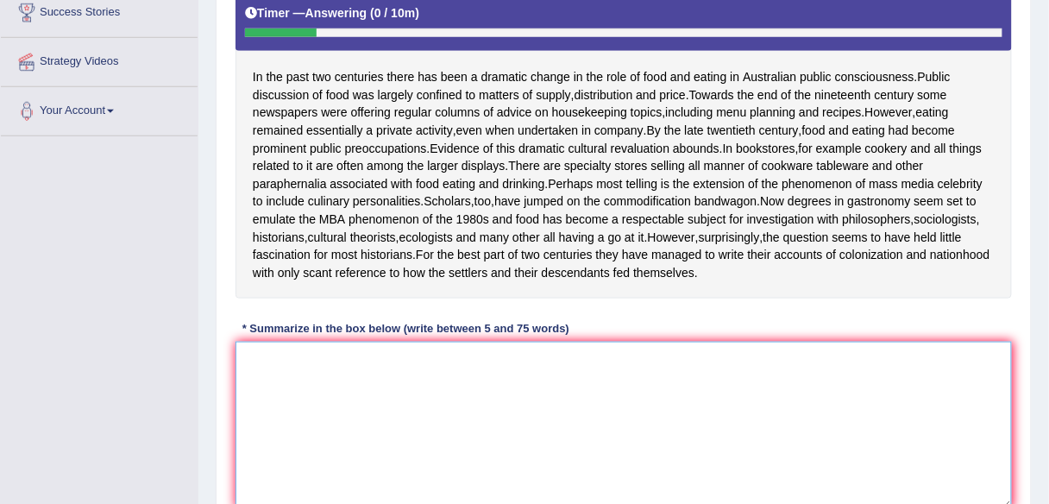
click at [482, 450] on textarea at bounding box center [623, 424] width 776 height 167
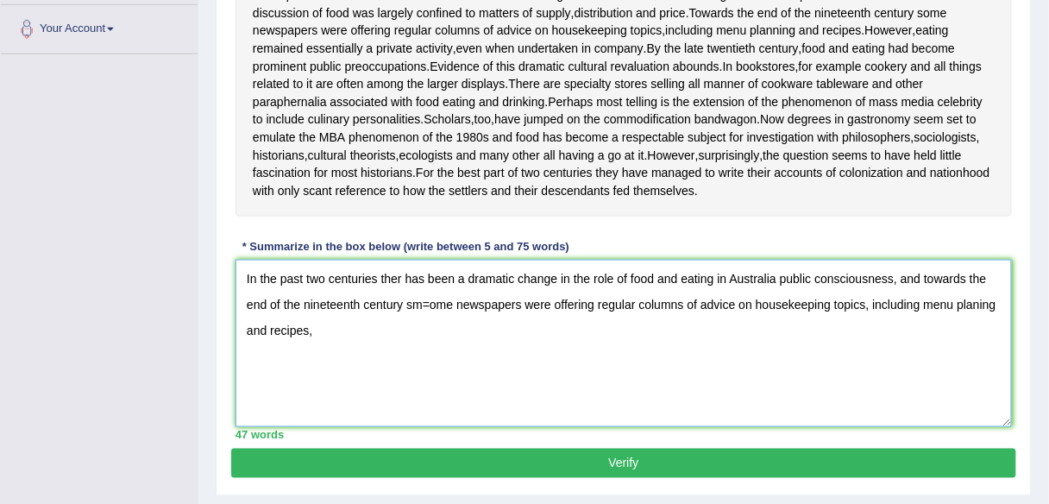
scroll to position [425, 0]
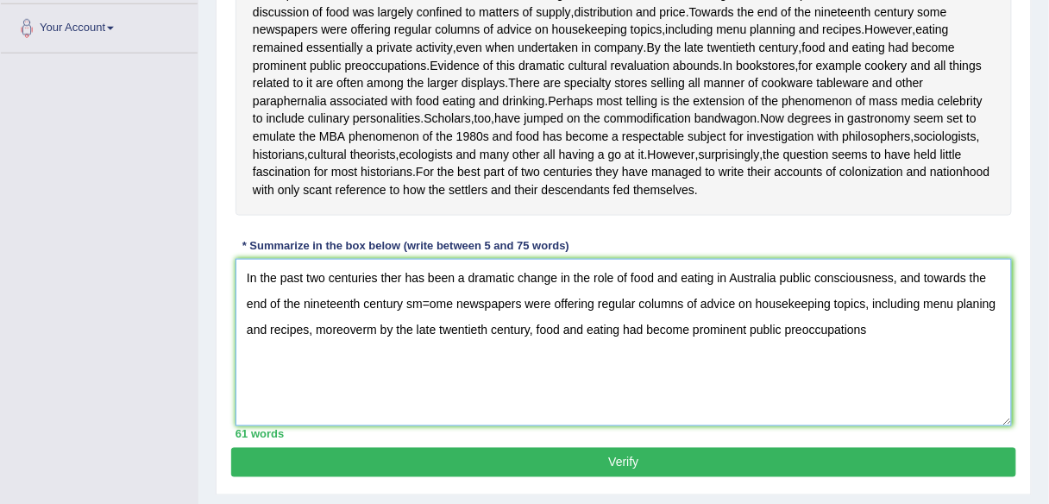
click at [377, 384] on textarea "In the past two centuries ther has been a dramatic change in the role of food a…" at bounding box center [623, 342] width 776 height 167
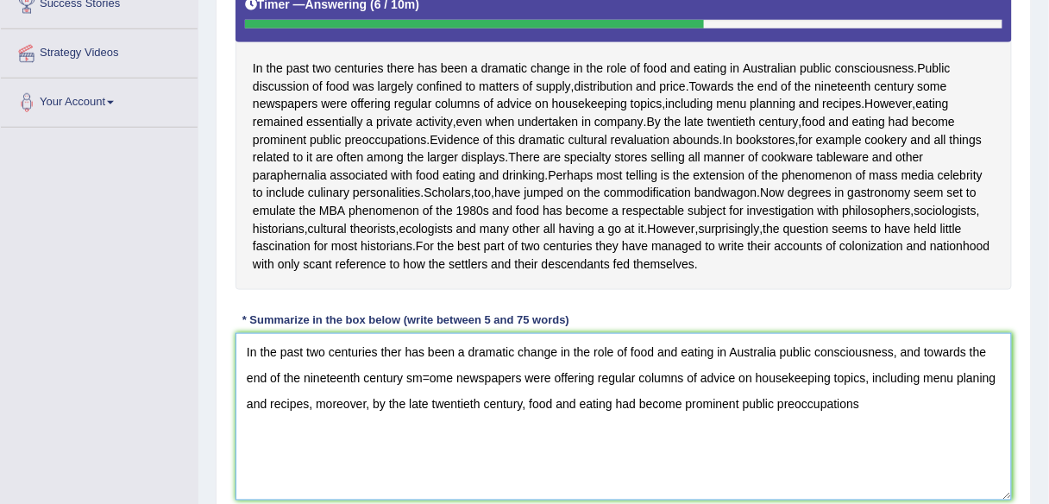
scroll to position [352, 0]
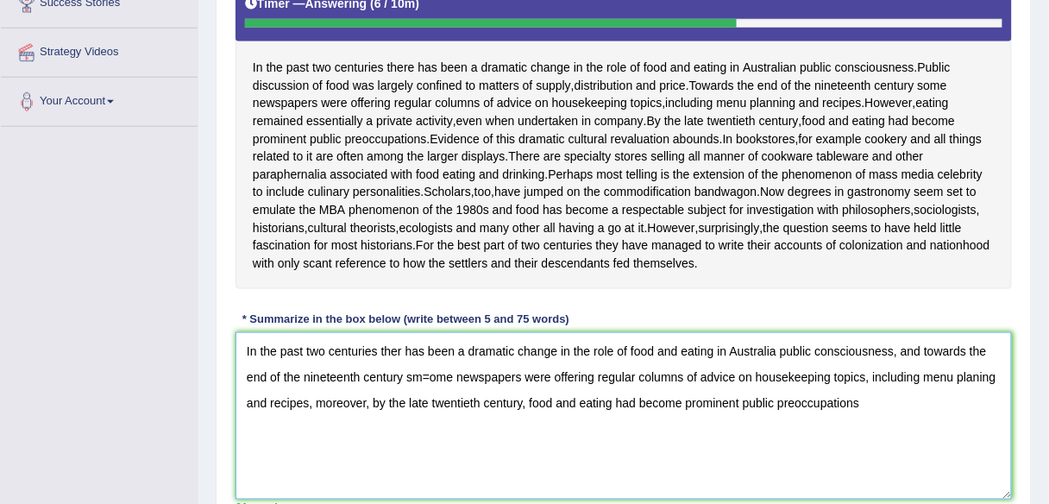
click at [448, 428] on textarea "In the past two centuries ther has been a dramatic change in the role of food a…" at bounding box center [623, 415] width 776 height 167
drag, startPoint x: 848, startPoint y: 453, endPoint x: 349, endPoint y: 469, distance: 498.7
click at [349, 469] on textarea "In the past two centuries ther has been a dramatic change in the role of food a…" at bounding box center [623, 415] width 776 height 167
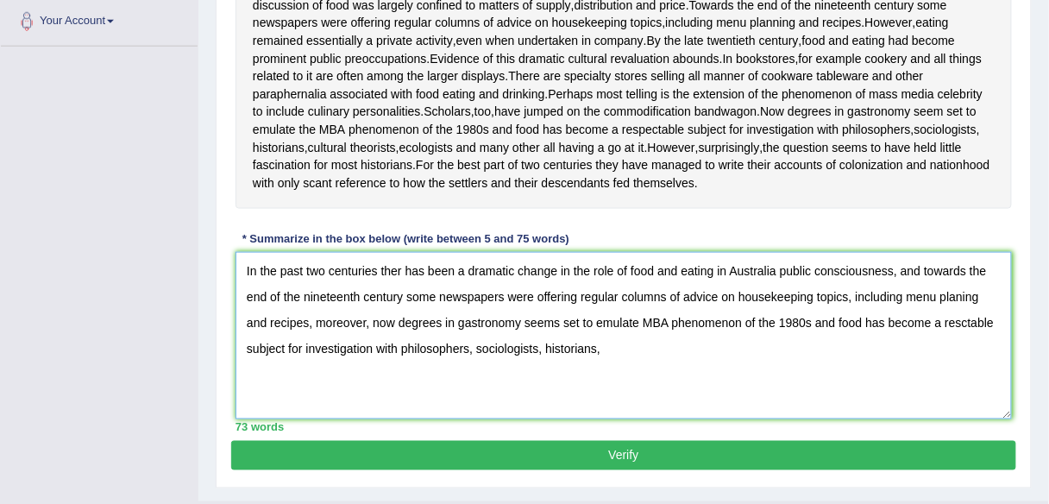
scroll to position [430, 0]
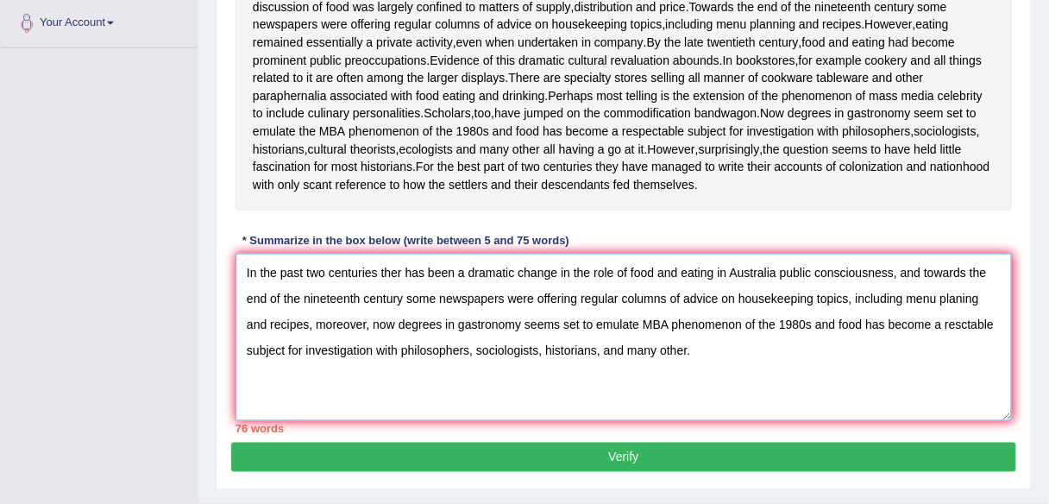
click at [598, 398] on textarea "In the past two centuries ther has been a dramatic change in the role of food a…" at bounding box center [623, 337] width 776 height 167
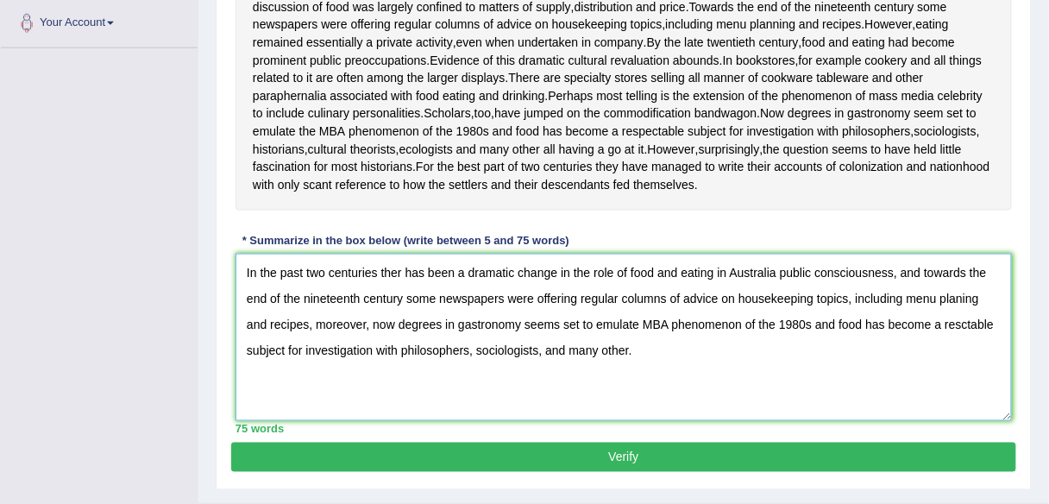
click at [667, 404] on textarea "In the past two centuries ther has been a dramatic change in the role of food a…" at bounding box center [623, 337] width 776 height 167
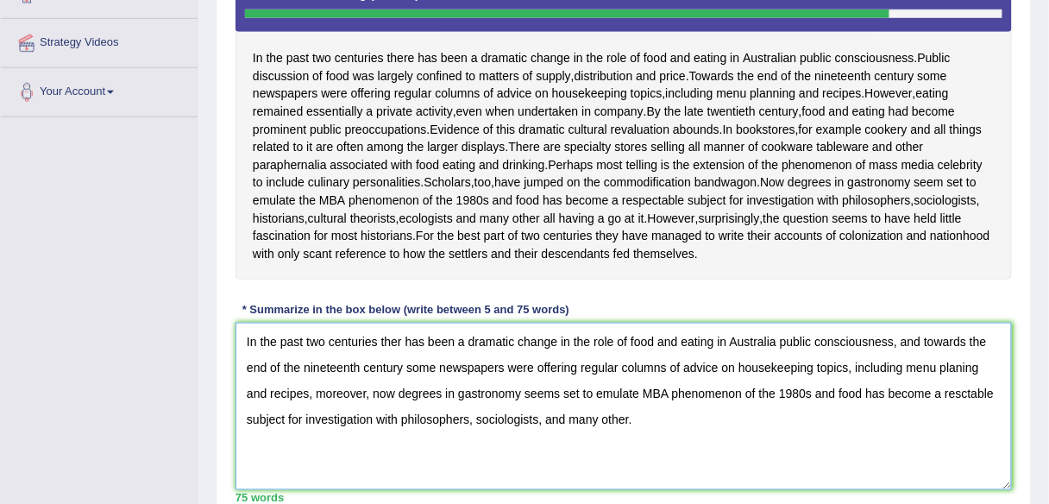
scroll to position [368, 0]
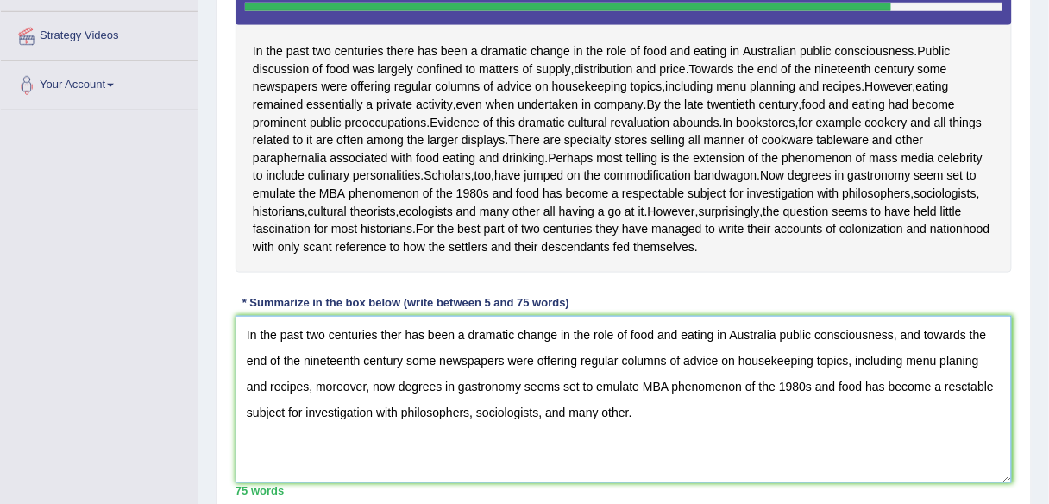
click at [402, 387] on textarea "In the past two centuries ther has been a dramatic change in the role of food a…" at bounding box center [623, 399] width 776 height 167
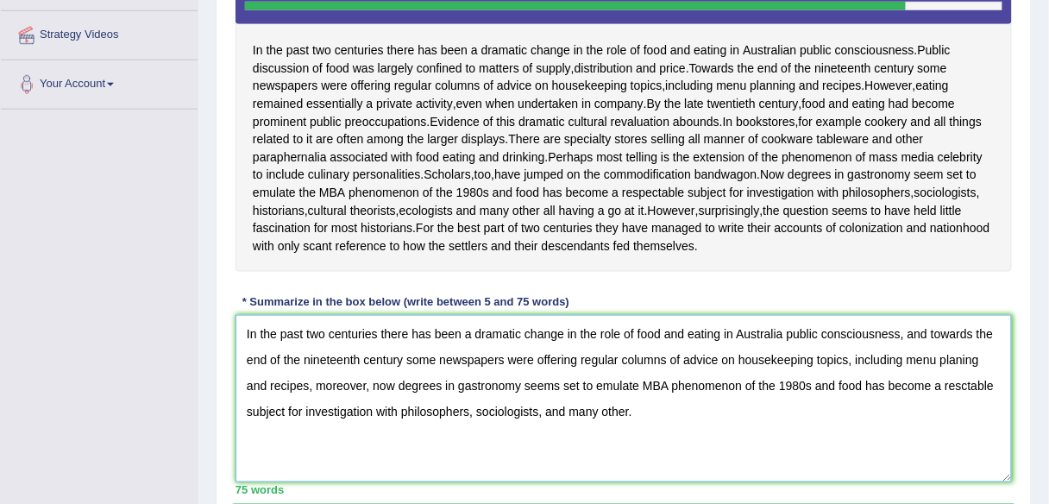
scroll to position [371, 0]
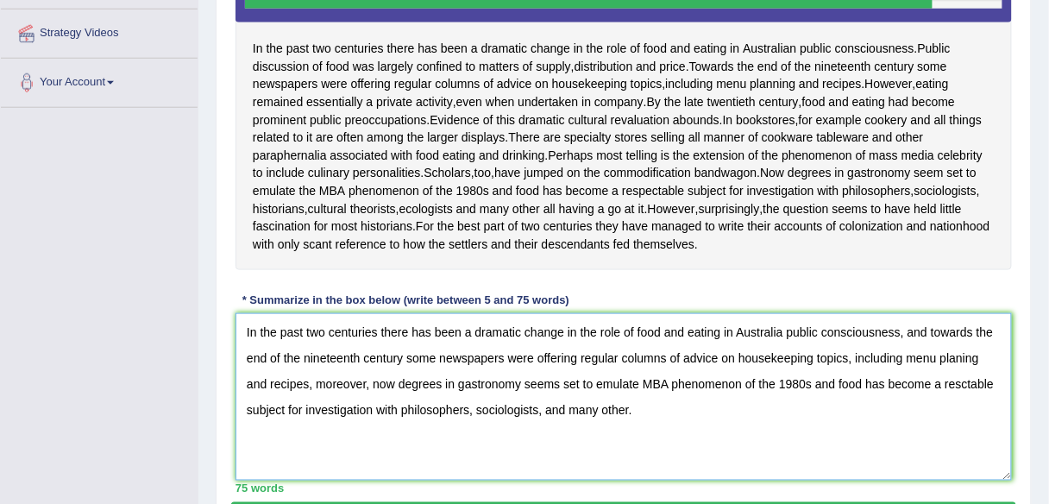
click at [956, 406] on textarea "In the past two centuries there has been a dramatic change in the role of food …" at bounding box center [623, 396] width 776 height 167
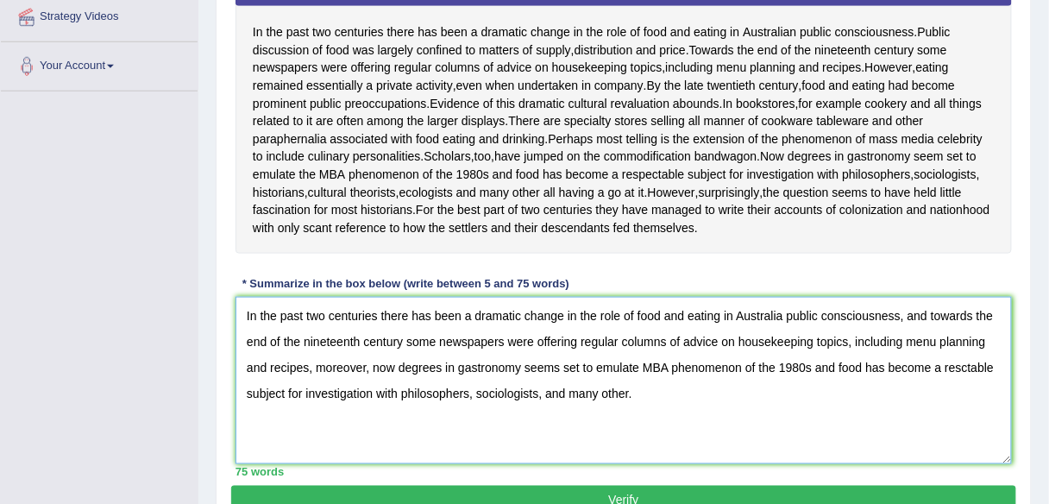
scroll to position [381, 0]
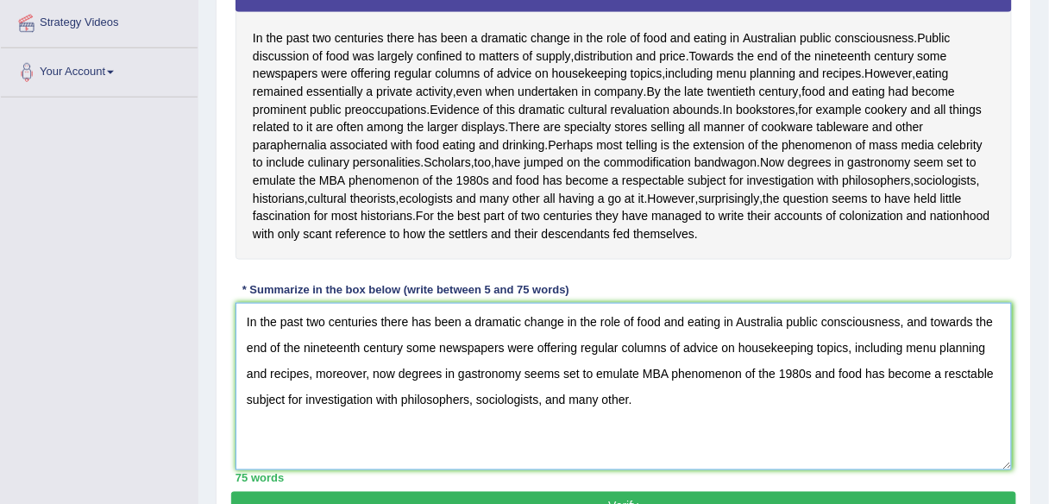
click at [962, 423] on textarea "In the past two centuries there has been a dramatic change in the role of food …" at bounding box center [623, 386] width 776 height 167
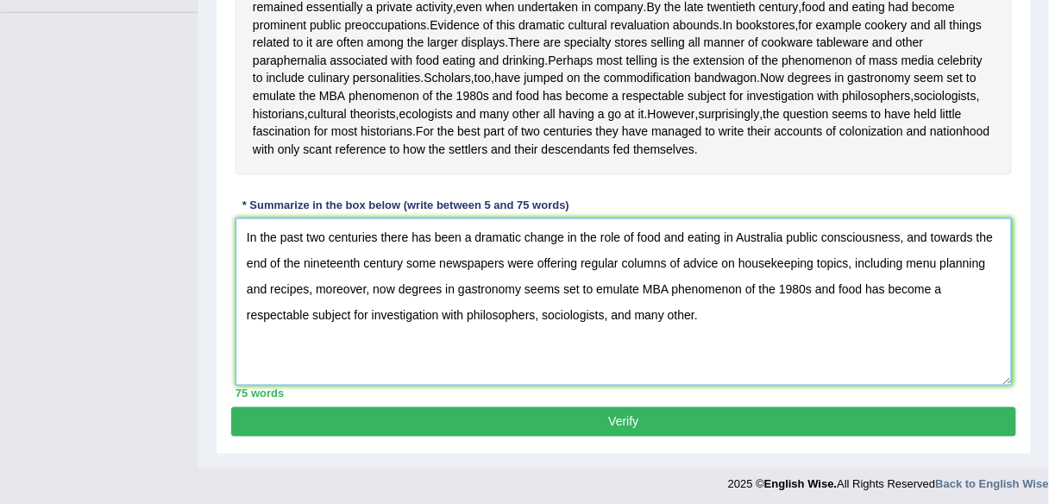
type textarea "In the past two centuries there has been a dramatic change in the role of food …"
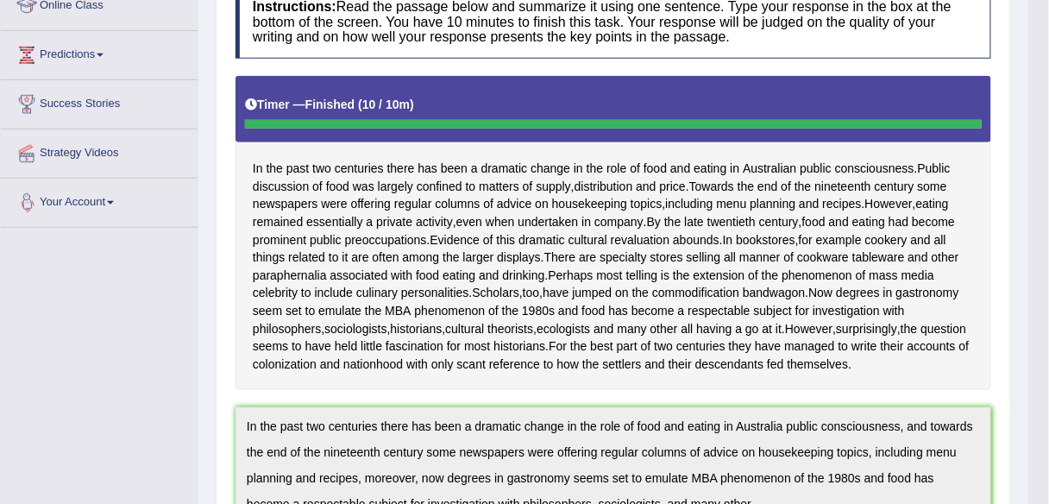
scroll to position [0, 0]
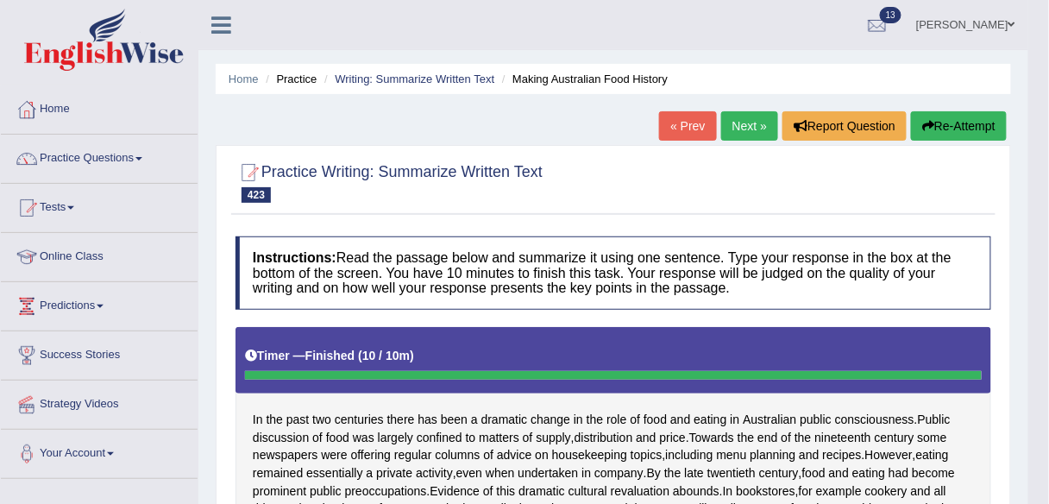
click at [734, 123] on link "Next »" at bounding box center [749, 125] width 57 height 29
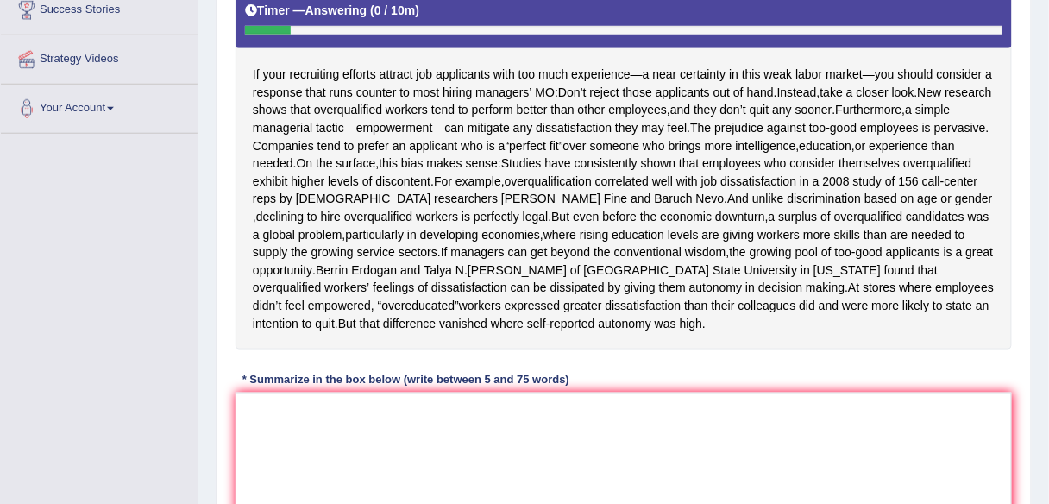
scroll to position [349, 0]
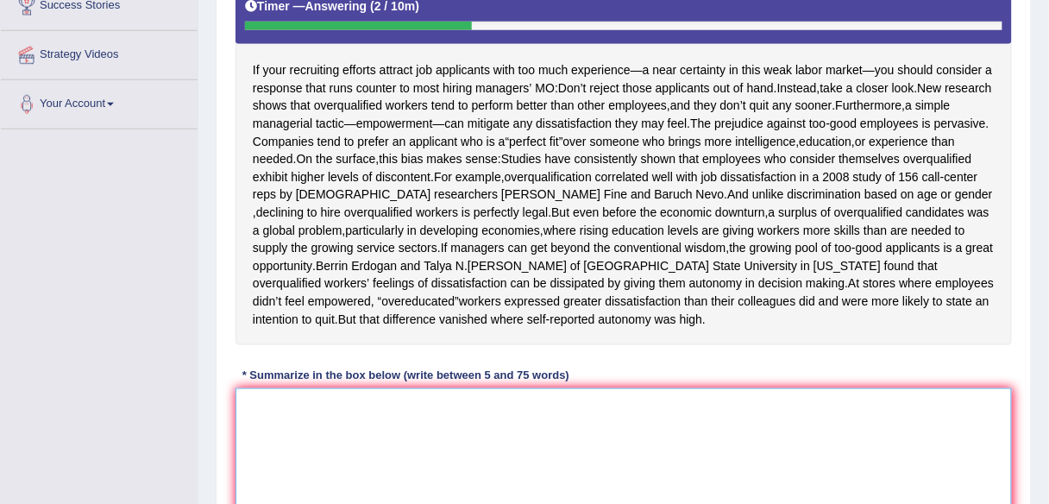
click at [454, 473] on textarea at bounding box center [623, 471] width 776 height 167
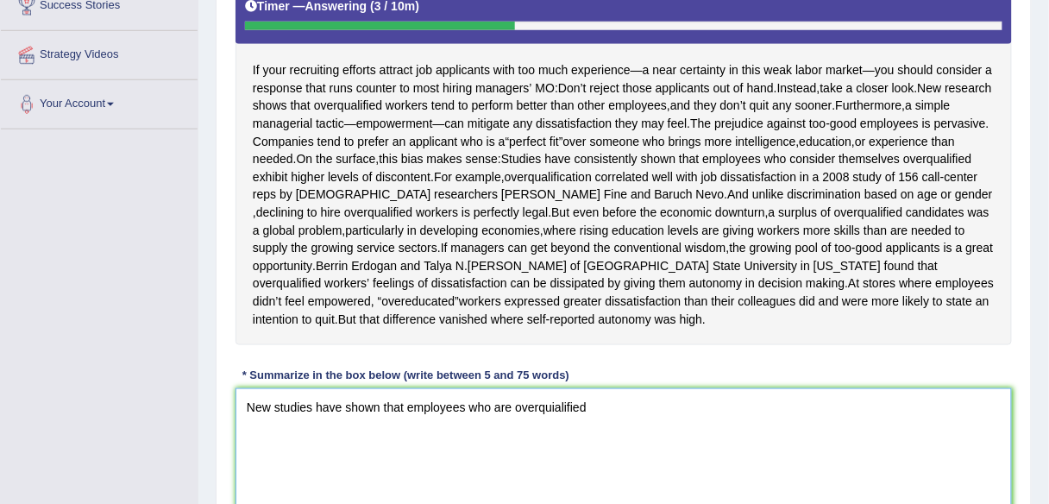
click at [553, 454] on textarea "New studies have shown that employees who are overquialified" at bounding box center [623, 471] width 776 height 167
click at [611, 464] on textarea "New studies have shown that employees who are overqualified" at bounding box center [623, 471] width 776 height 167
click at [738, 457] on textarea "New studies have shown that employees who are overqualified usually perform bet…" at bounding box center [623, 471] width 776 height 167
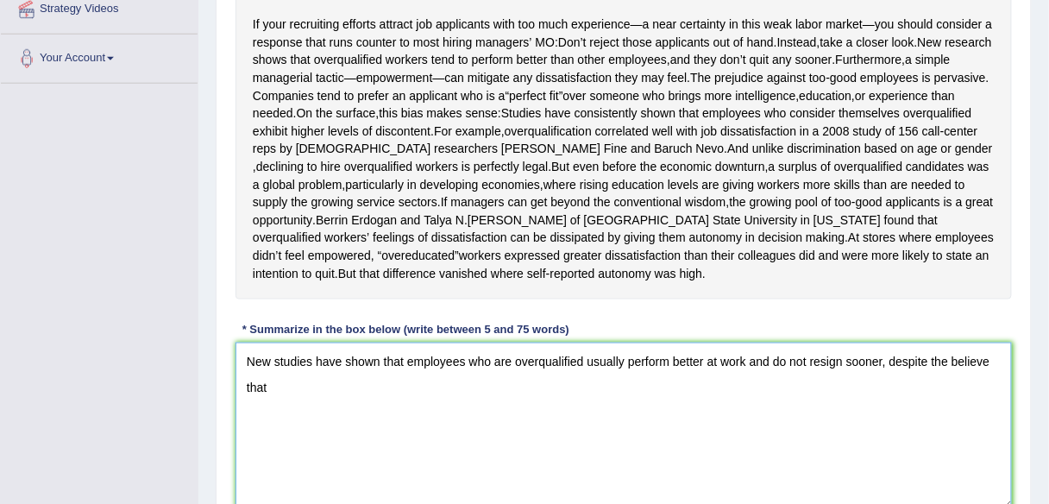
scroll to position [394, 0]
click at [738, 457] on textarea "New studies have shown that employees who are overqualified usually perform bet…" at bounding box center [623, 426] width 776 height 167
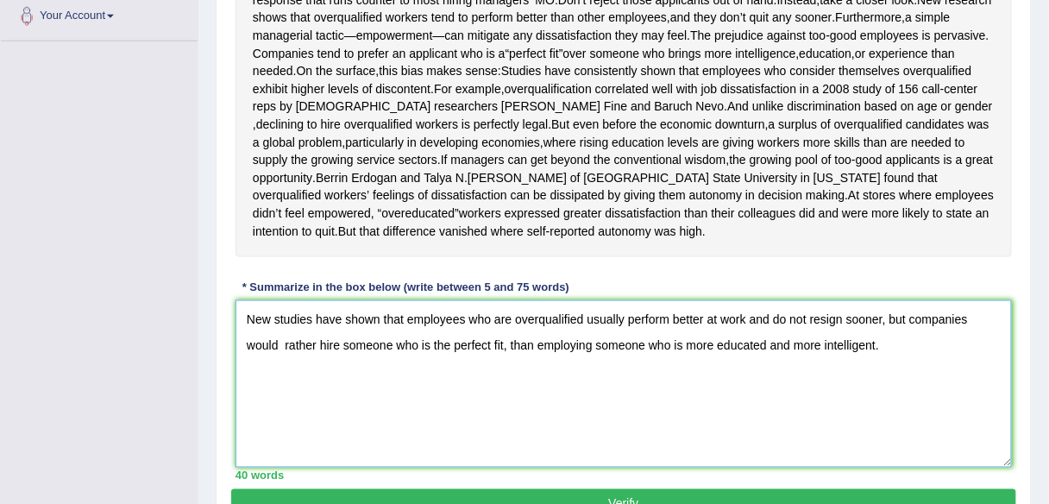
scroll to position [436, 0]
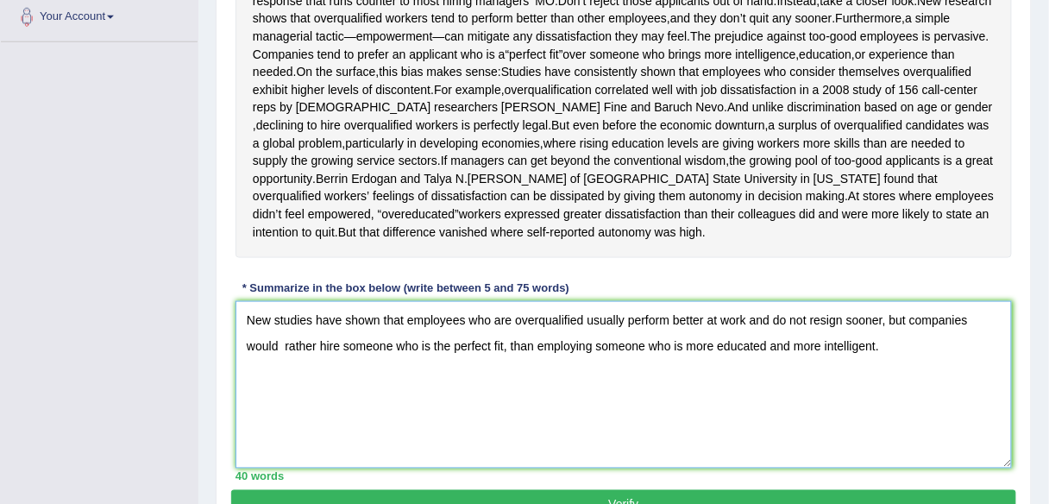
type textarea "New studies have shown that employees who are overqualified usually perform bet…"
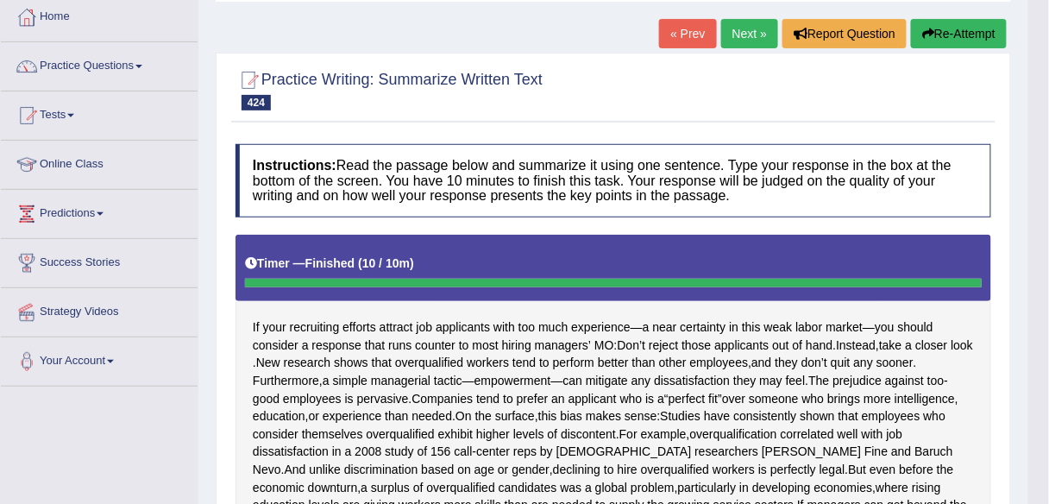
scroll to position [0, 0]
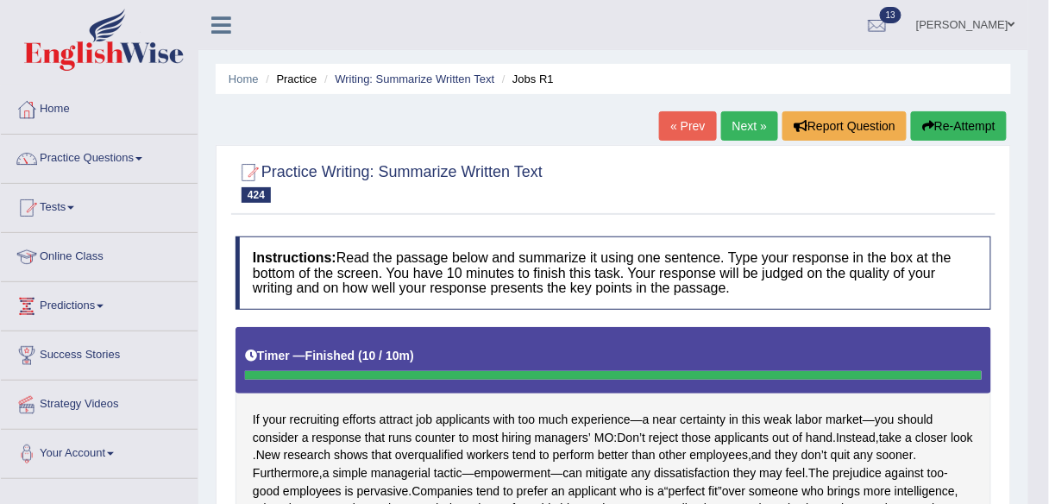
click at [944, 128] on button "Re-Attempt" at bounding box center [959, 125] width 96 height 29
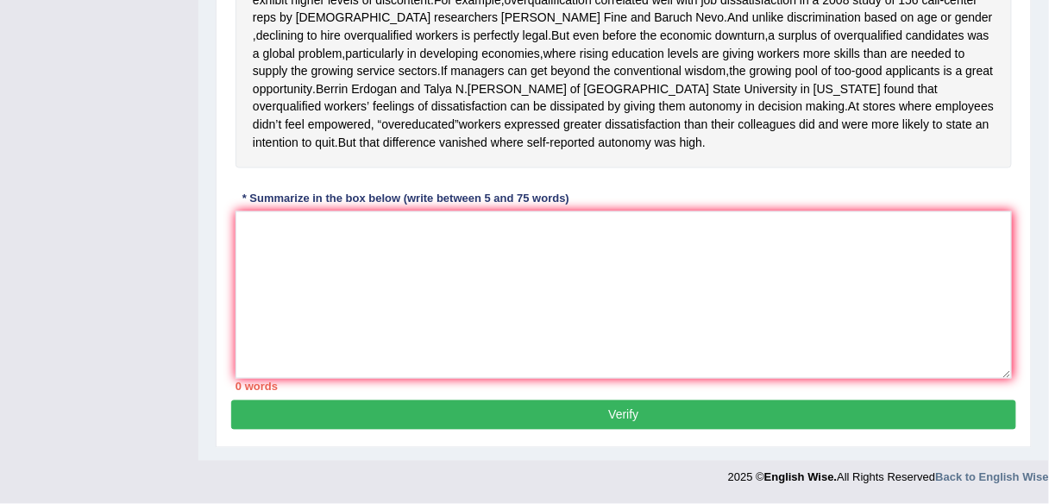
scroll to position [590, 0]
click at [508, 259] on textarea at bounding box center [623, 294] width 776 height 167
paste textarea "New studies have shown that employees who are overqualified usually perform bet…"
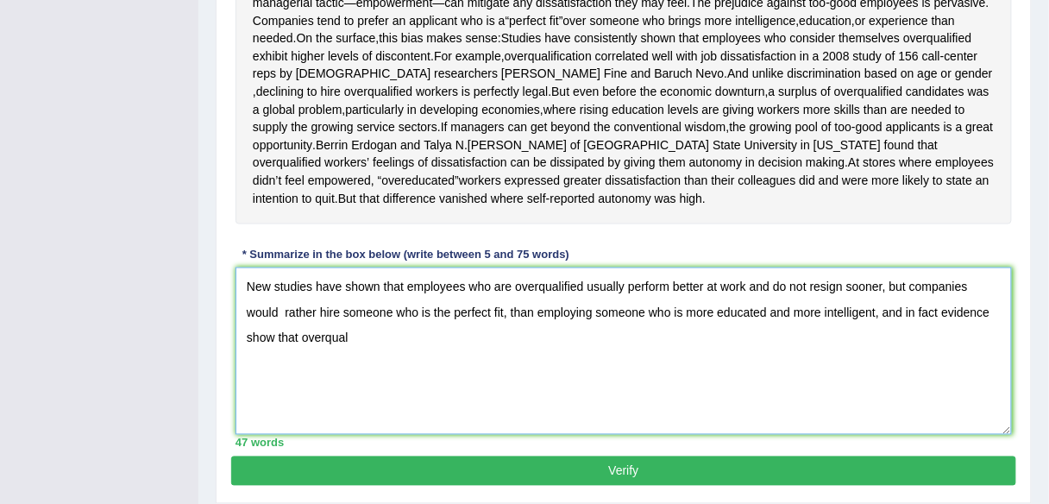
scroll to position [492, 0]
click at [982, 364] on textarea "New studies have shown that employees who are overqualified usually perform bet…" at bounding box center [623, 350] width 776 height 167
click at [783, 398] on textarea "New studies have shown that employees who are overqualified usually perform bet…" at bounding box center [623, 350] width 776 height 167
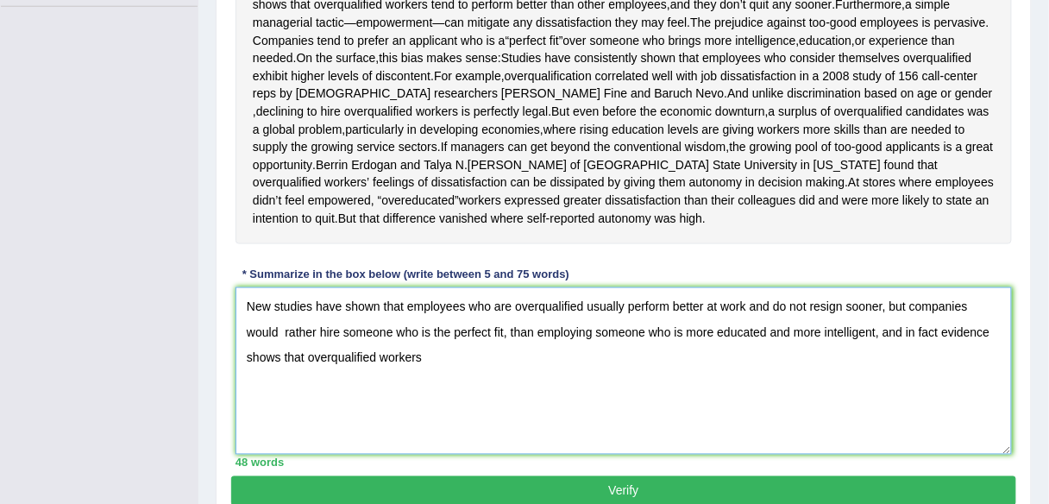
scroll to position [471, 0]
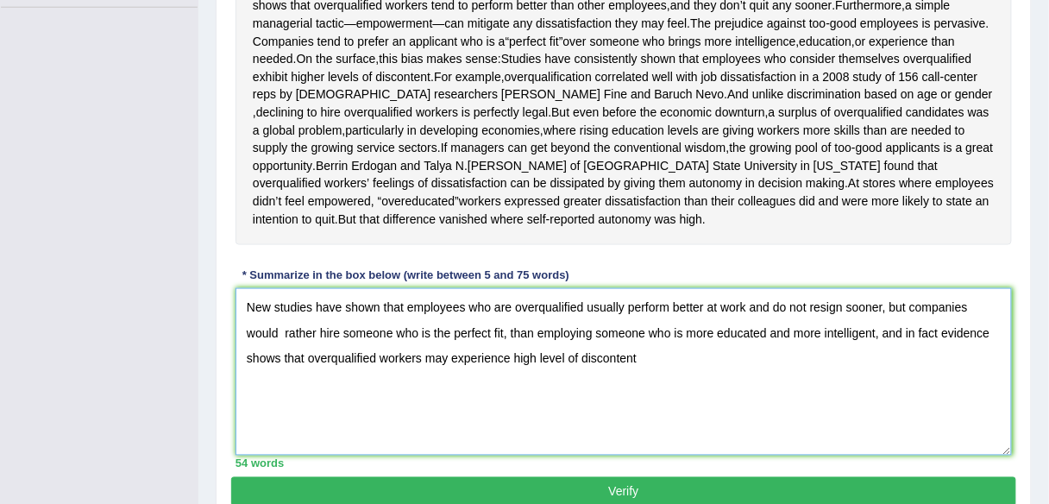
click at [904, 382] on textarea "New studies have shown that employees who are overqualified usually perform bet…" at bounding box center [623, 371] width 776 height 167
click at [642, 409] on textarea "New studies have shown that employees who are overqualified usually perform bet…" at bounding box center [623, 371] width 776 height 167
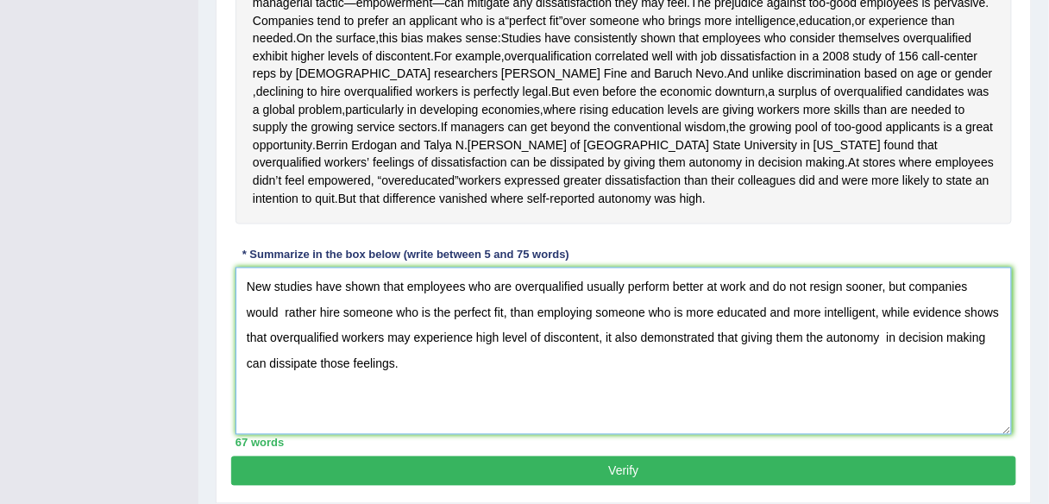
scroll to position [598, 0]
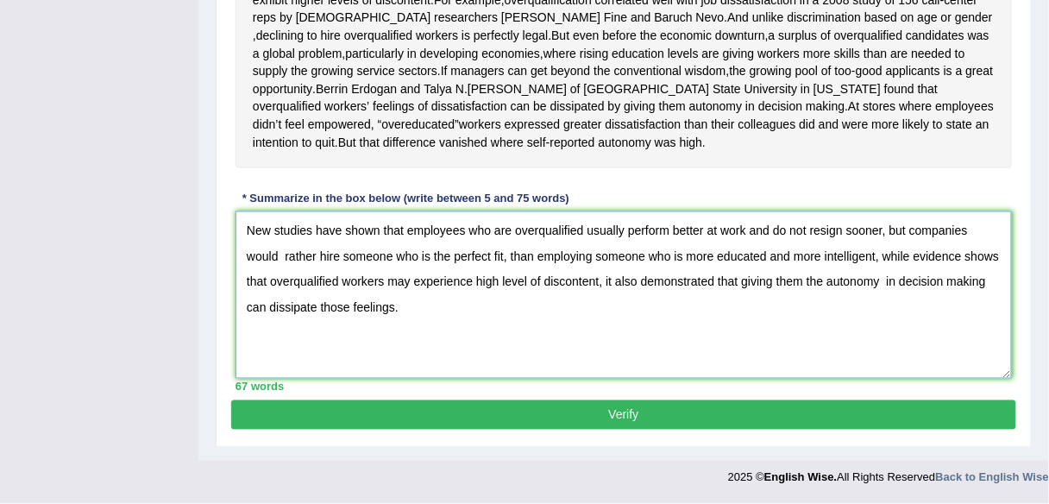
type textarea "New studies have shown that employees who are overqualified usually perform bet…"
click at [680, 417] on button "Verify" at bounding box center [623, 414] width 785 height 29
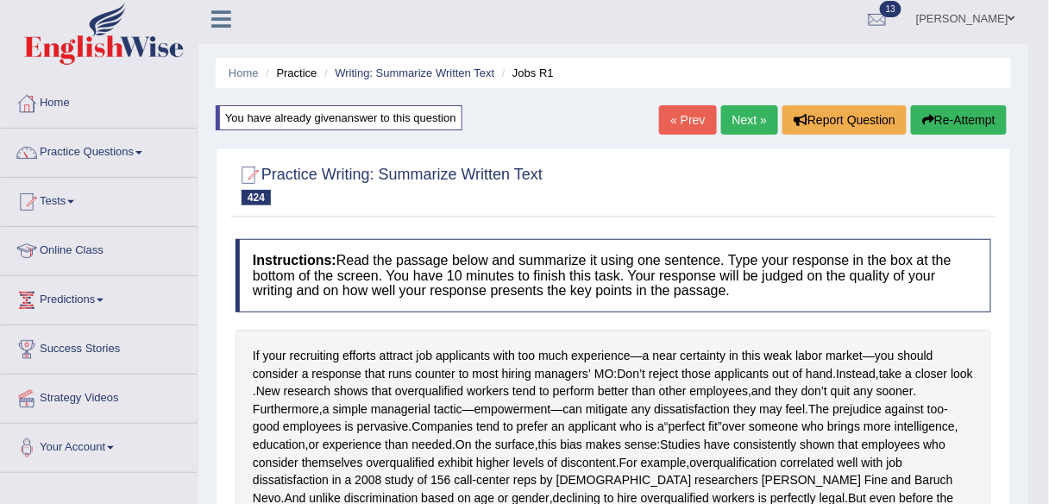
scroll to position [0, 0]
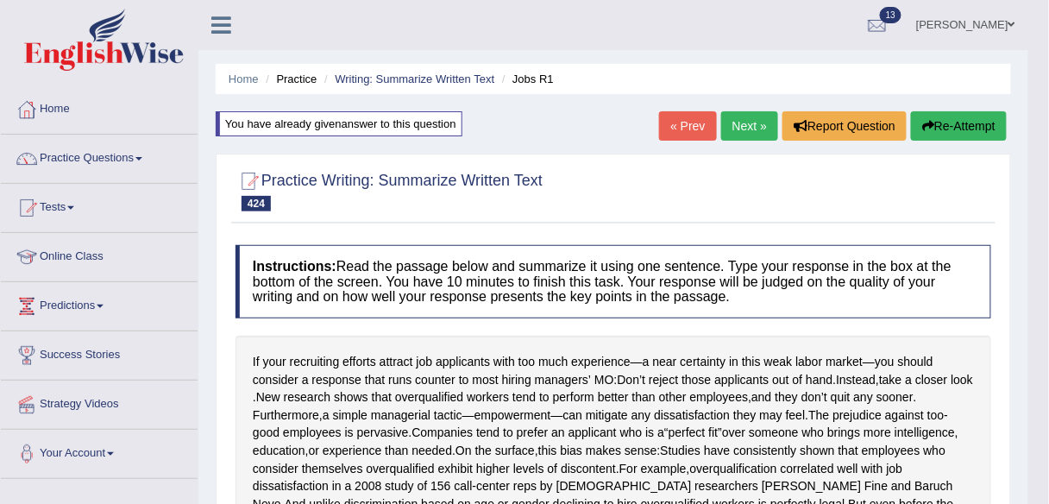
click at [737, 126] on link "Next »" at bounding box center [749, 125] width 57 height 29
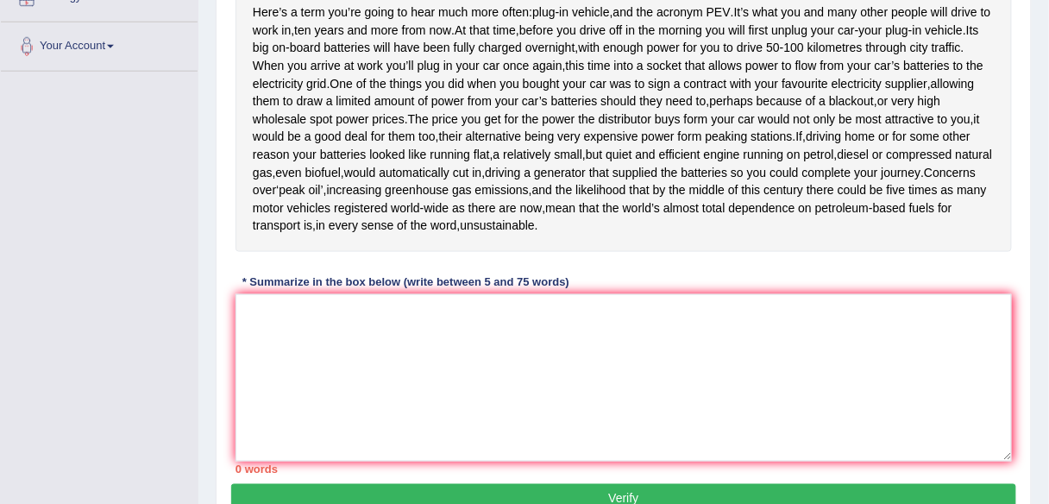
scroll to position [408, 0]
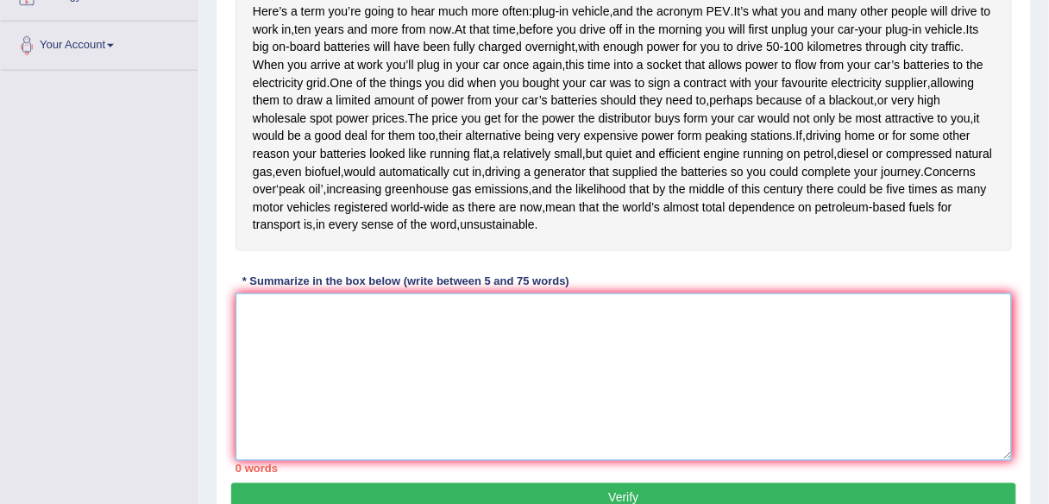
click at [568, 406] on textarea at bounding box center [623, 376] width 776 height 167
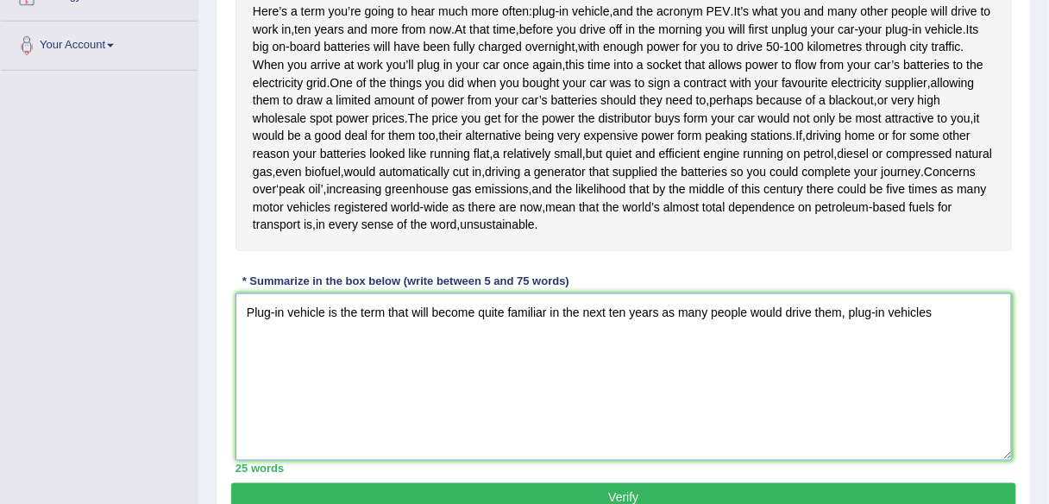
click at [950, 392] on textarea "Plug-in vehicle is the term that will become quite familiar in the next ten yea…" at bounding box center [623, 376] width 776 height 167
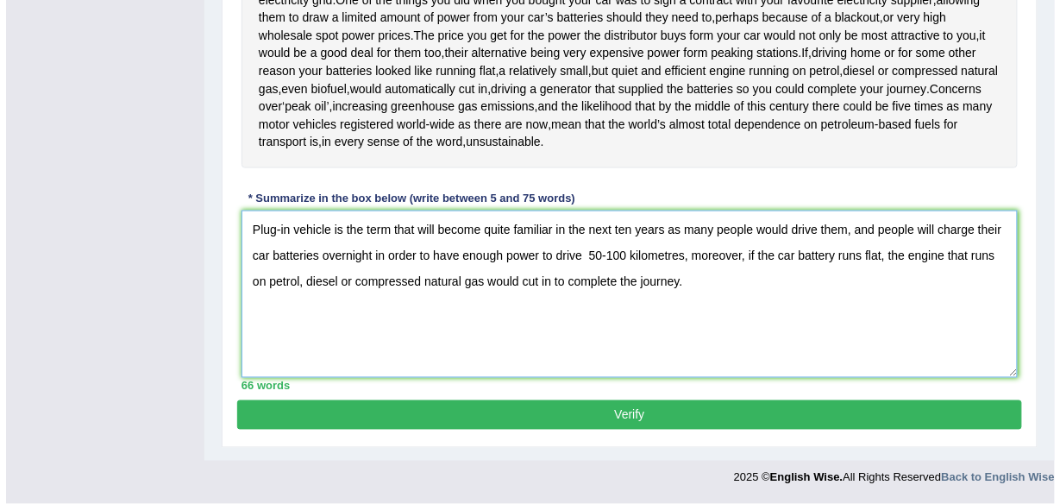
scroll to position [508, 0]
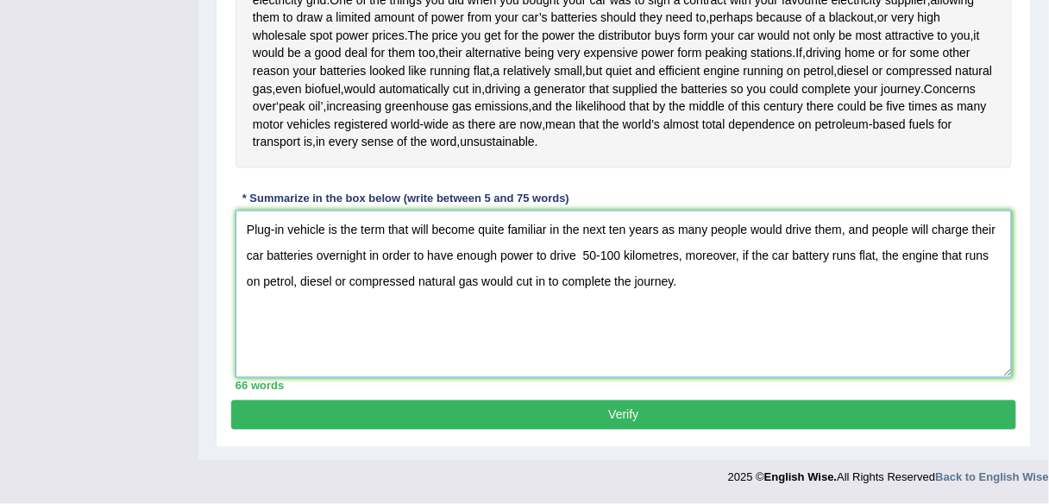
type textarea "Plug-in vehicle is the term that will become quite familiar in the next ten yea…"
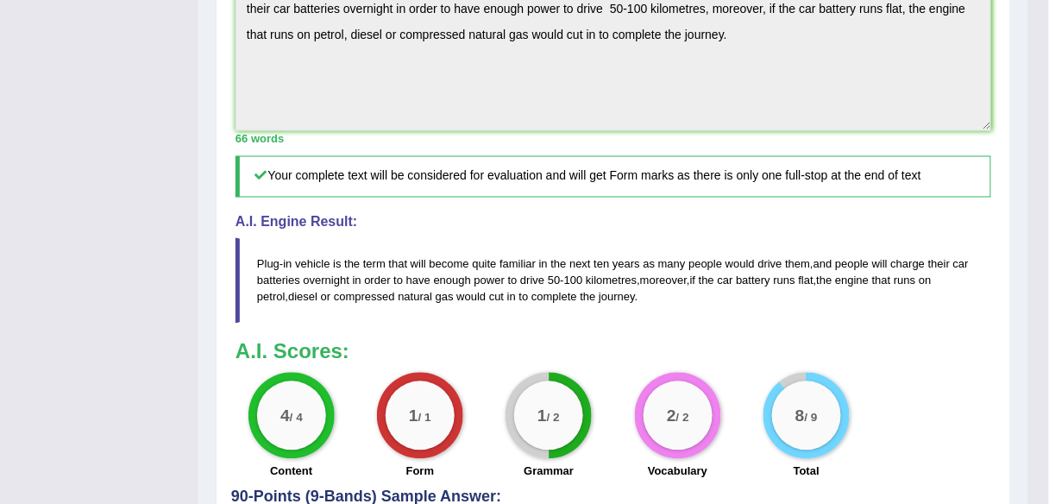
scroll to position [711, 0]
